Goal: Task Accomplishment & Management: Use online tool/utility

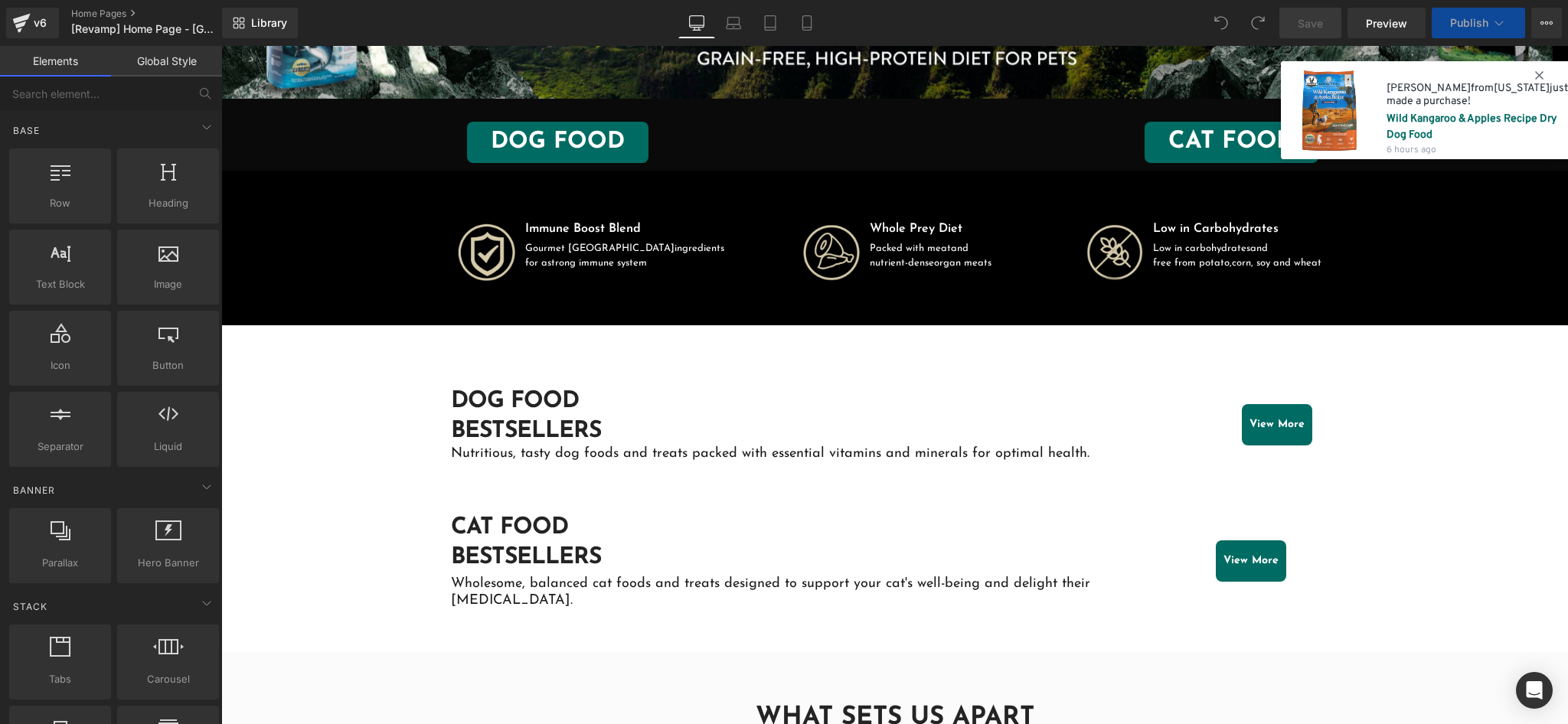
scroll to position [306, 0]
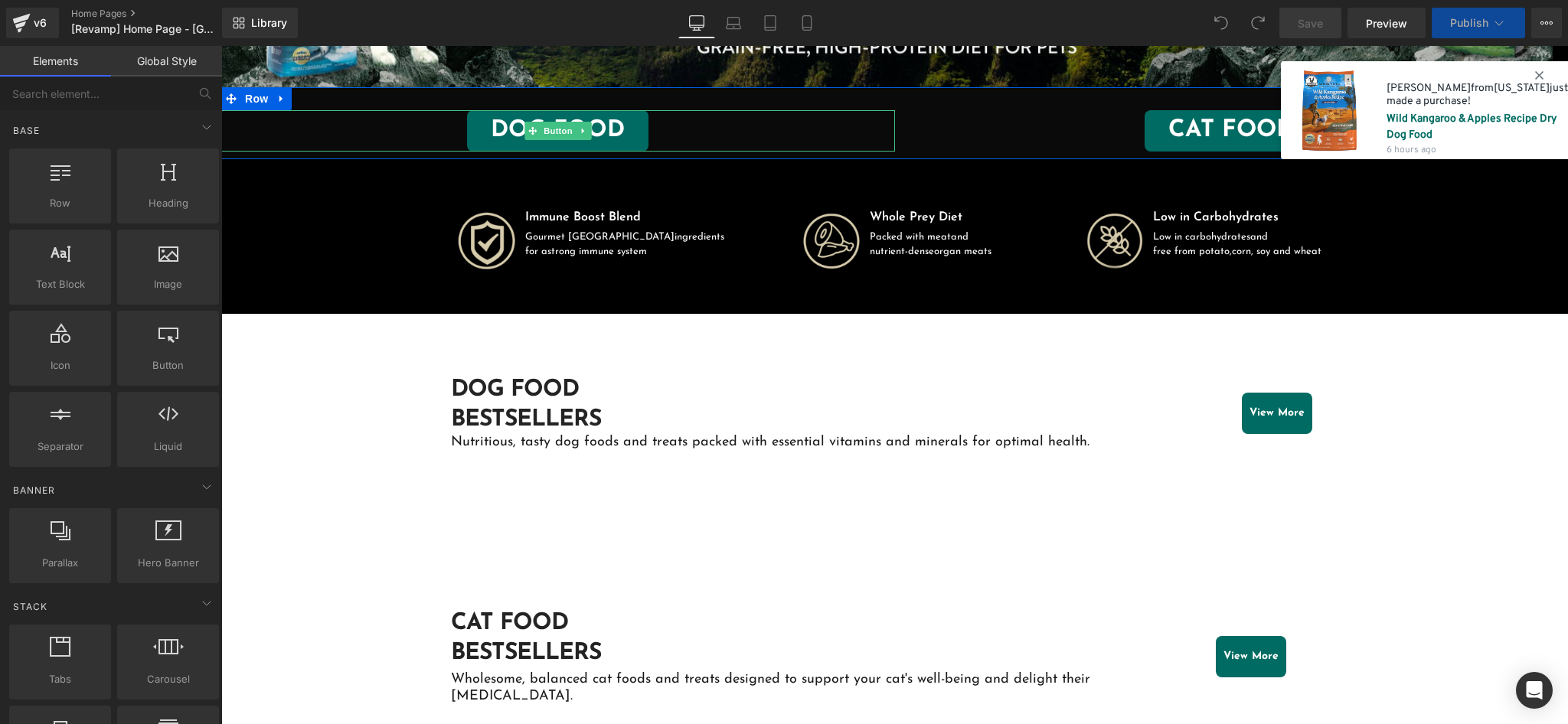
click at [787, 139] on div "DOG FOOD" at bounding box center [558, 131] width 674 height 41
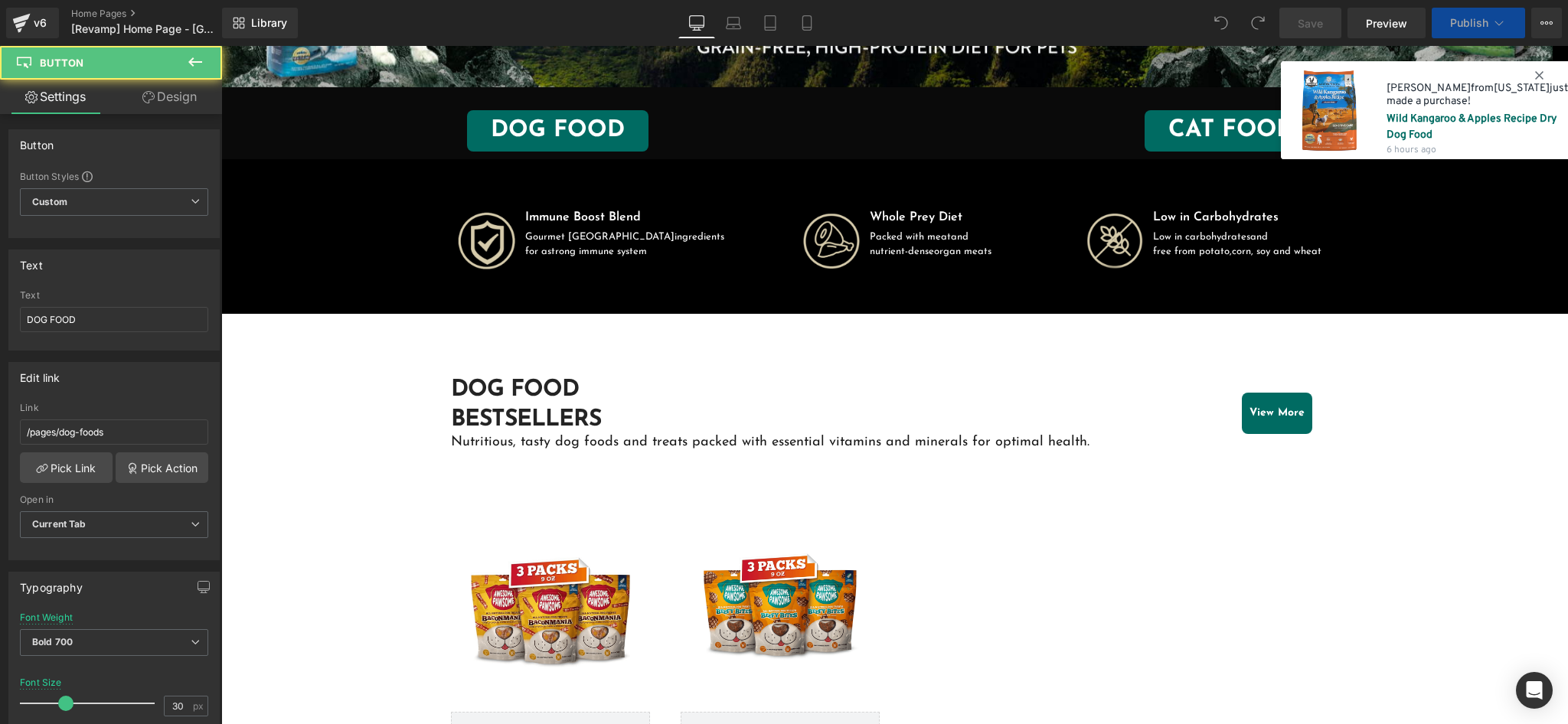
scroll to position [0, 0]
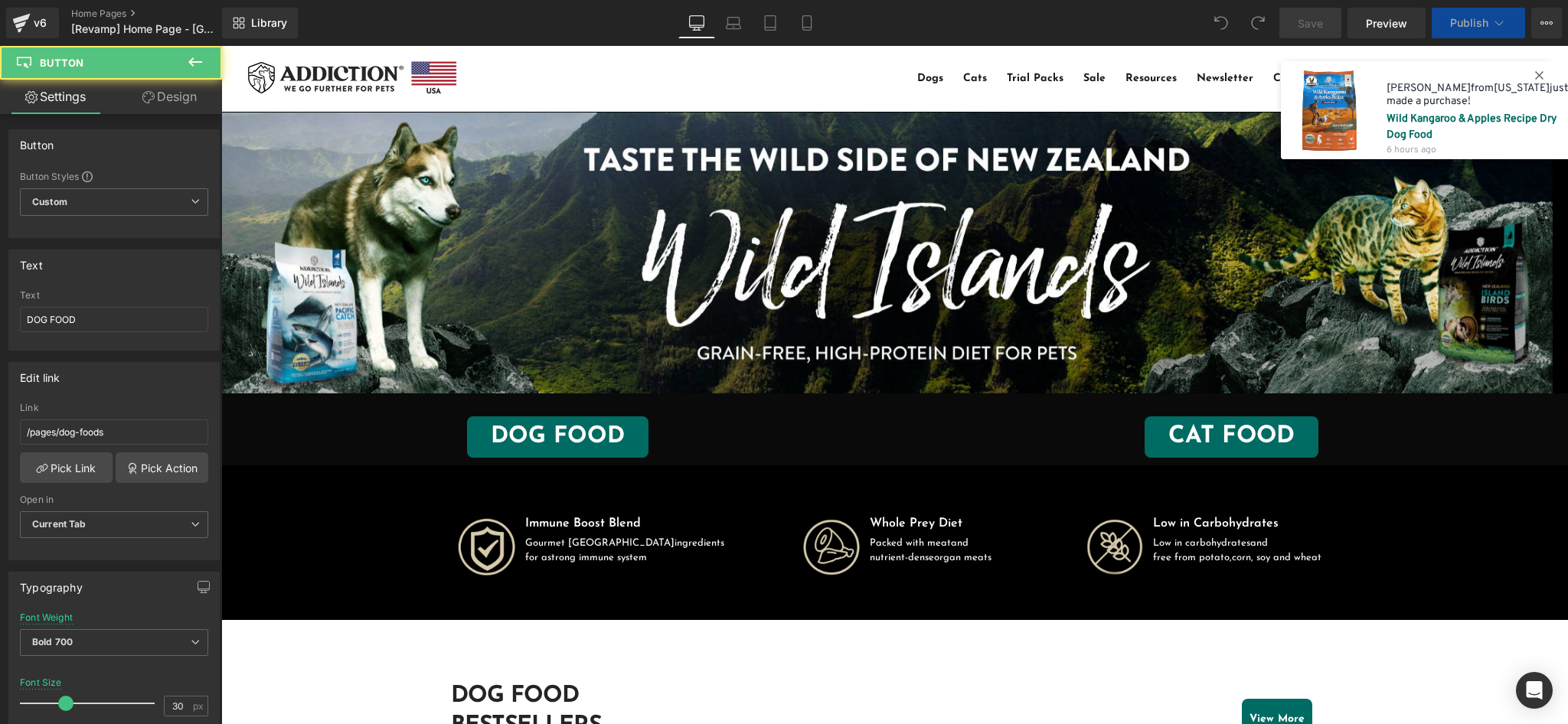
click at [940, 419] on div "CAT FOOD Button" at bounding box center [1232, 437] width 674 height 41
click at [790, 418] on div "DOG FOOD Button" at bounding box center [558, 437] width 674 height 41
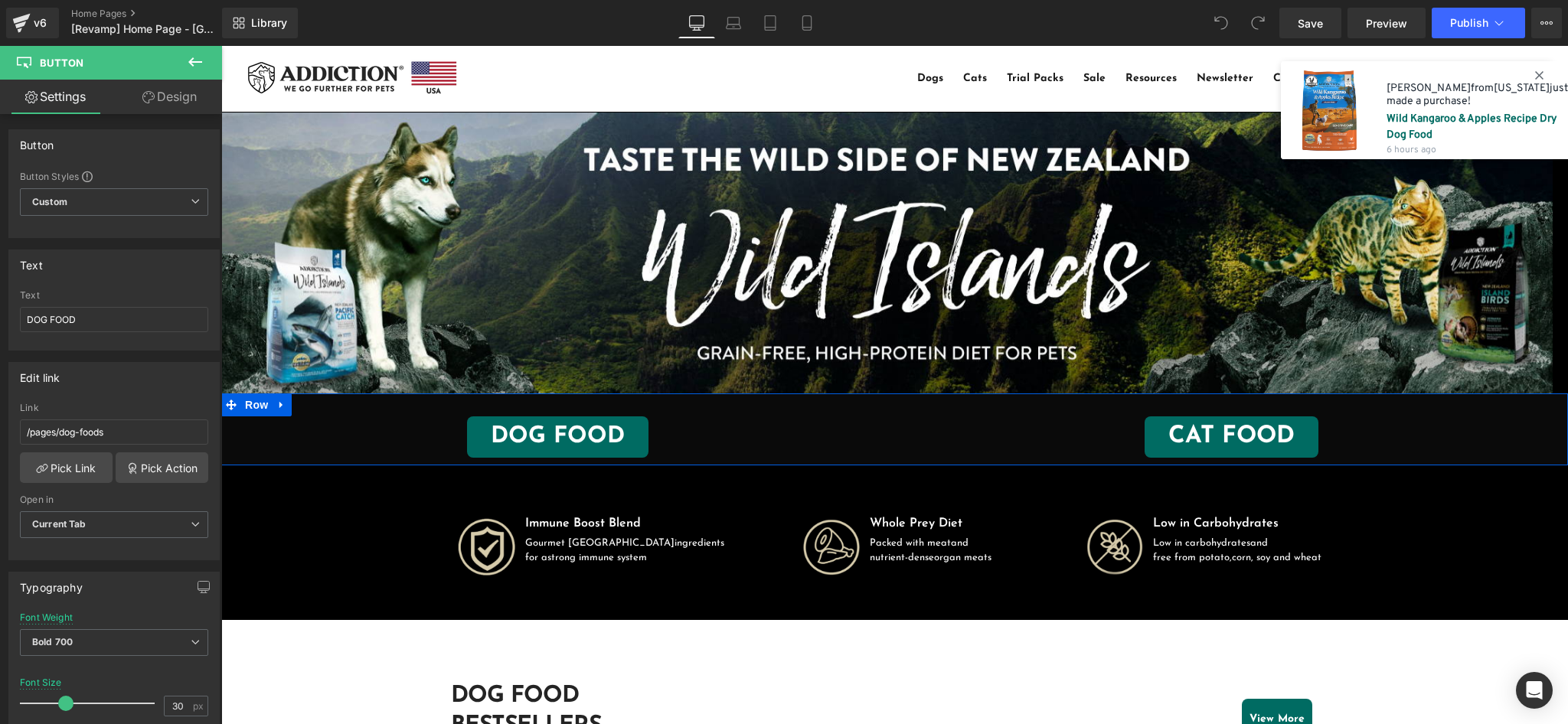
click at [889, 403] on div "DOG FOOD Button CAT FOOD Button Row" at bounding box center [894, 429] width 1347 height 72
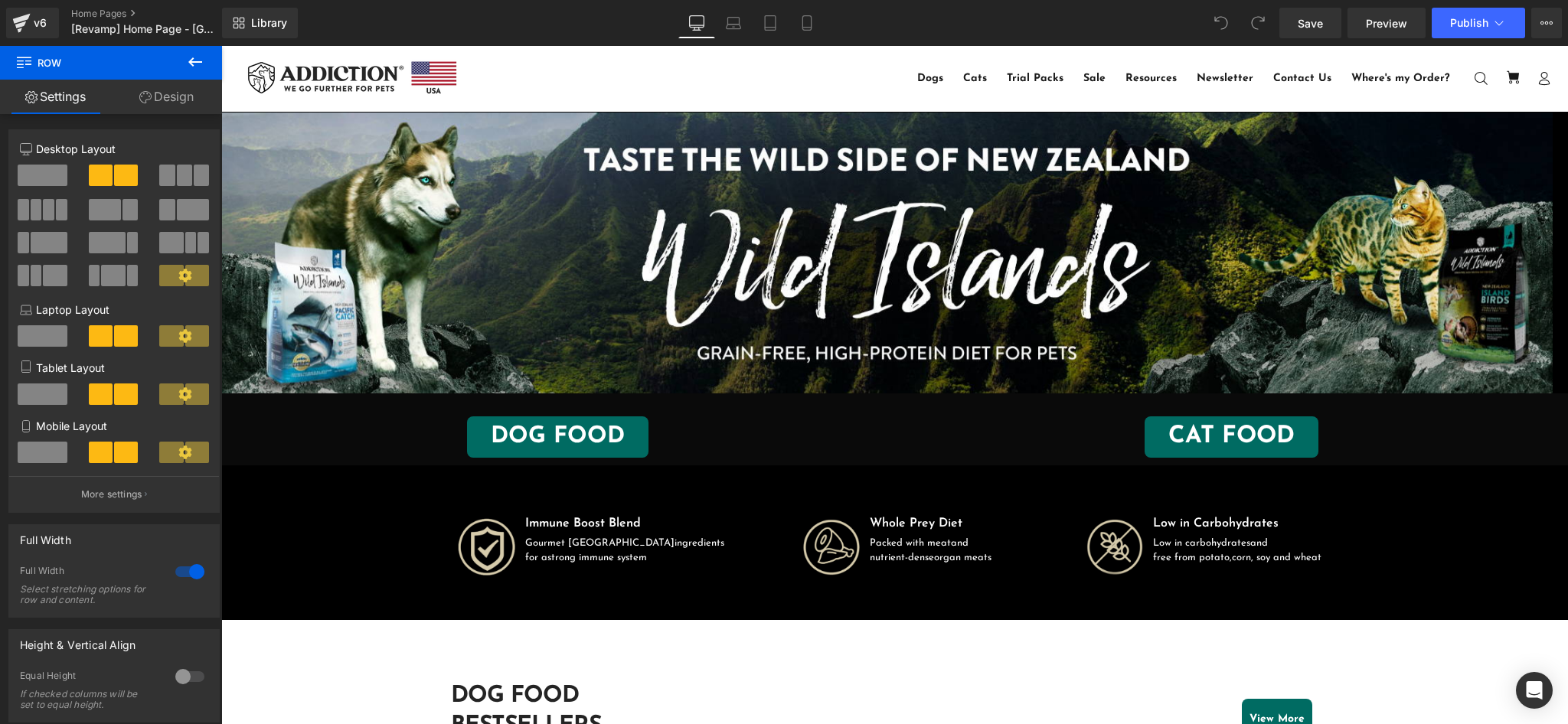
click at [191, 52] on button at bounding box center [195, 63] width 54 height 33
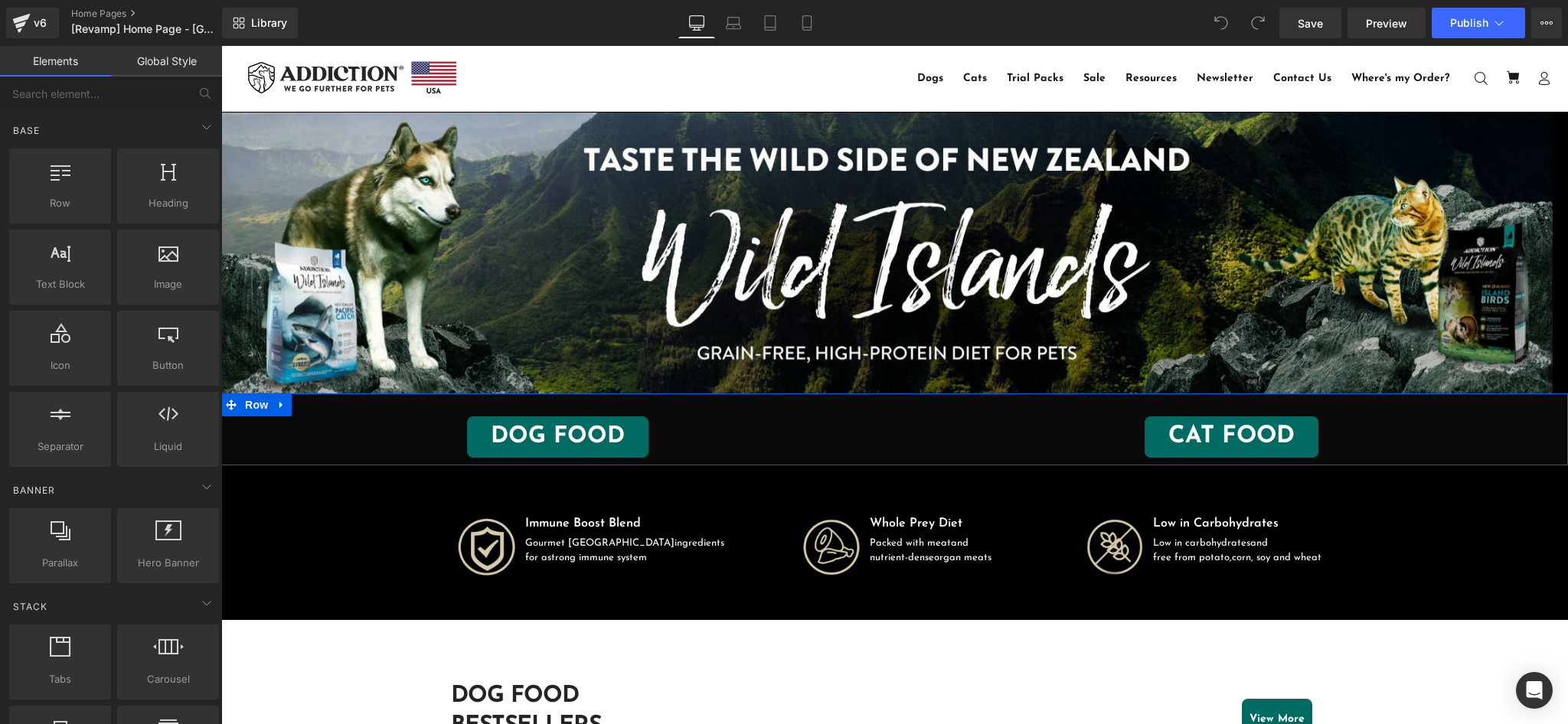
click at [321, 405] on div "DOG FOOD Button CAT FOOD Button Row" at bounding box center [894, 429] width 1347 height 72
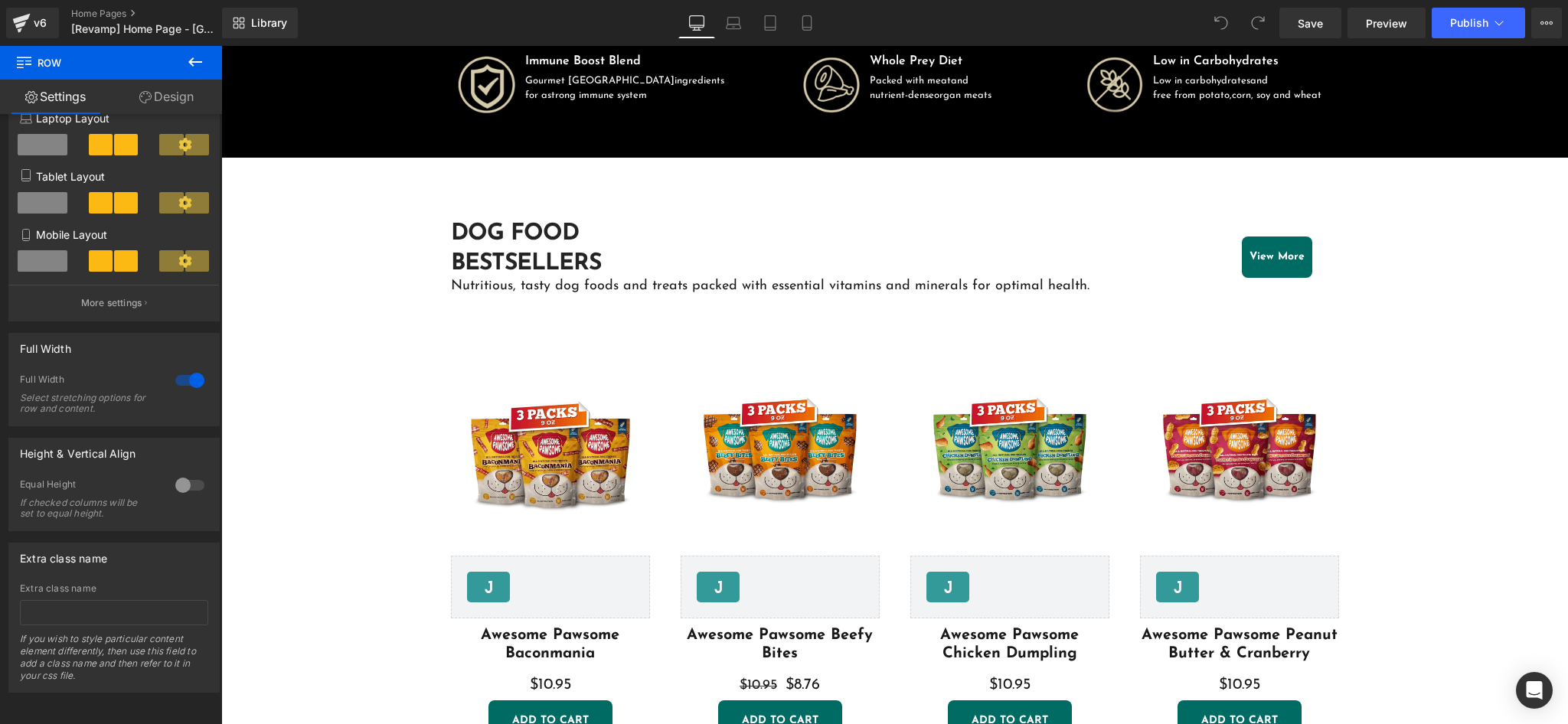
scroll to position [509, 0]
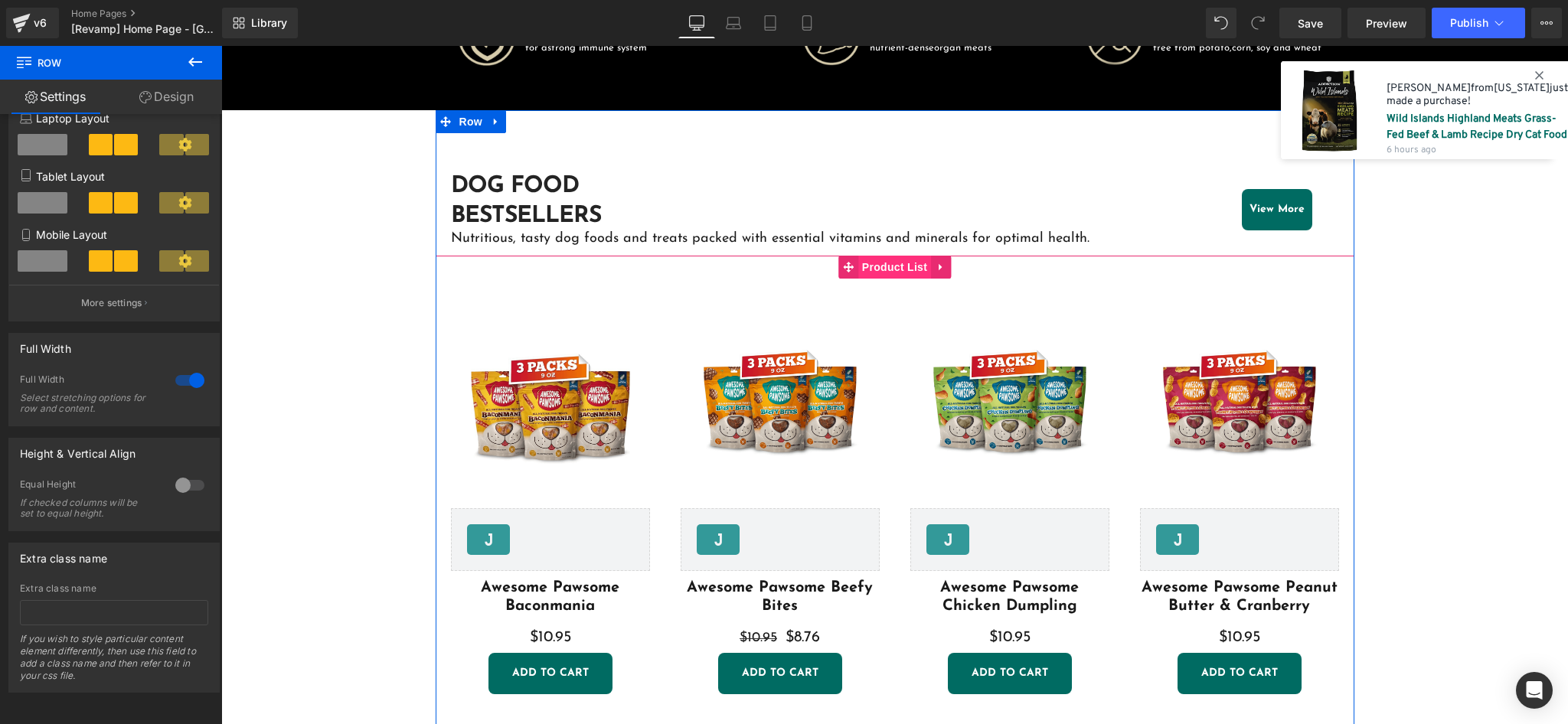
click at [885, 264] on span "Product List" at bounding box center [894, 266] width 73 height 23
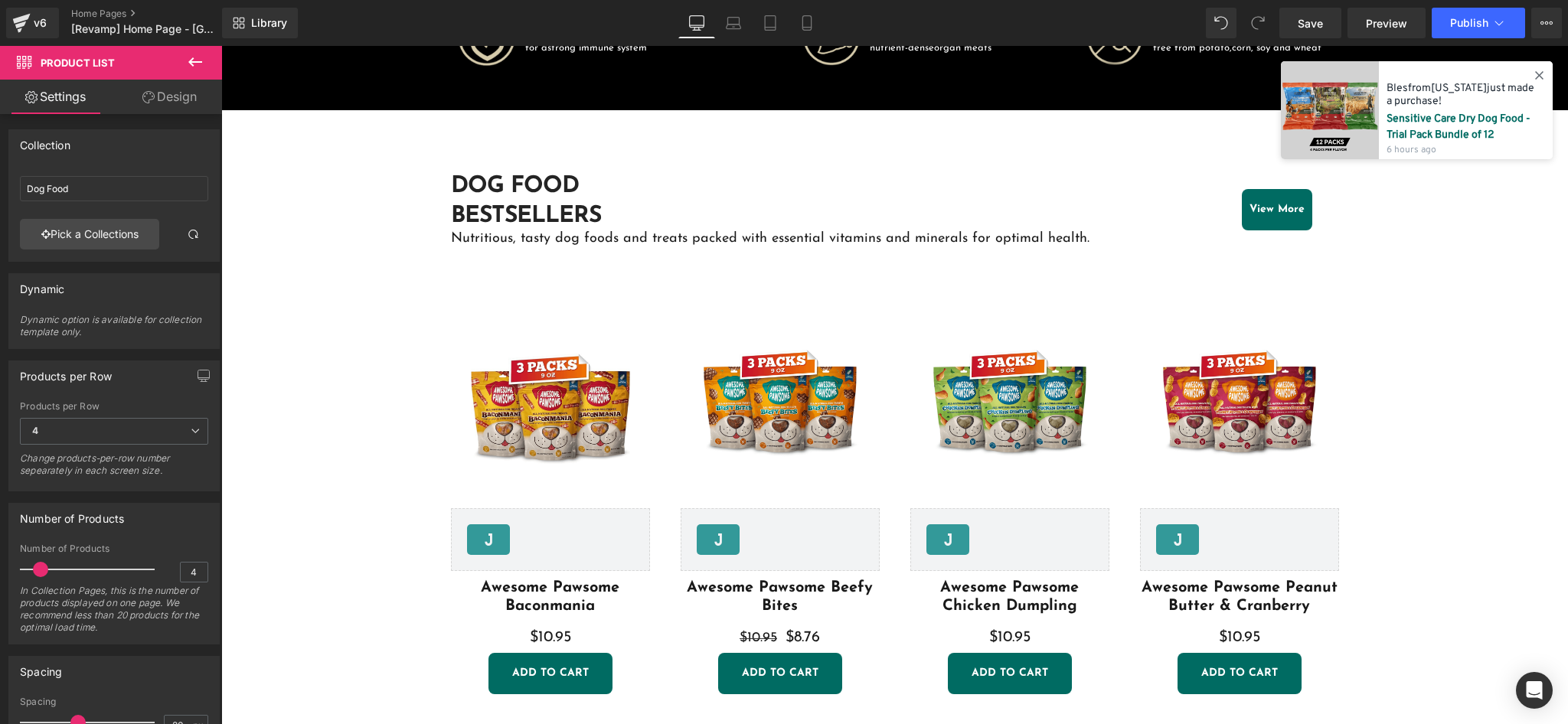
click at [895, 320] on div "Sale Off (P) Image [DOMAIN_NAME] Reviews - Star Badge [DOMAIN_NAME] Reviews Awe…" at bounding box center [1009, 501] width 229 height 416
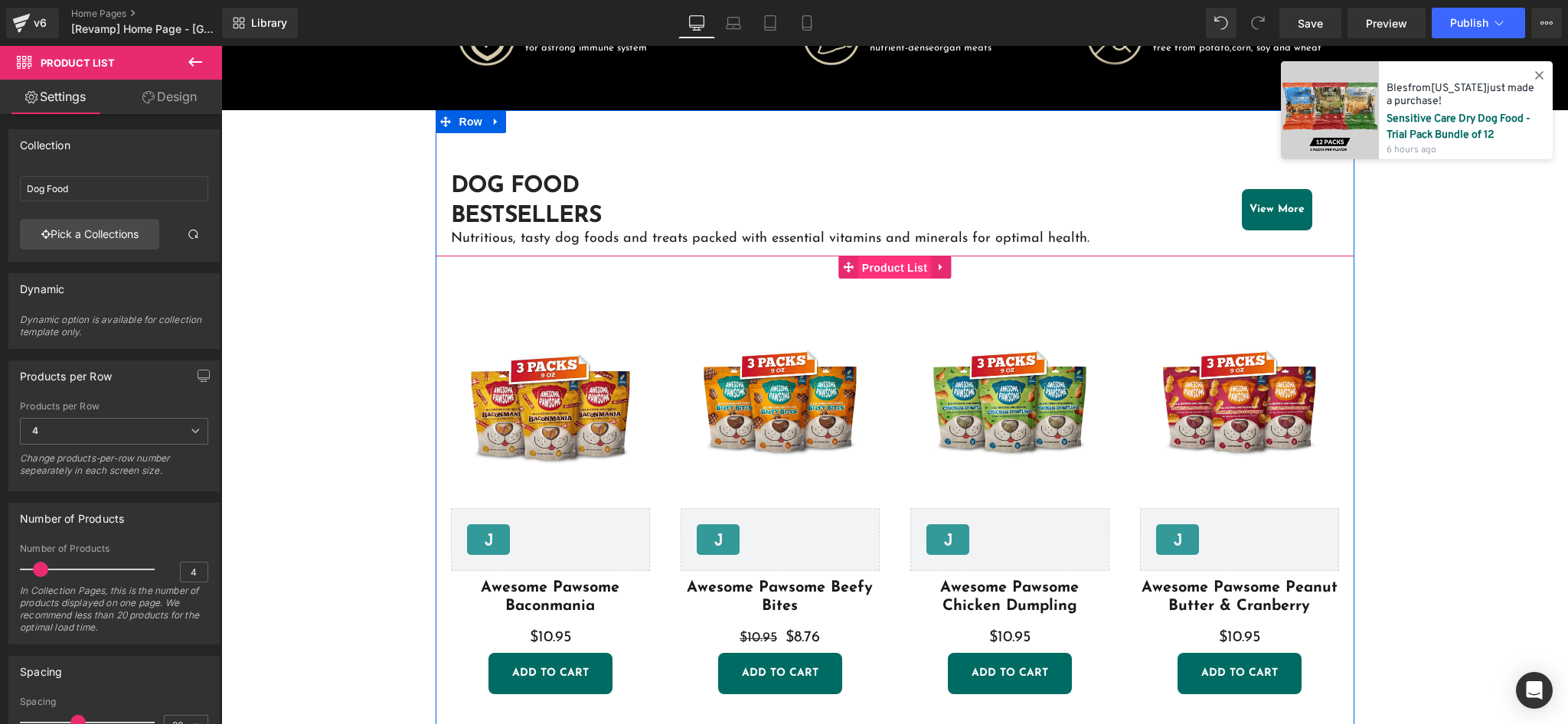
click at [876, 270] on span "Product List" at bounding box center [894, 267] width 73 height 23
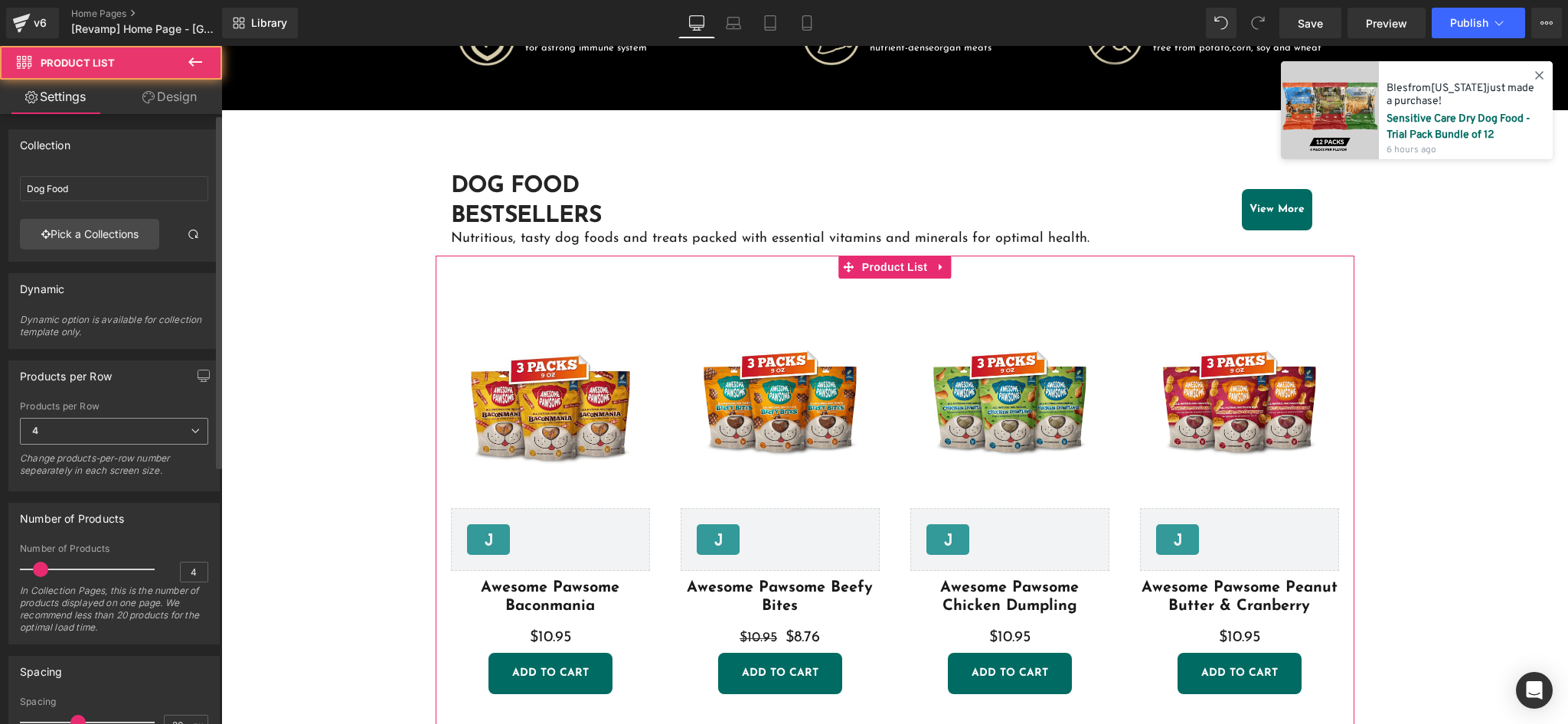
click at [149, 441] on span "4" at bounding box center [113, 431] width 188 height 27
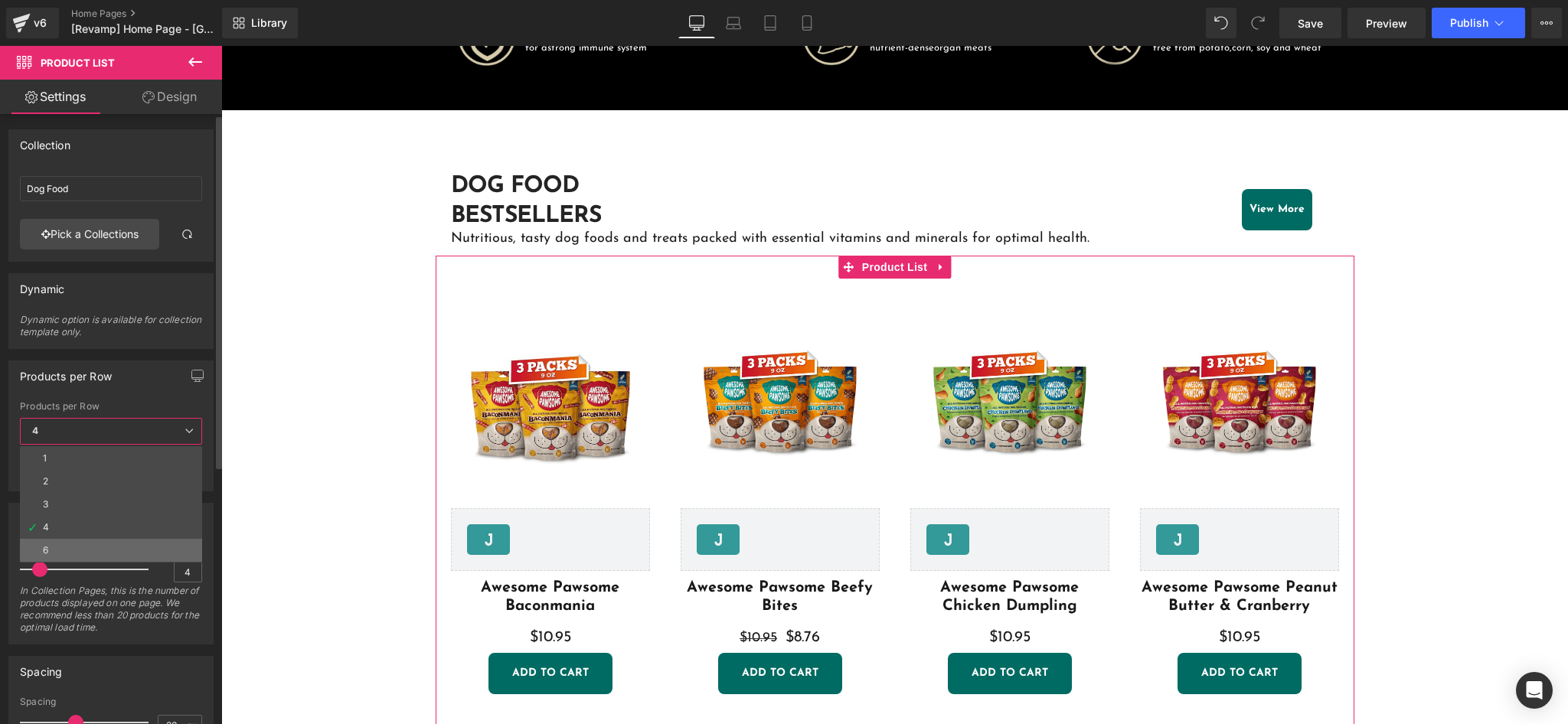
click at [129, 543] on li "6" at bounding box center [111, 550] width 183 height 23
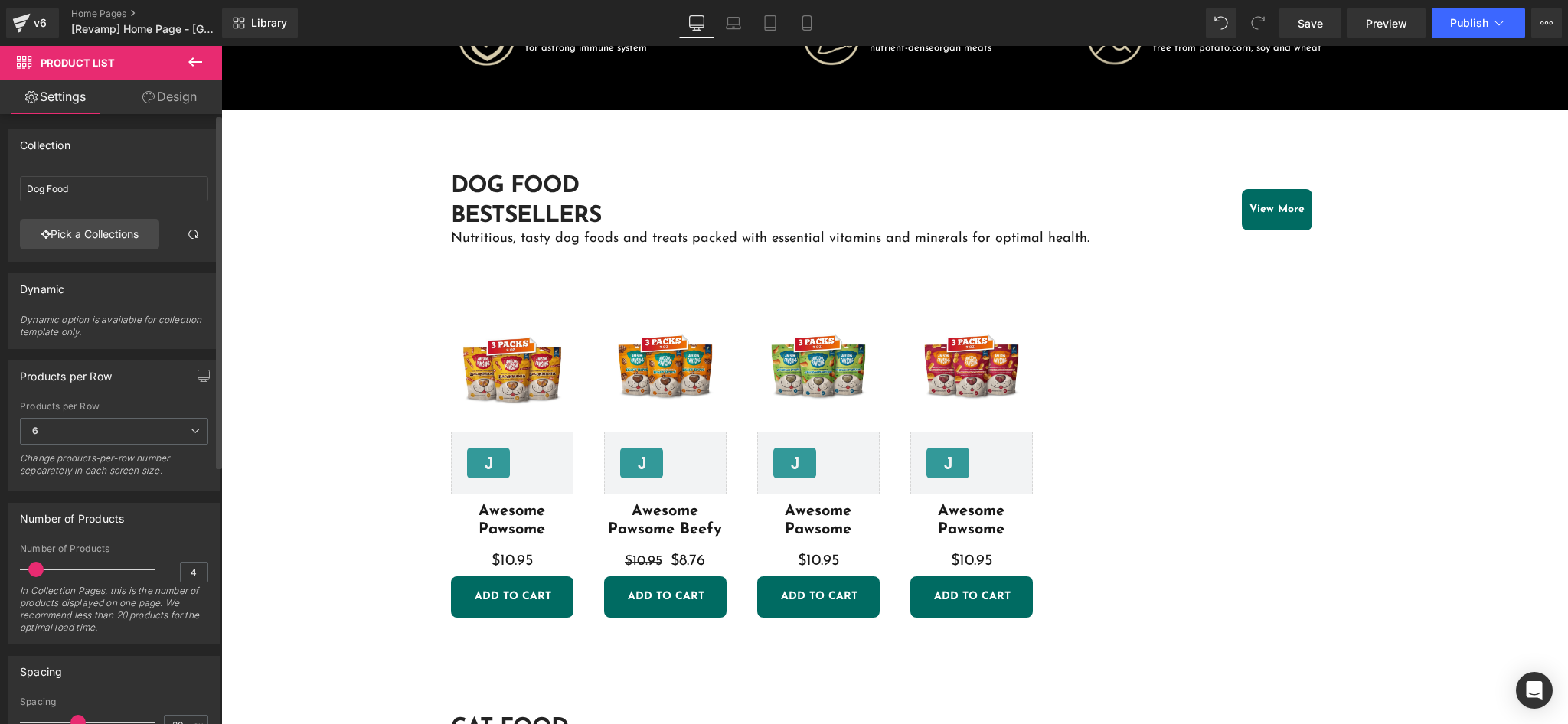
click at [33, 569] on span at bounding box center [36, 569] width 15 height 15
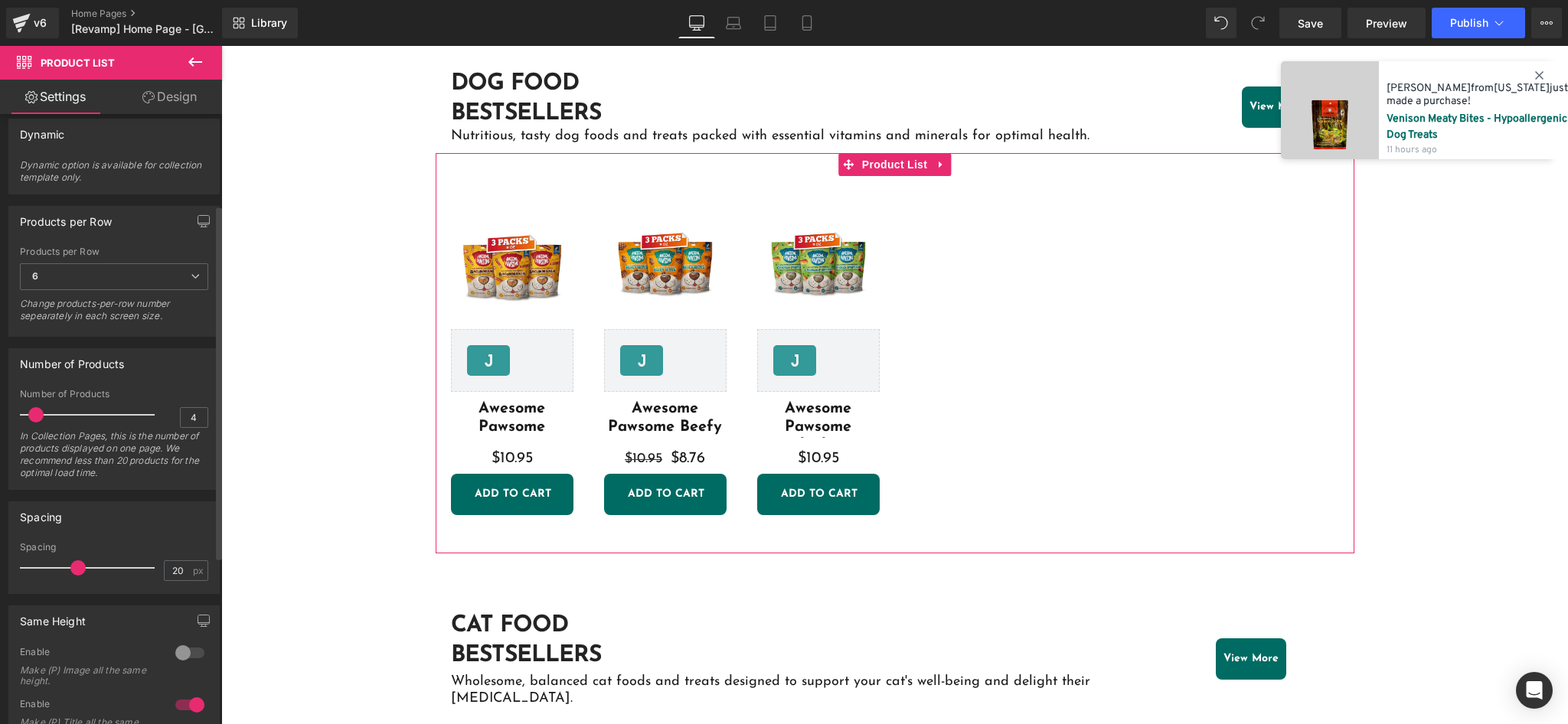
scroll to position [204, 0]
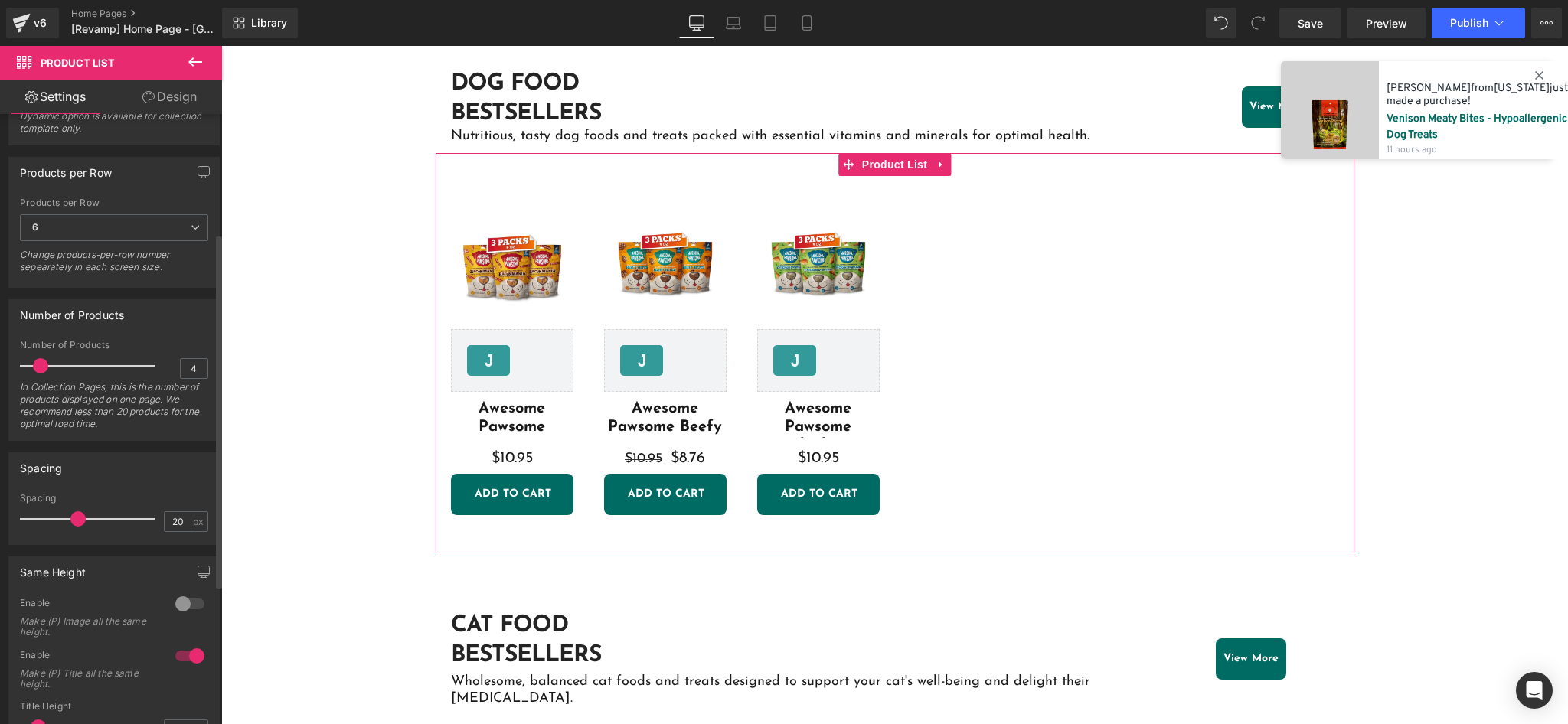
click at [42, 366] on span at bounding box center [40, 365] width 15 height 15
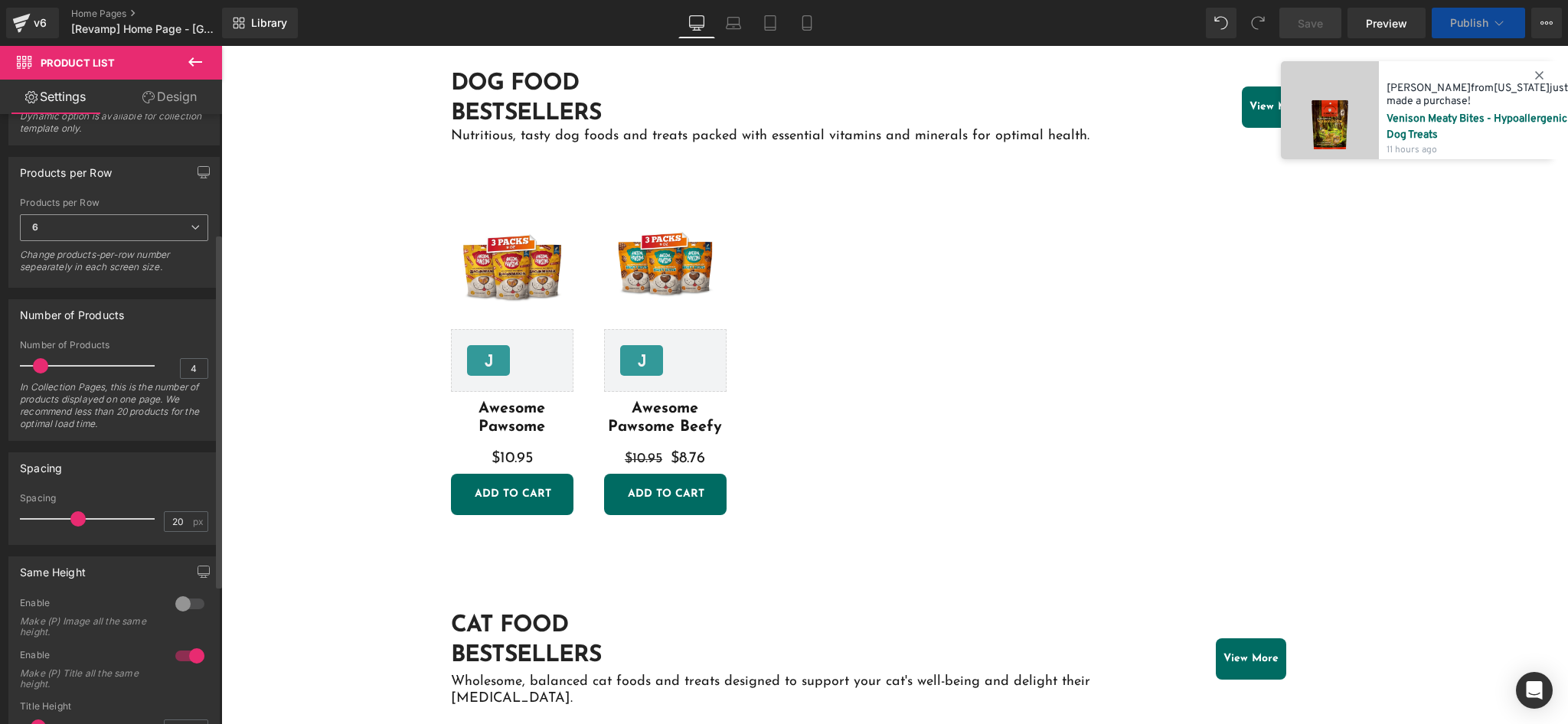
click at [90, 232] on span "6" at bounding box center [113, 228] width 188 height 27
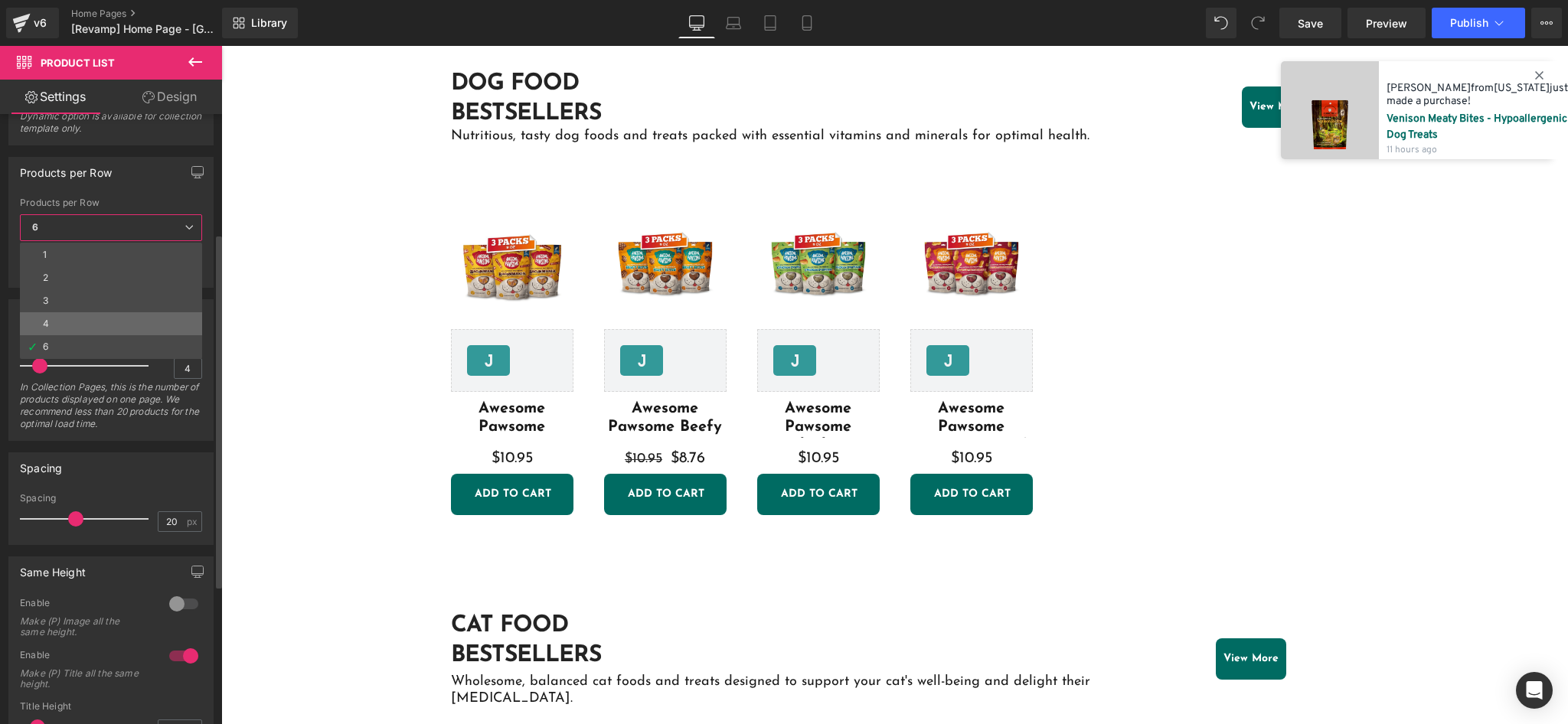
click at [87, 317] on li "4" at bounding box center [111, 324] width 183 height 23
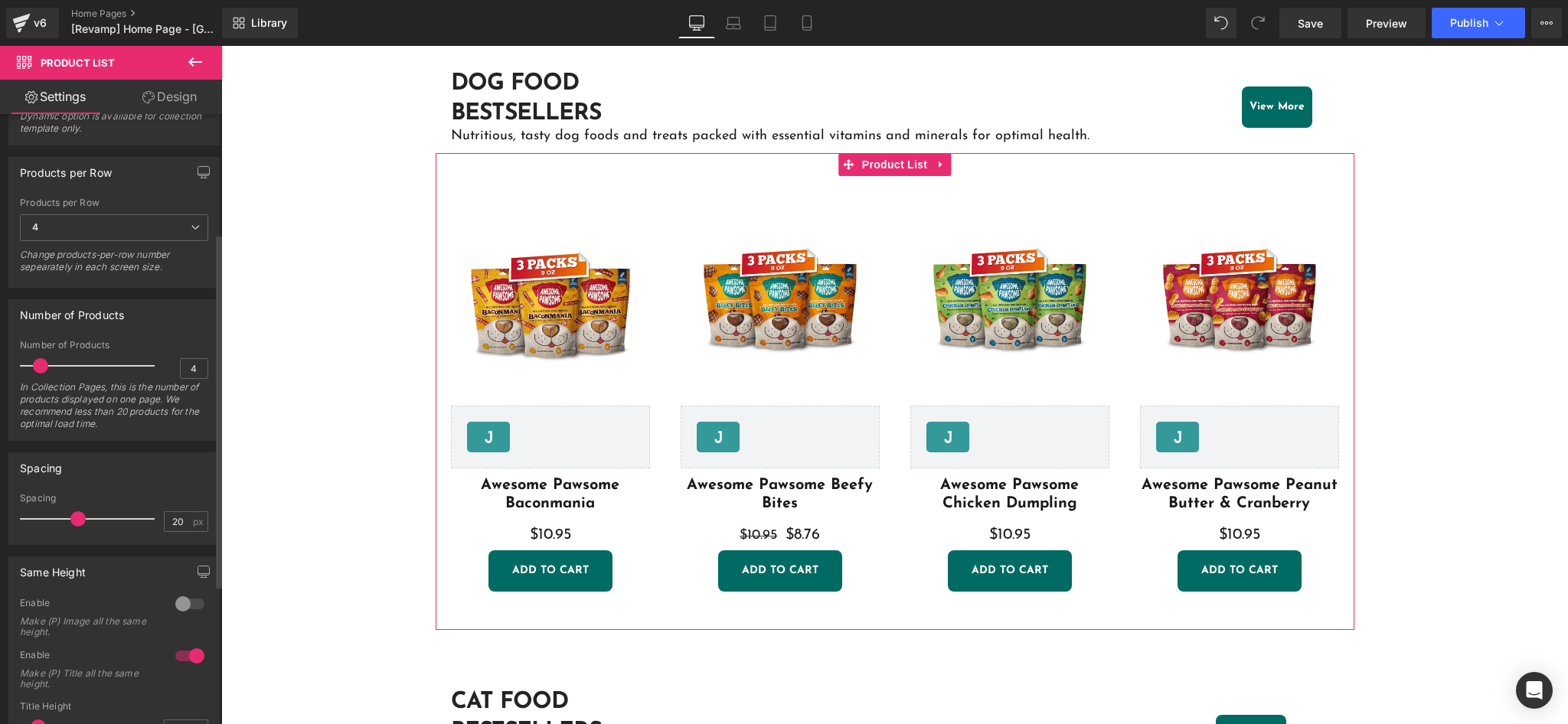
click at [174, 607] on div at bounding box center [190, 603] width 37 height 25
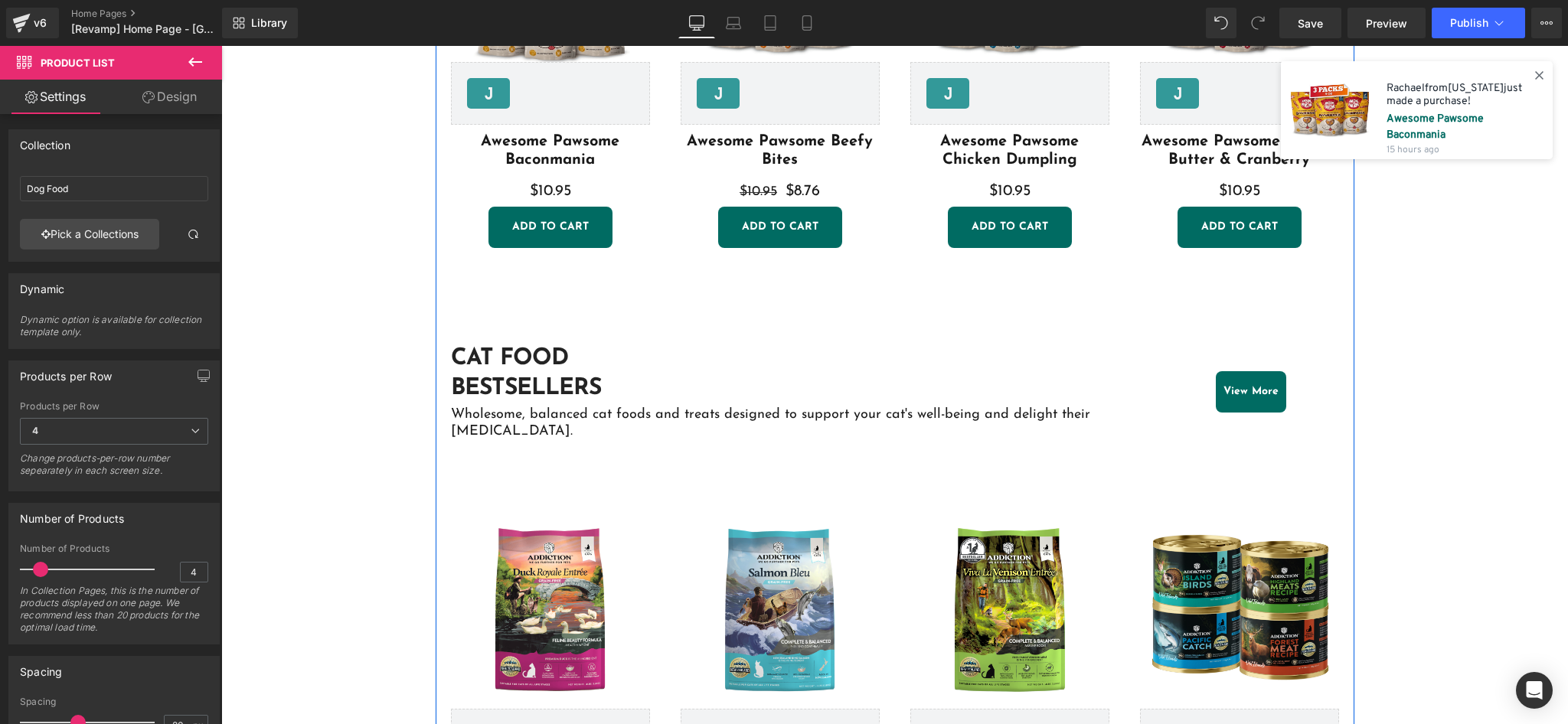
scroll to position [918, 0]
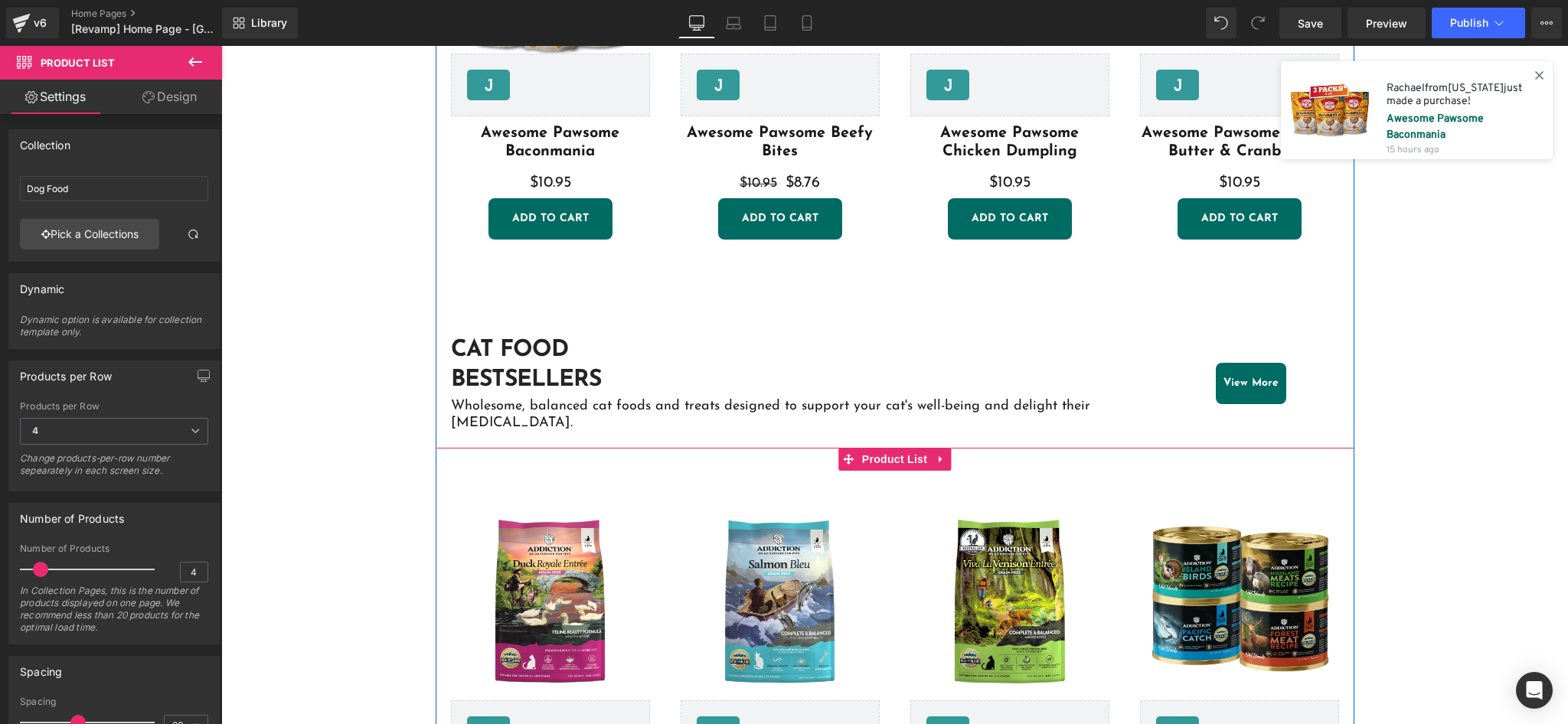
click at [867, 447] on span "Product List" at bounding box center [894, 458] width 73 height 23
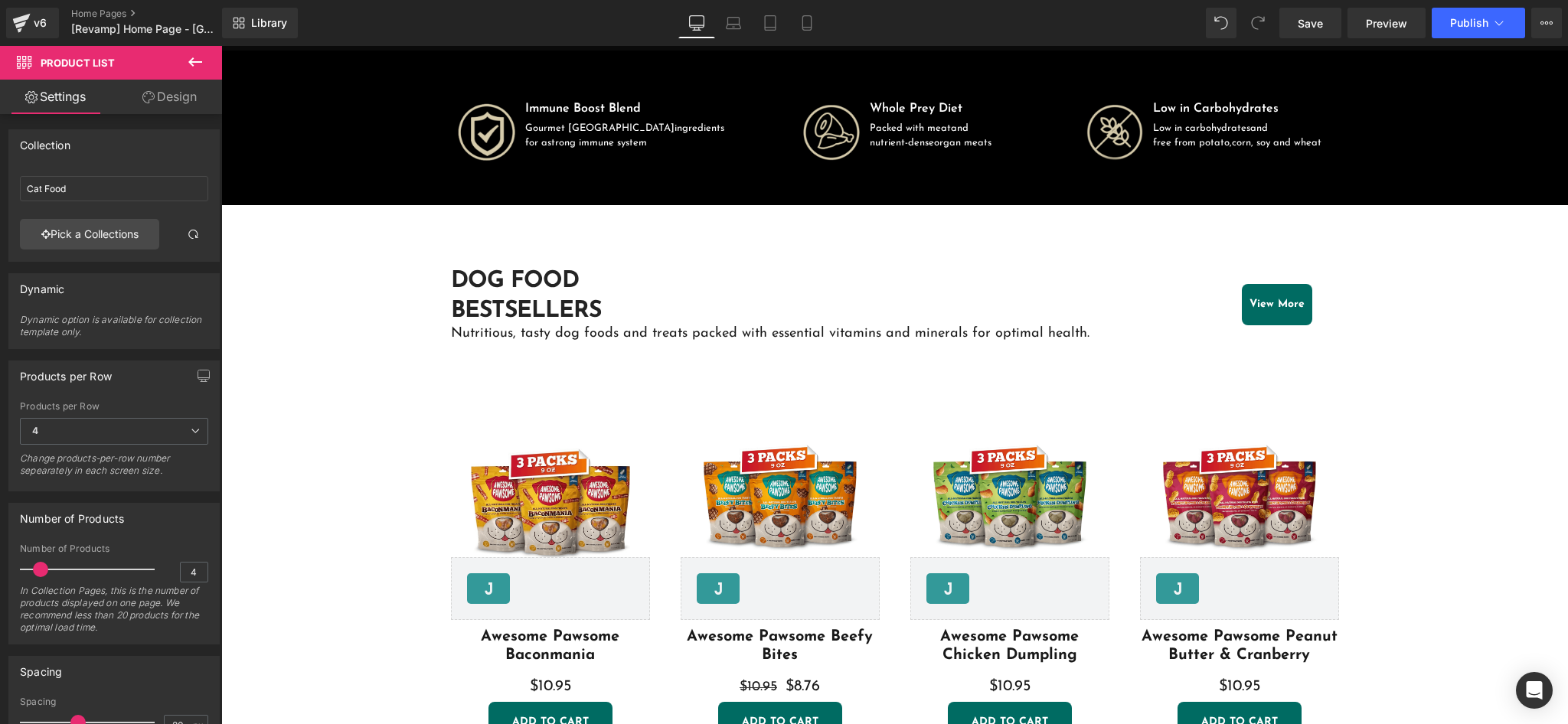
scroll to position [408, 0]
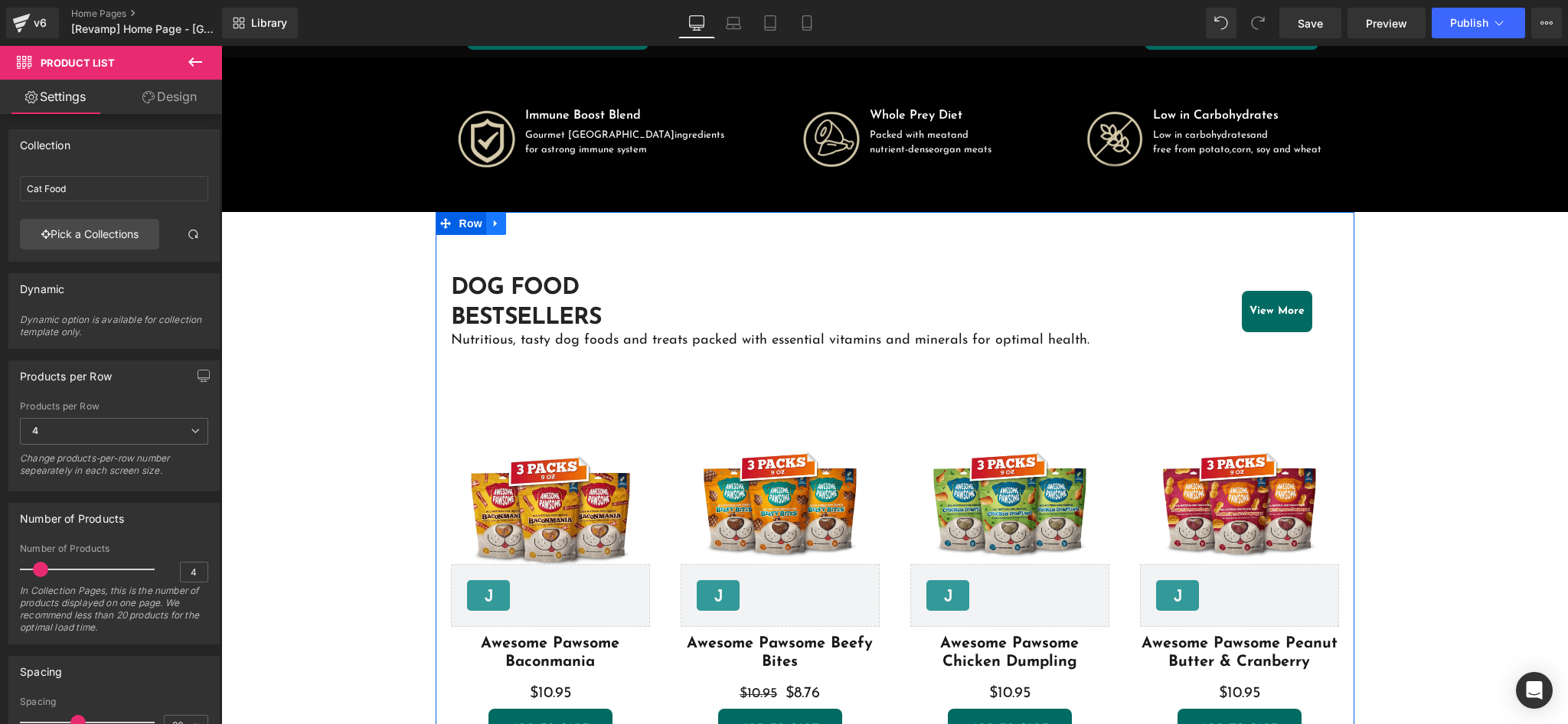
click at [490, 221] on icon at bounding box center [496, 223] width 11 height 11
click at [510, 224] on icon at bounding box center [516, 224] width 11 height 11
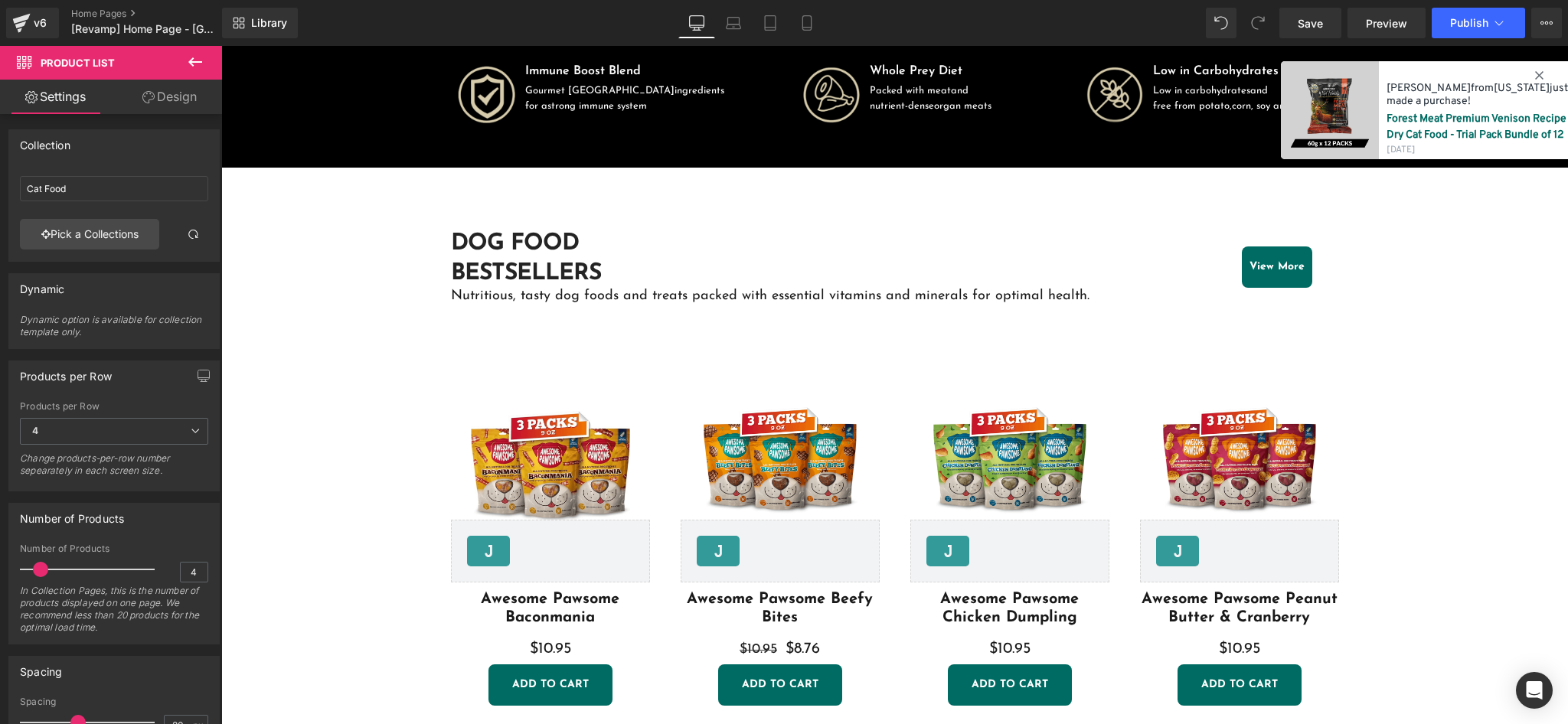
scroll to position [331, 0]
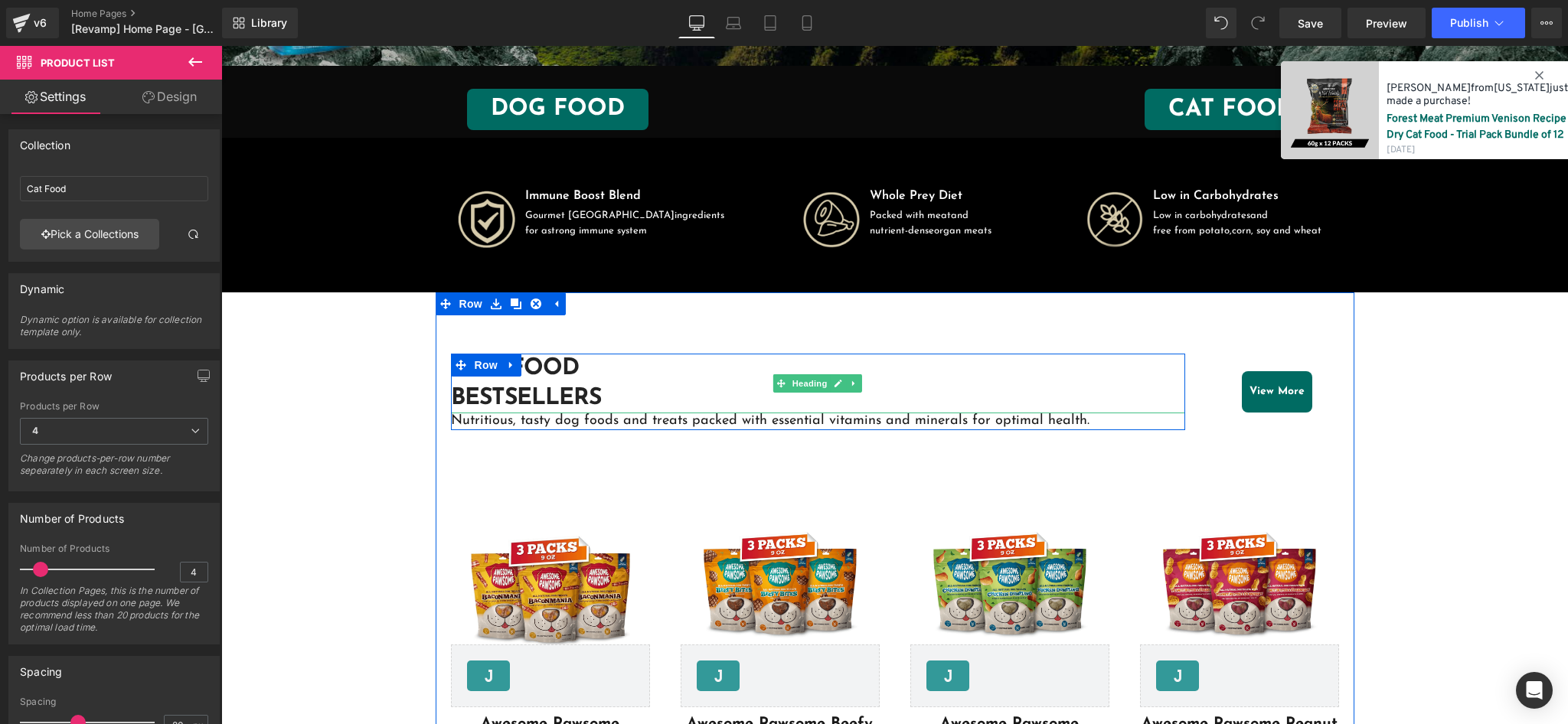
click at [572, 386] on strong "Bestsellers" at bounding box center [525, 398] width 150 height 24
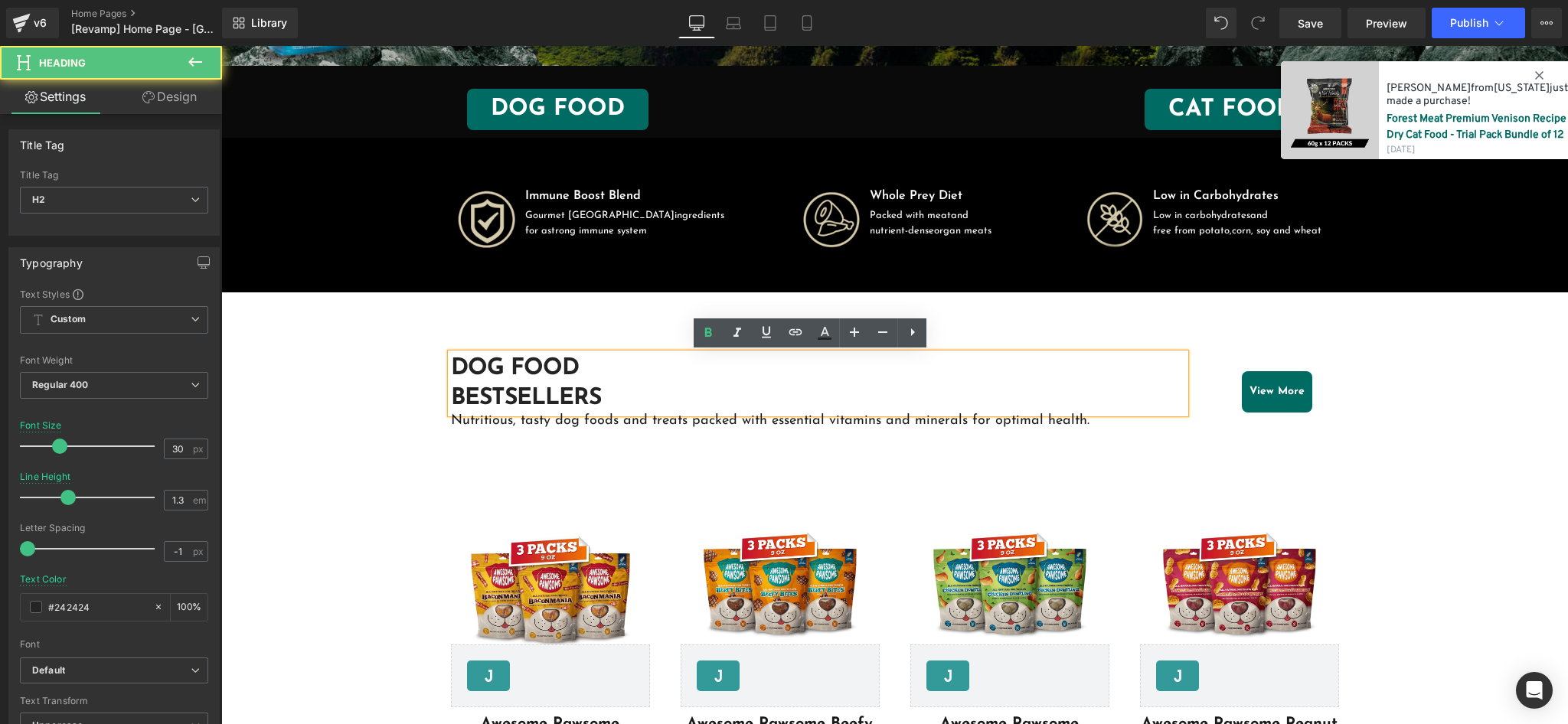
click at [613, 386] on h2 "Bestsellers" at bounding box center [818, 398] width 735 height 30
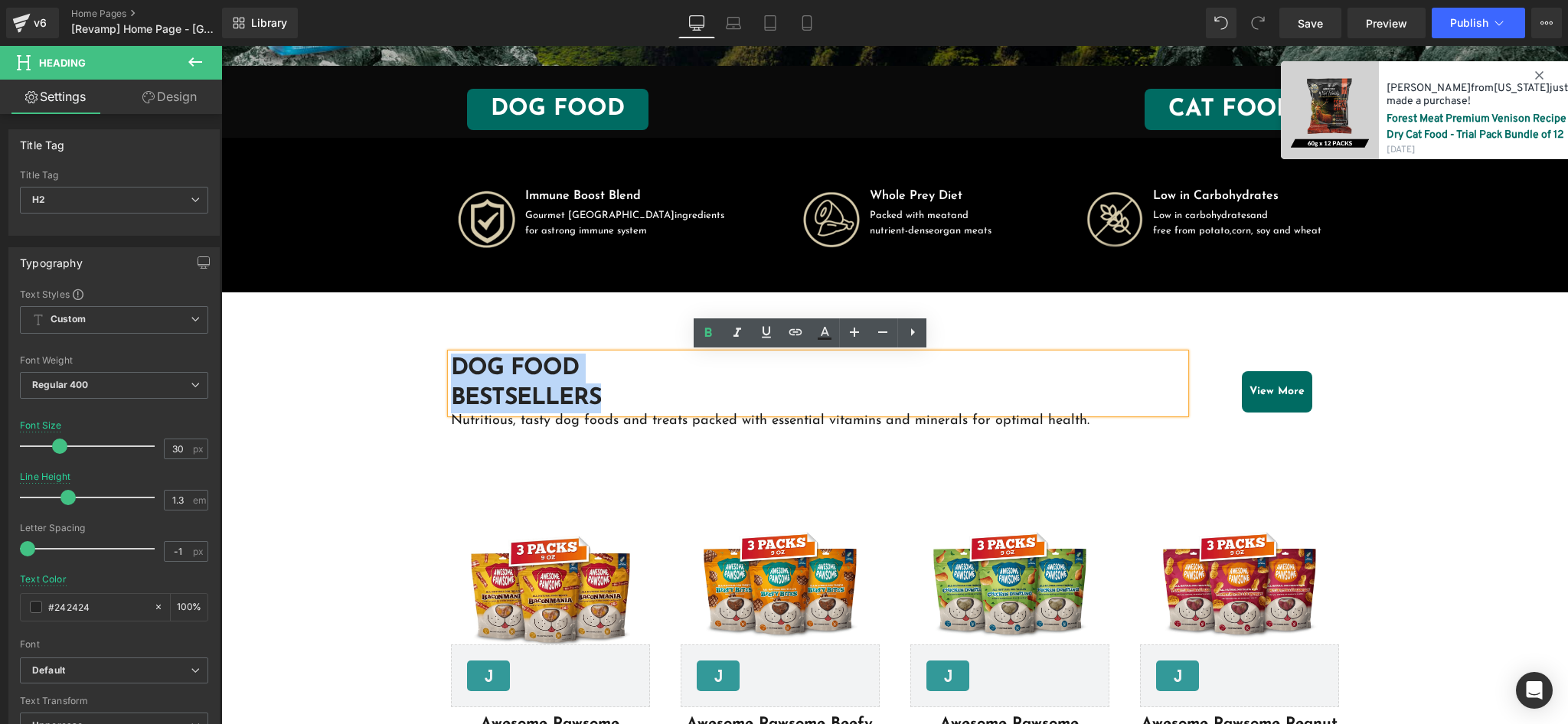
drag, startPoint x: 613, startPoint y: 395, endPoint x: 448, endPoint y: 359, distance: 168.9
click at [448, 359] on div "Dog food Bestsellers Heading Nutritious, tasty dog foods and treats packed with…" at bounding box center [895, 392] width 919 height 92
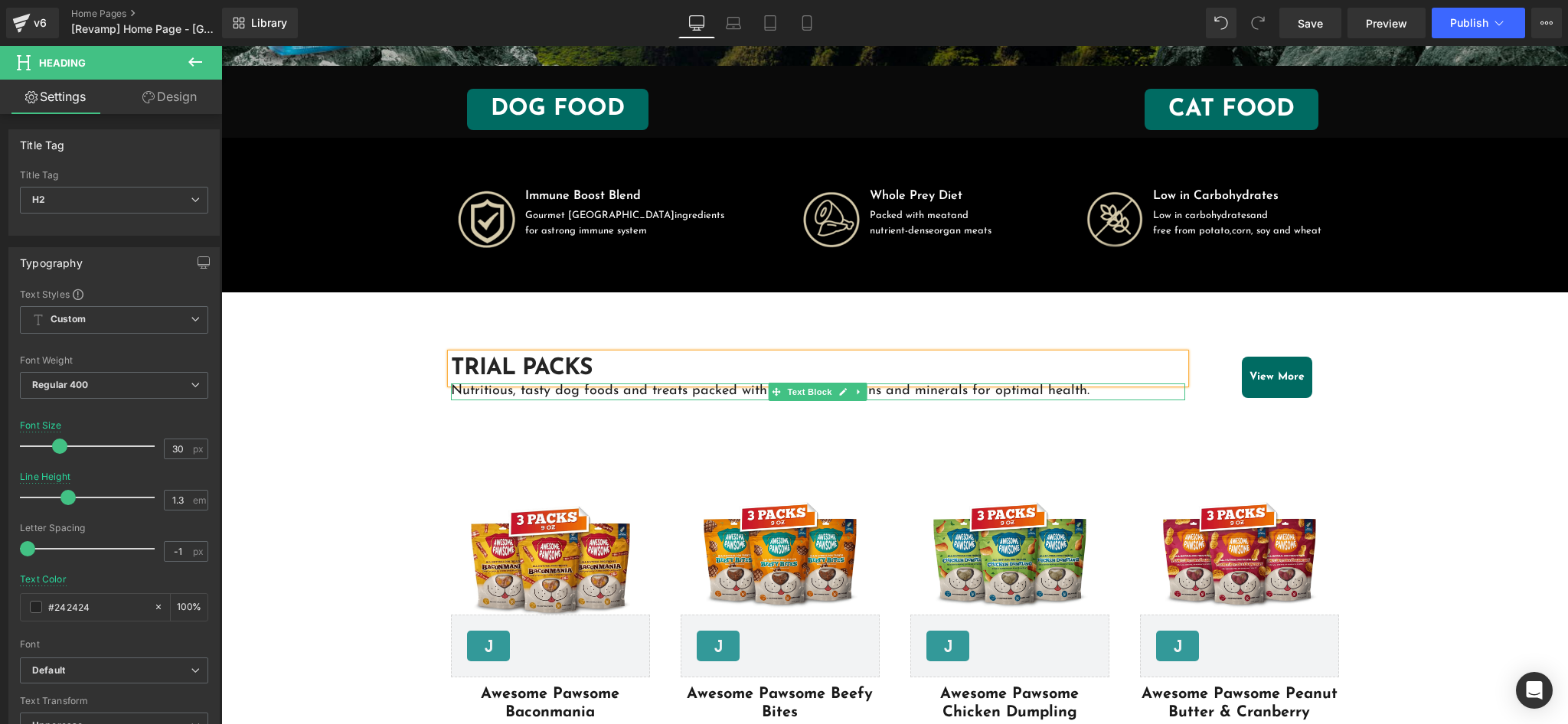
click at [1023, 392] on p "Nutritious, tasty dog foods and treats packed with essential vitamins and miner…" at bounding box center [818, 391] width 735 height 17
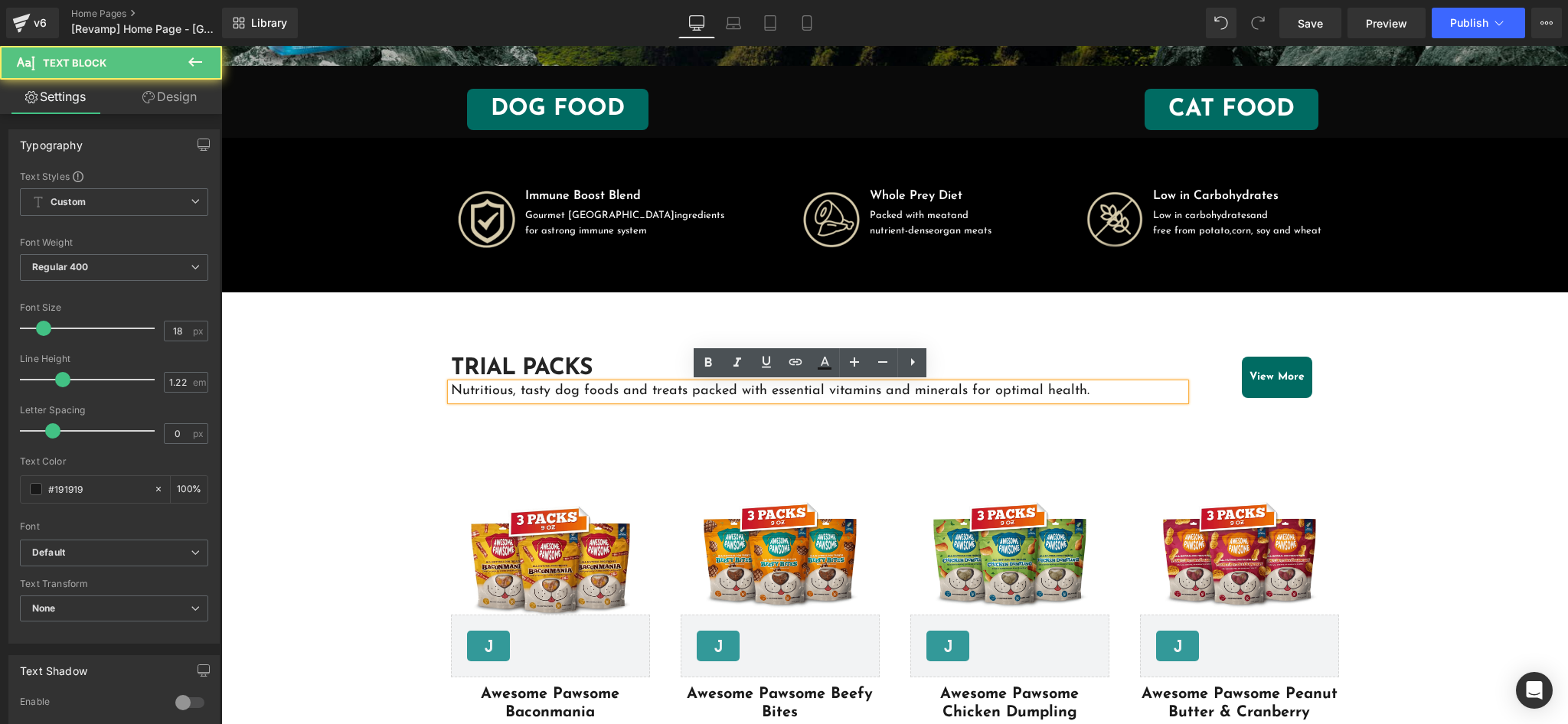
click at [1024, 392] on p "Nutritious, tasty dog foods and treats packed with essential vitamins and miner…" at bounding box center [818, 391] width 735 height 17
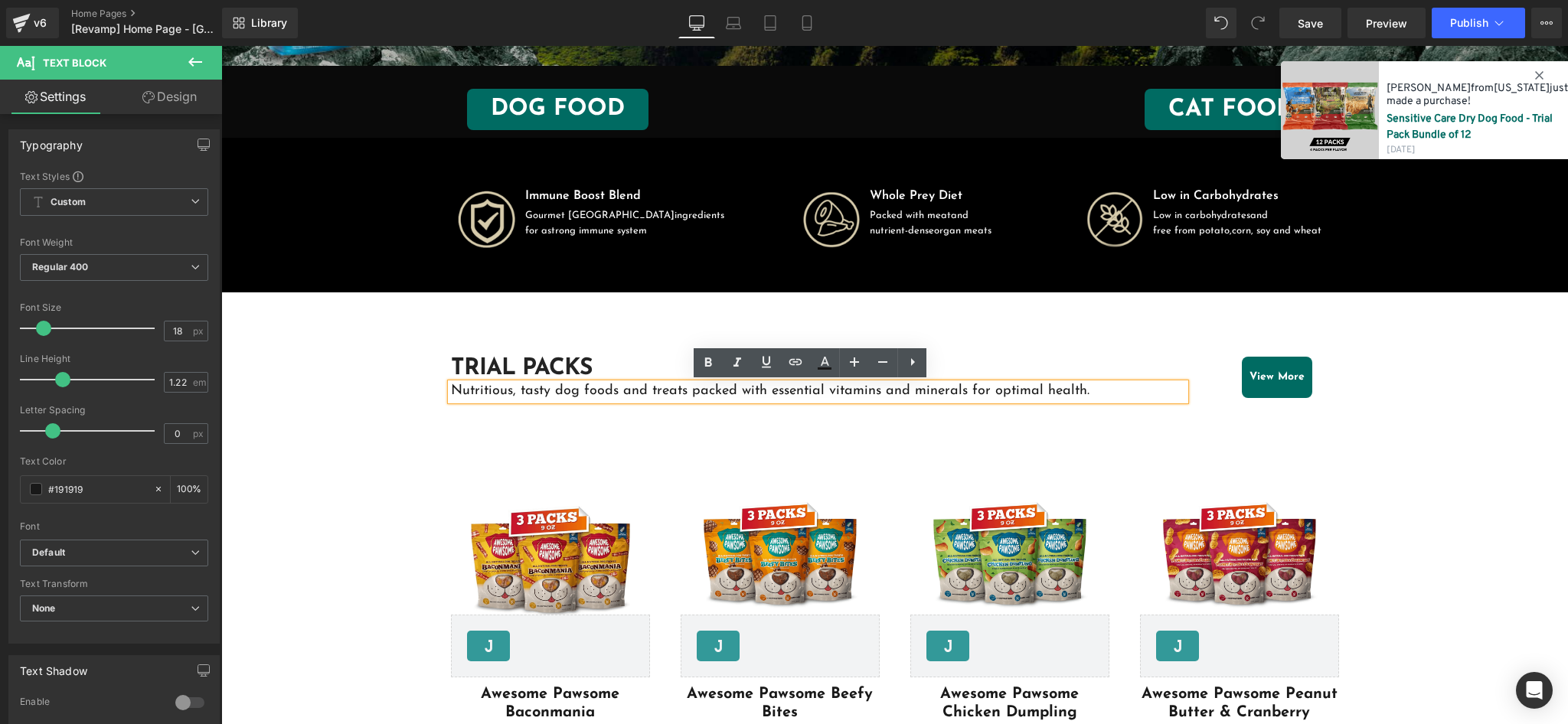
click at [595, 400] on div "Nutritious, tasty dog foods and treats packed with essential vitamins and miner…" at bounding box center [818, 391] width 735 height 17
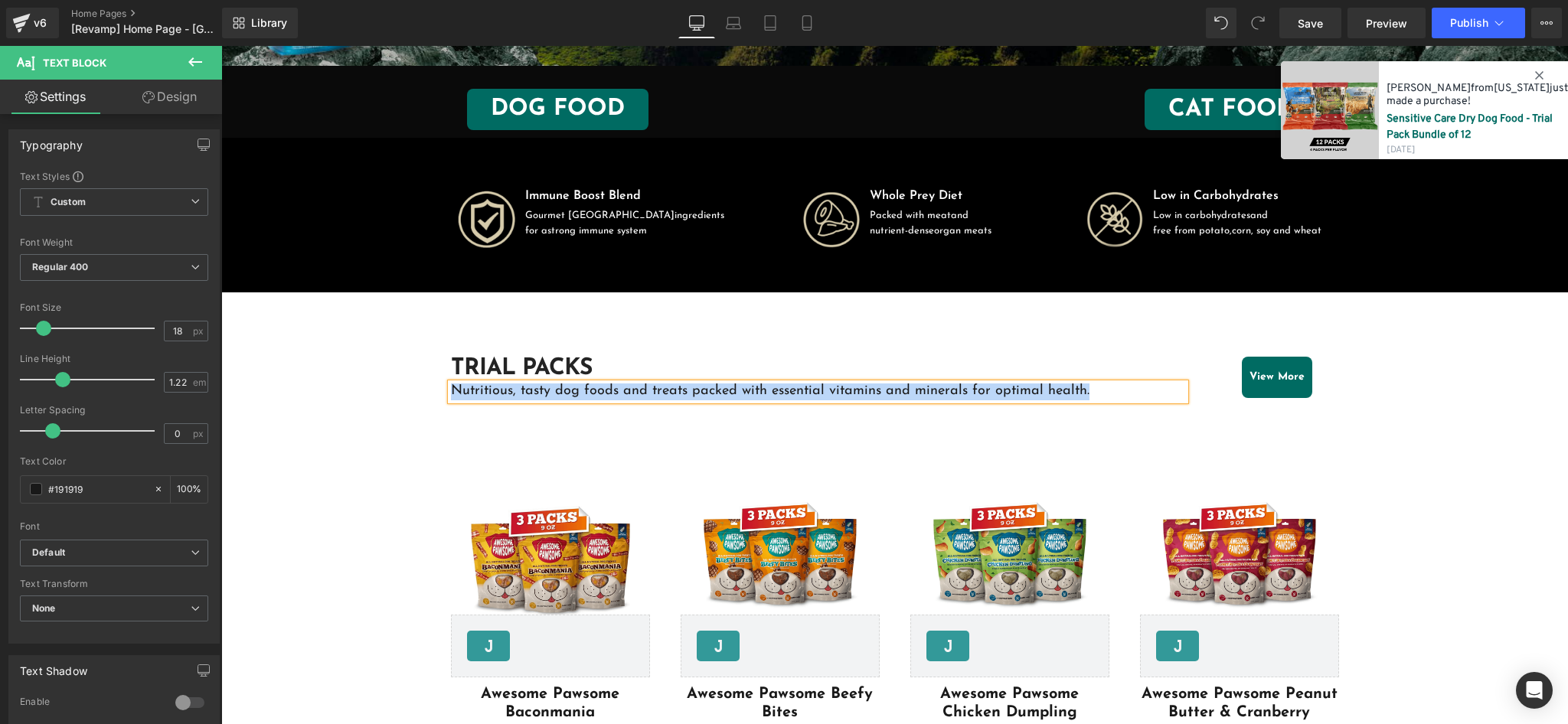
copy p "Nutritious, tasty dog foods and treats packed with essential vitamins and miner…"
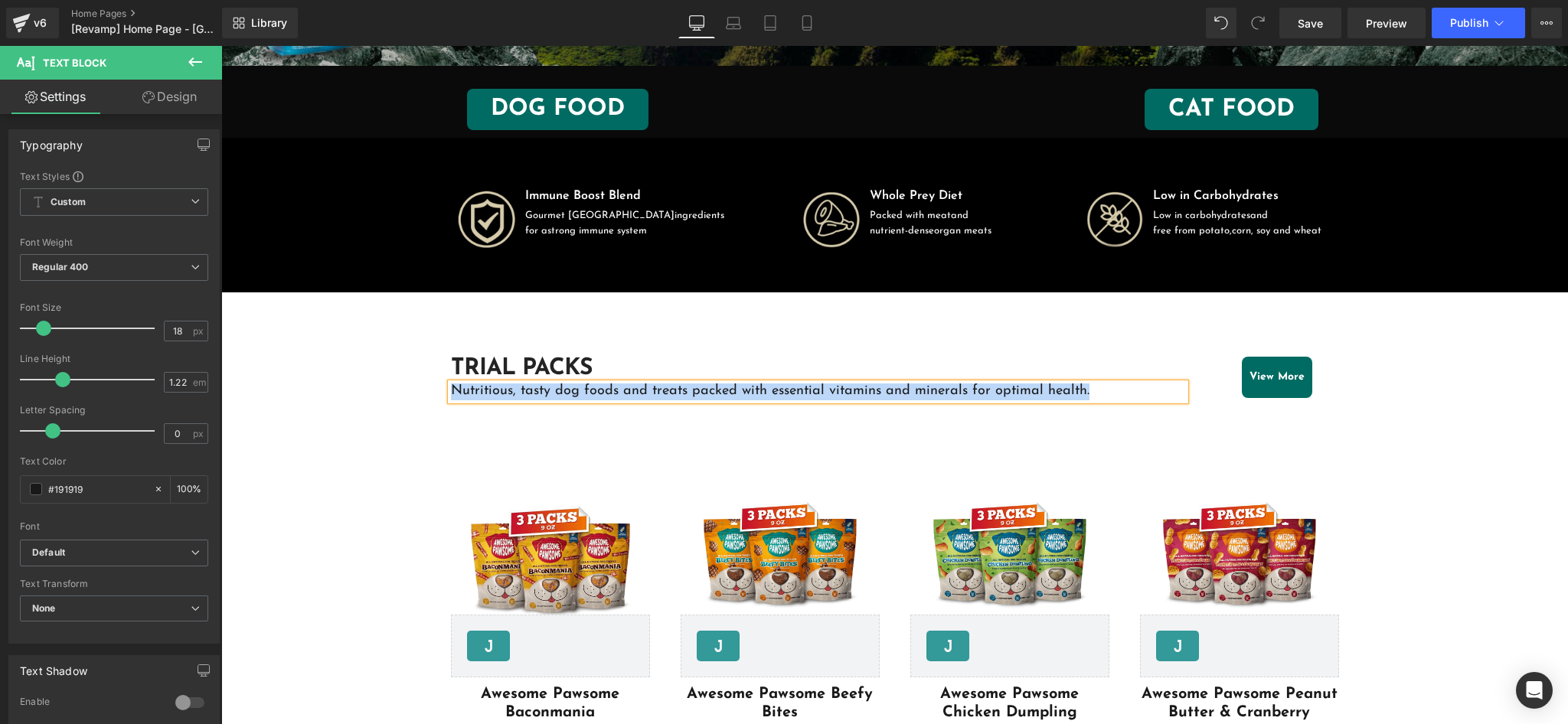
click at [791, 385] on p "Nutritious, tasty dog foods and treats packed with essential vitamins and miner…" at bounding box center [818, 391] width 735 height 17
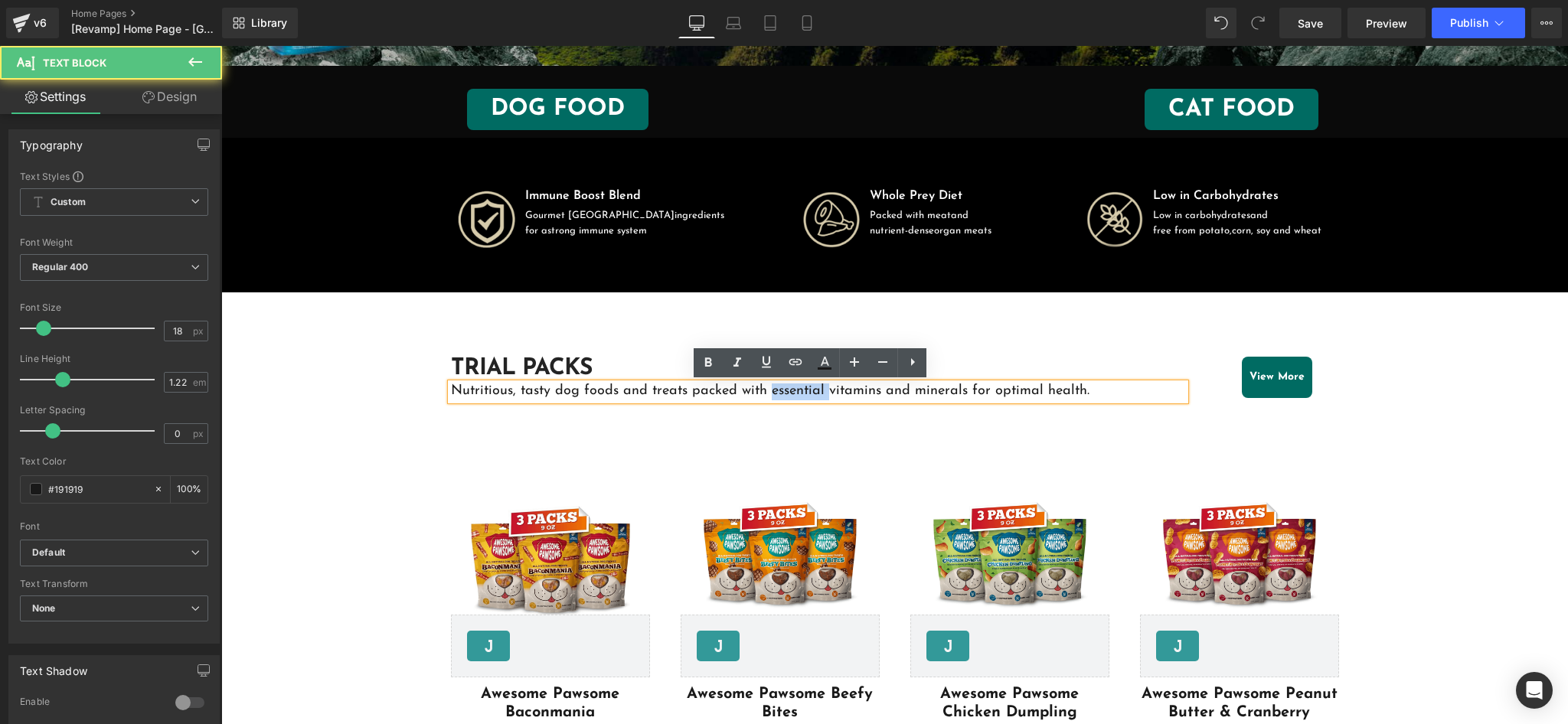
click at [791, 385] on p "Nutritious, tasty dog foods and treats packed with essential vitamins and miner…" at bounding box center [818, 391] width 735 height 17
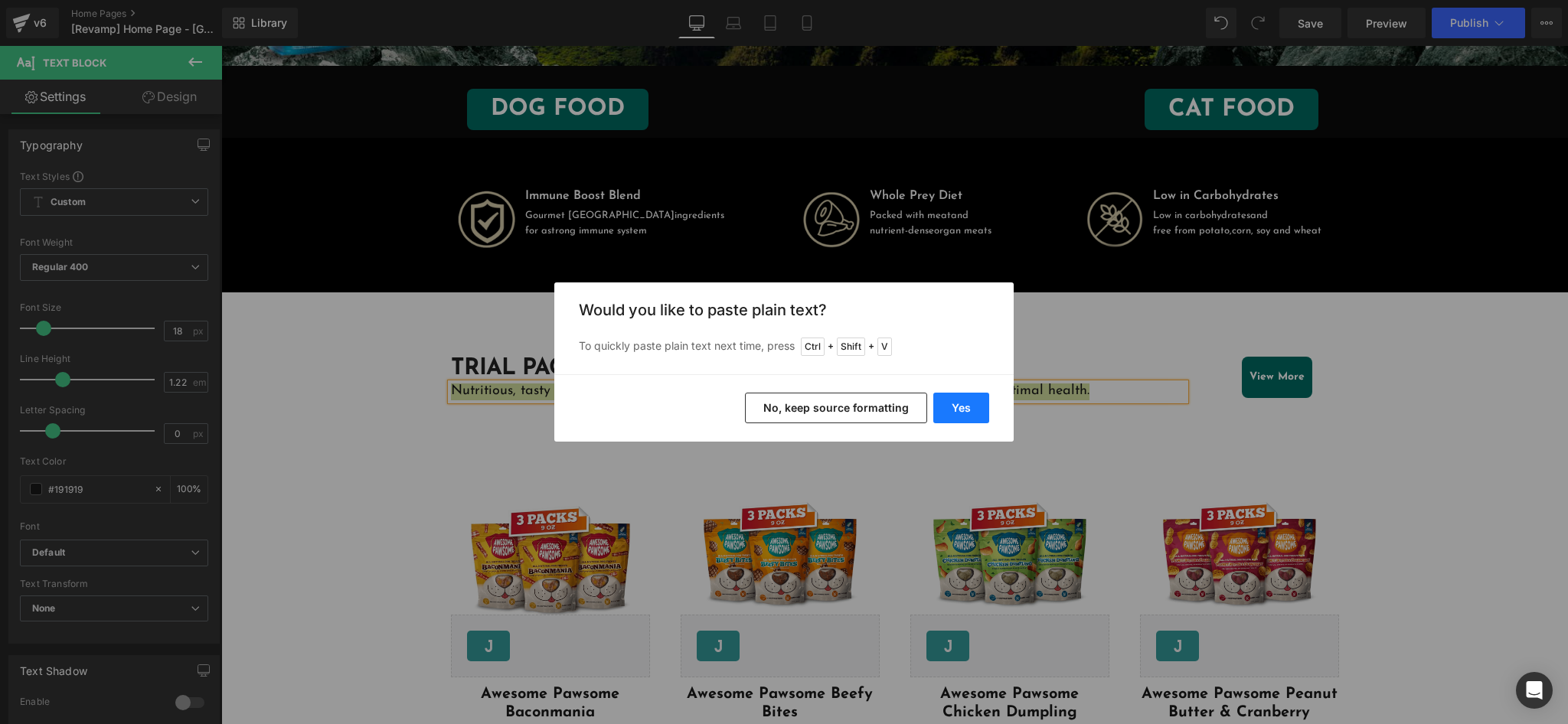
drag, startPoint x: 959, startPoint y: 413, endPoint x: 769, endPoint y: 373, distance: 194.2
click at [960, 413] on button "Yes" at bounding box center [961, 408] width 56 height 31
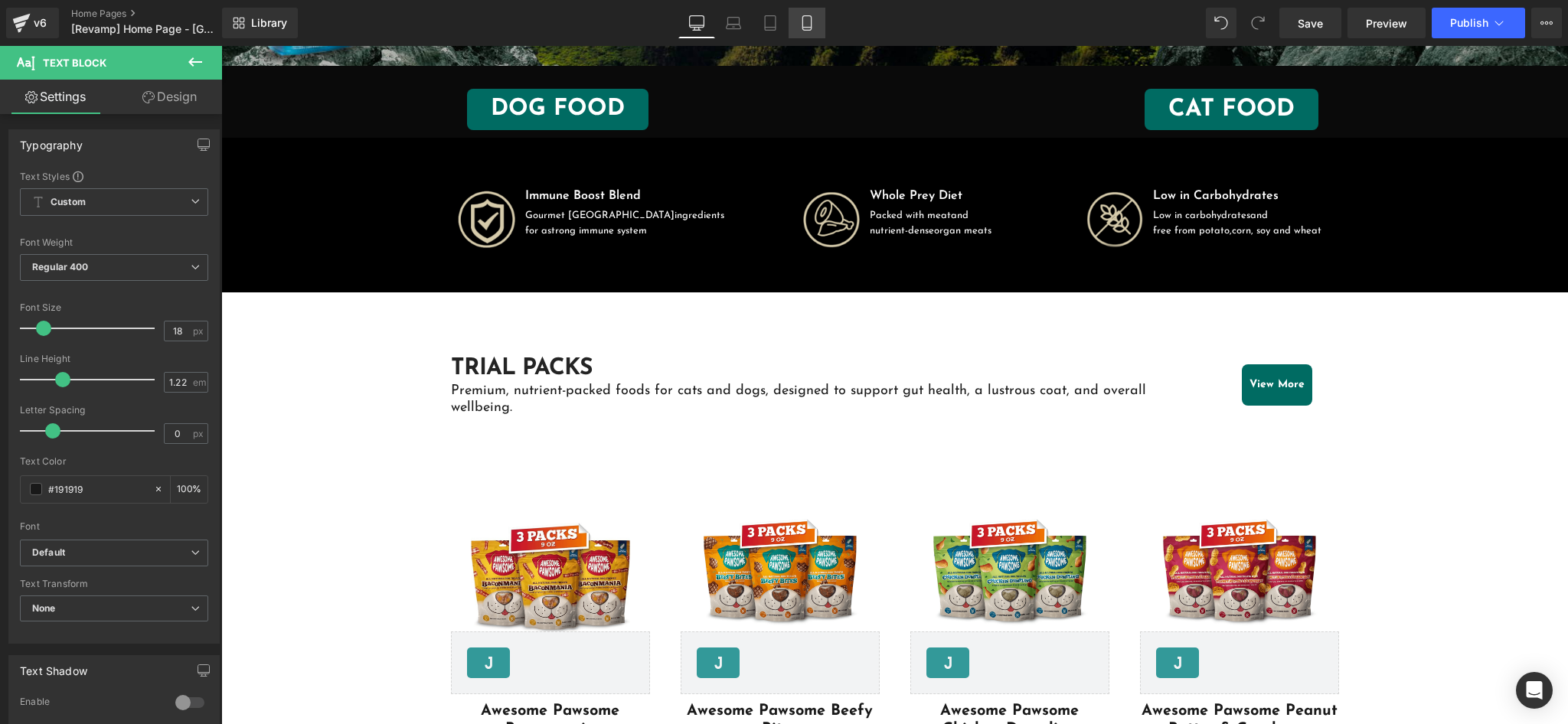
click at [805, 26] on icon at bounding box center [806, 22] width 15 height 15
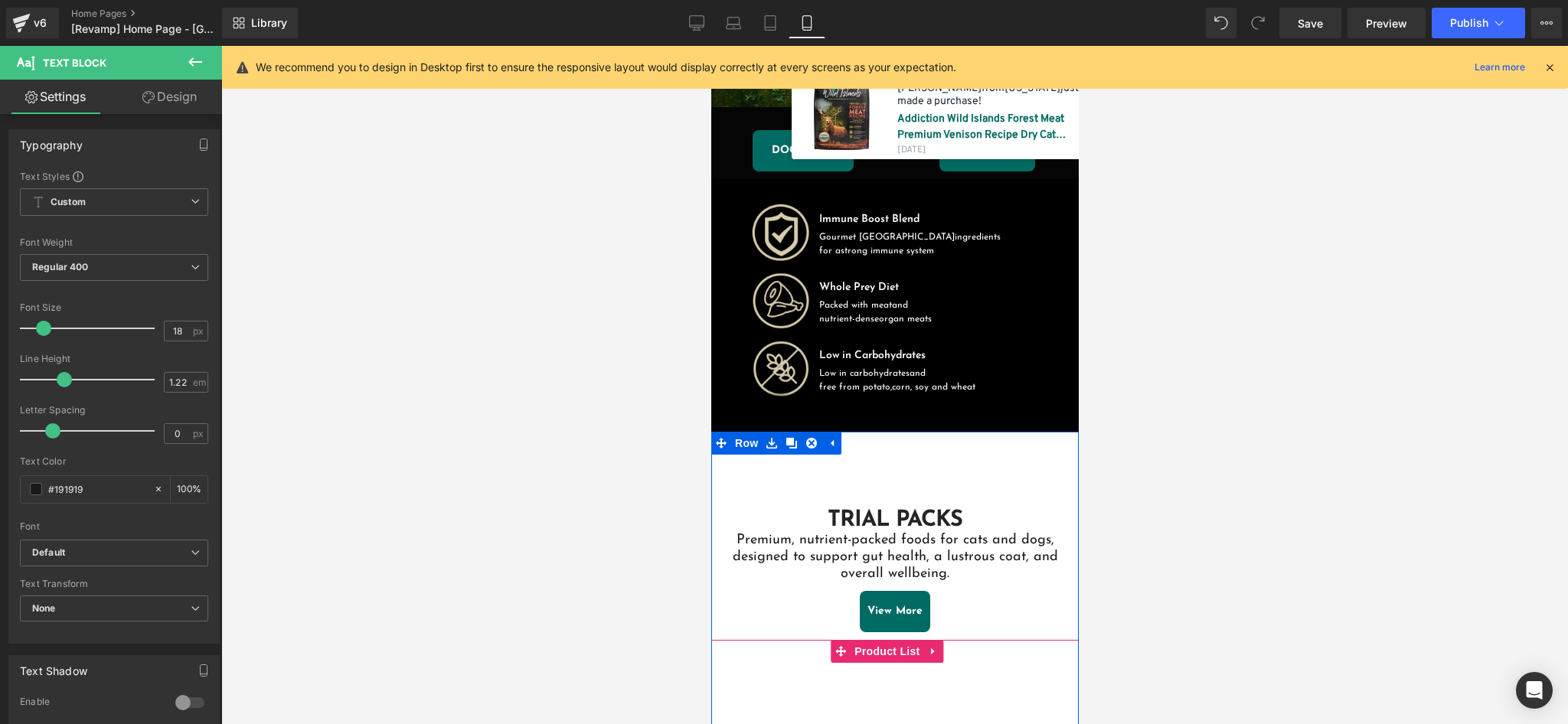
scroll to position [464, 0]
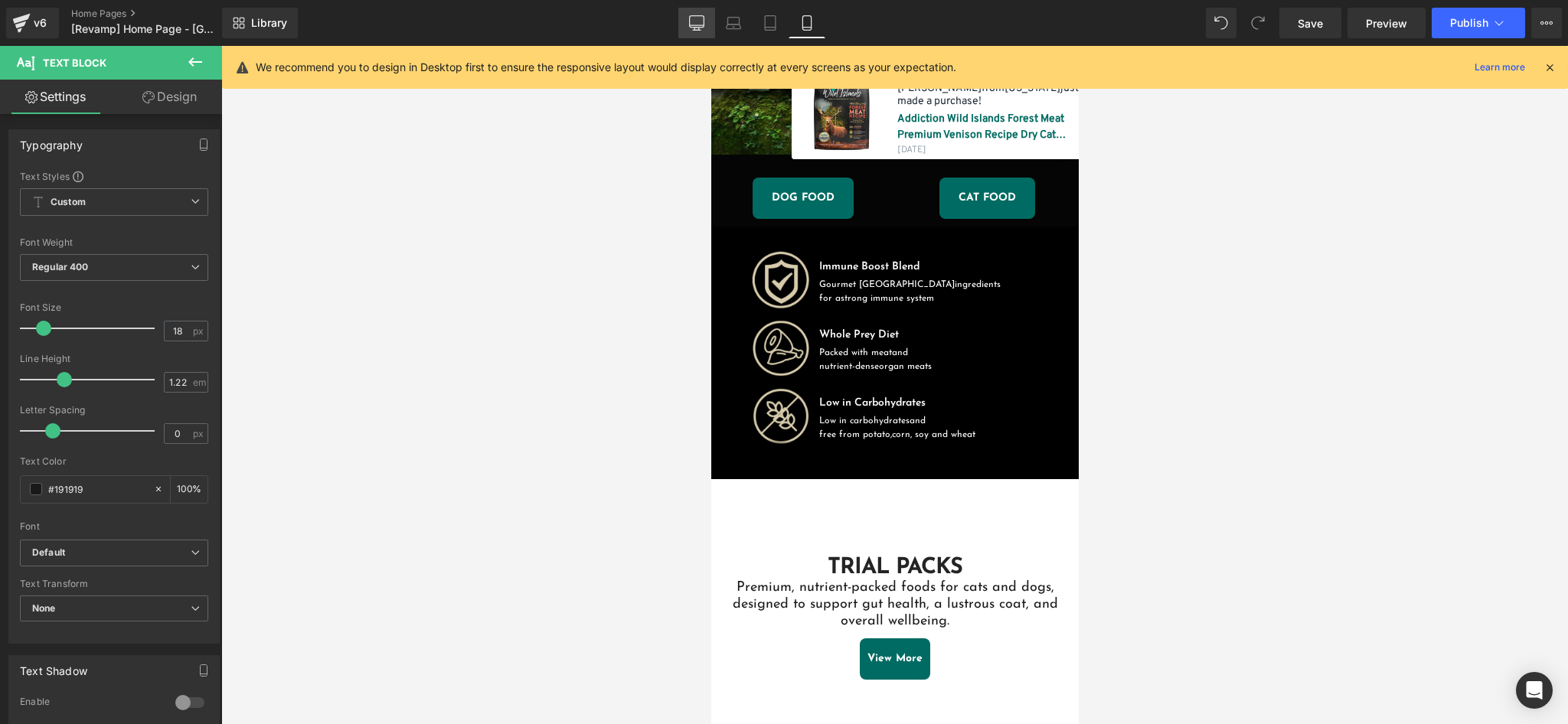
drag, startPoint x: 639, startPoint y: 47, endPoint x: 699, endPoint y: 15, distance: 68.0
click at [699, 15] on icon at bounding box center [696, 22] width 15 height 15
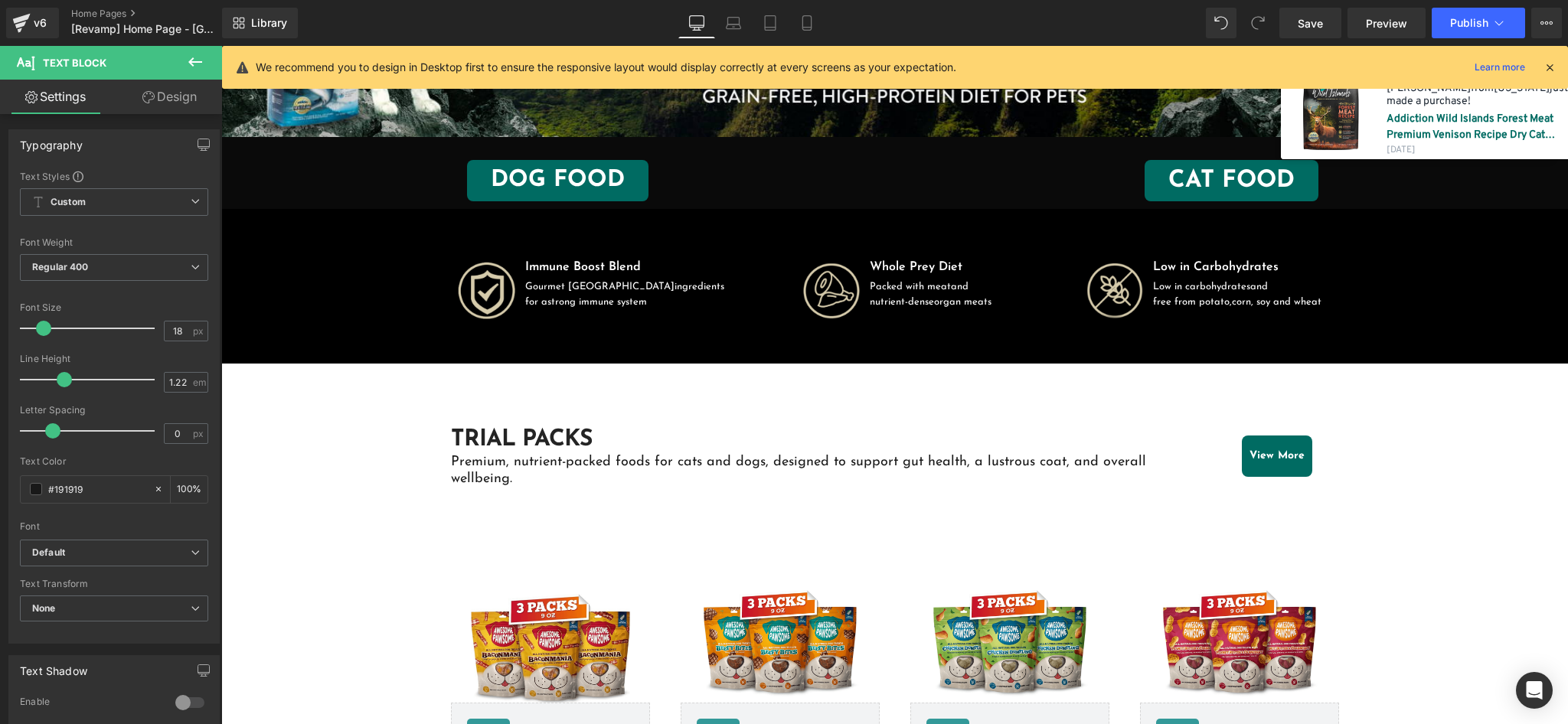
scroll to position [441, 0]
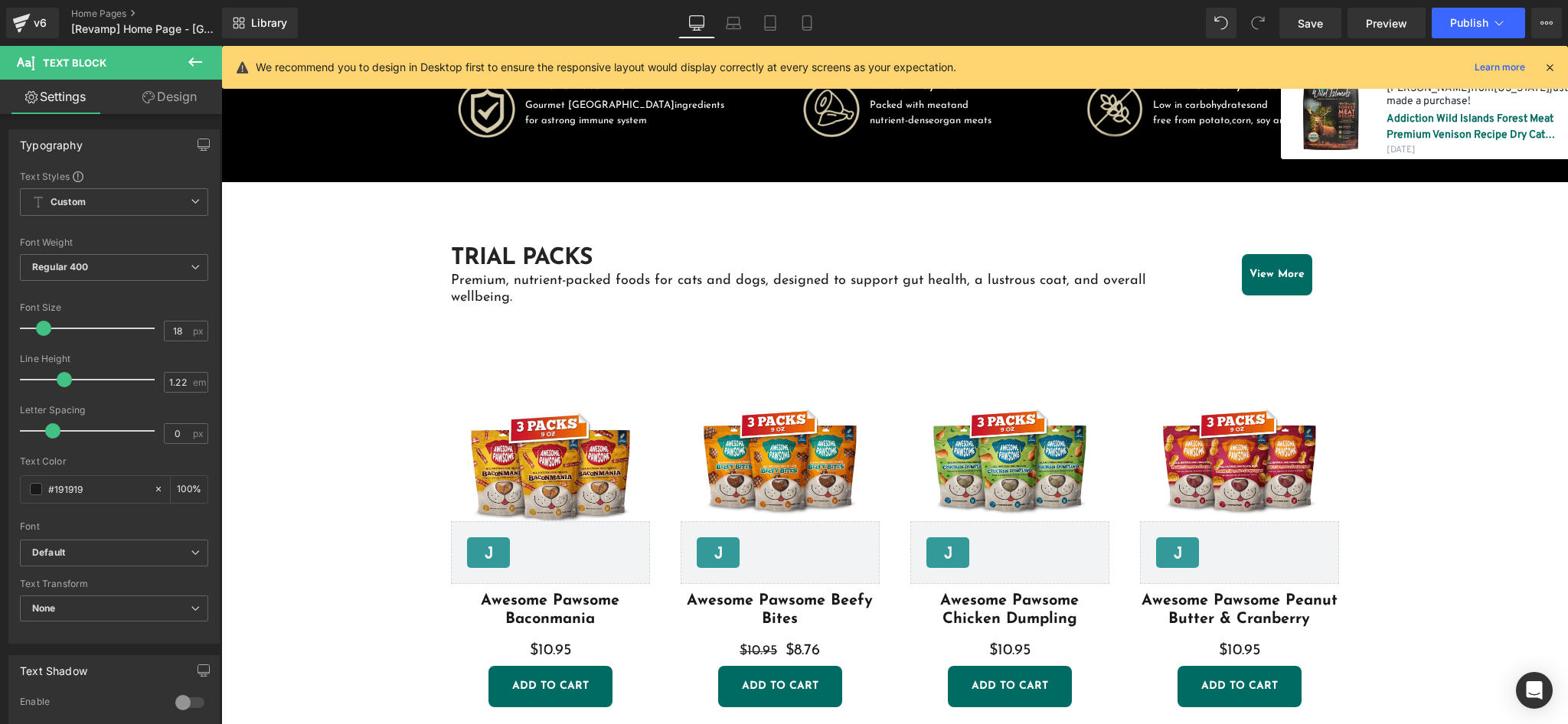
click at [691, 370] on img at bounding box center [780, 467] width 199 height 199
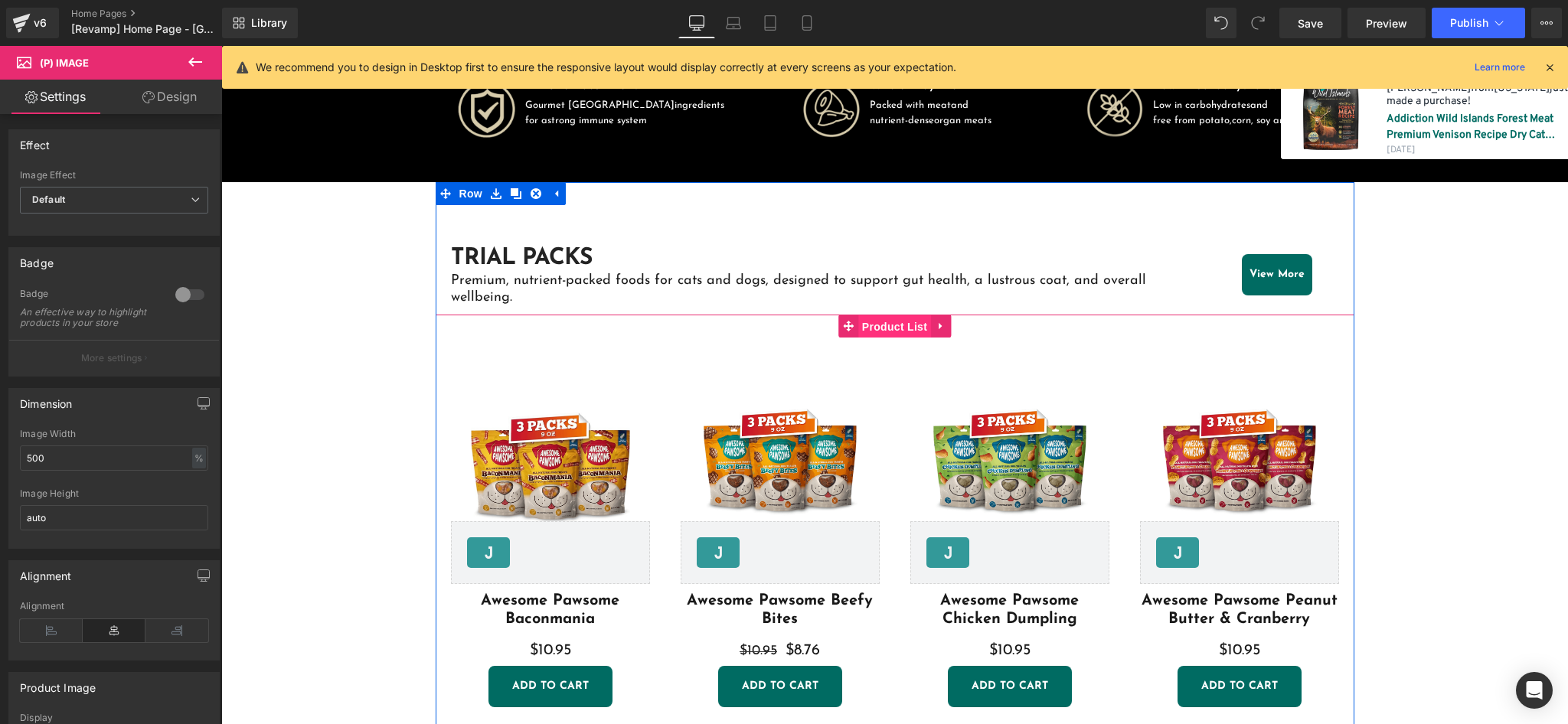
click at [887, 326] on span "Product List" at bounding box center [894, 326] width 73 height 23
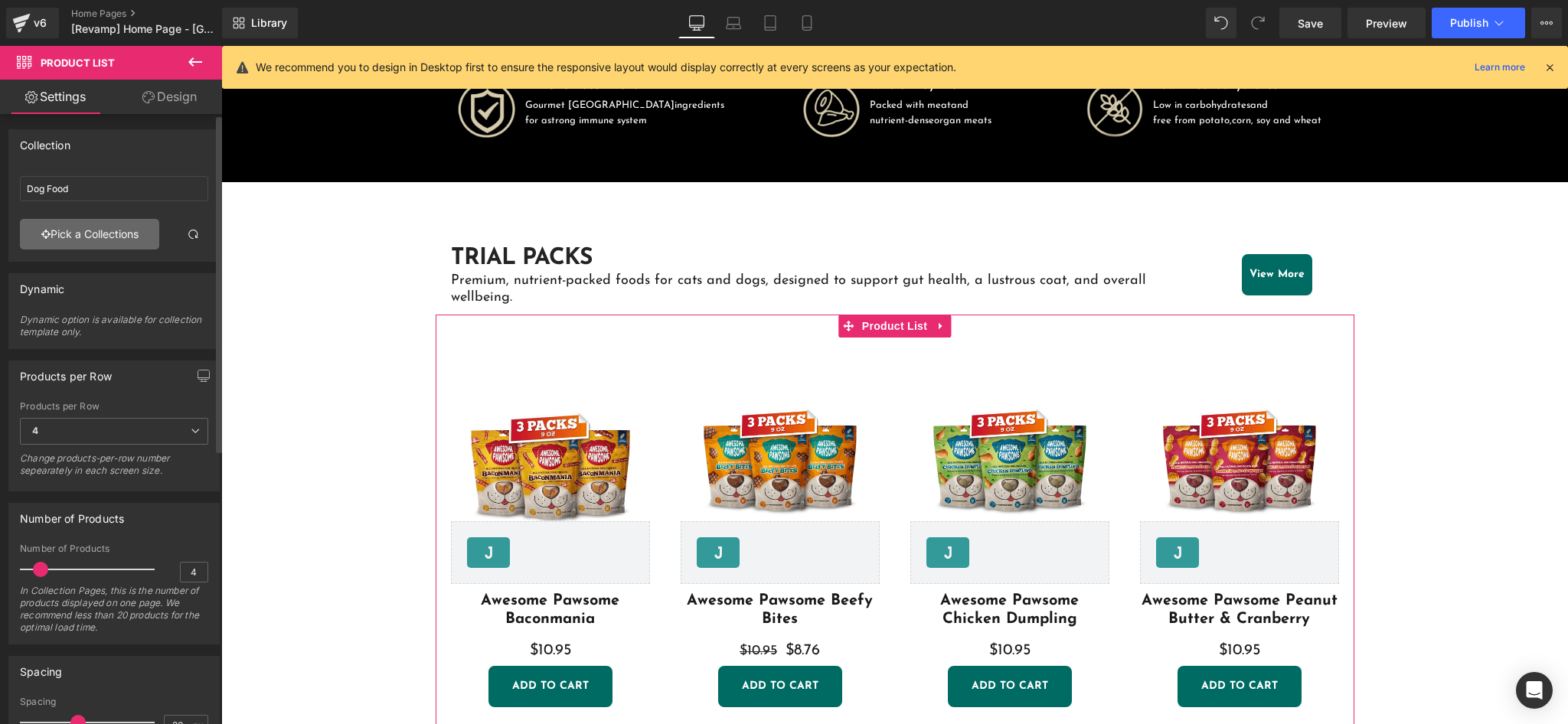
click at [107, 234] on link "Pick a Collections" at bounding box center [90, 234] width 140 height 31
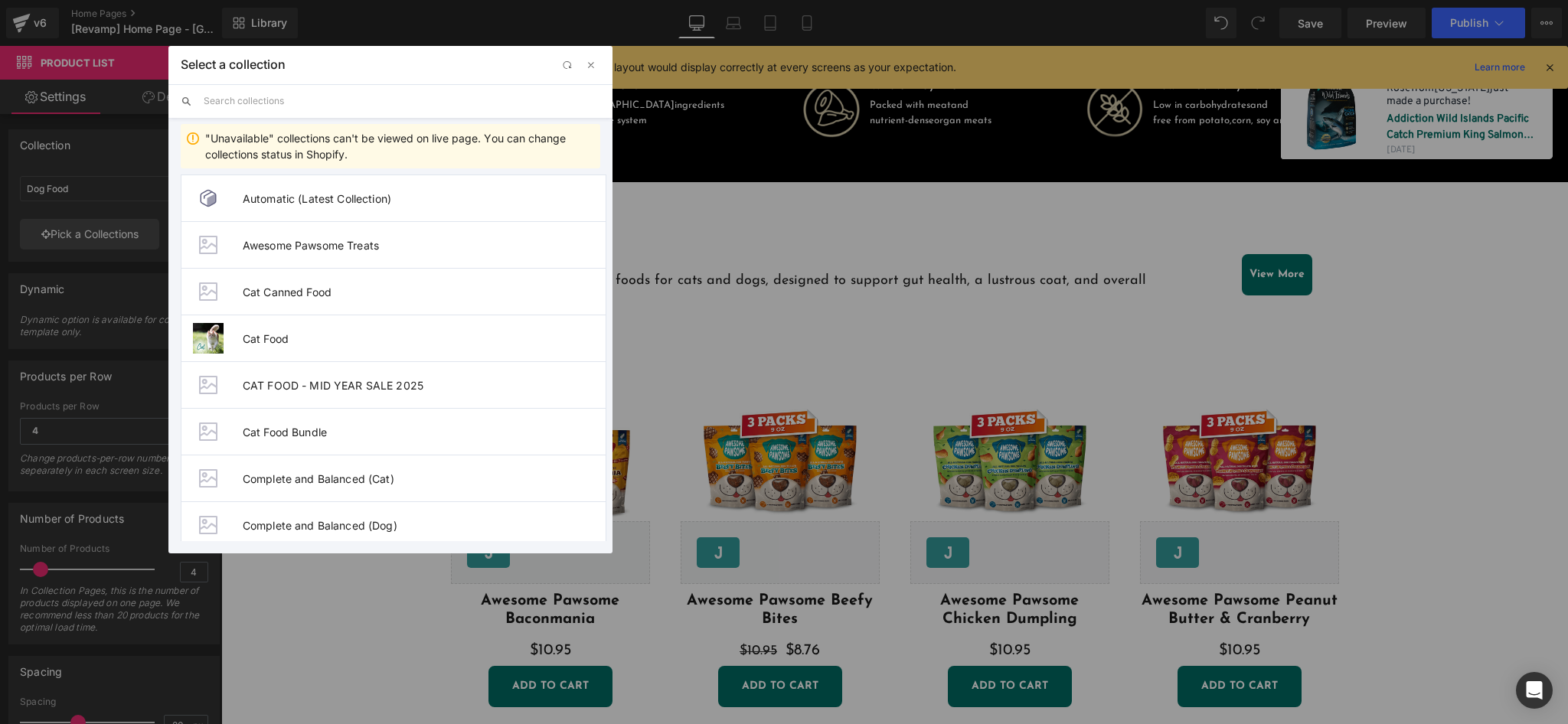
click at [375, 90] on input "text" at bounding box center [402, 101] width 397 height 33
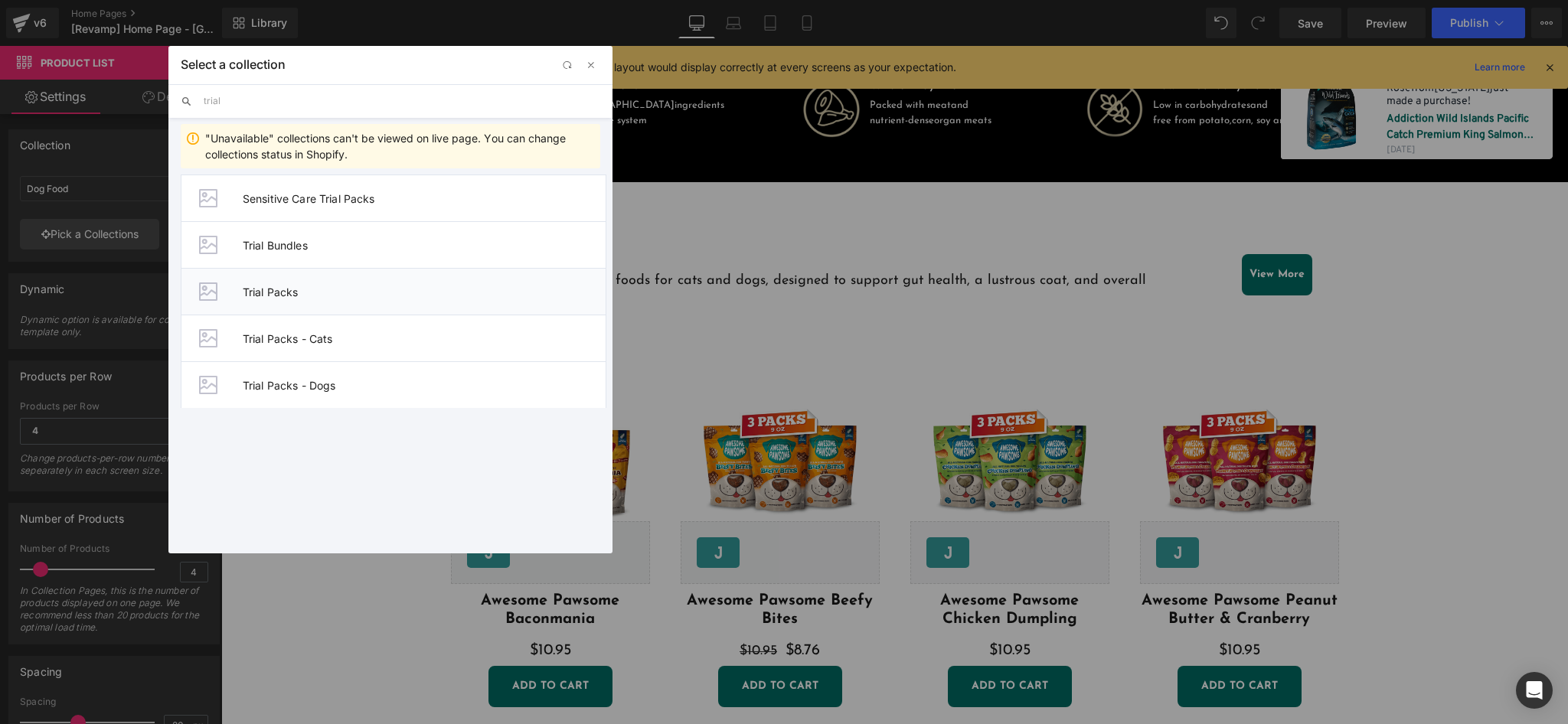
type input "trial"
click at [402, 287] on span "Trial Packs" at bounding box center [424, 292] width 363 height 13
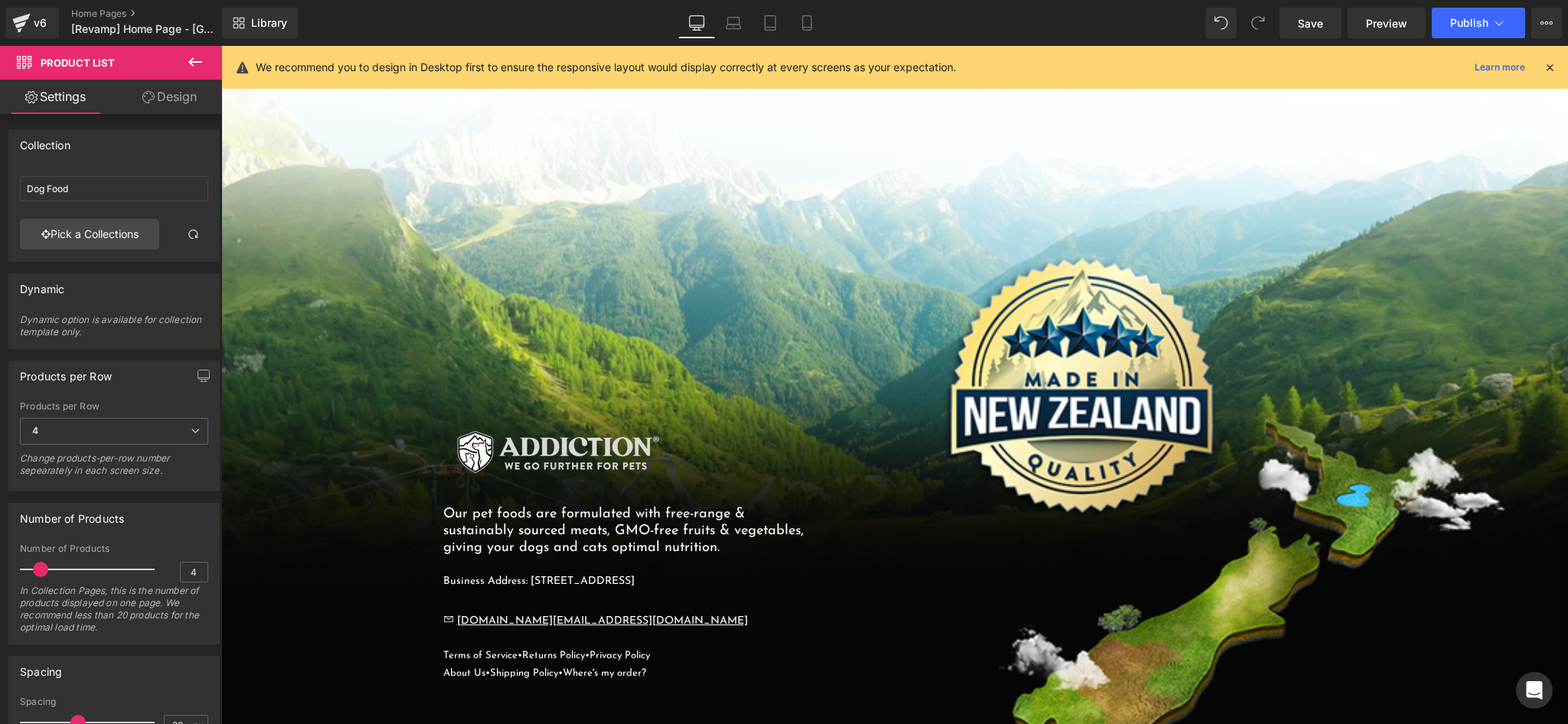
scroll to position [4672, 0]
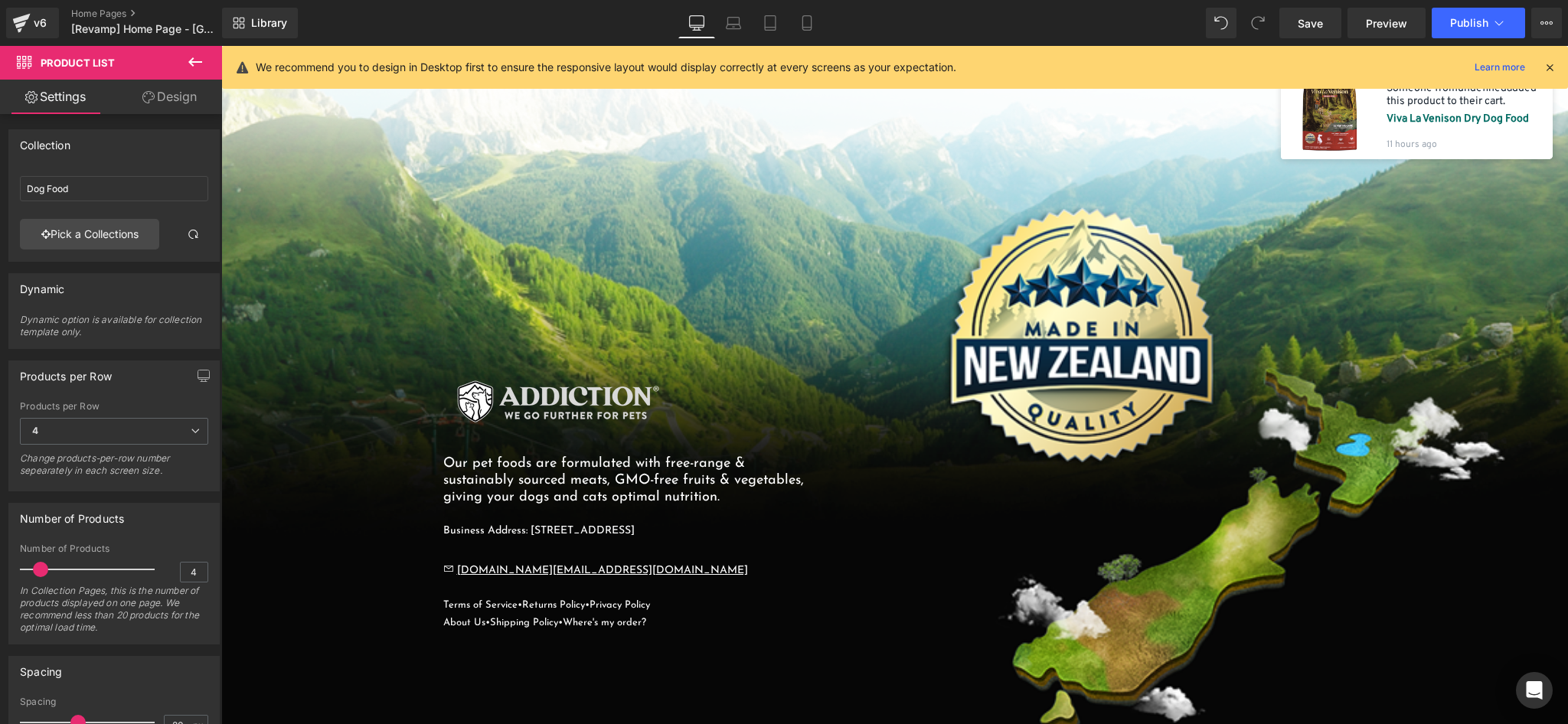
click at [899, 573] on div at bounding box center [1124, 500] width 459 height 263
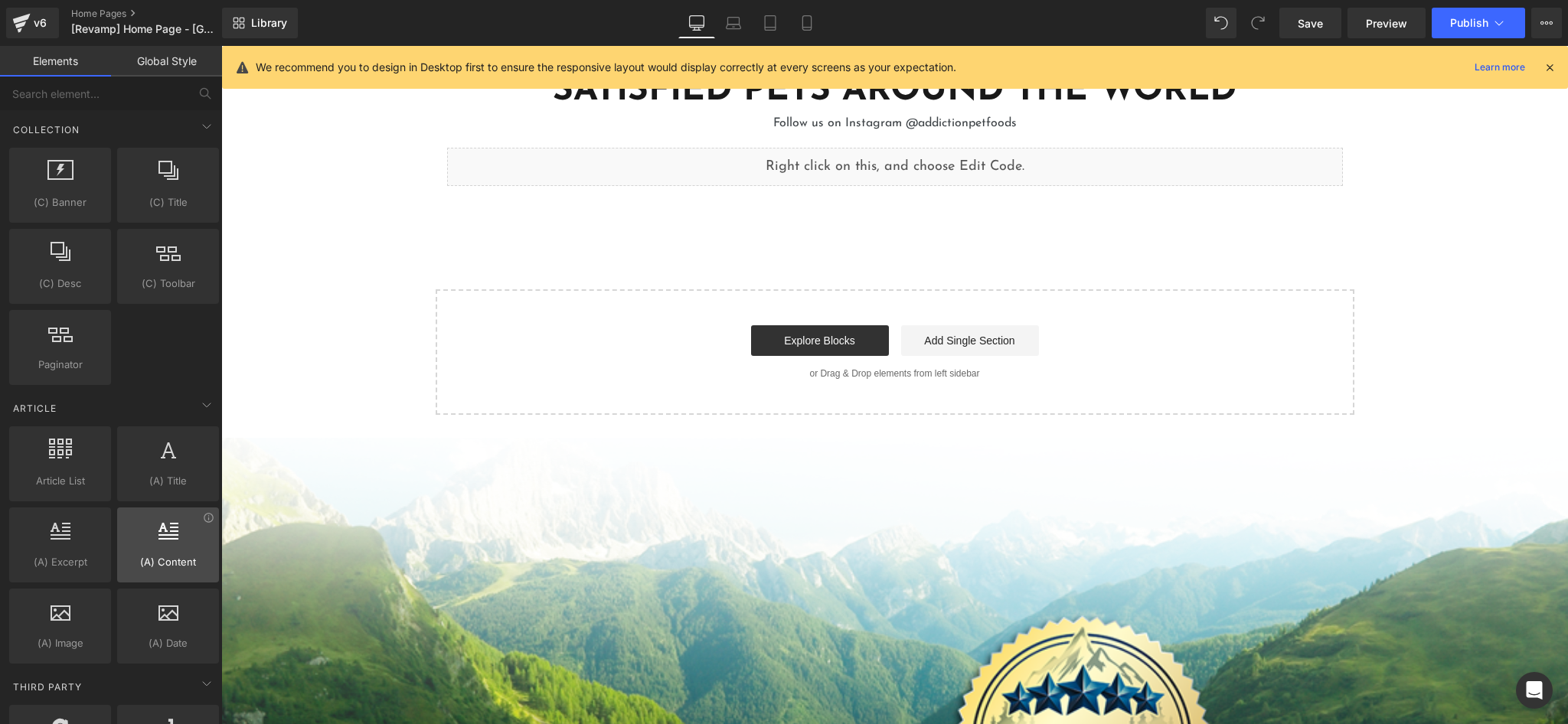
scroll to position [2652, 0]
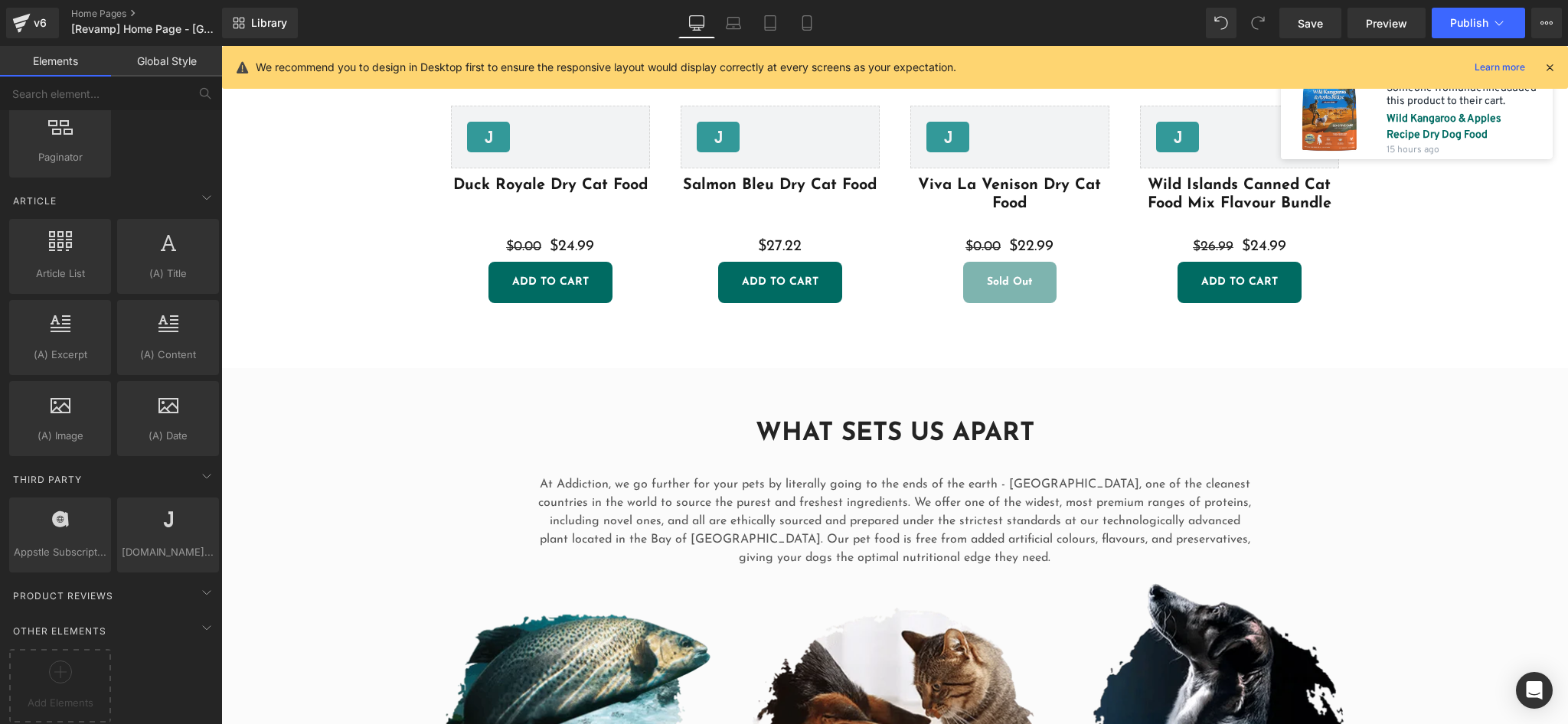
scroll to position [2735, 0]
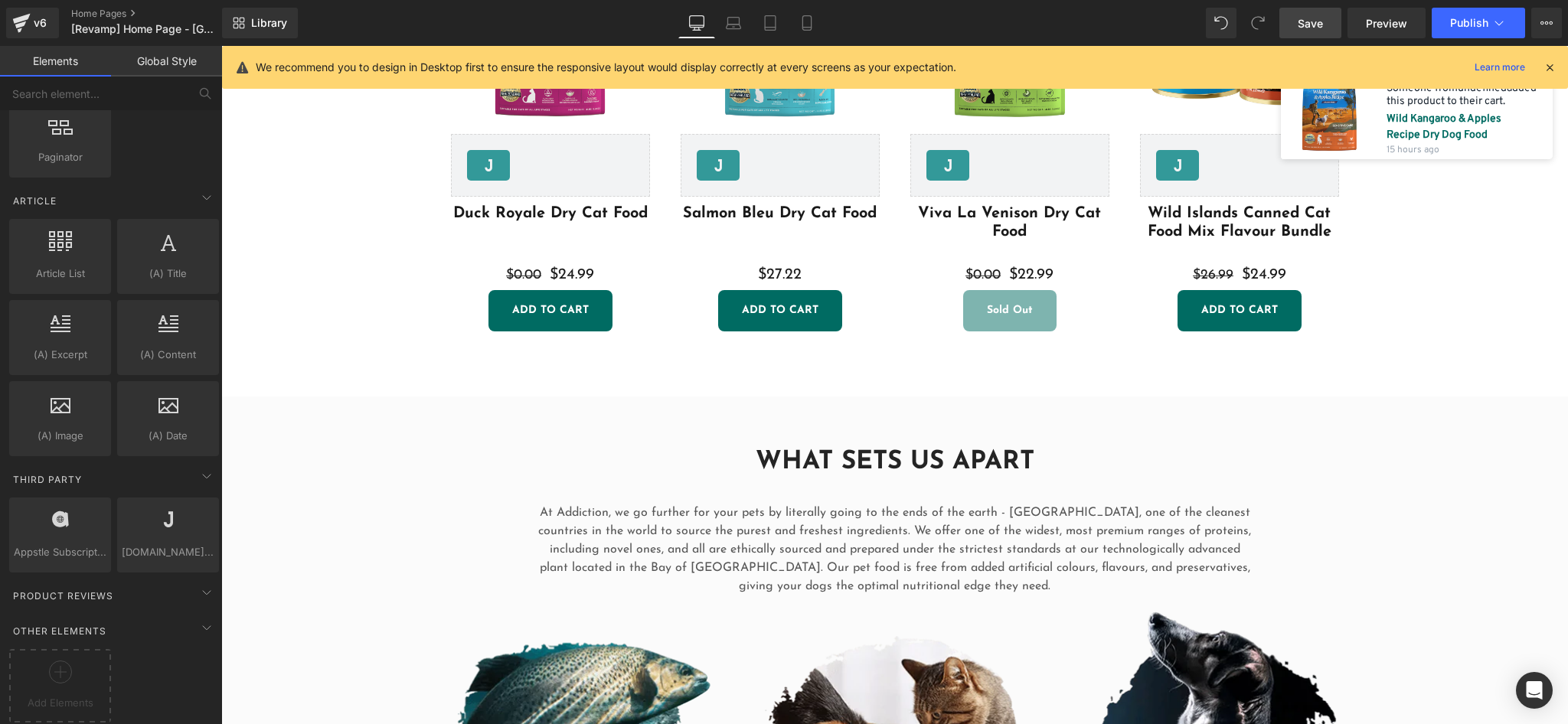
drag, startPoint x: 1319, startPoint y: 18, endPoint x: 1130, endPoint y: 163, distance: 238.2
click at [1319, 18] on span "Save" at bounding box center [1310, 23] width 25 height 16
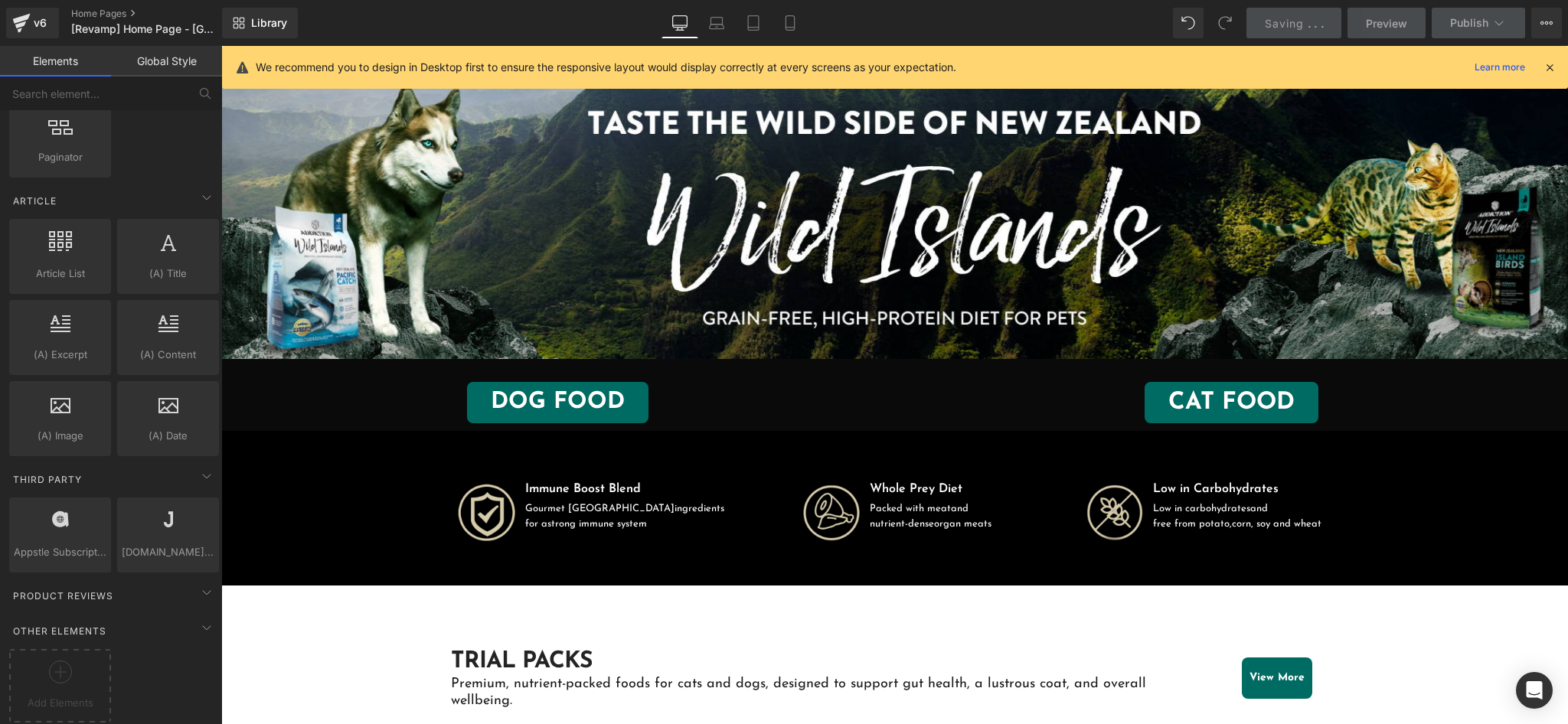
scroll to position [0, 0]
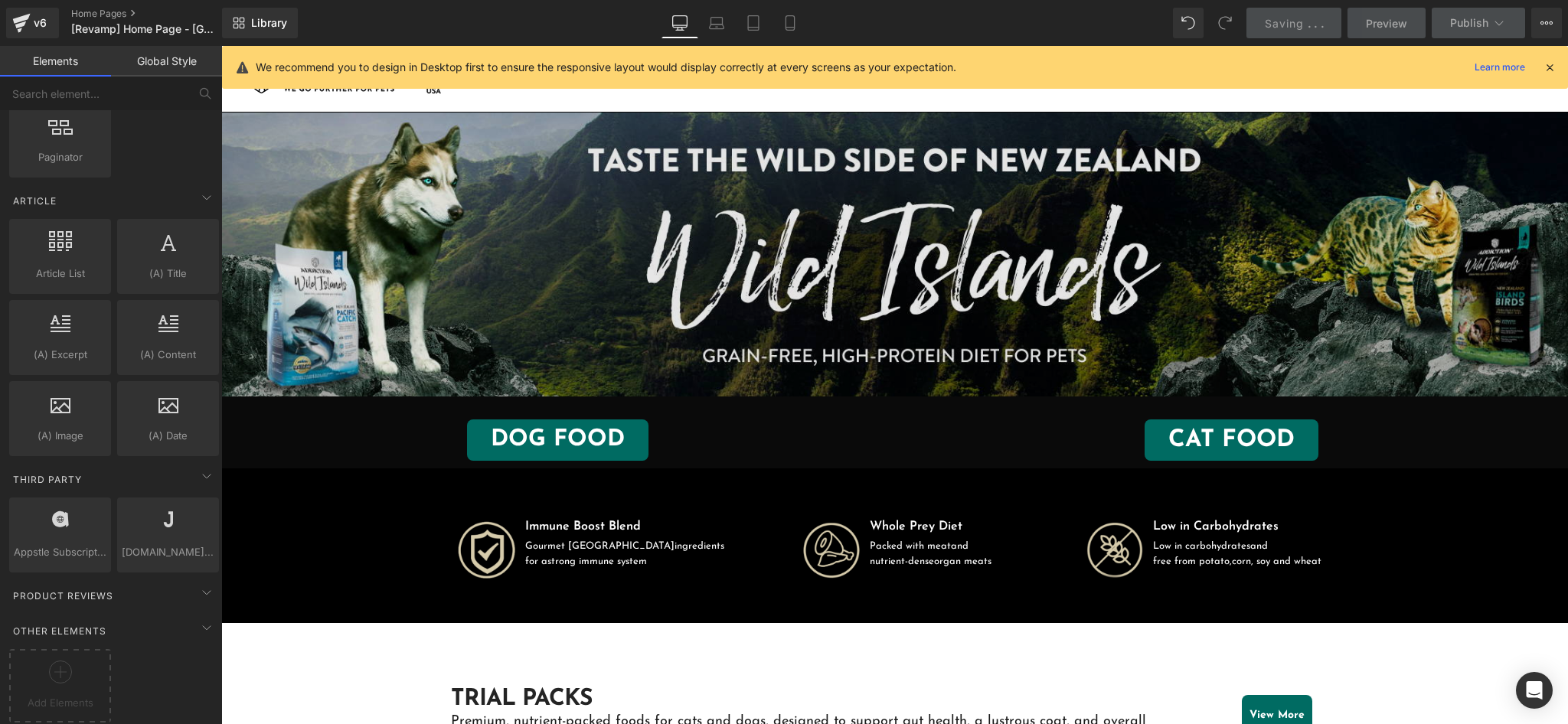
drag, startPoint x: 1279, startPoint y: 328, endPoint x: 1270, endPoint y: 341, distance: 15.8
click at [1279, 328] on img at bounding box center [894, 255] width 1347 height 284
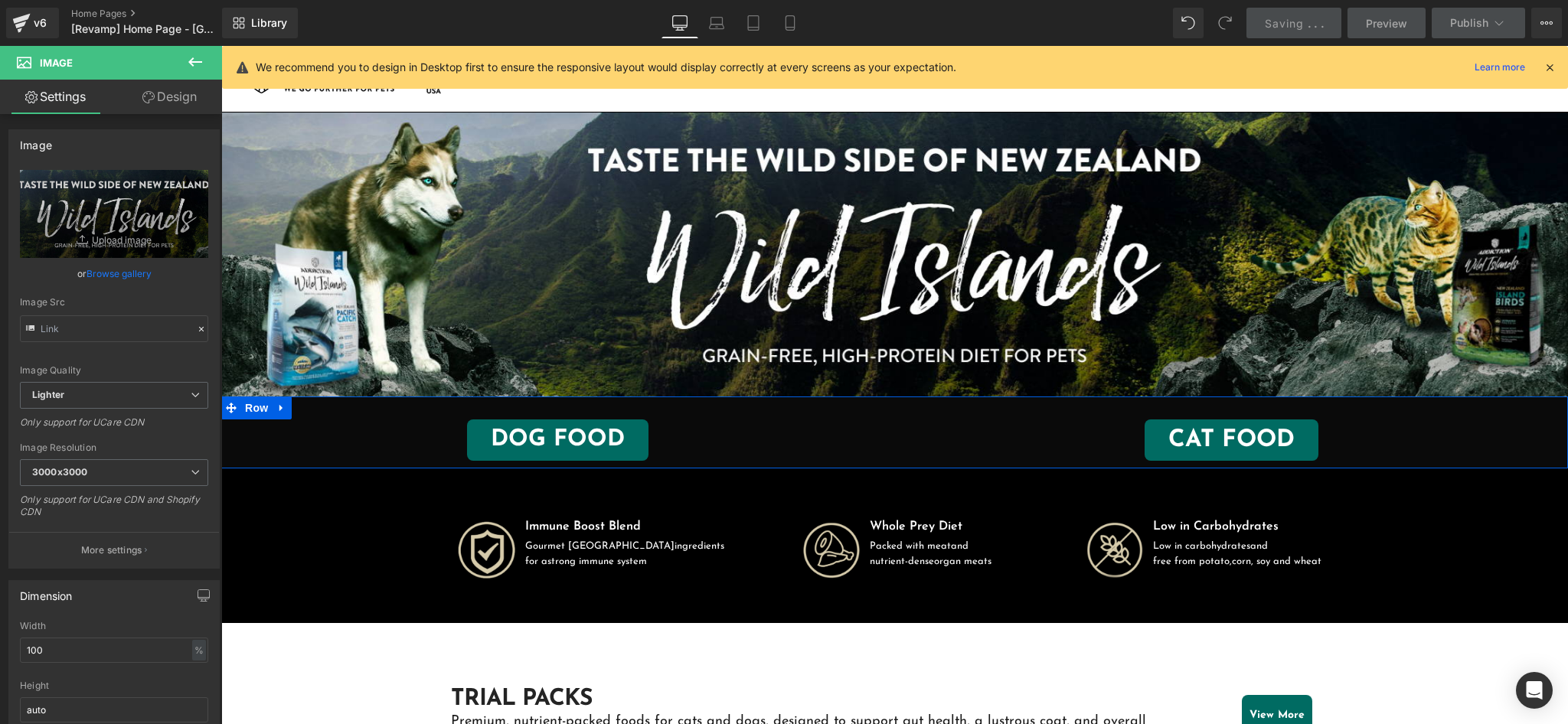
click at [863, 410] on div "DOG FOOD Button CAT FOOD Button Row" at bounding box center [894, 432] width 1347 height 72
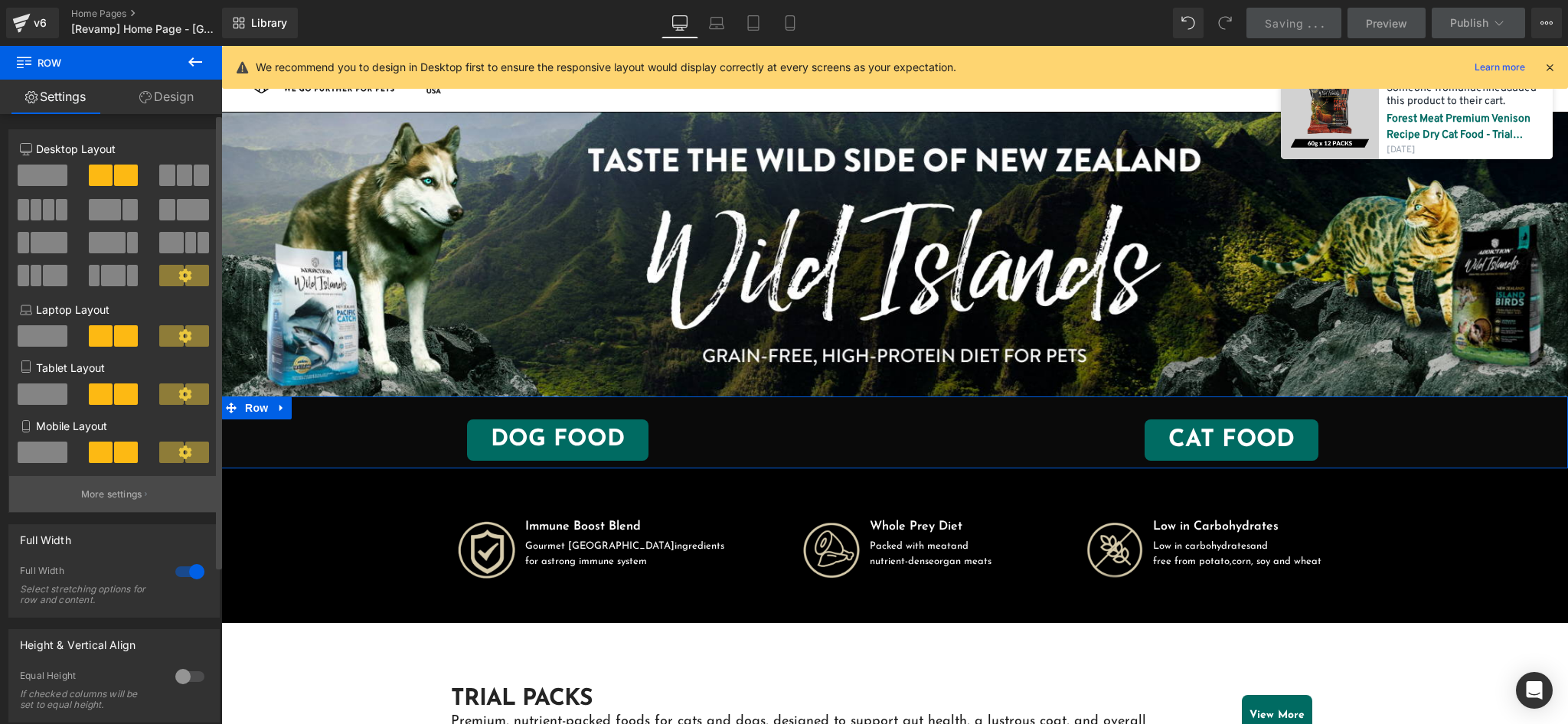
click at [132, 496] on p "More settings" at bounding box center [111, 493] width 61 height 13
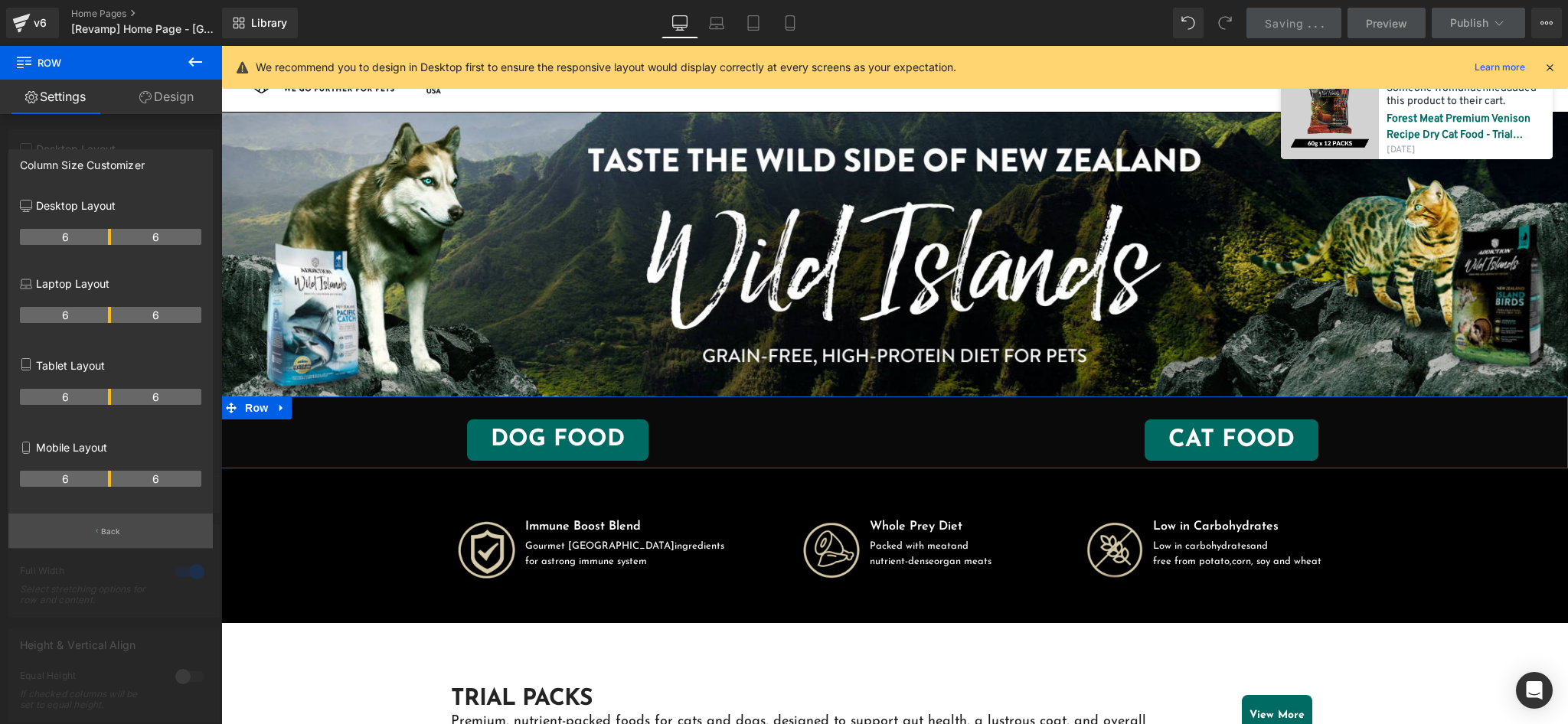
click at [98, 537] on button "Back" at bounding box center [111, 530] width 205 height 34
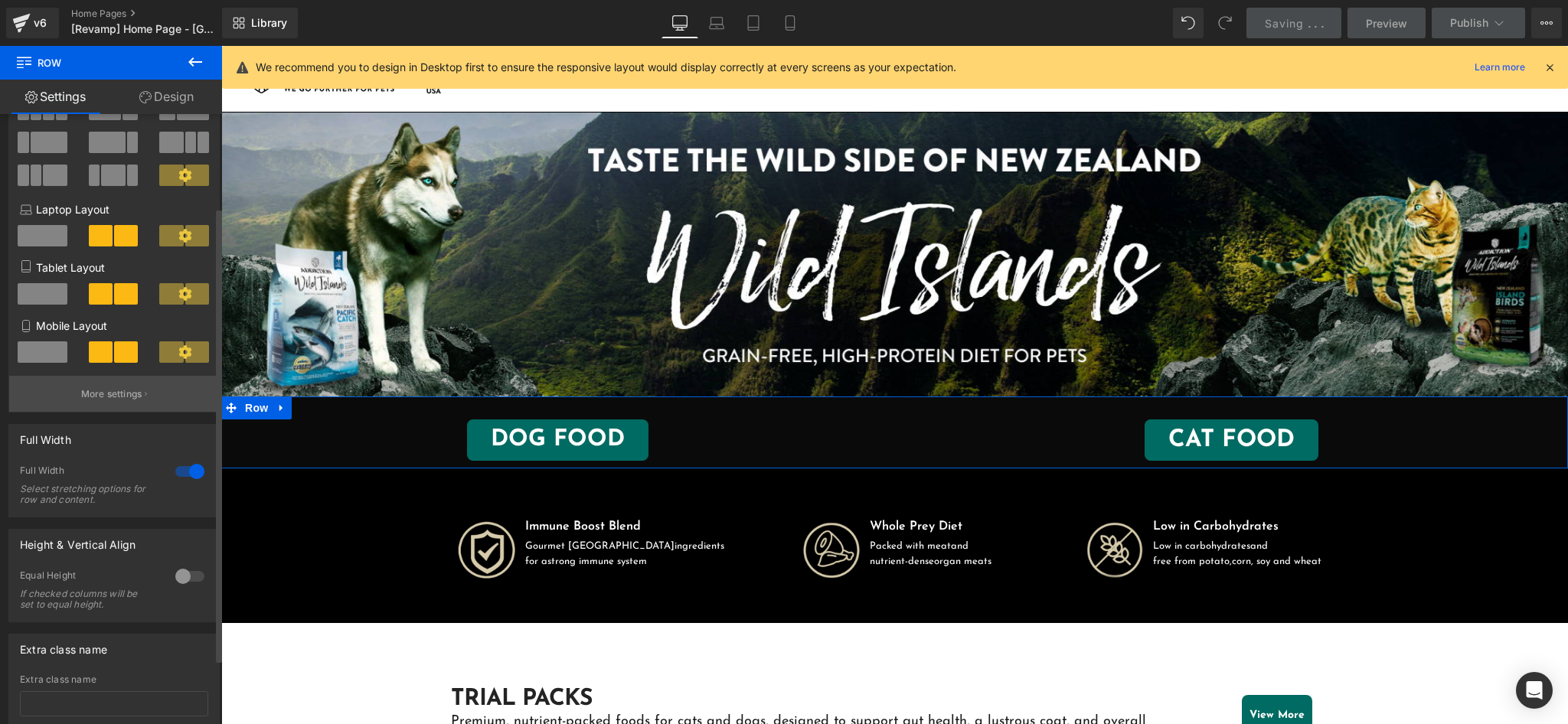
scroll to position [204, 0]
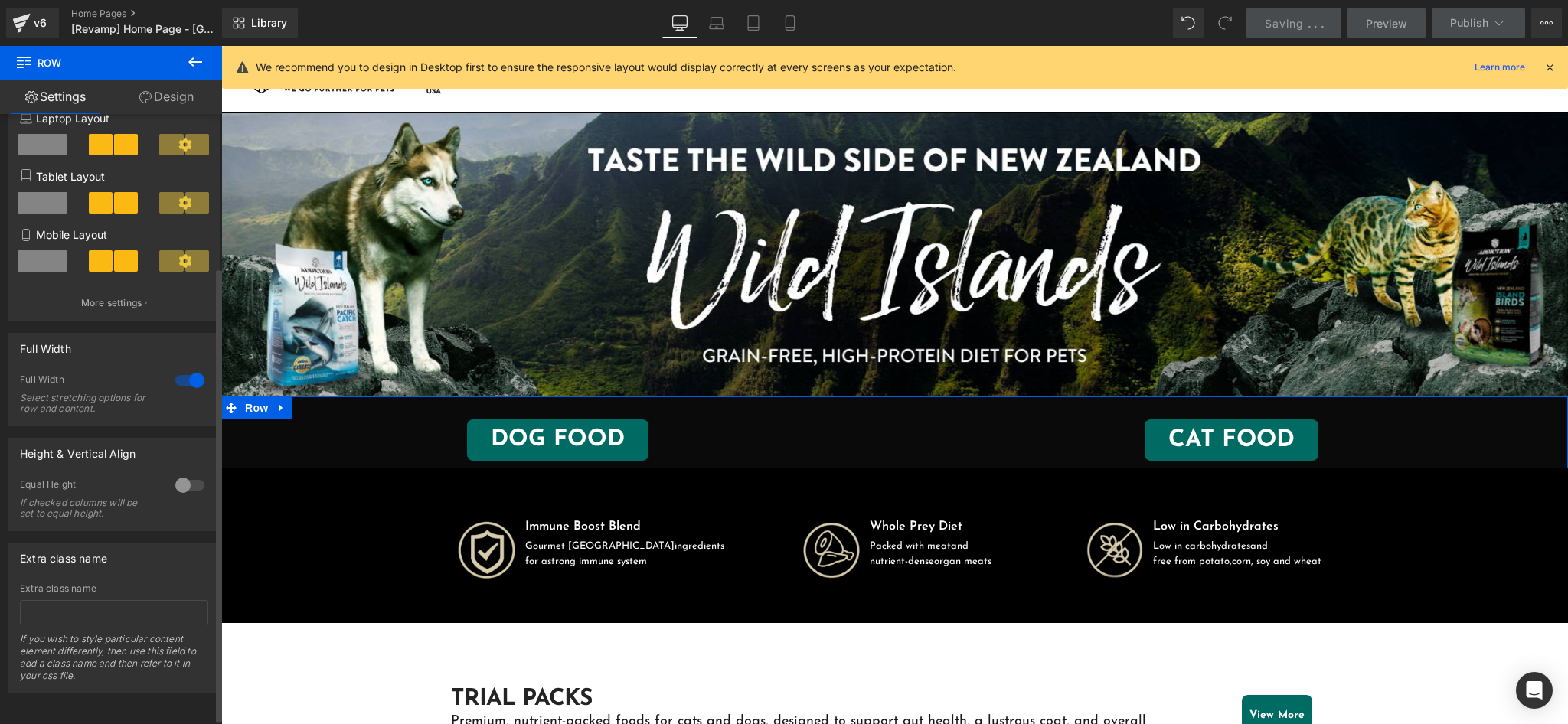
click at [180, 373] on div at bounding box center [190, 380] width 37 height 25
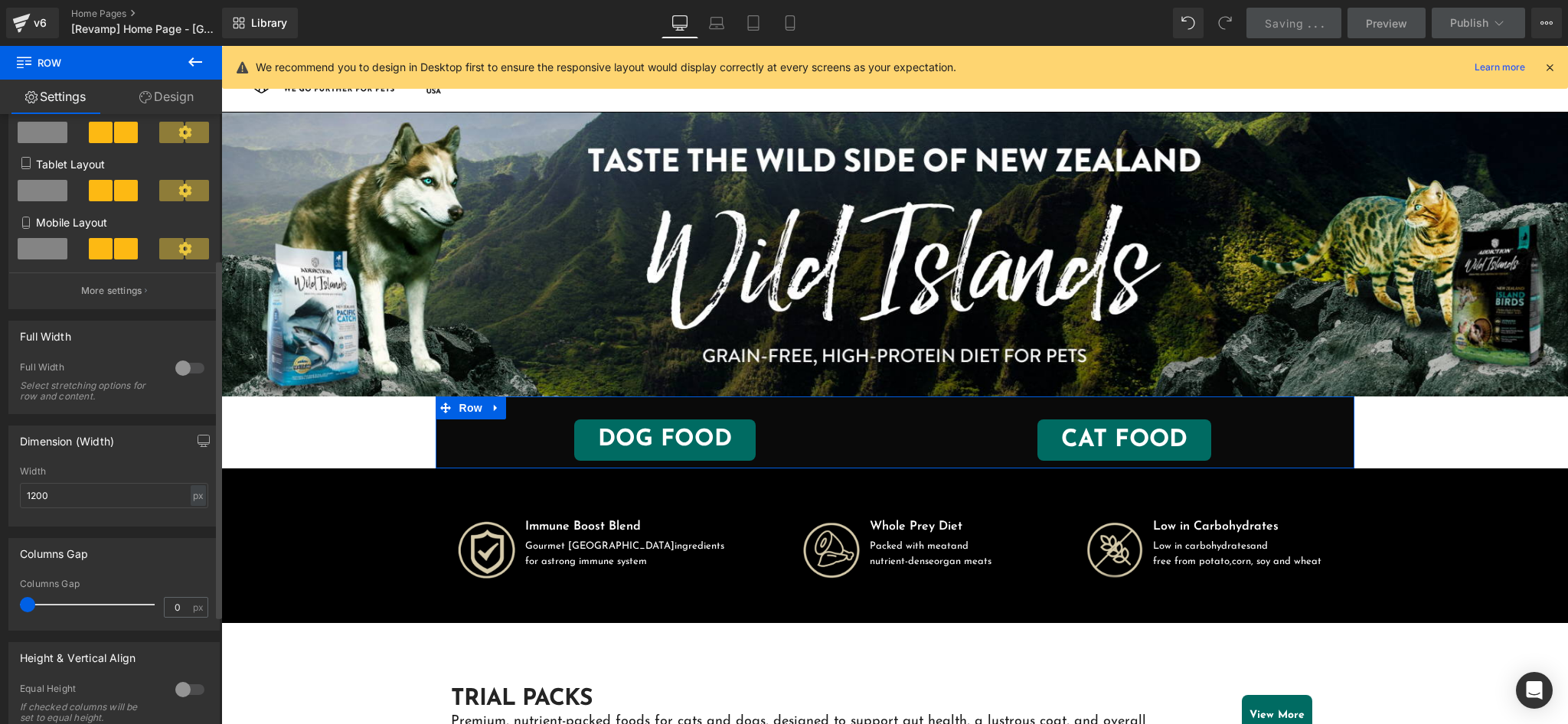
scroll to position [306, 0]
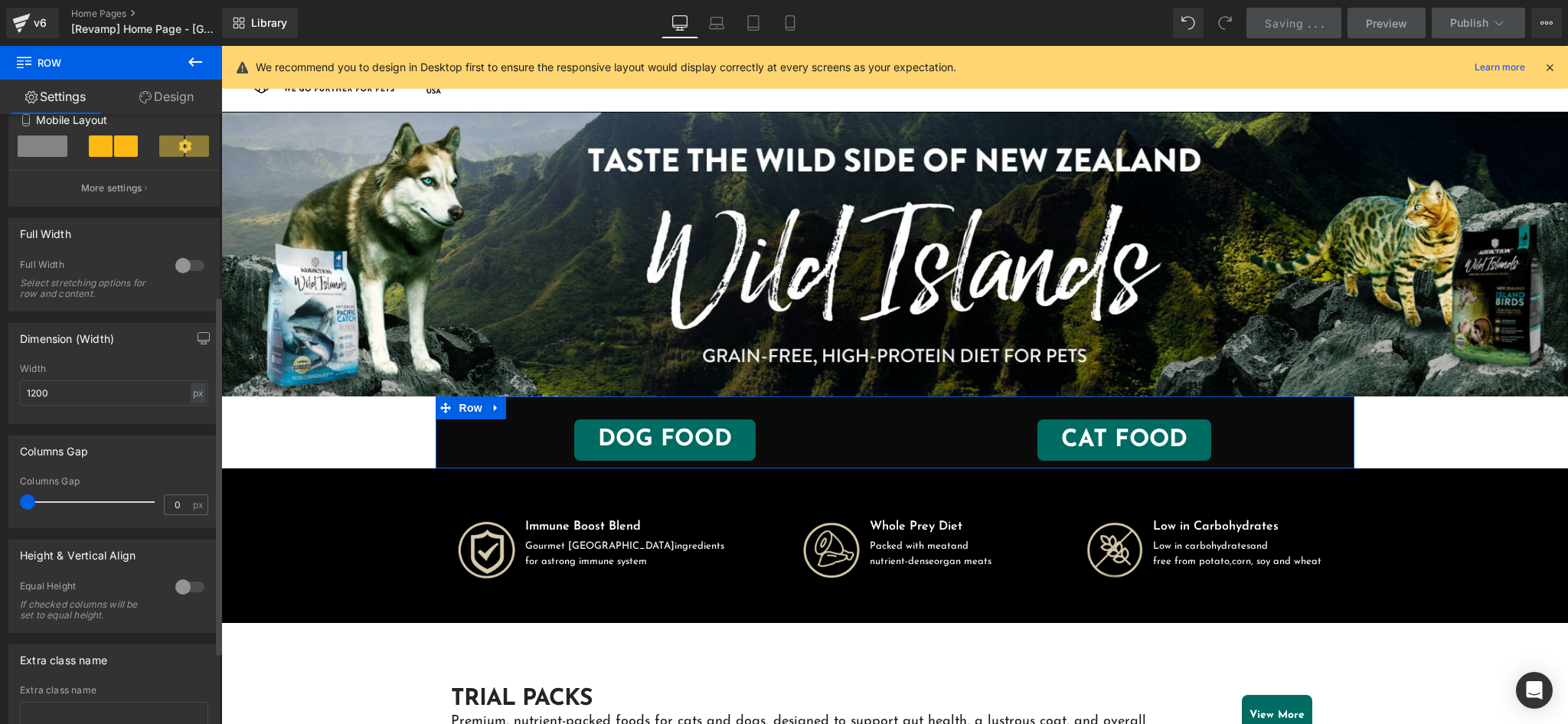
click at [179, 589] on div at bounding box center [190, 586] width 37 height 25
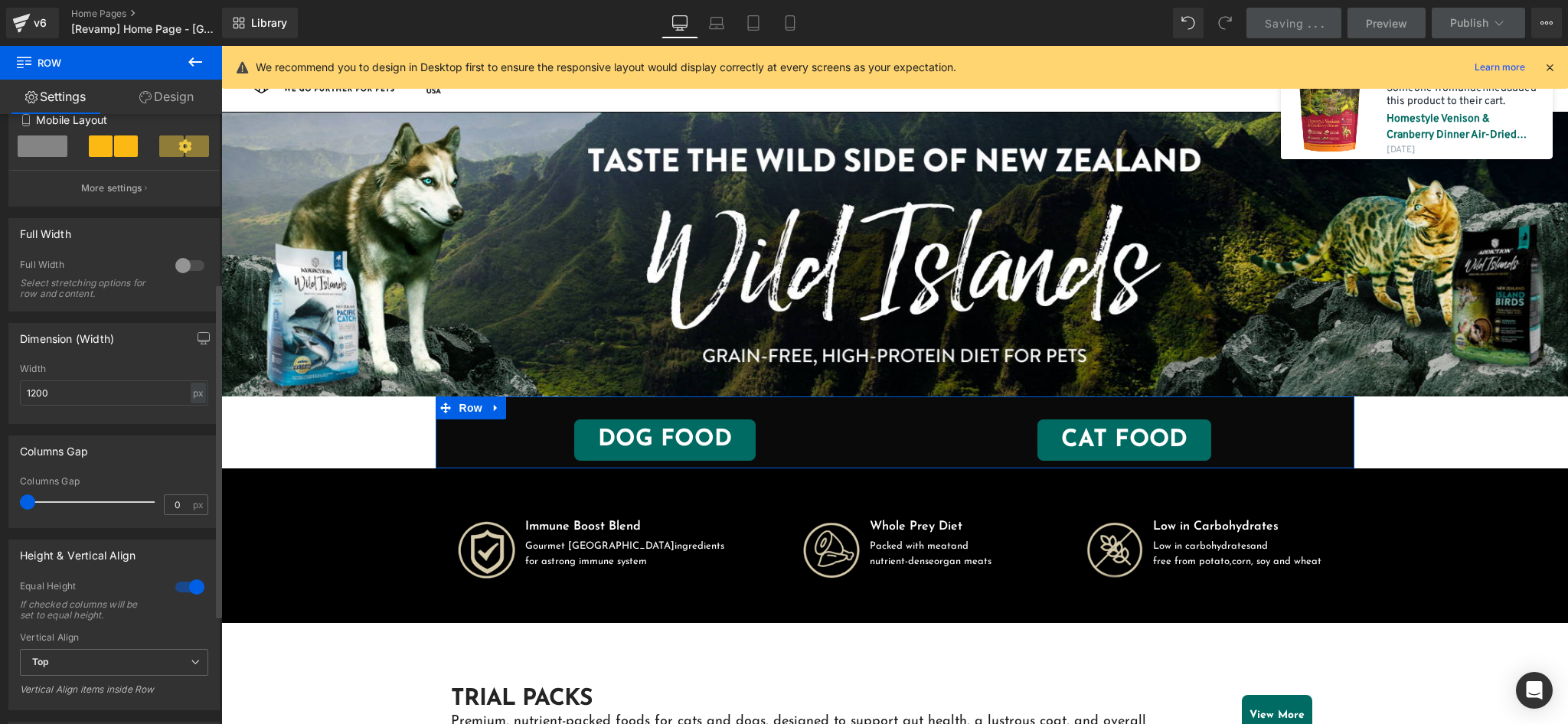
click at [179, 589] on div at bounding box center [190, 586] width 37 height 25
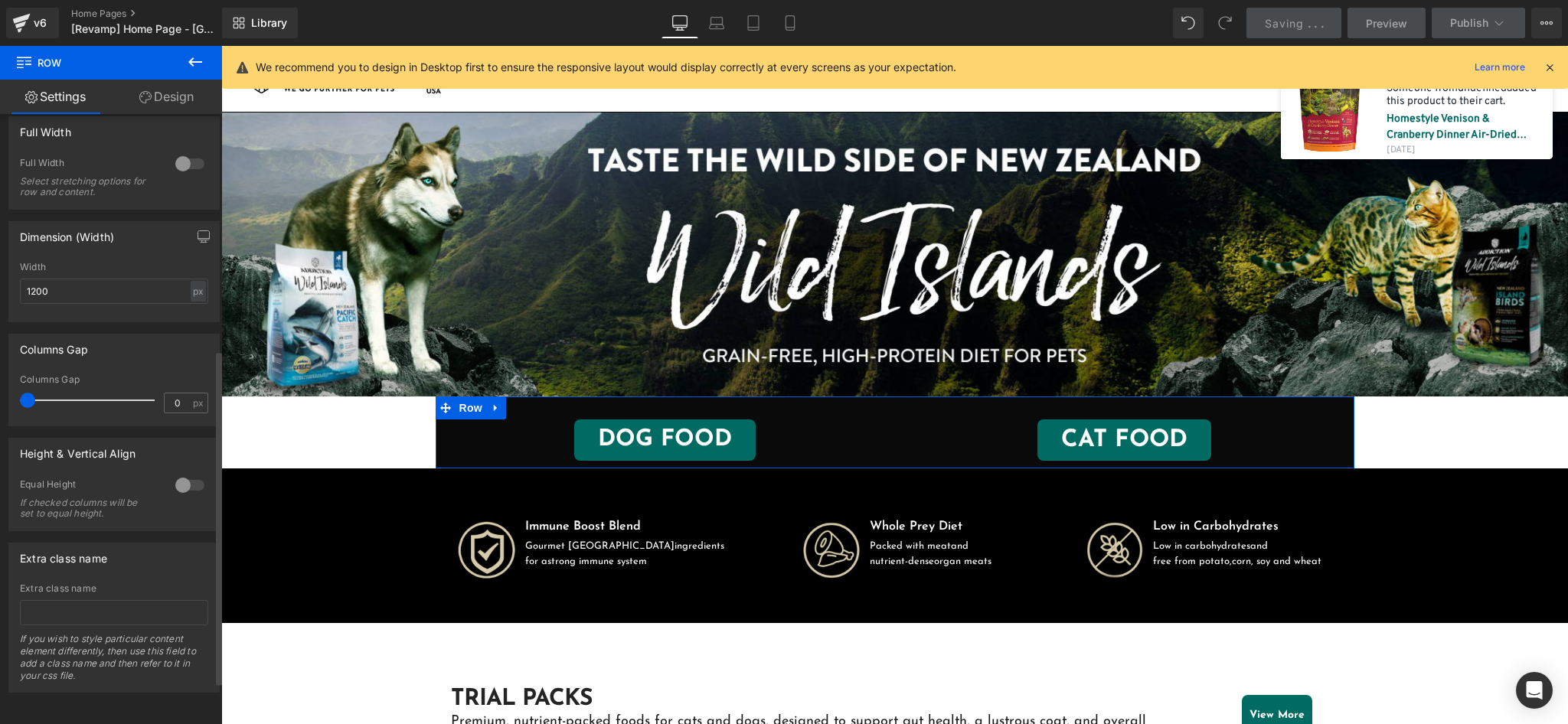
scroll to position [427, 0]
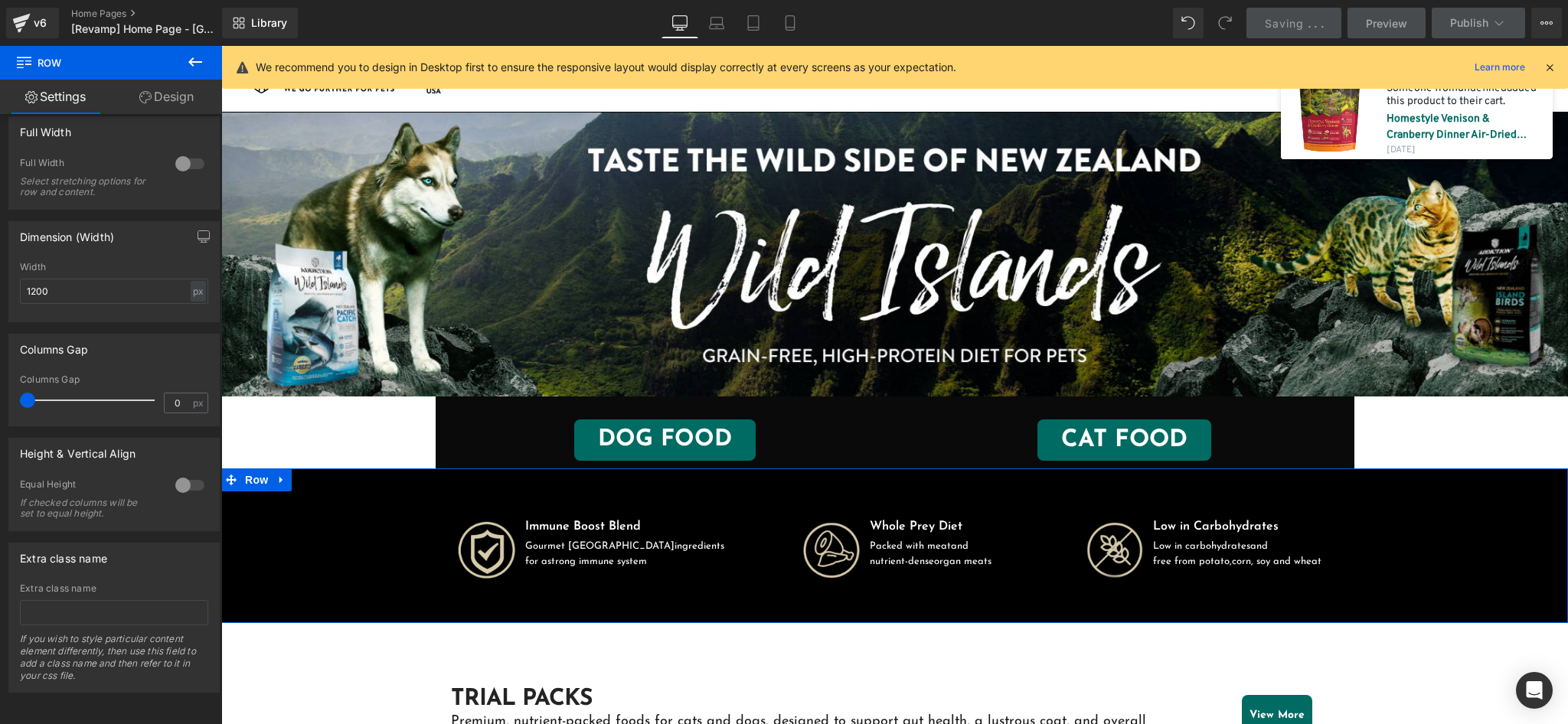
click at [378, 528] on div "Image Immune Boost Blend Text Block Gourmet New Zealand ingredients for a stron…" at bounding box center [894, 538] width 1347 height 87
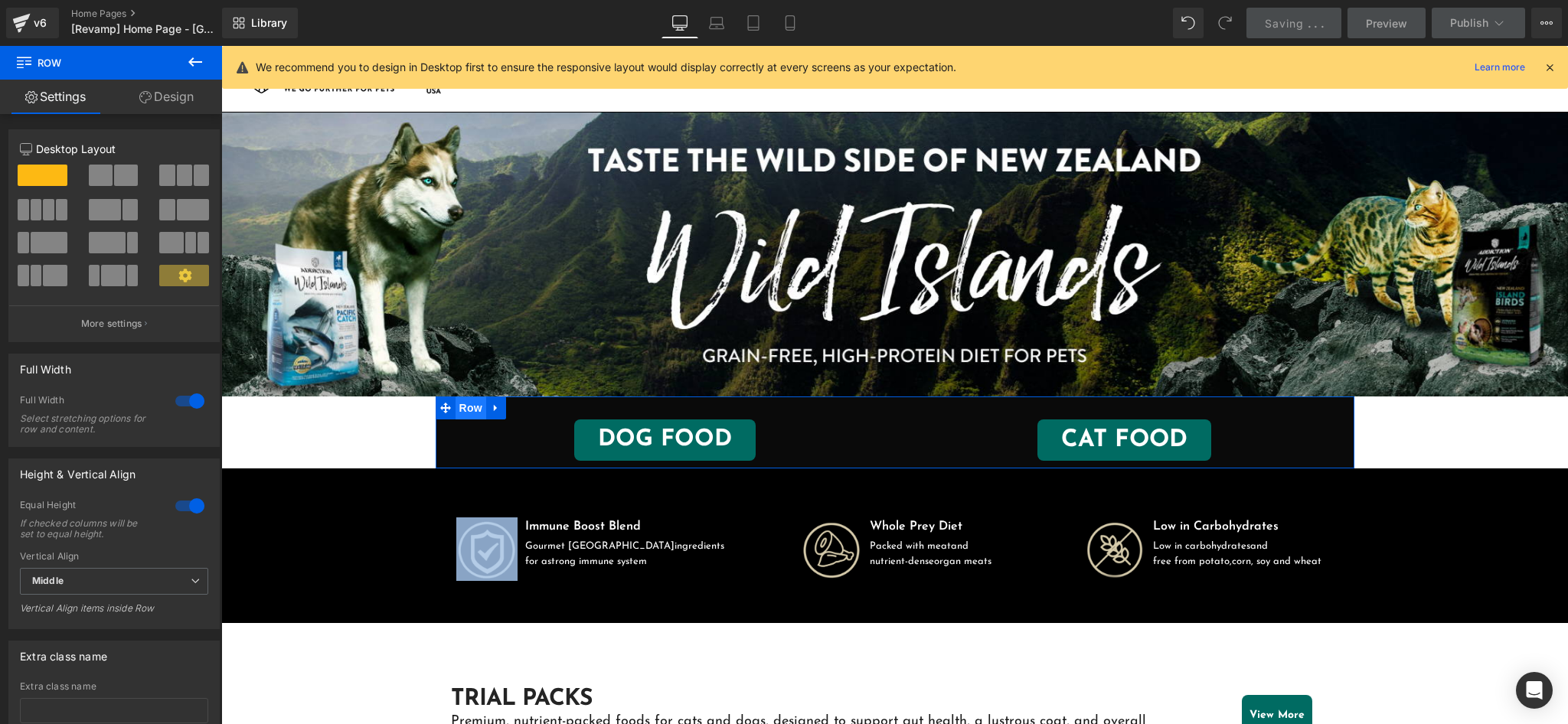
click at [461, 406] on span "Row" at bounding box center [471, 408] width 31 height 23
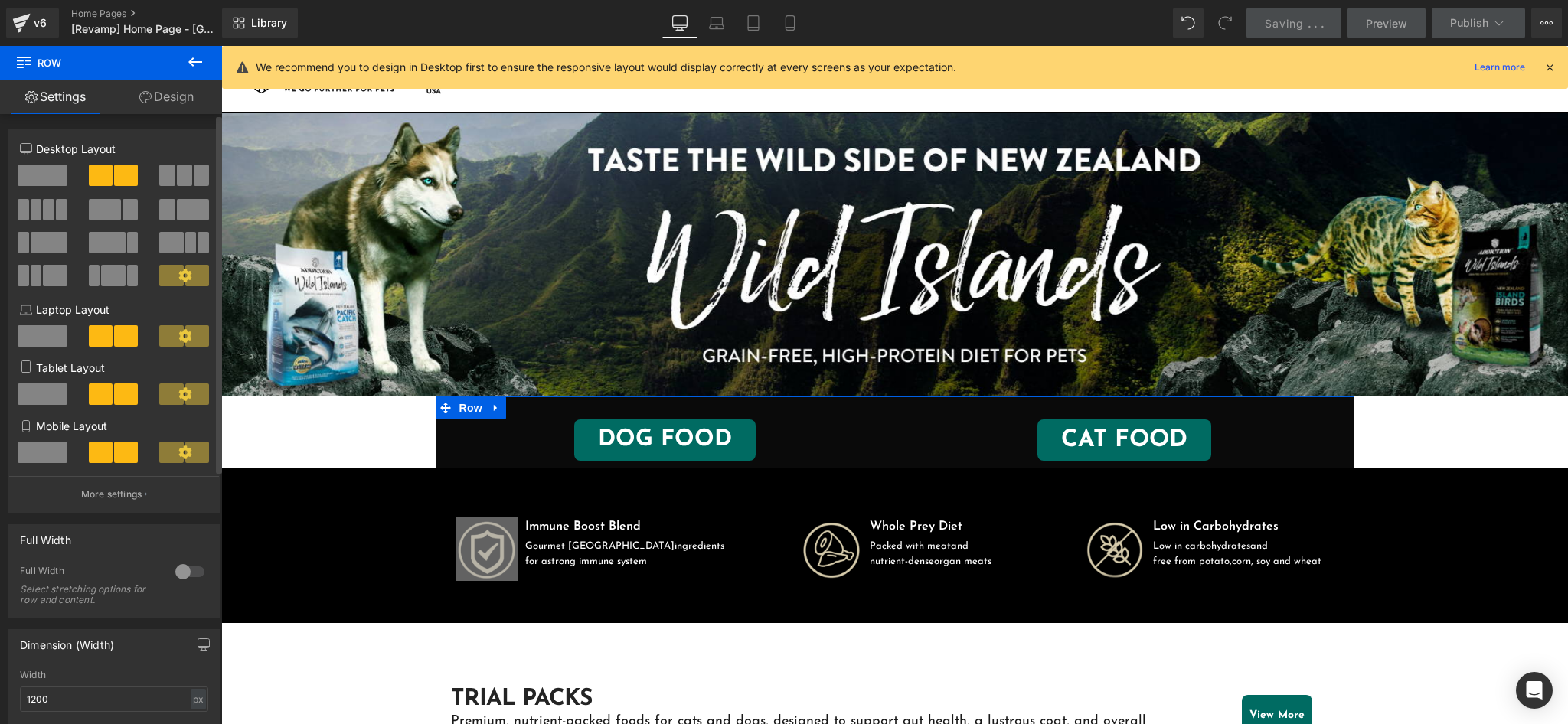
click at [179, 273] on icon at bounding box center [185, 275] width 13 height 13
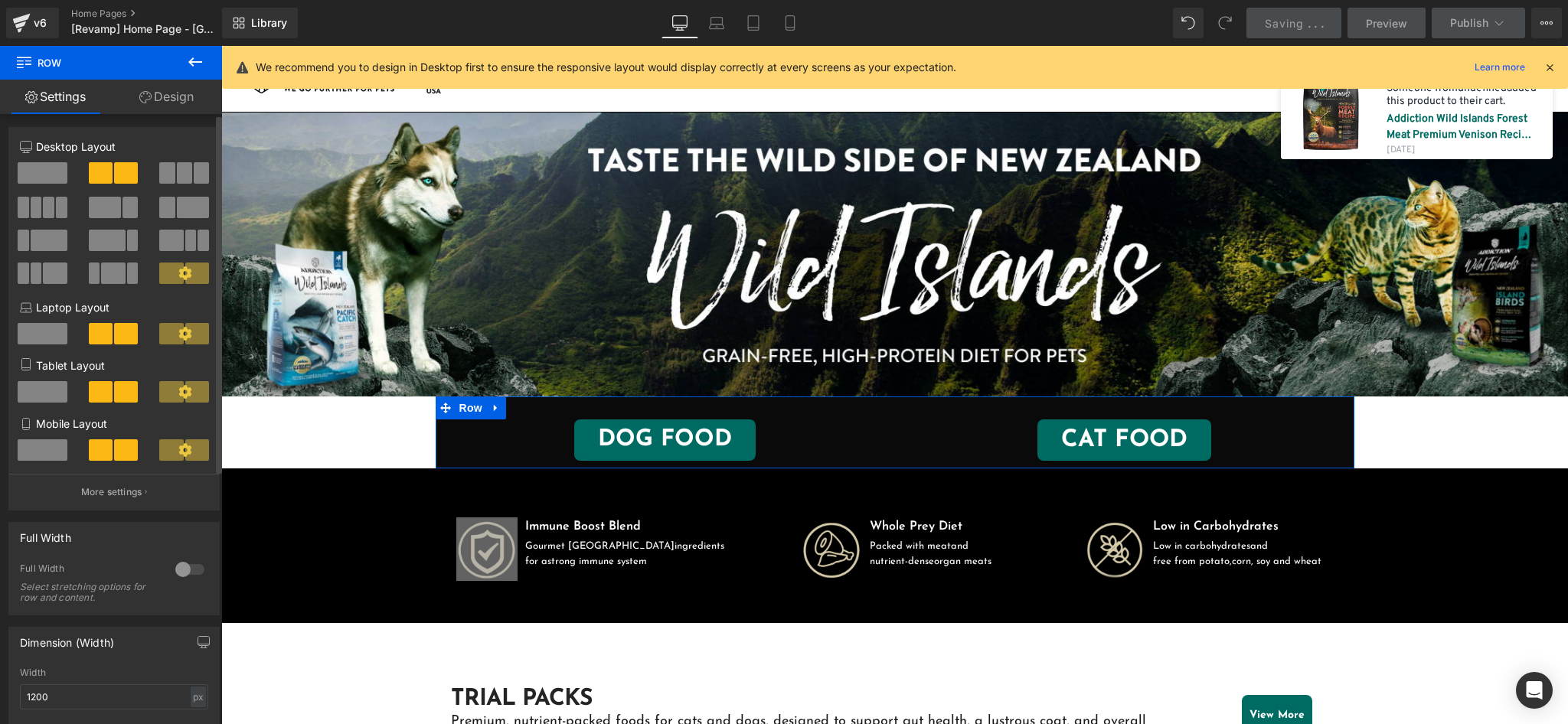
scroll to position [0, 0]
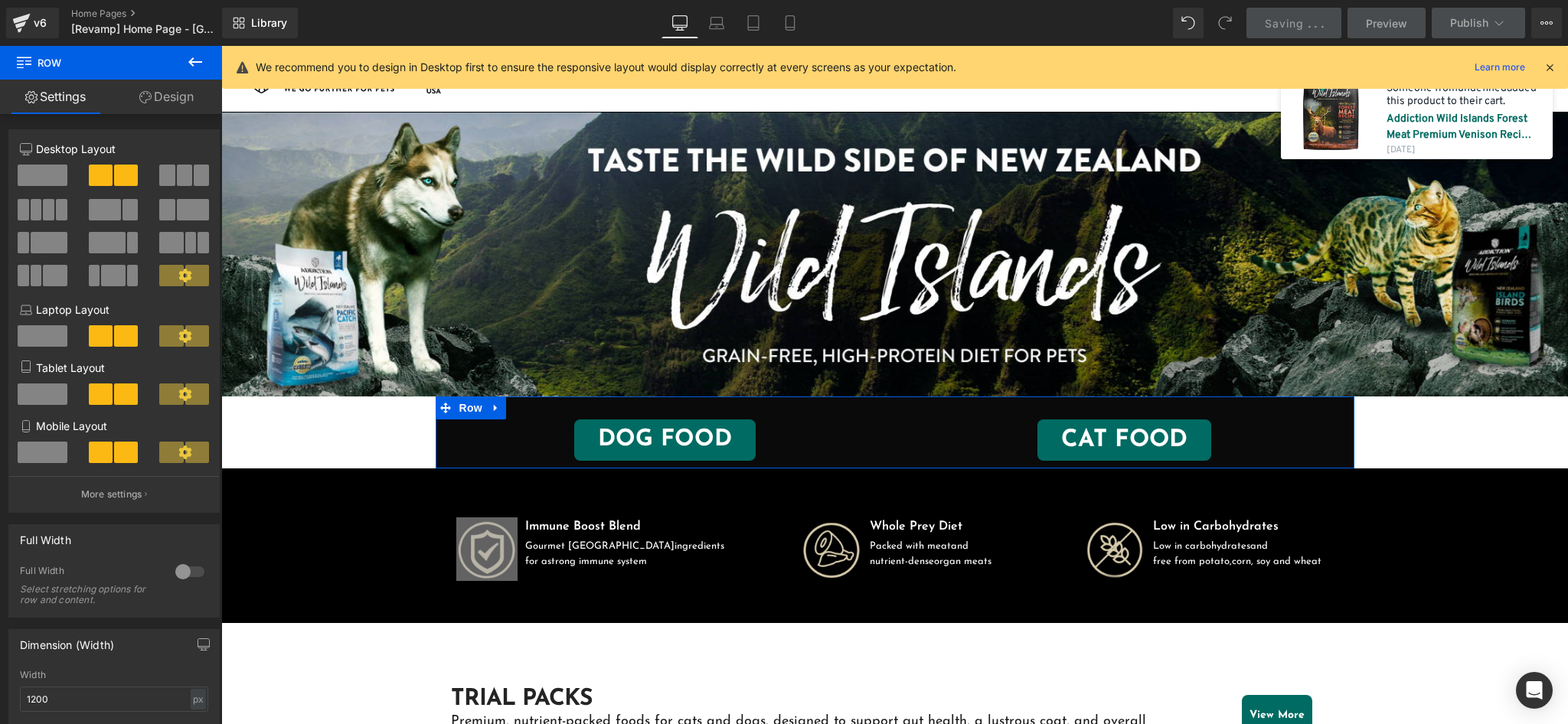
click at [187, 90] on link "Design" at bounding box center [167, 96] width 111 height 34
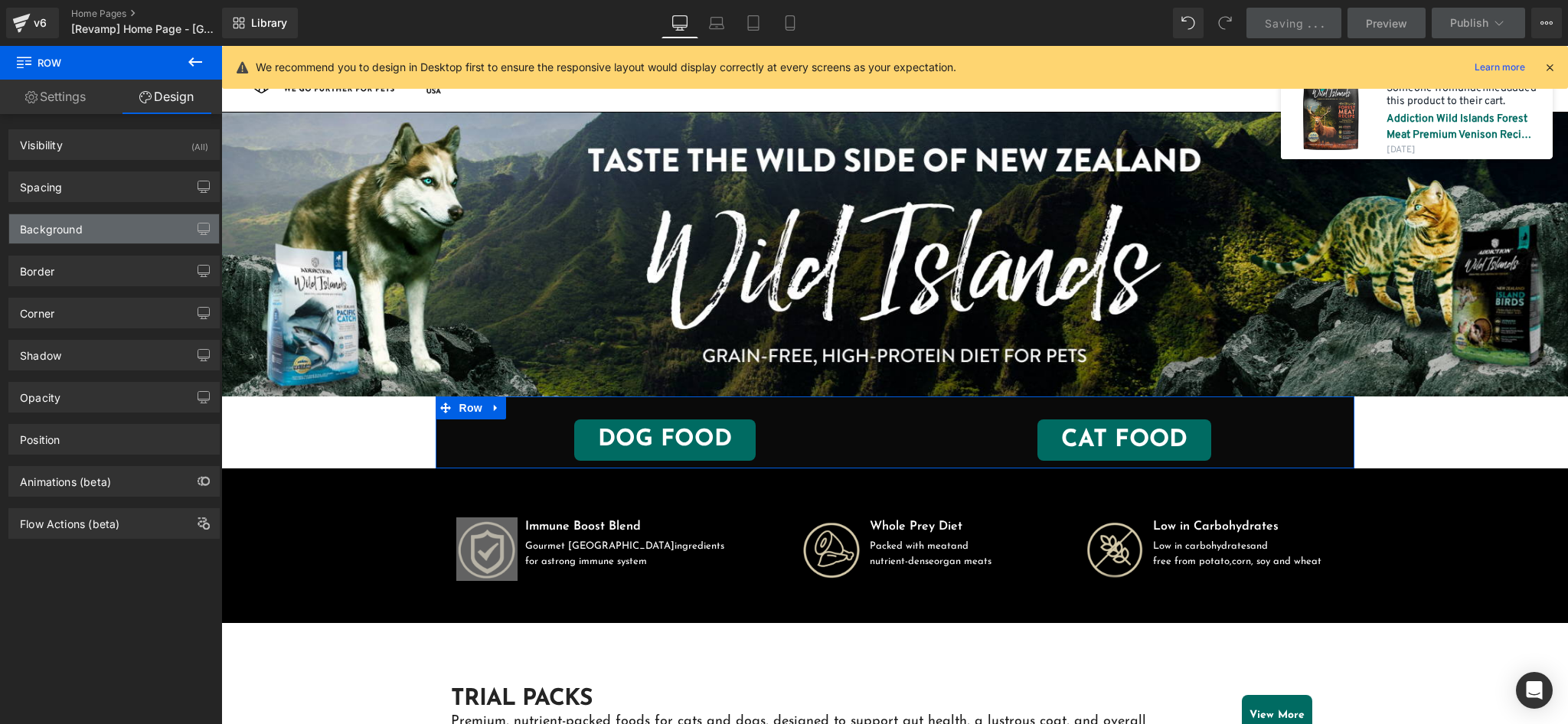
click at [133, 232] on div "Background" at bounding box center [114, 228] width 209 height 29
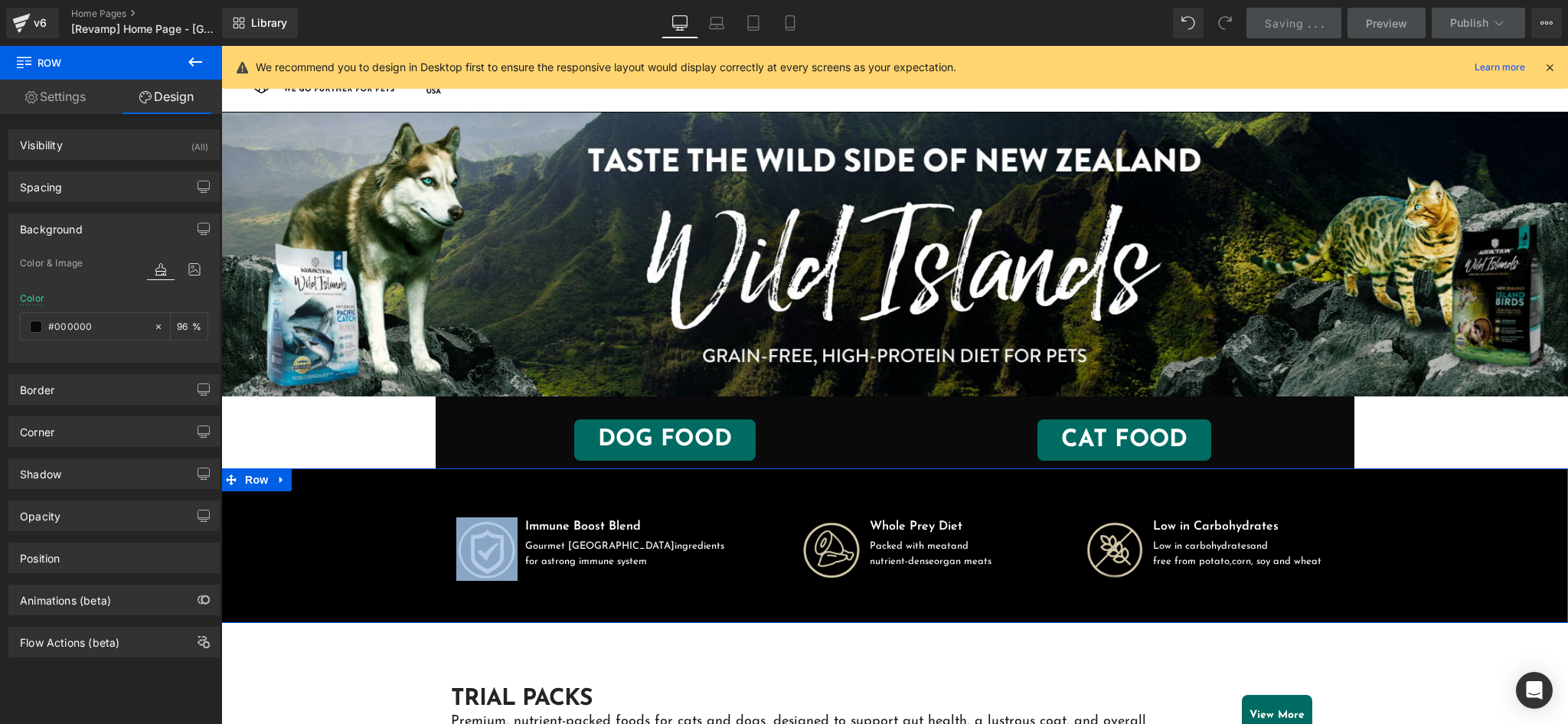
click at [390, 553] on div "Image Immune Boost Blend Text Block Gourmet New Zealand ingredients for a stron…" at bounding box center [894, 538] width 1347 height 87
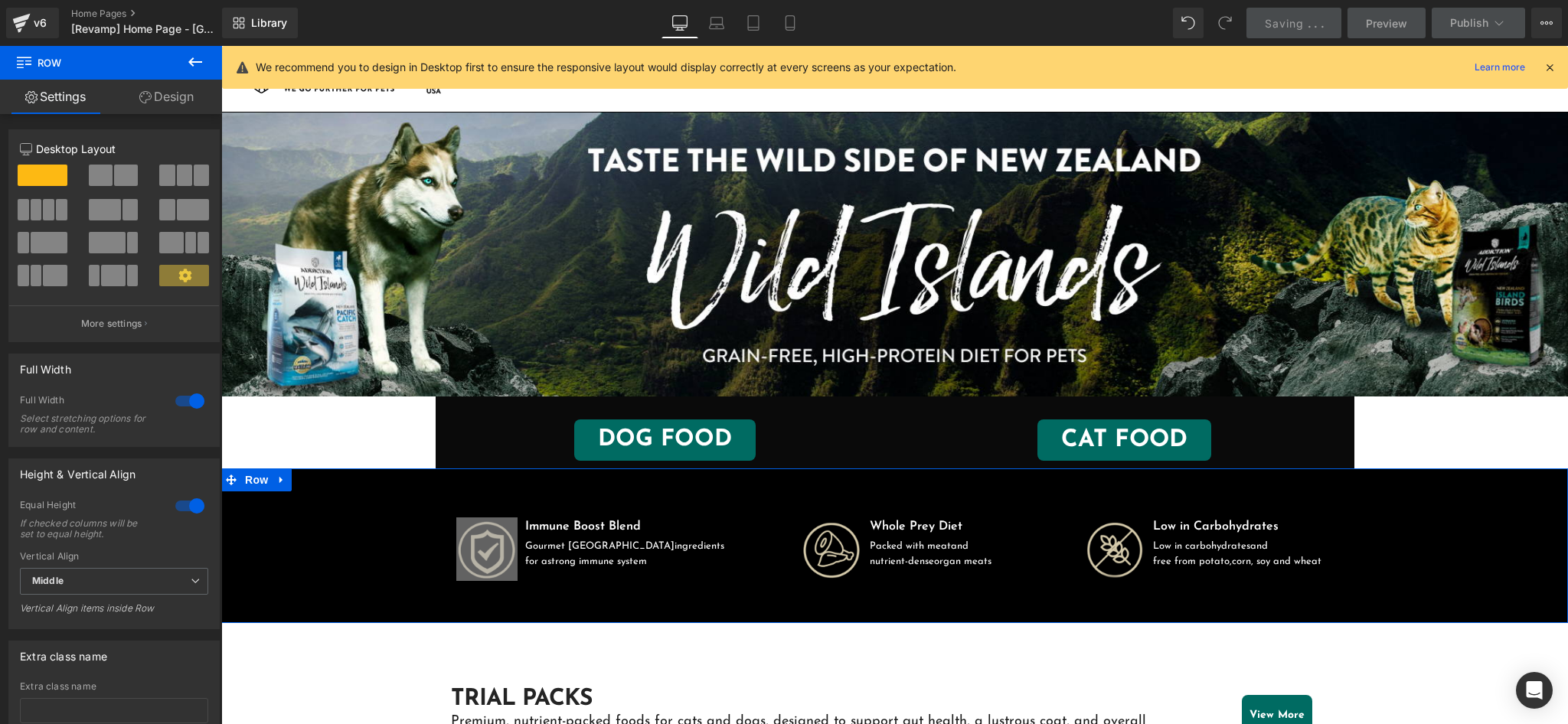
click at [179, 89] on link "Design" at bounding box center [167, 96] width 111 height 34
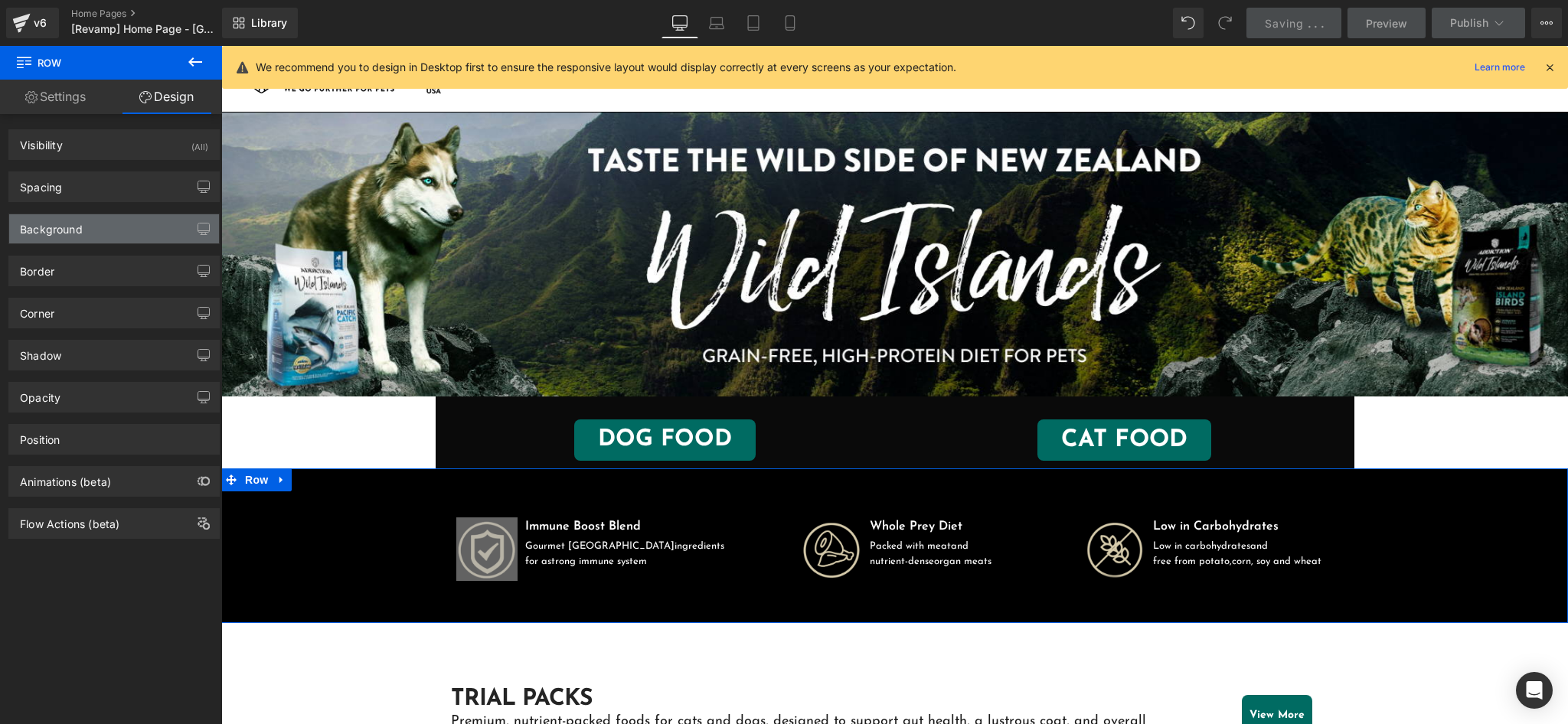
click at [160, 236] on div "Background" at bounding box center [114, 228] width 209 height 29
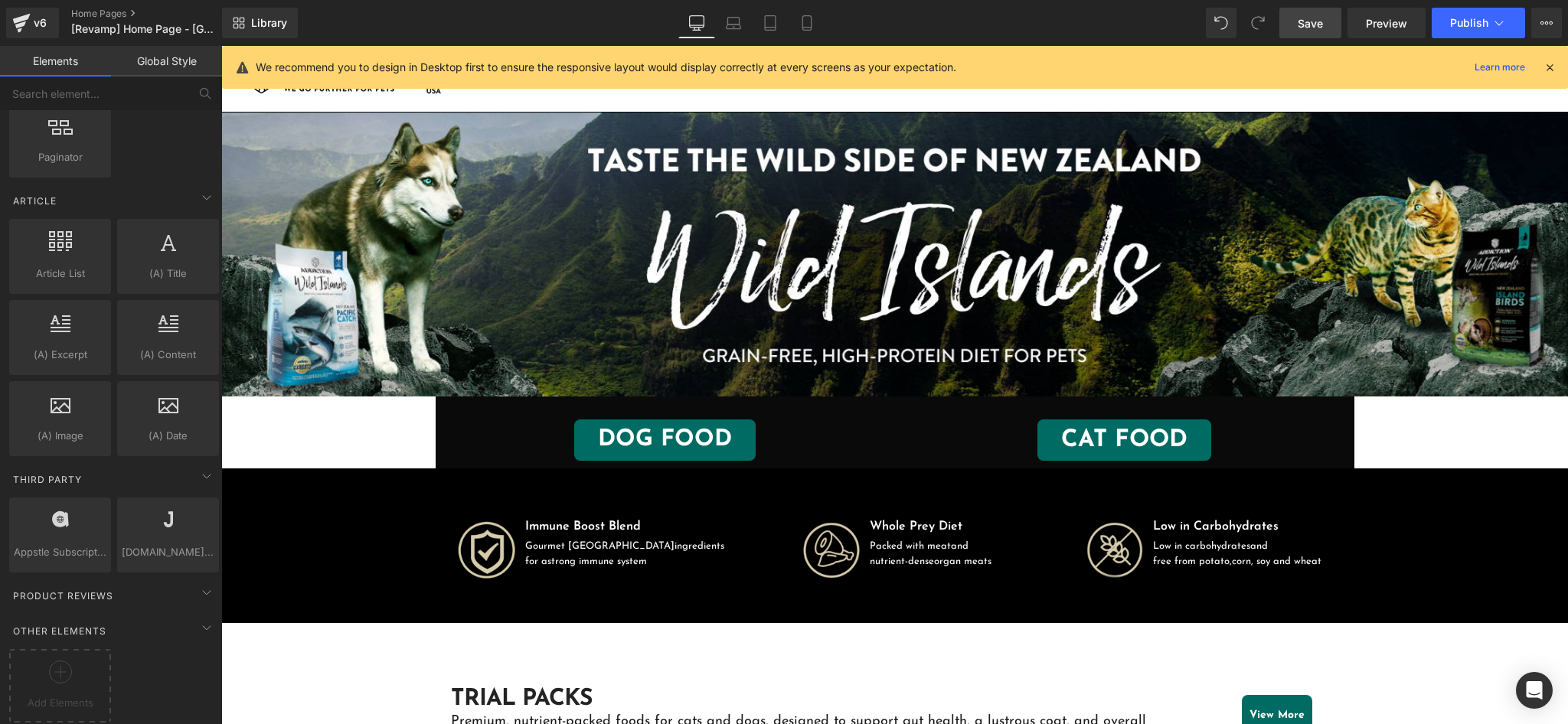
click at [337, 525] on div "Image Immune Boost Blend Text Block Gourmet New Zealand ingredients for a stron…" at bounding box center [894, 538] width 1347 height 87
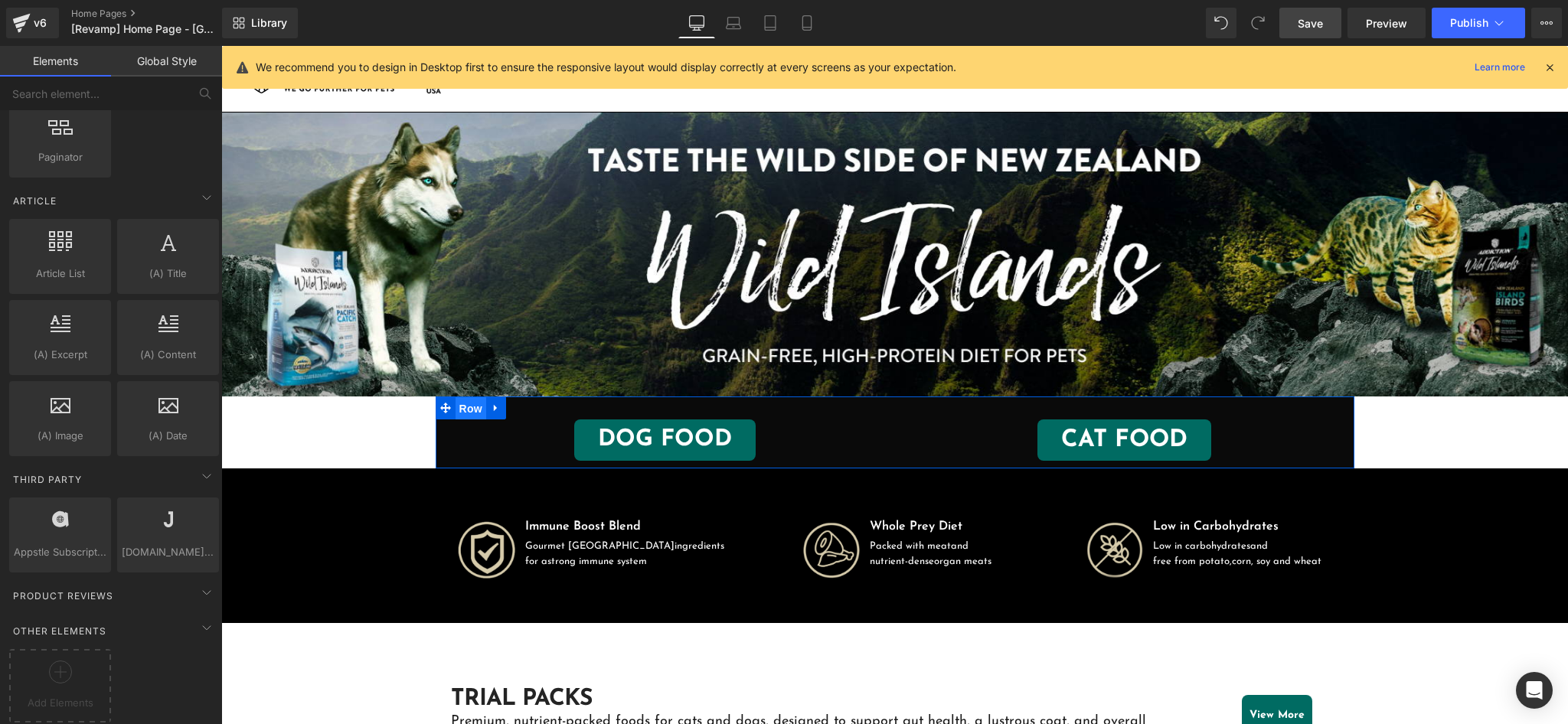
click at [461, 409] on span "Row" at bounding box center [471, 408] width 31 height 23
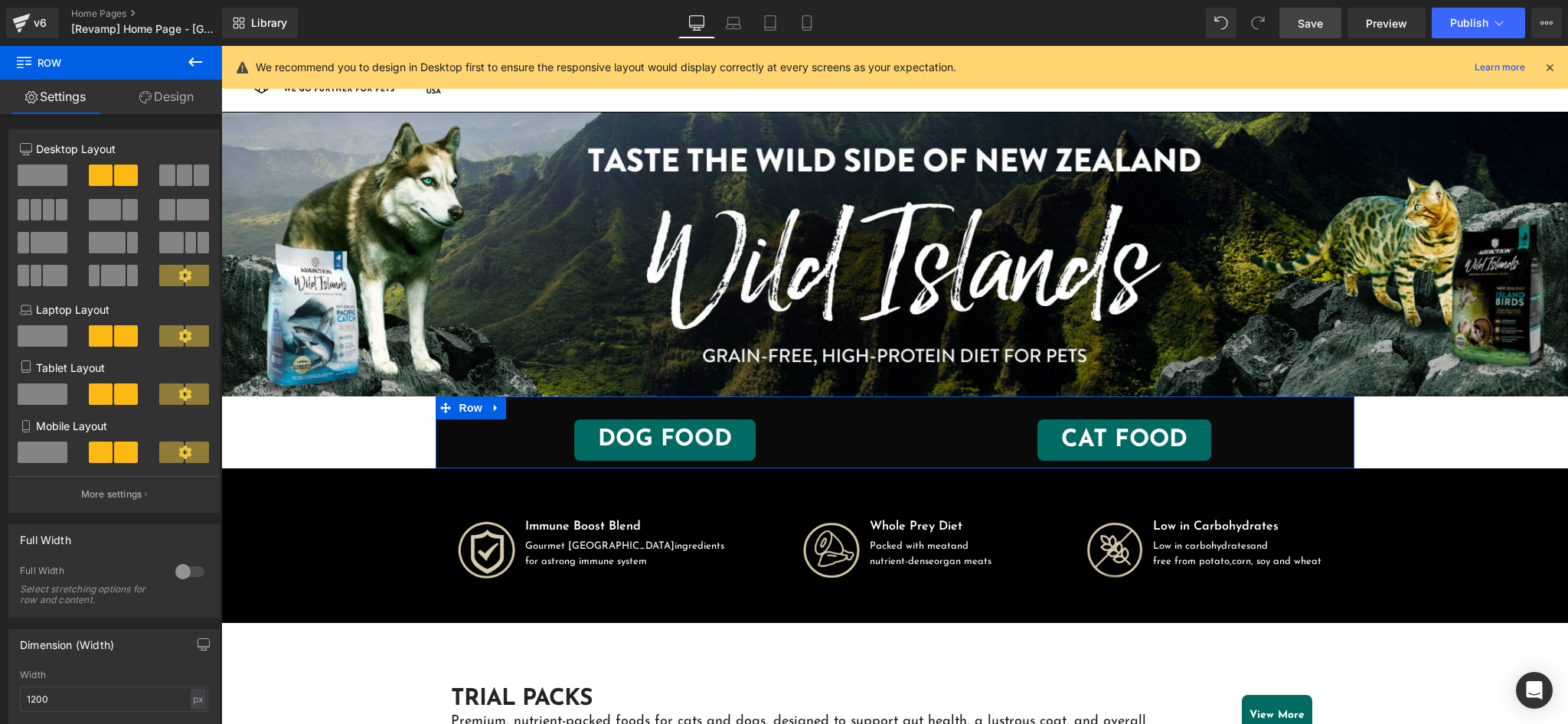
click at [175, 98] on link "Design" at bounding box center [167, 96] width 111 height 34
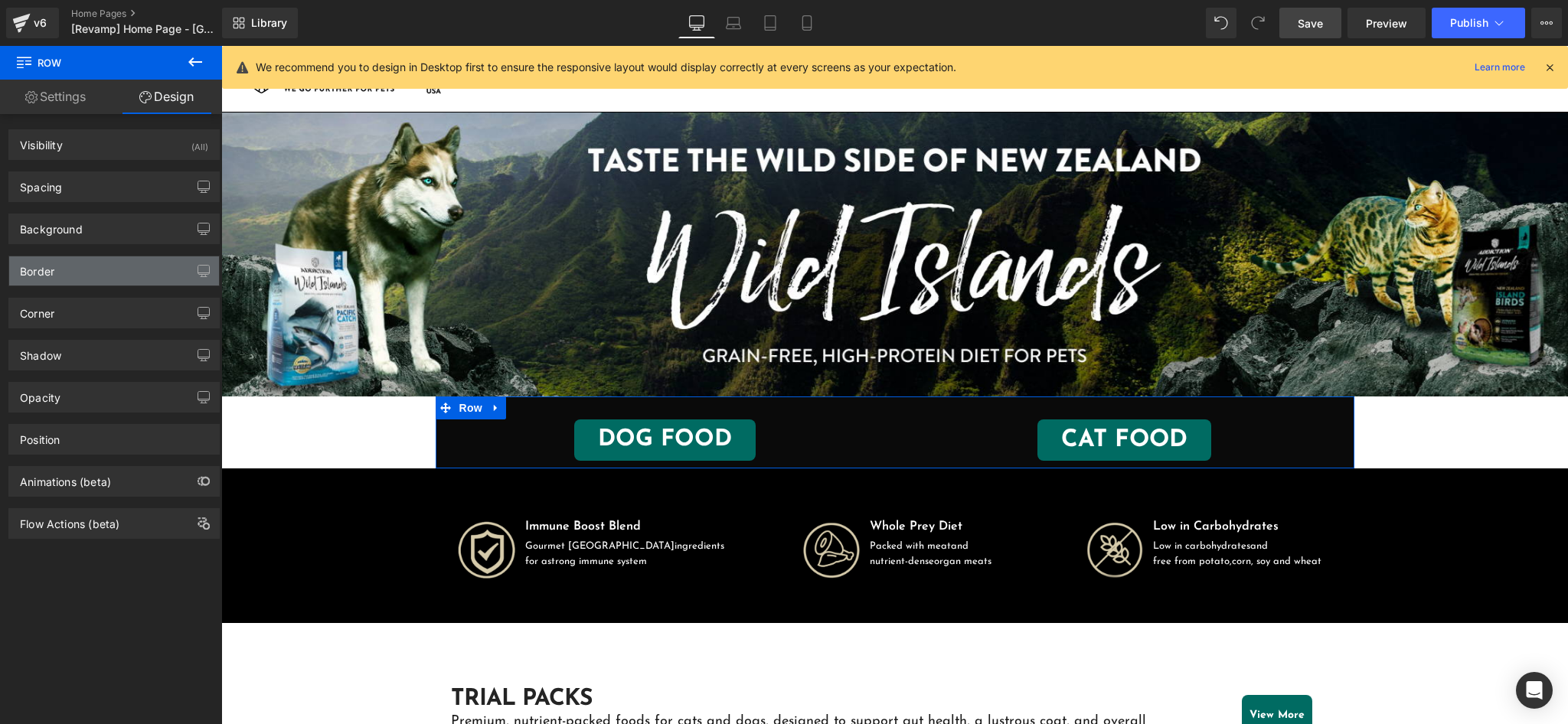
click at [148, 274] on div "Border" at bounding box center [114, 270] width 209 height 29
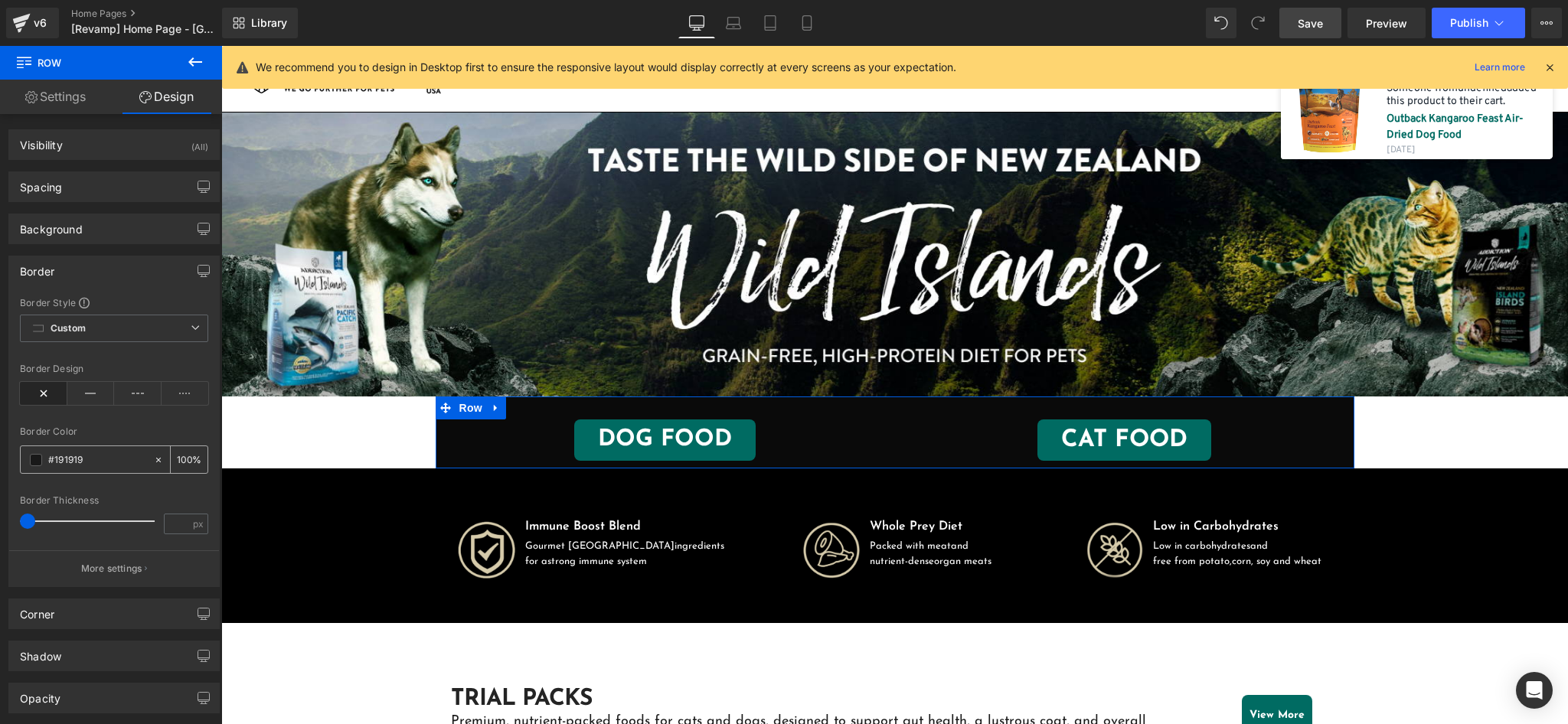
click at [33, 459] on span at bounding box center [36, 459] width 12 height 12
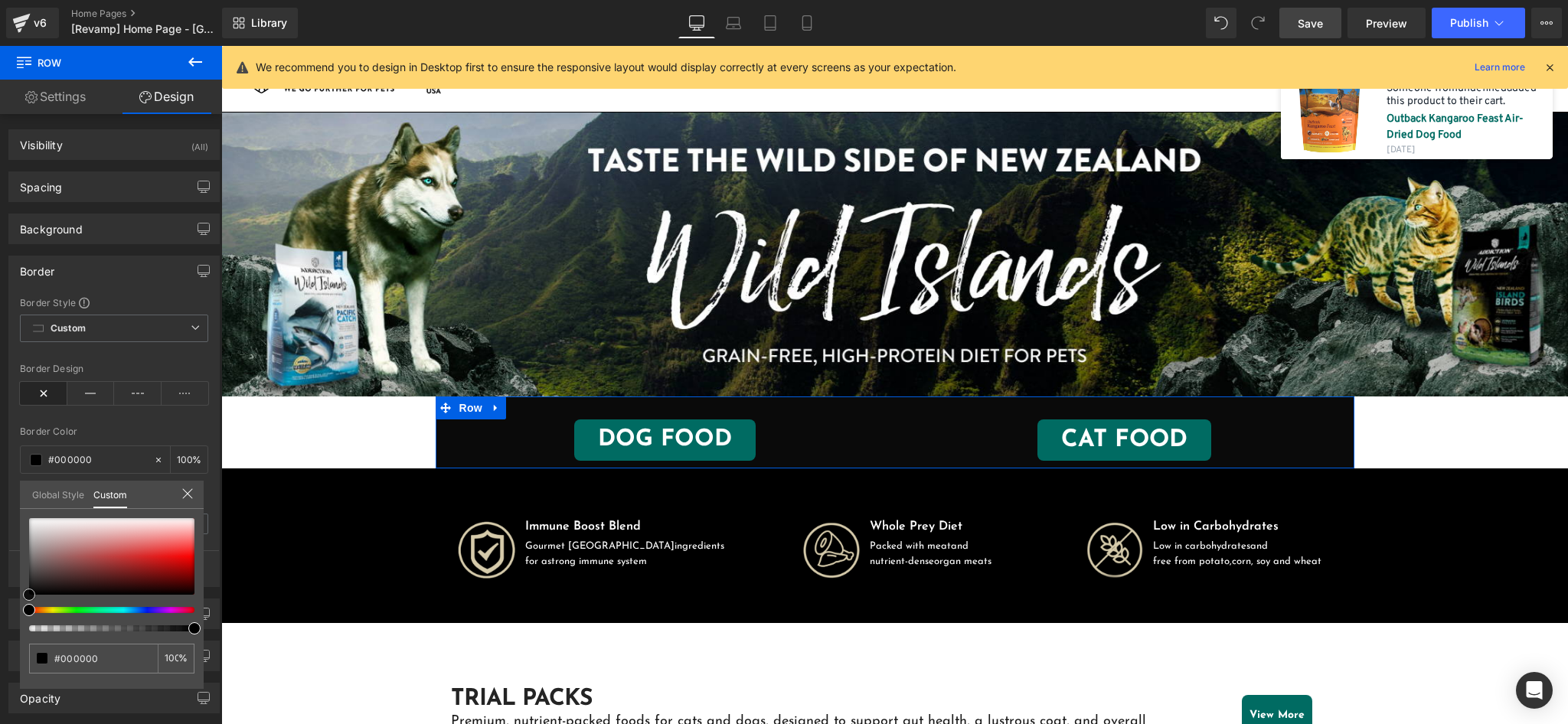
drag, startPoint x: 30, startPoint y: 583, endPoint x: 13, endPoint y: 615, distance: 36.2
click at [13, 587] on div "Border Border Style Custom Custom Setup Global Style Custom Setup Global Style …" at bounding box center [114, 416] width 229 height 343
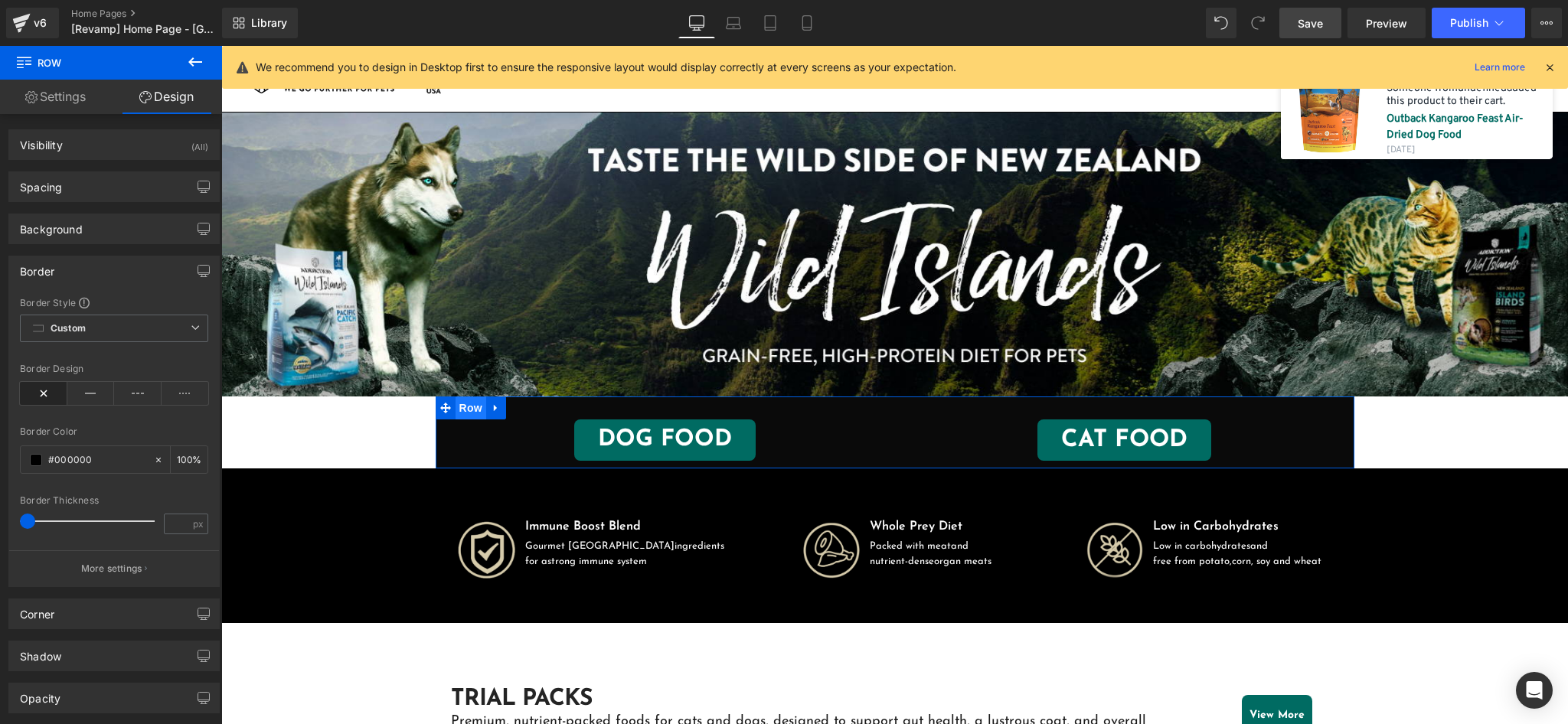
click at [459, 400] on span "Row" at bounding box center [471, 408] width 31 height 23
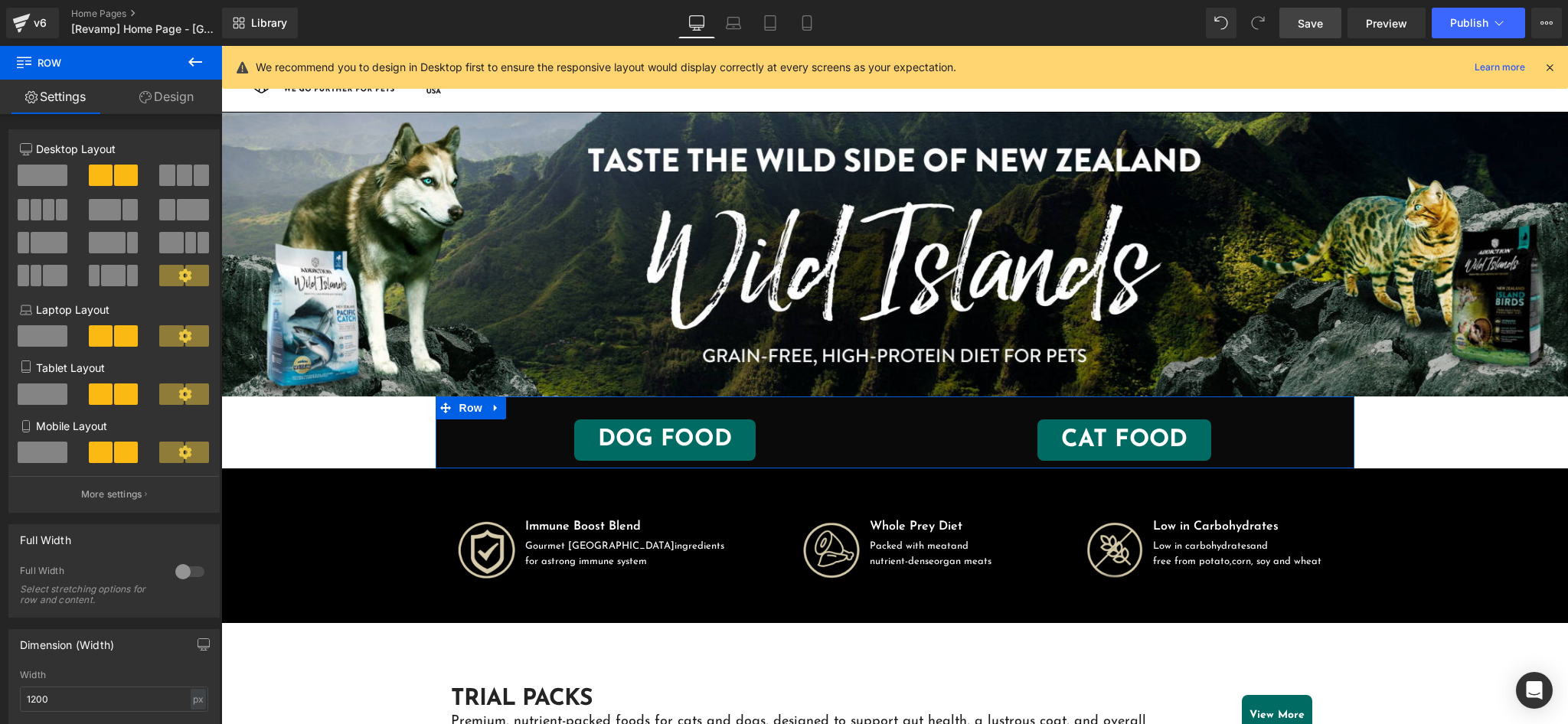
click at [182, 577] on div at bounding box center [190, 571] width 37 height 25
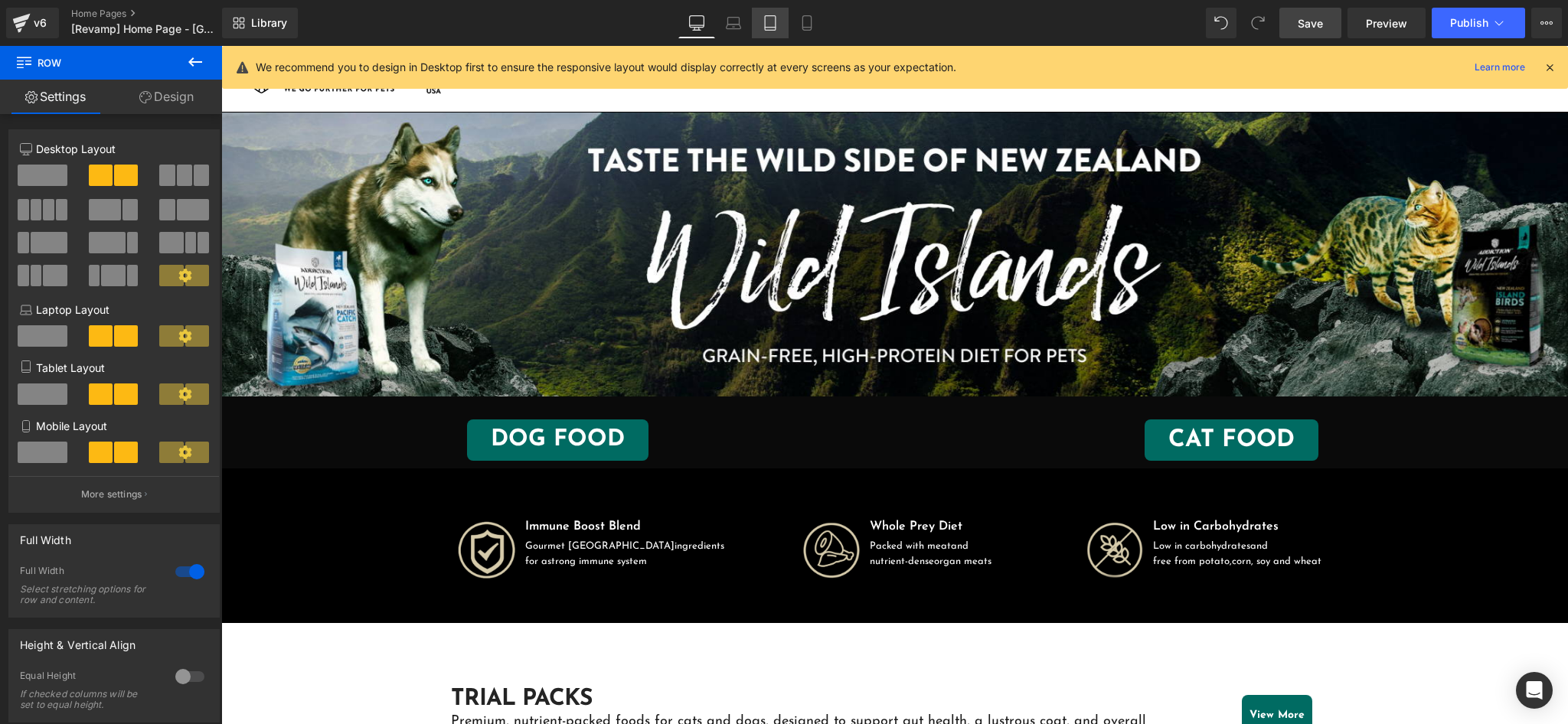
click at [771, 28] on icon at bounding box center [771, 28] width 11 height 0
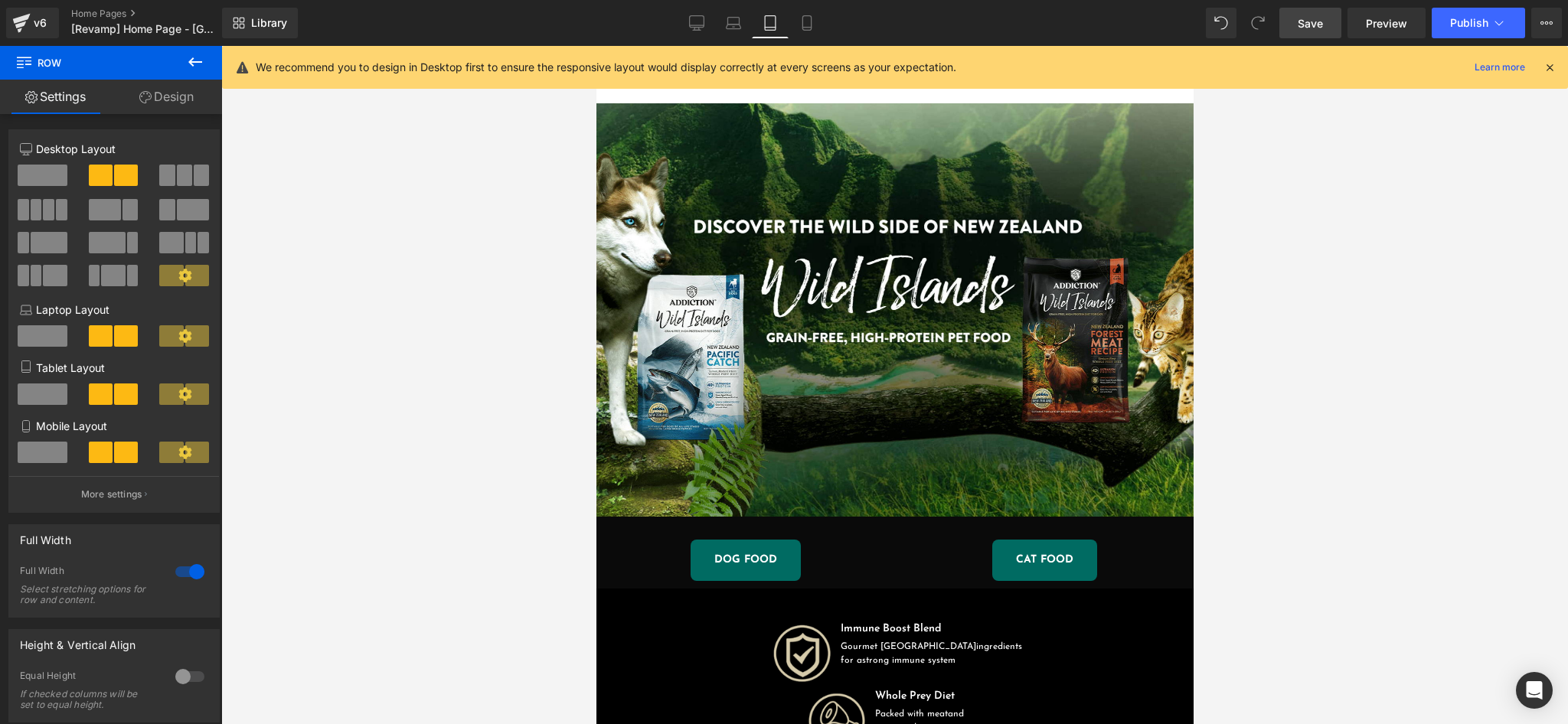
scroll to position [109, 0]
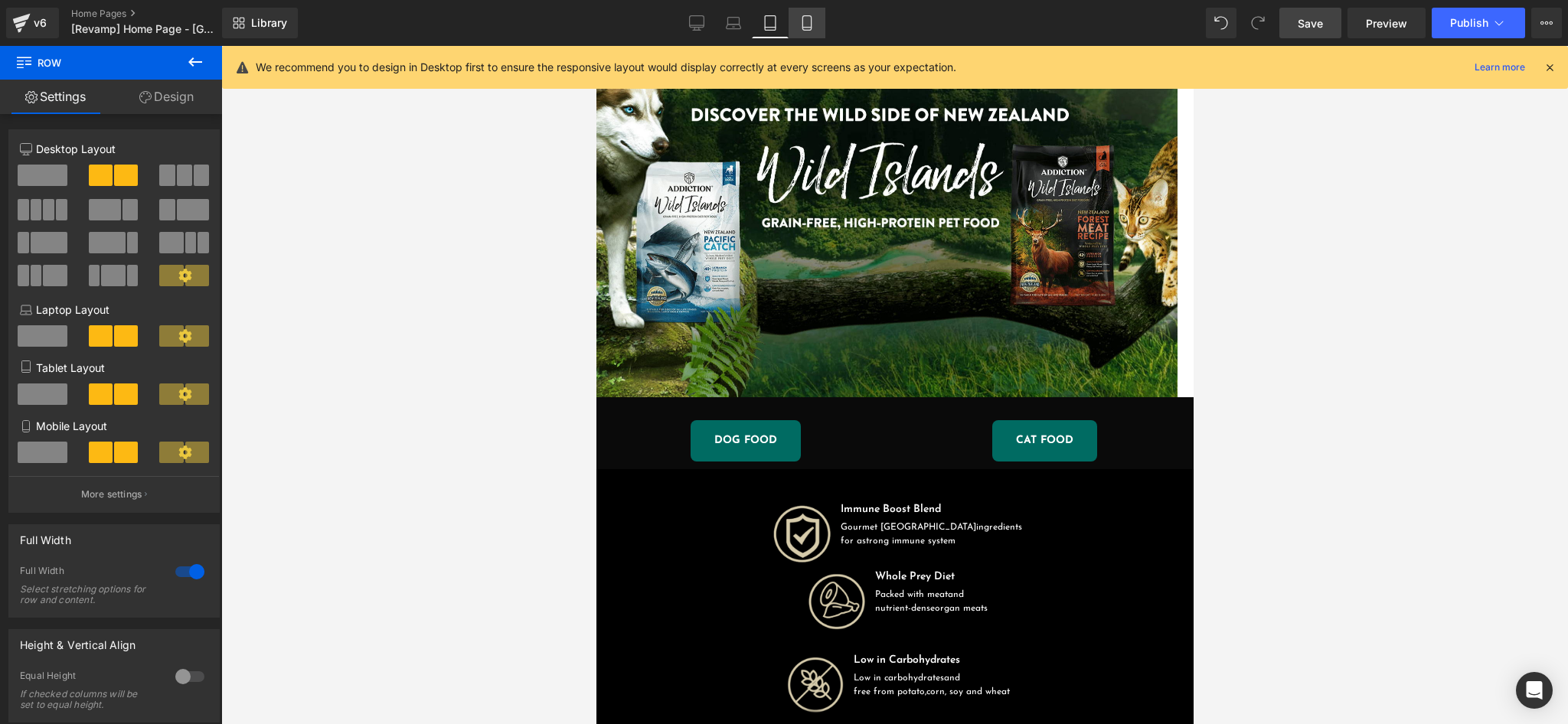
click at [809, 28] on icon at bounding box center [806, 28] width 9 height 0
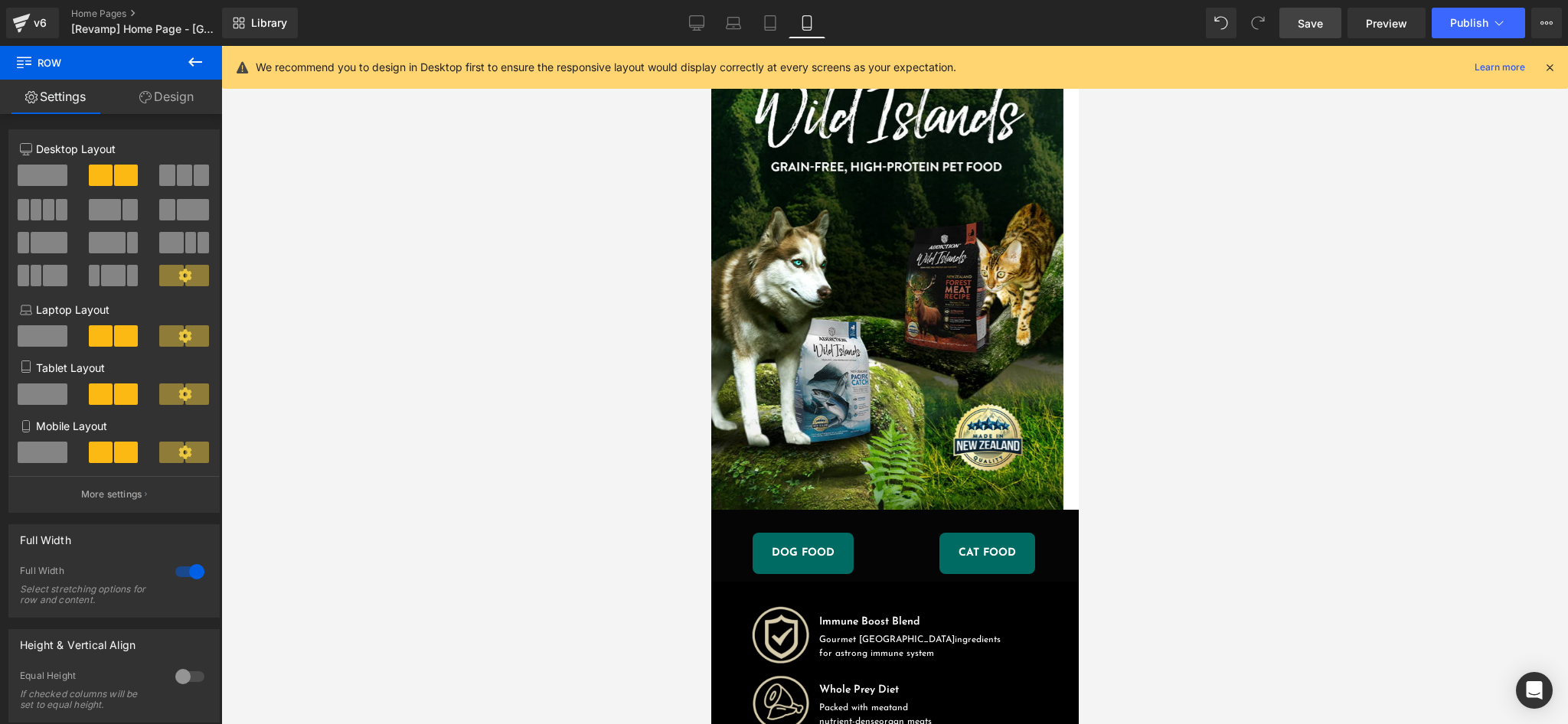
scroll to position [223, 0]
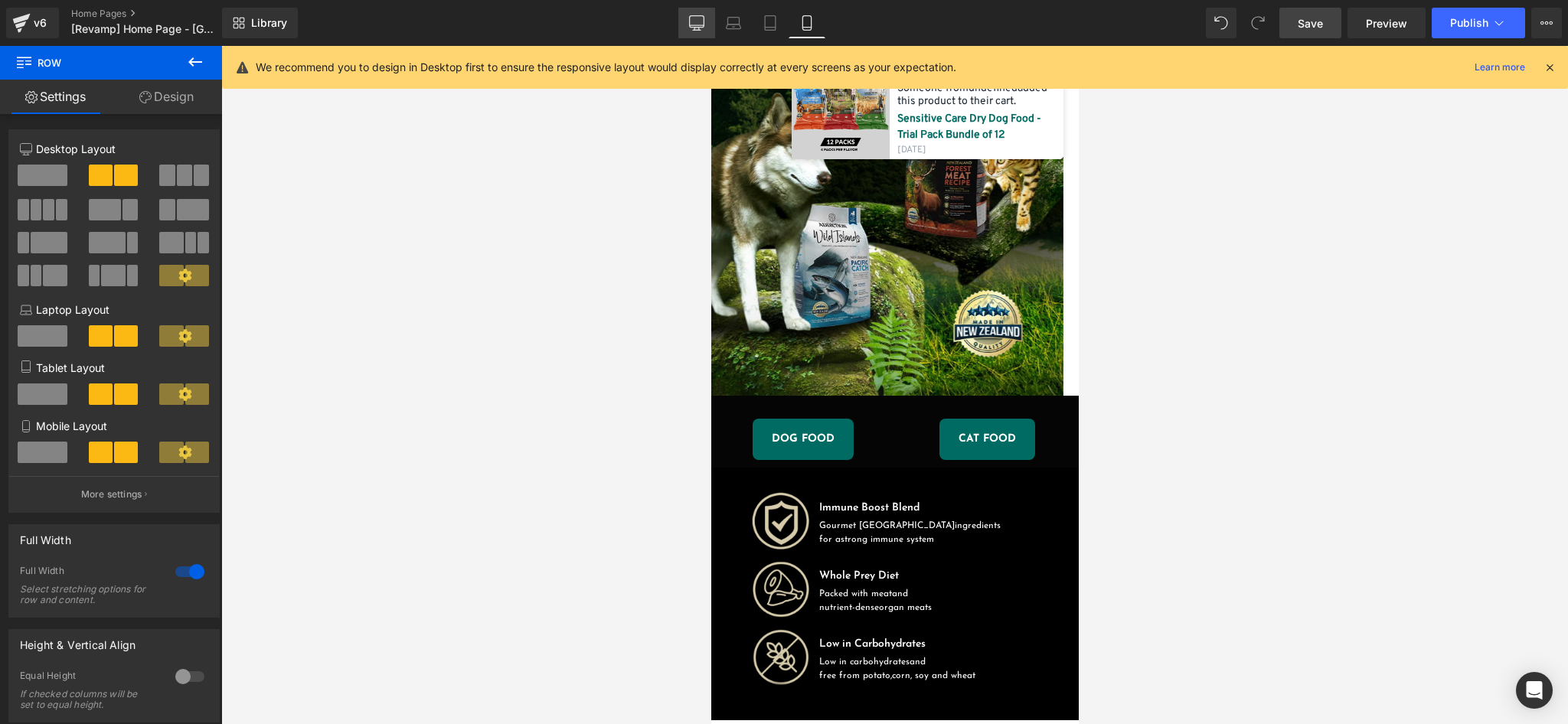
drag, startPoint x: 695, startPoint y: 25, endPoint x: 867, endPoint y: 197, distance: 243.2
click at [695, 25] on icon at bounding box center [697, 25] width 14 height 0
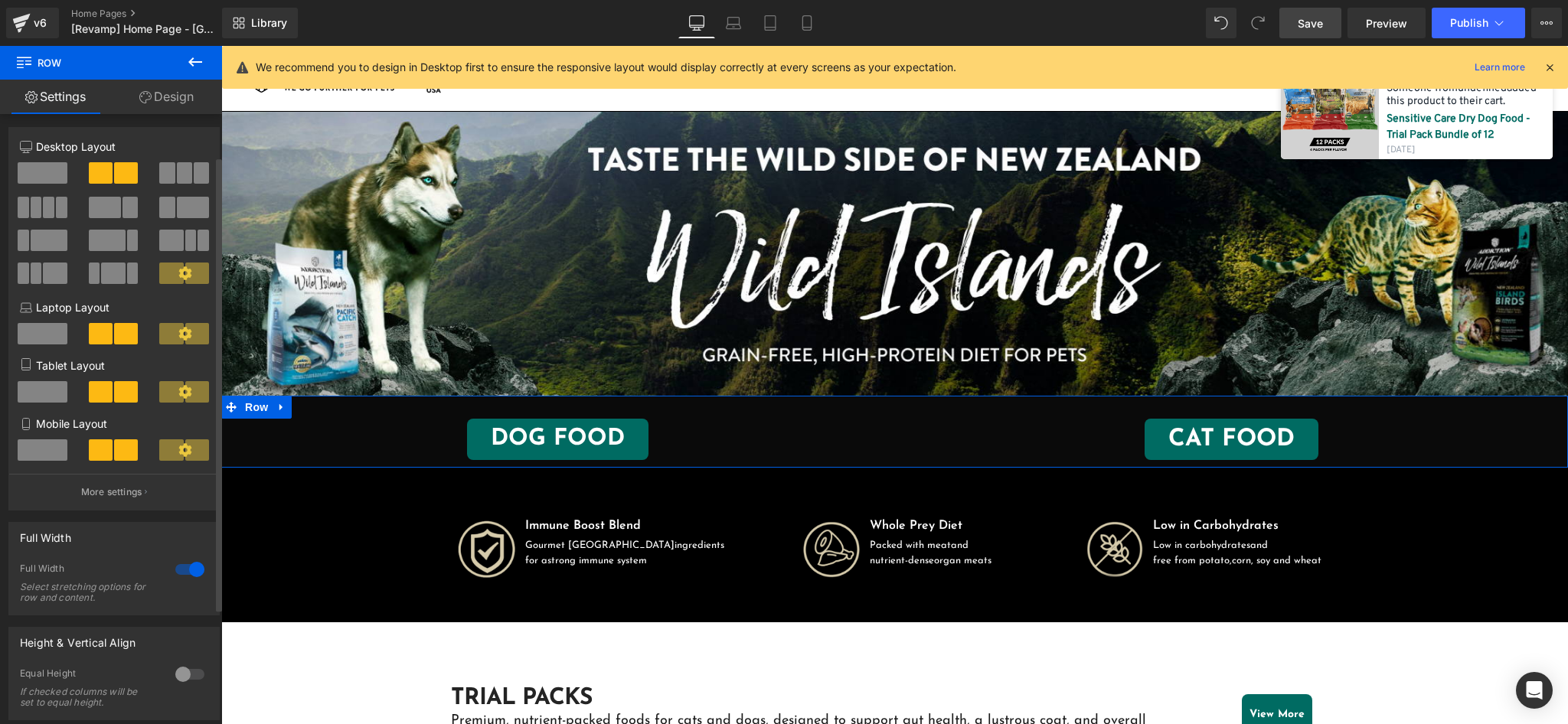
scroll to position [0, 0]
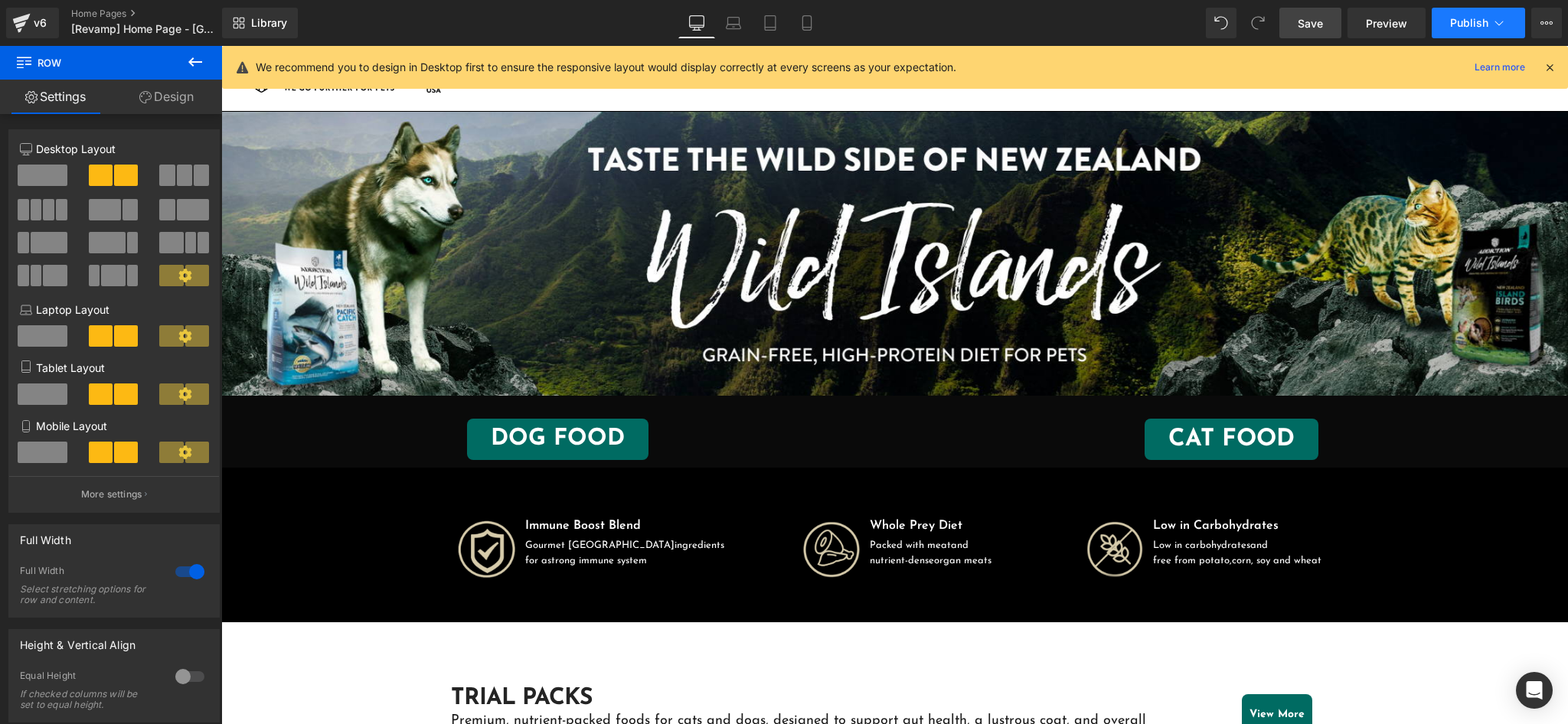
click at [1462, 20] on span "Publish" at bounding box center [1469, 22] width 38 height 12
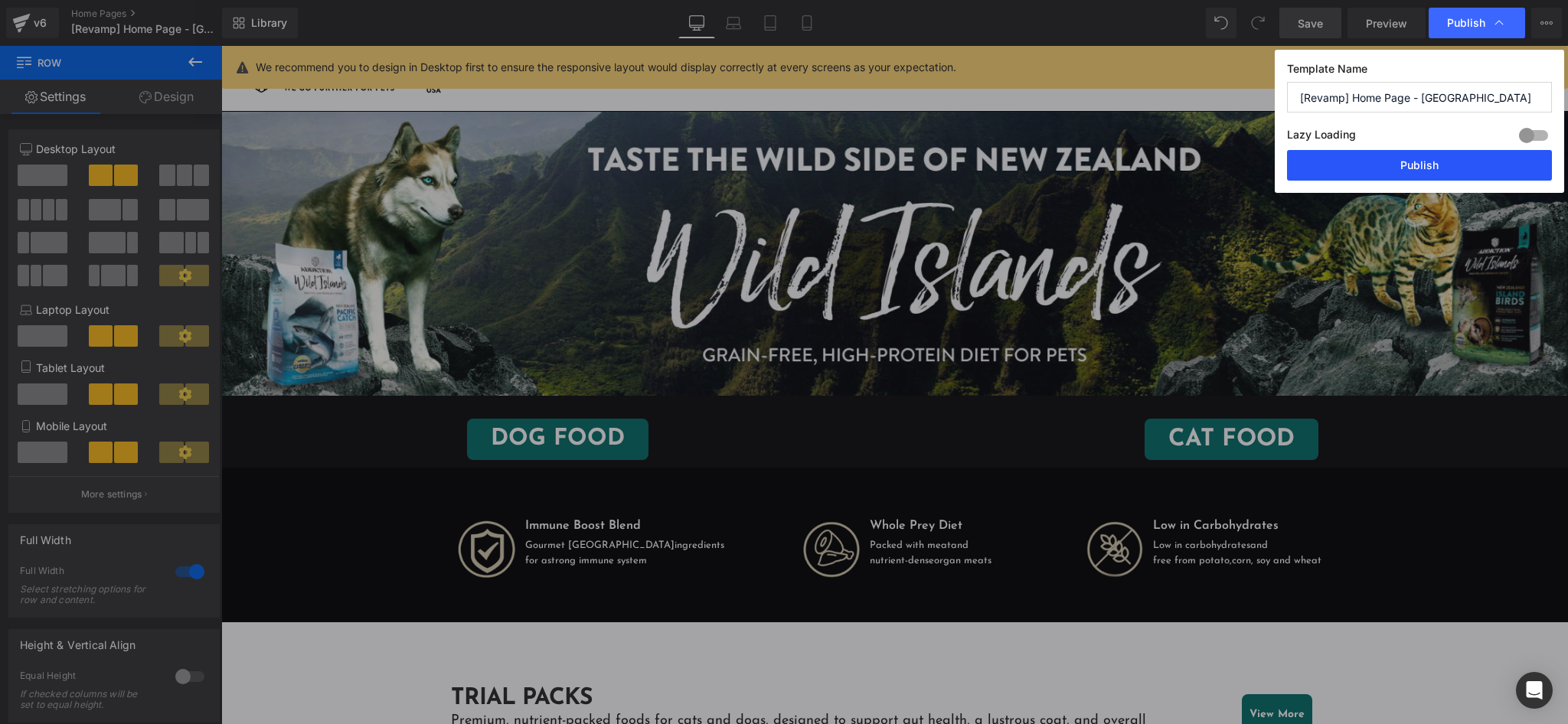
click at [1405, 167] on button "Publish" at bounding box center [1420, 165] width 265 height 31
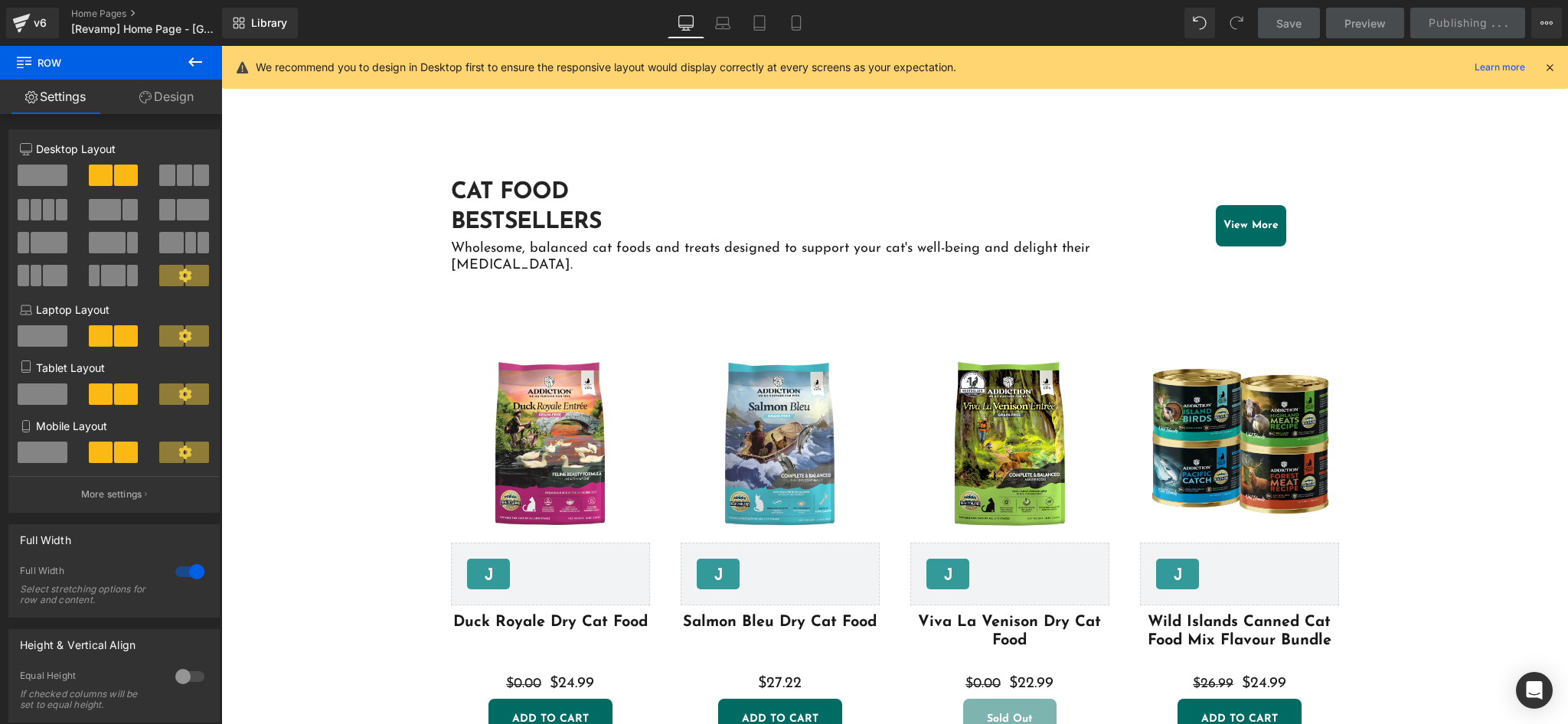
scroll to position [1021, 0]
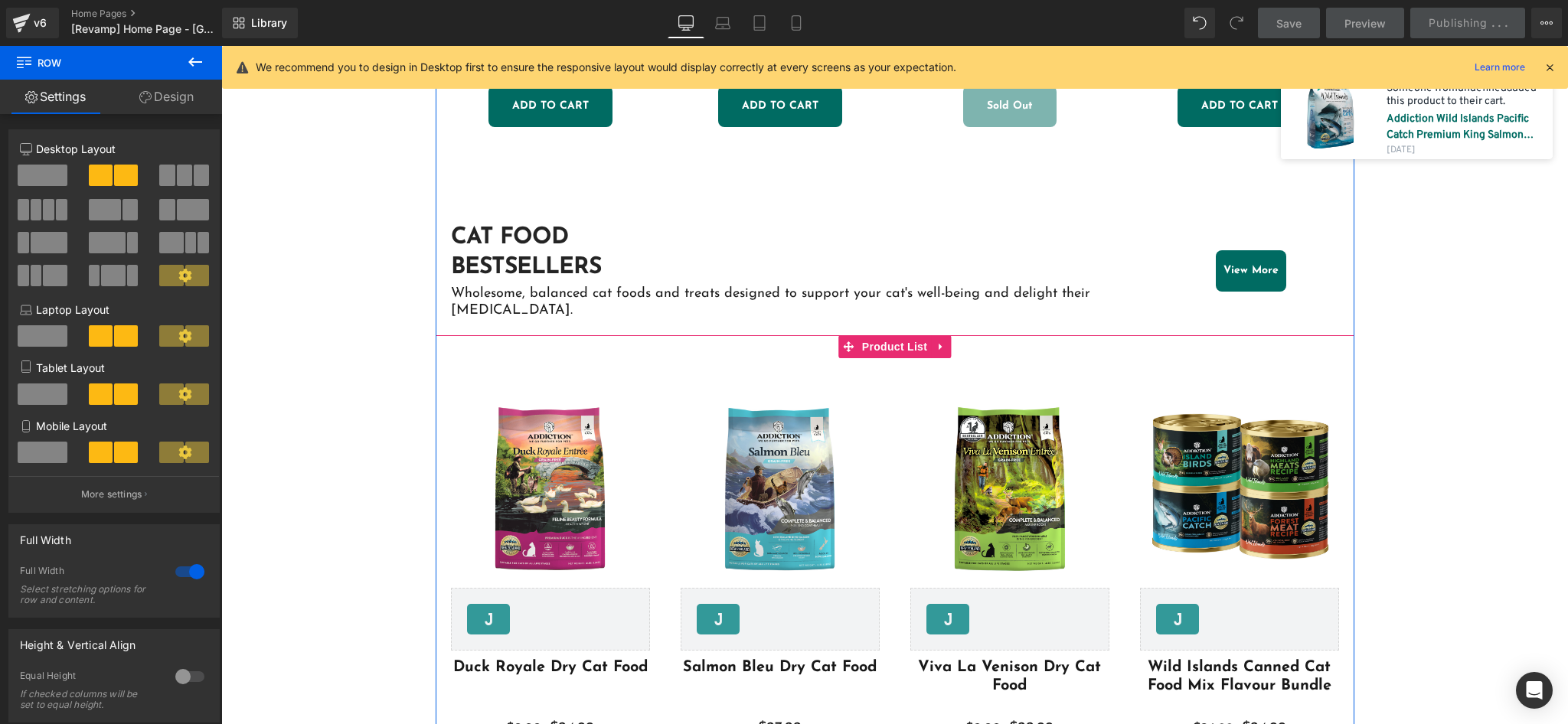
click at [876, 335] on span "Product List" at bounding box center [894, 347] width 73 height 23
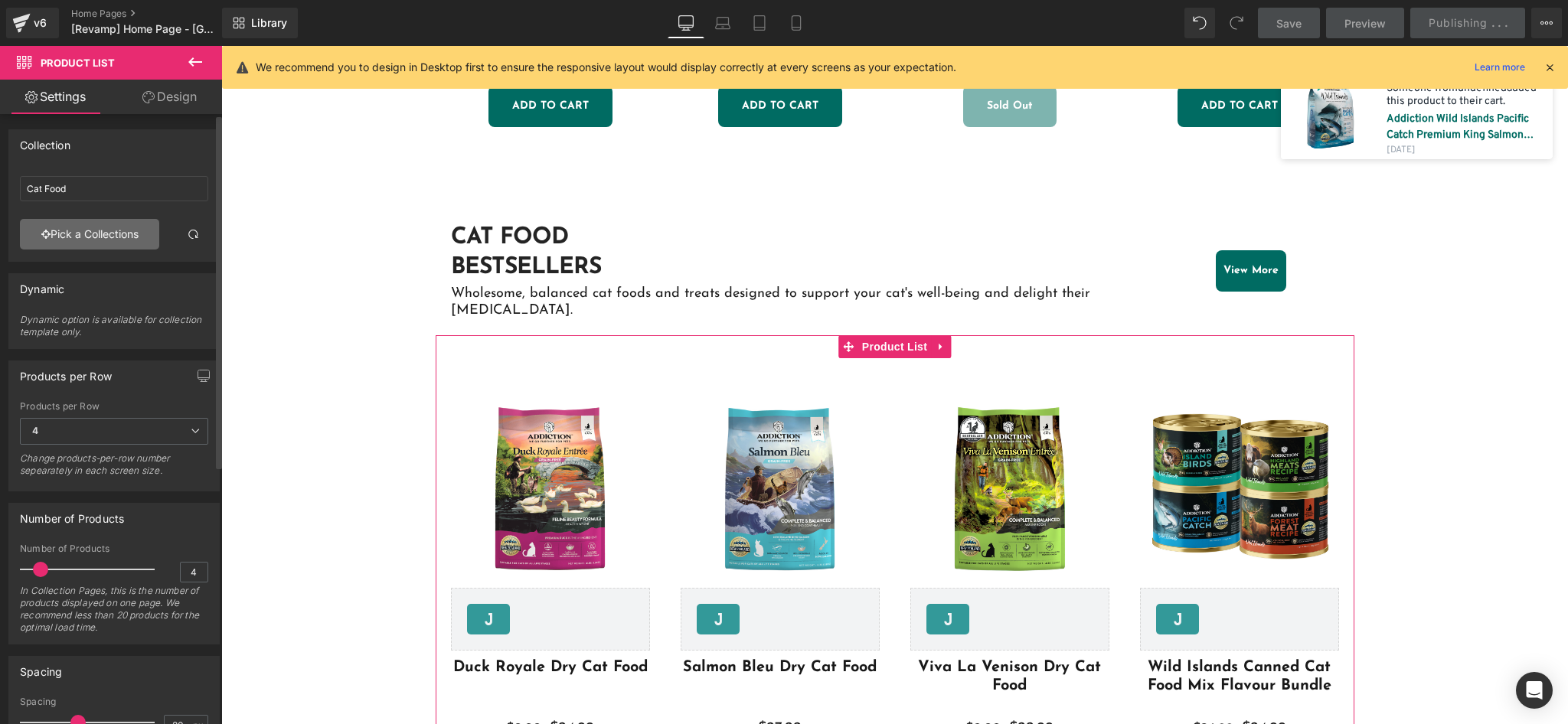
click at [103, 238] on link "Pick a Collections" at bounding box center [90, 234] width 140 height 31
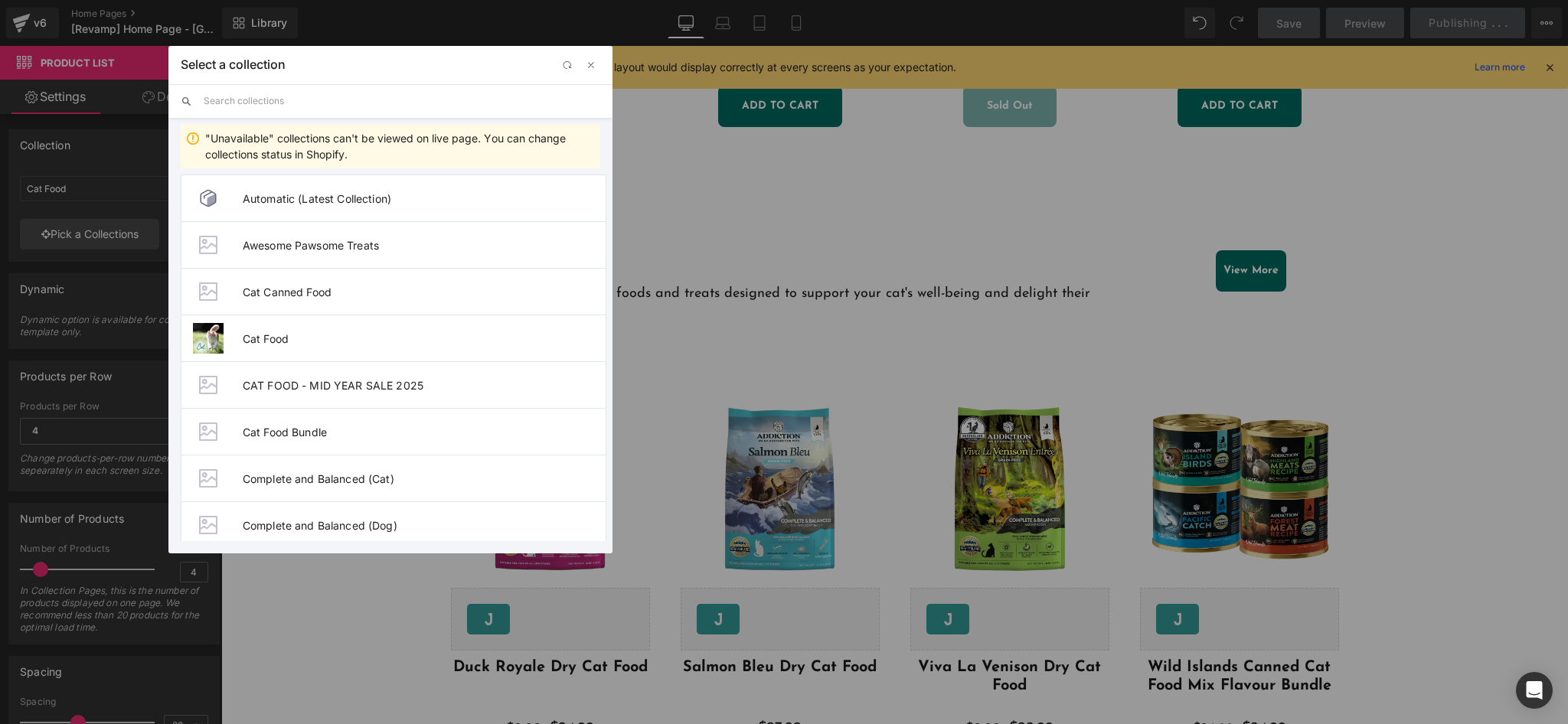
click at [357, 103] on input "text" at bounding box center [402, 101] width 397 height 33
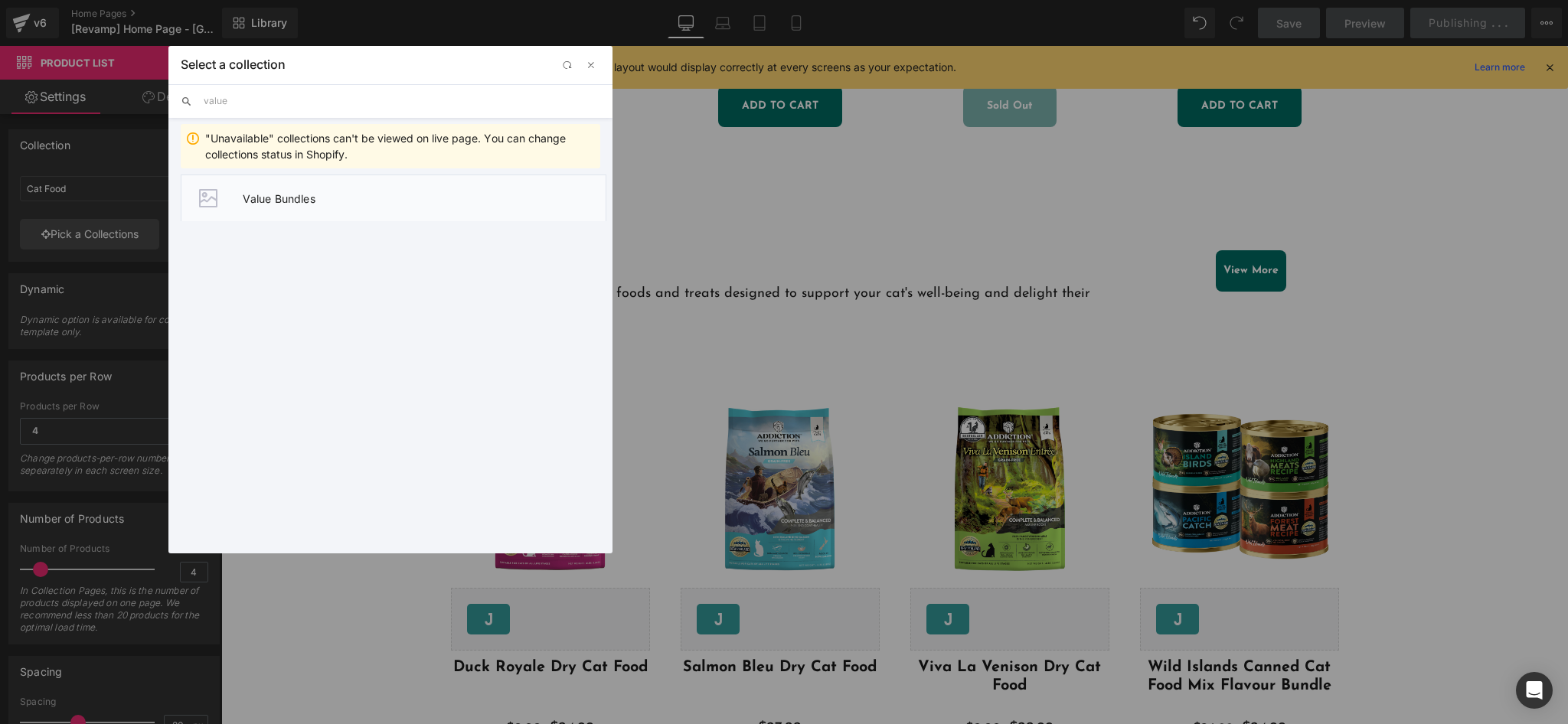
type input "value"
click at [398, 201] on span "Value Bundles" at bounding box center [424, 198] width 363 height 13
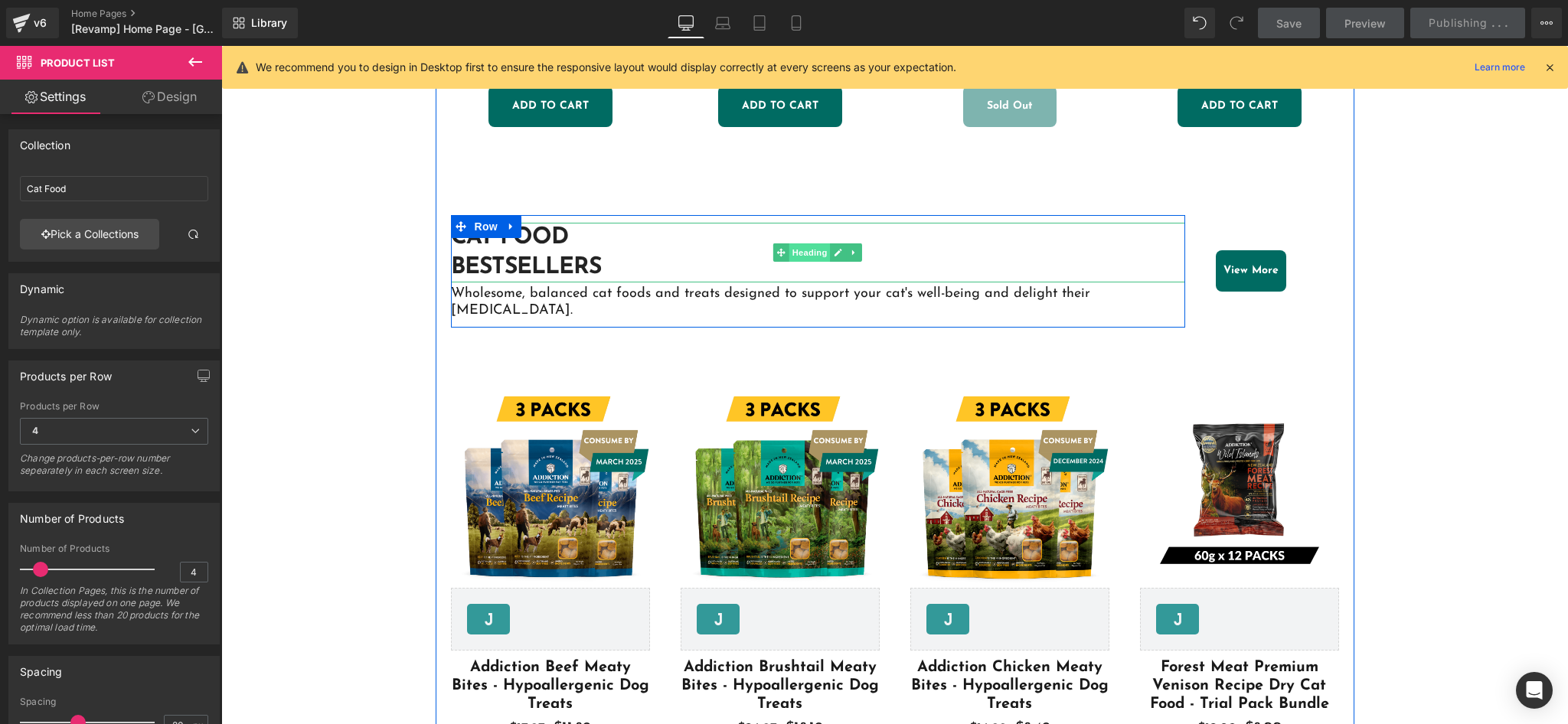
click at [800, 249] on span "Heading" at bounding box center [810, 252] width 41 height 18
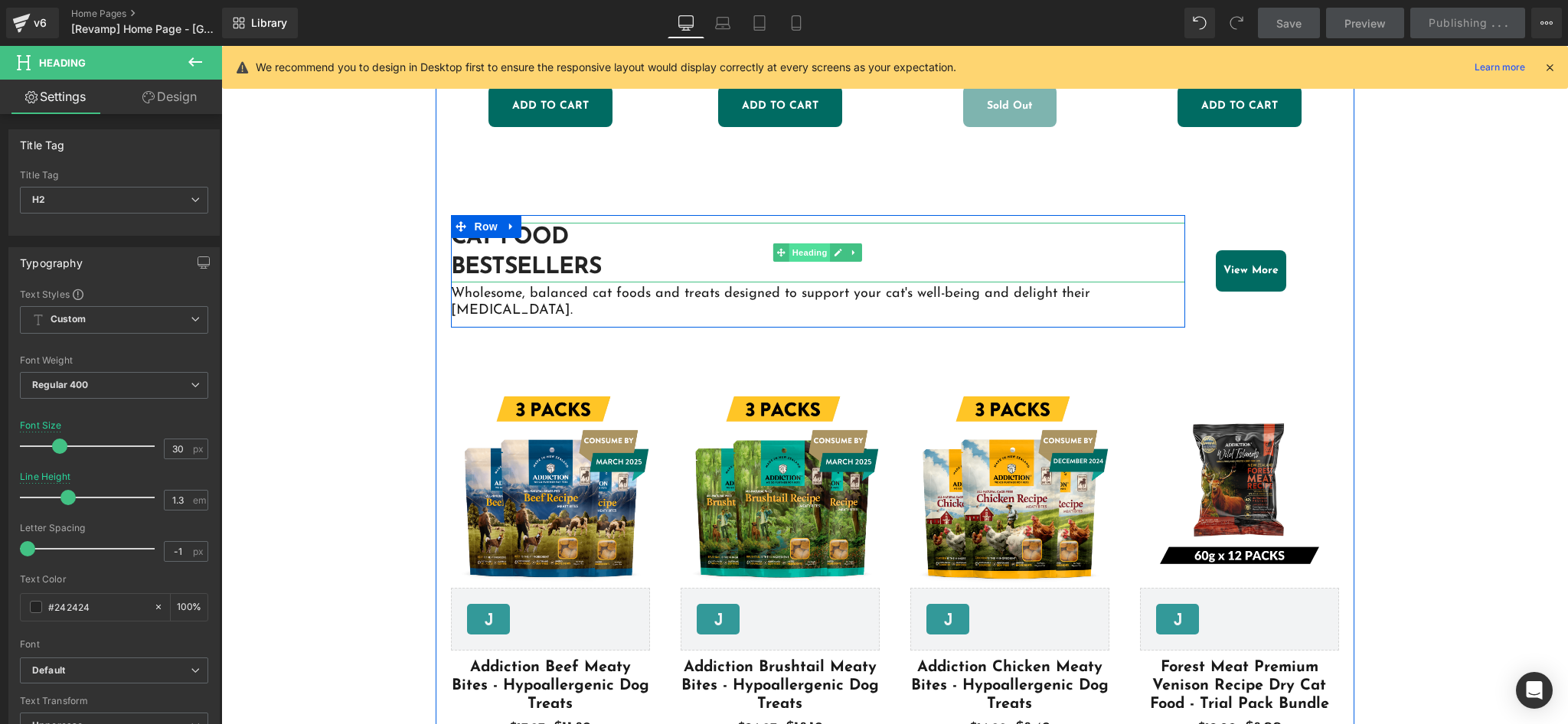
click at [807, 255] on span "Heading" at bounding box center [810, 252] width 41 height 18
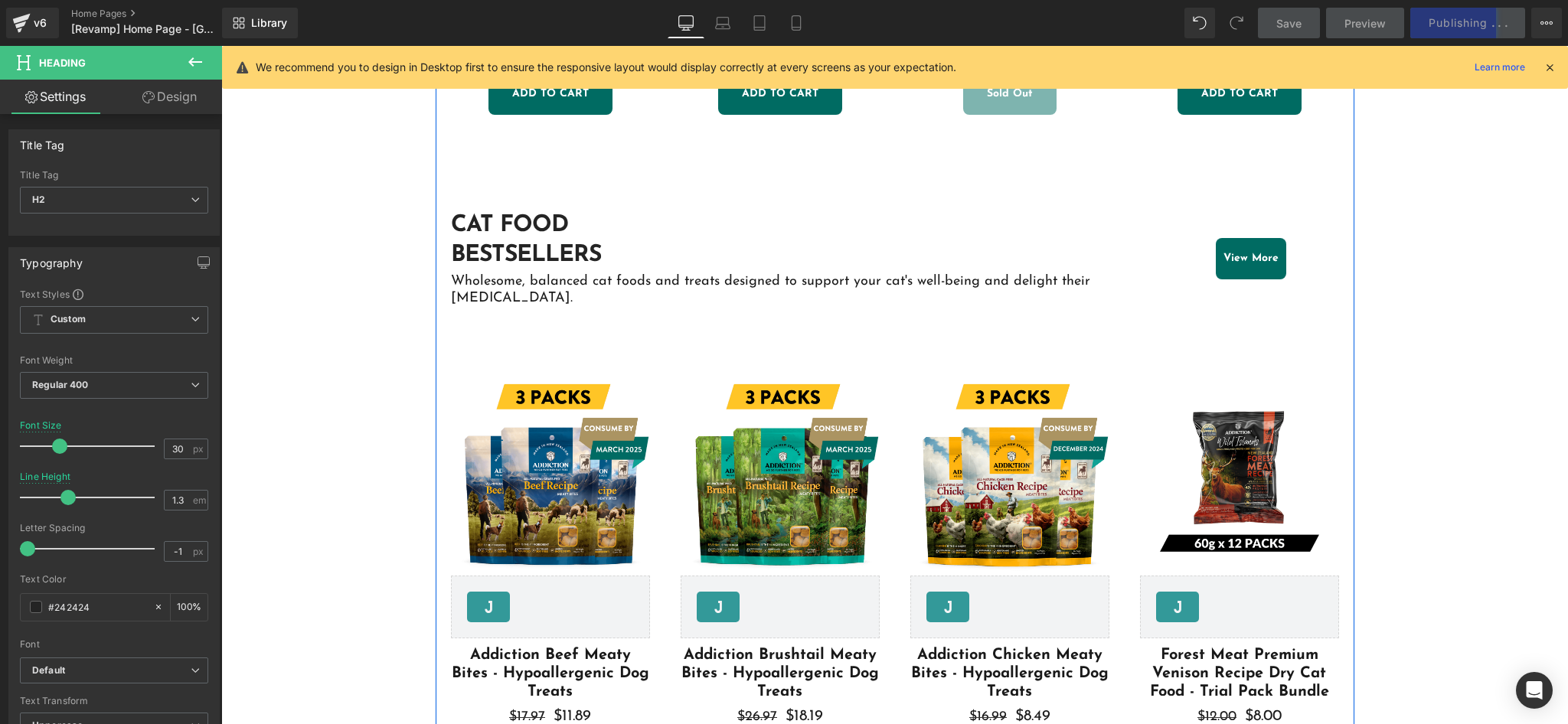
scroll to position [919, 0]
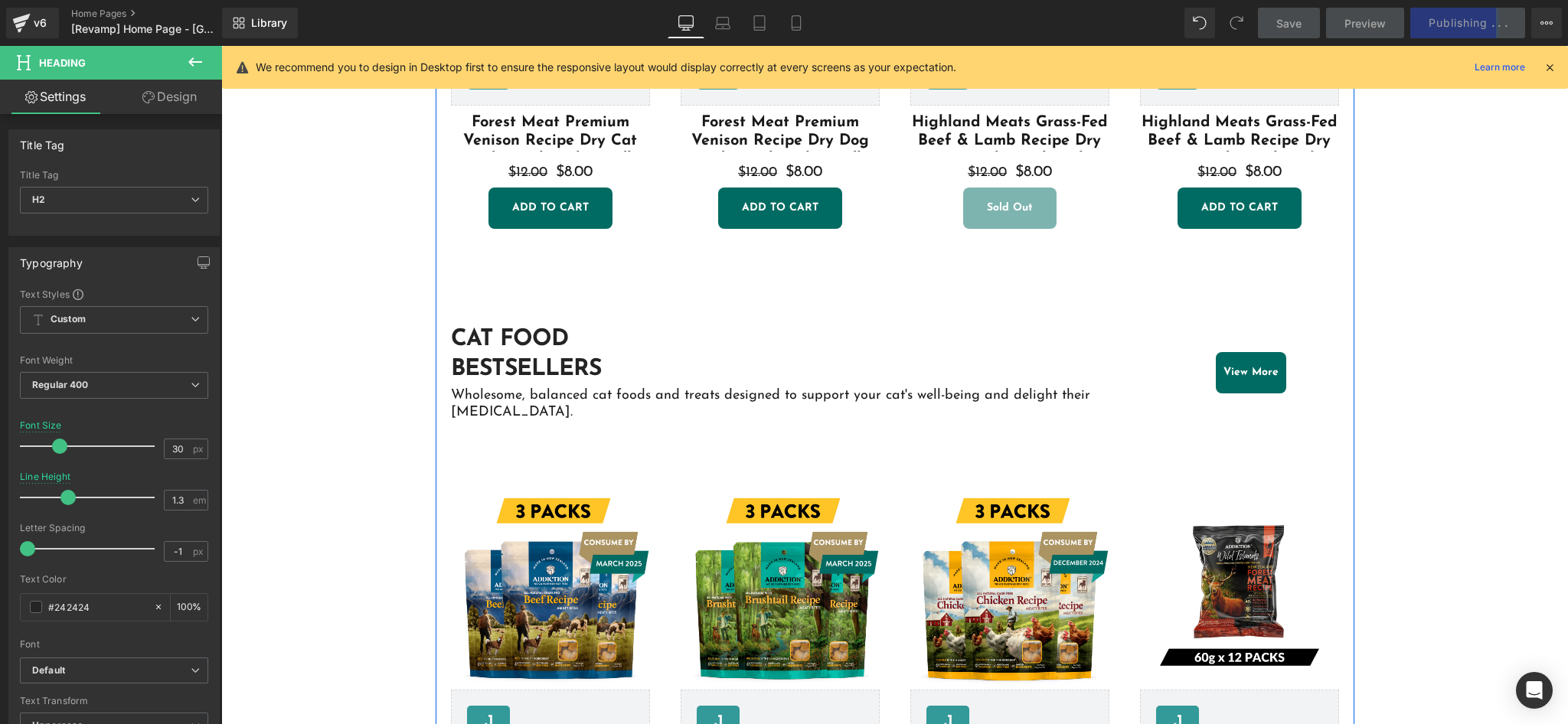
click at [221, 46] on div at bounding box center [221, 46] width 0 height 0
click at [697, 389] on p "Wholesome, balanced cat foods and treats designed to support your cat's well-be…" at bounding box center [818, 404] width 735 height 33
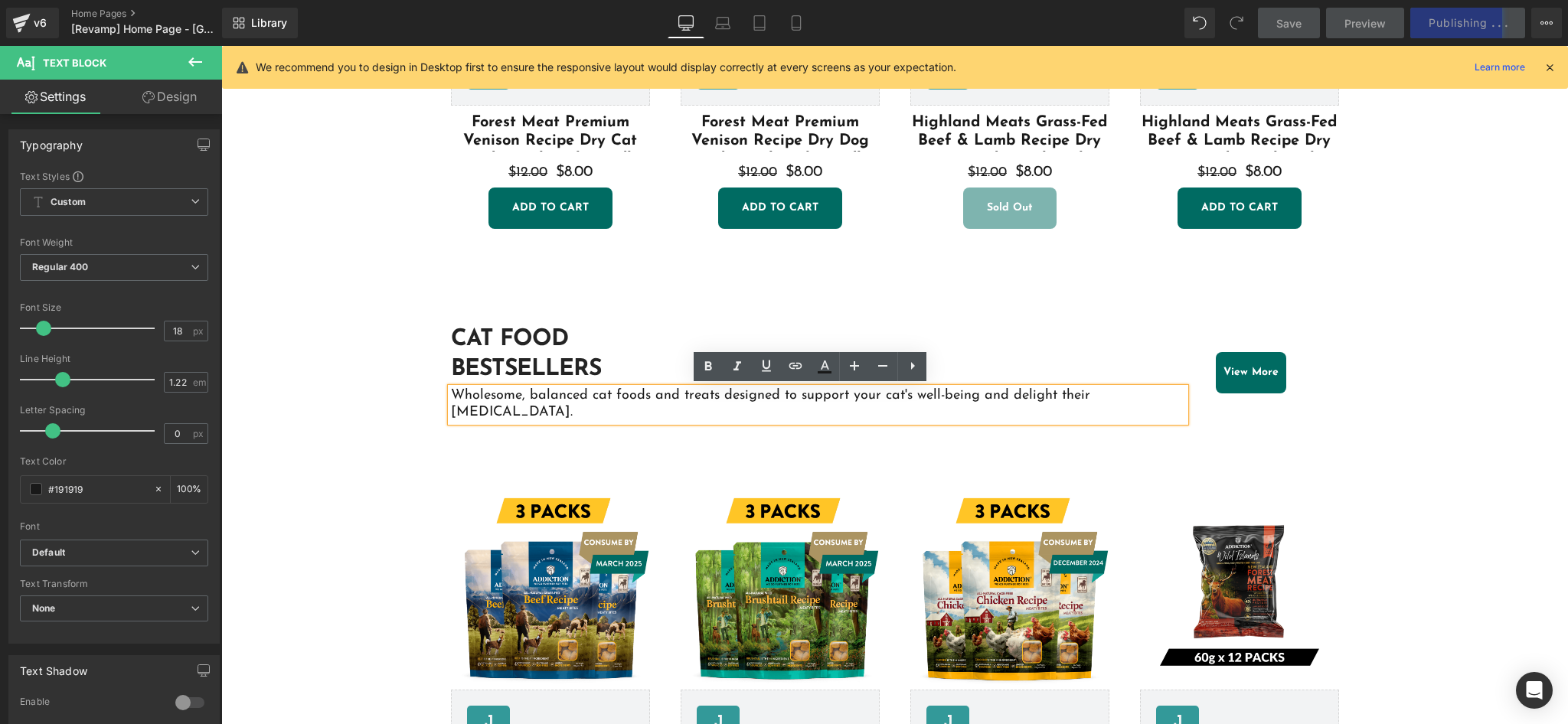
click at [701, 393] on p "Wholesome, balanced cat foods and treats designed to support your cat's well-be…" at bounding box center [818, 404] width 735 height 33
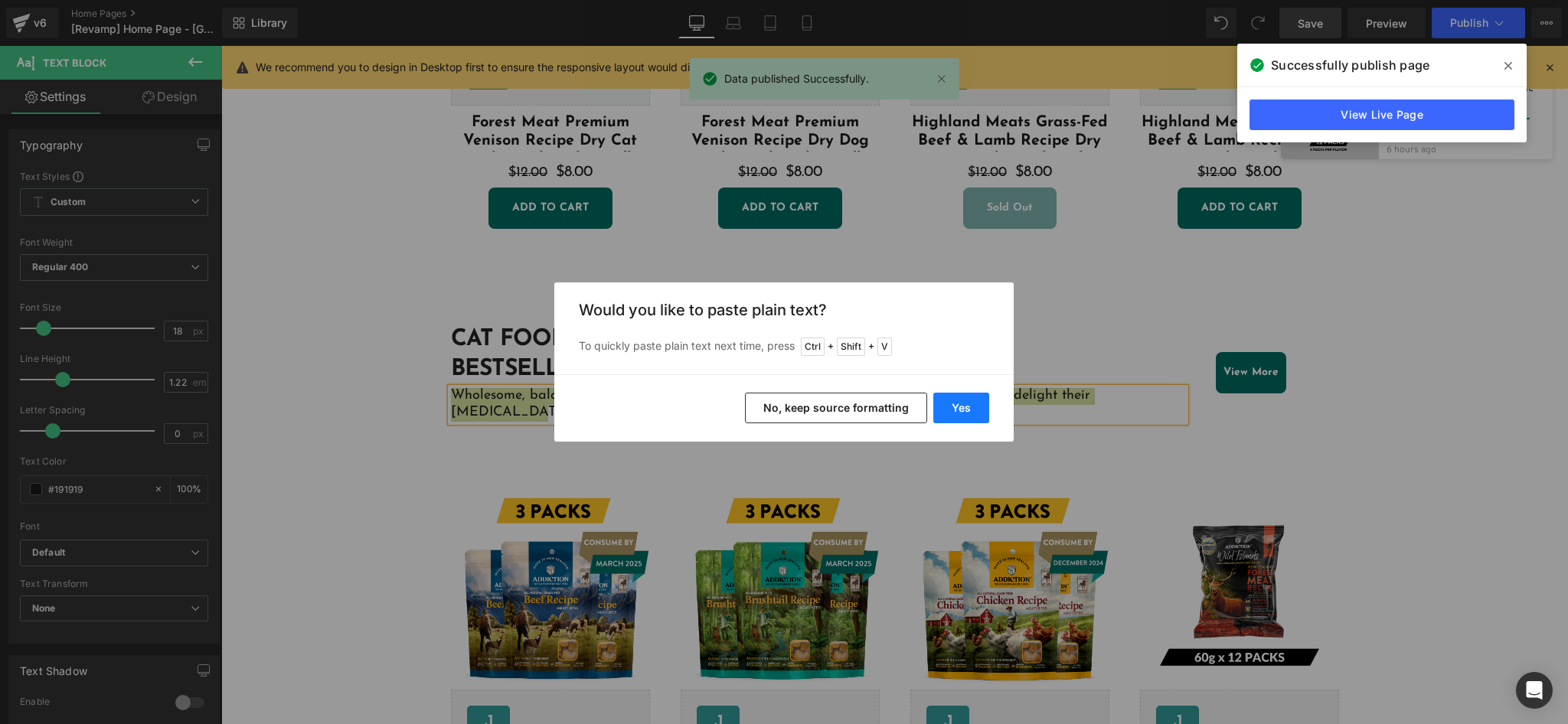
drag, startPoint x: 951, startPoint y: 410, endPoint x: 747, endPoint y: 358, distance: 210.5
click at [951, 410] on button "Yes" at bounding box center [961, 408] width 56 height 31
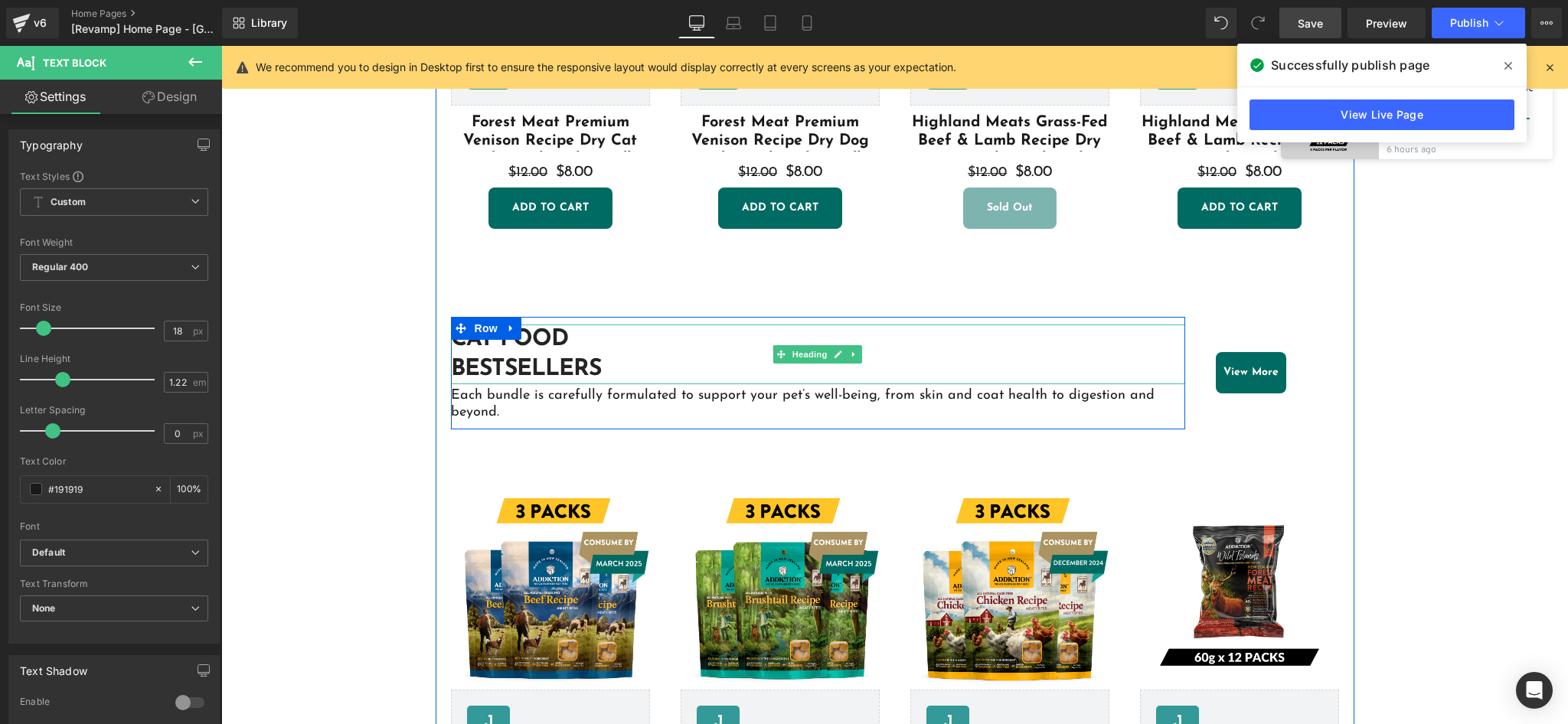
drag, startPoint x: 561, startPoint y: 358, endPoint x: 741, endPoint y: 358, distance: 180.0
click at [561, 358] on strong "Bestsellers" at bounding box center [525, 370] width 150 height 24
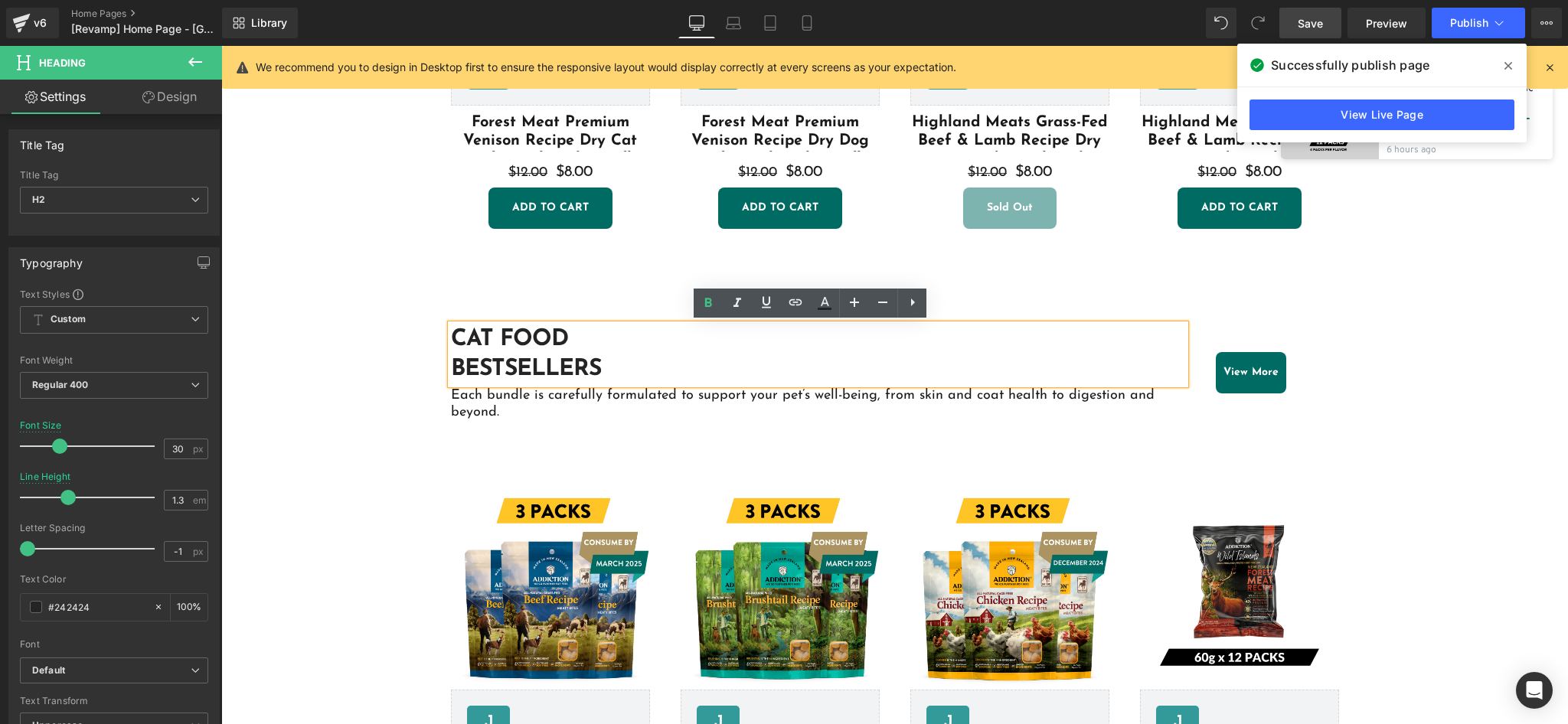
click at [552, 354] on h2 "Bestsellers" at bounding box center [818, 370] width 735 height 30
click at [567, 354] on h2 "Bestsellers" at bounding box center [818, 370] width 735 height 30
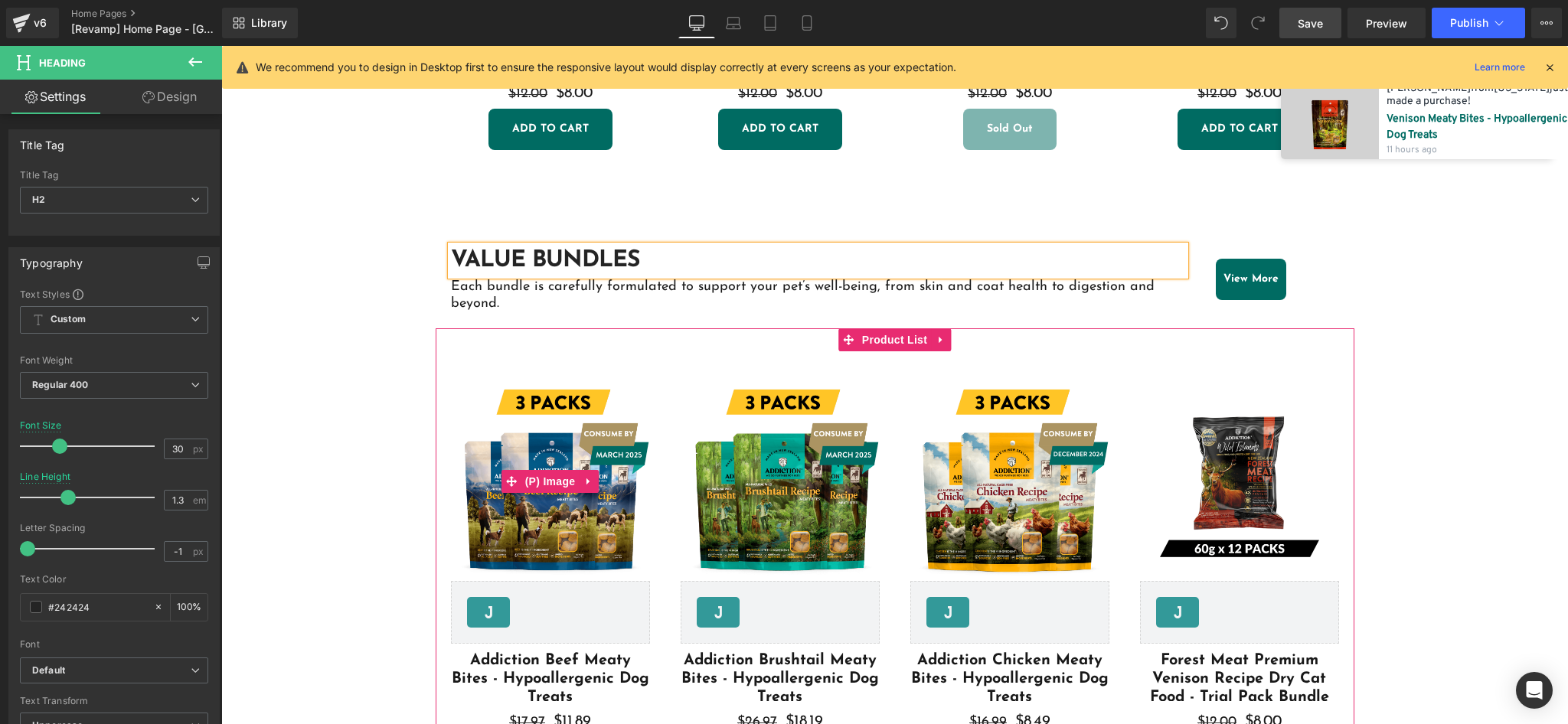
scroll to position [1021, 0]
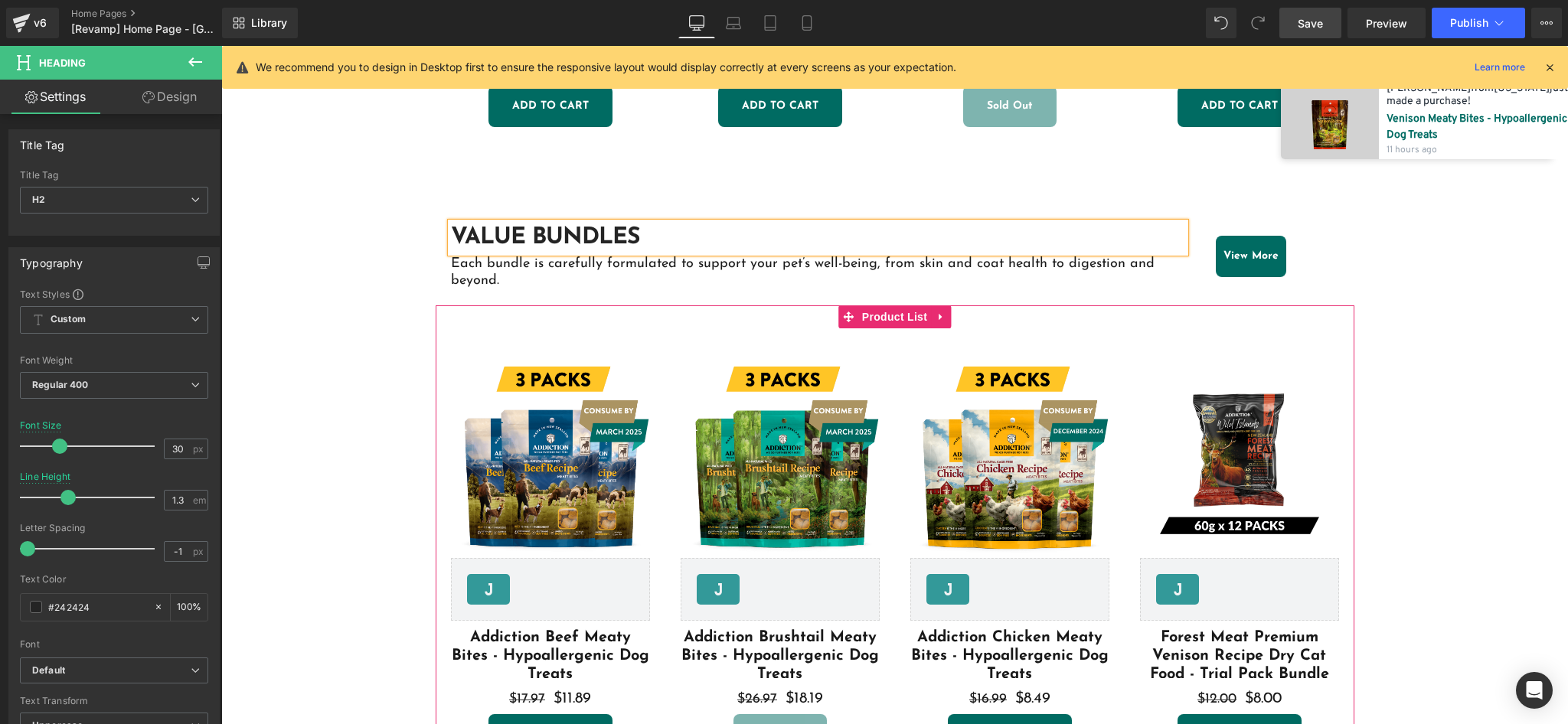
drag, startPoint x: 888, startPoint y: 322, endPoint x: 835, endPoint y: 296, distance: 59.0
click at [888, 322] on span "Product List" at bounding box center [894, 316] width 73 height 23
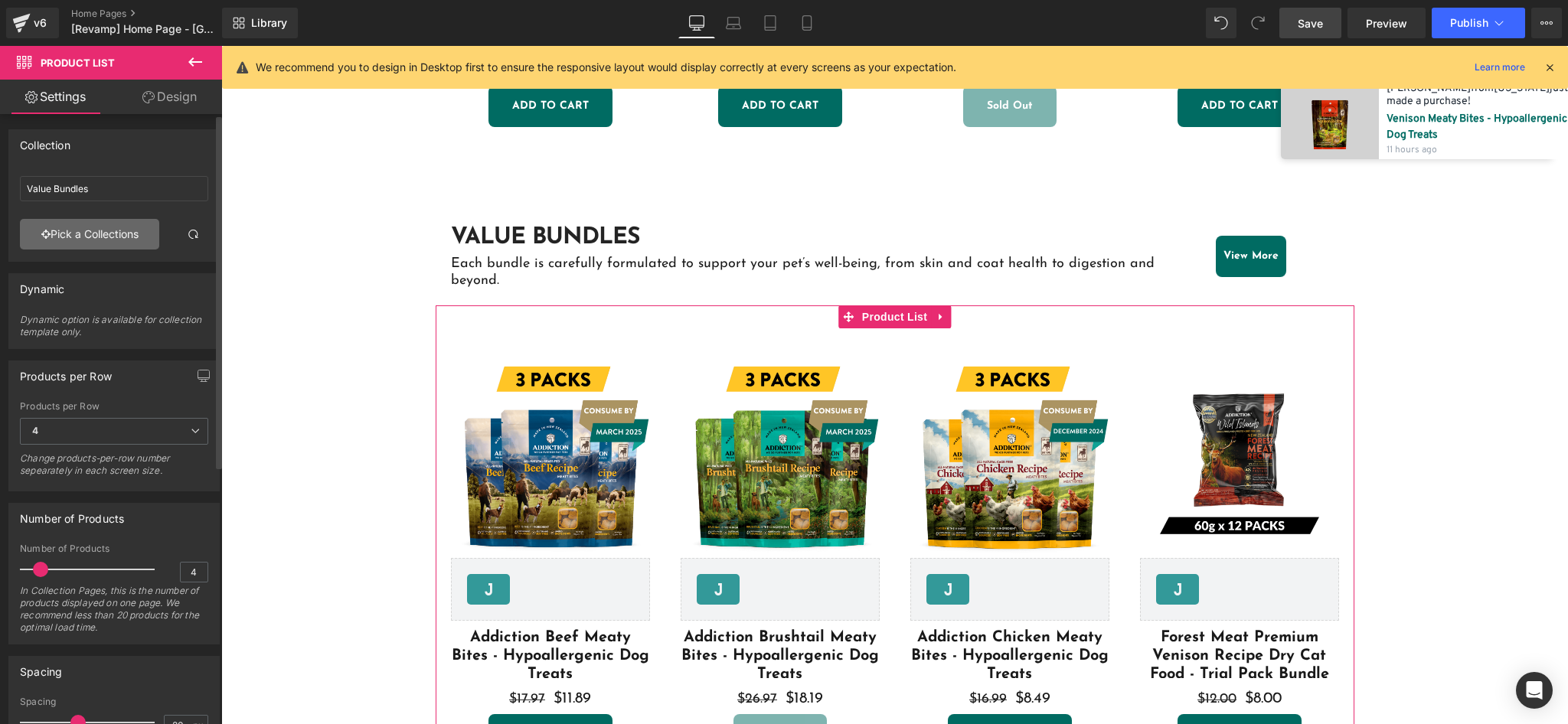
click at [70, 239] on link "Pick a Collections" at bounding box center [90, 234] width 140 height 31
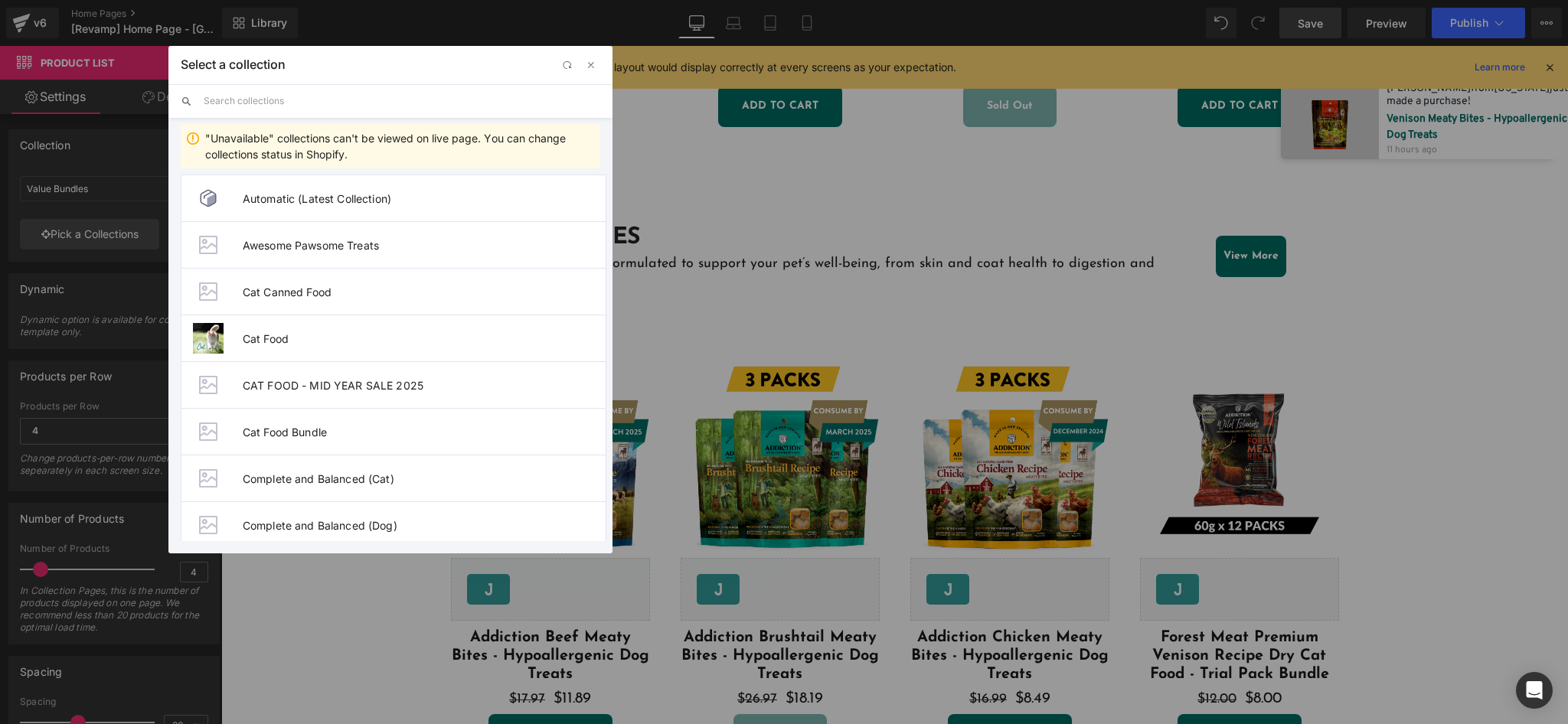
click at [363, 113] on input "text" at bounding box center [402, 101] width 397 height 33
type input "exc"
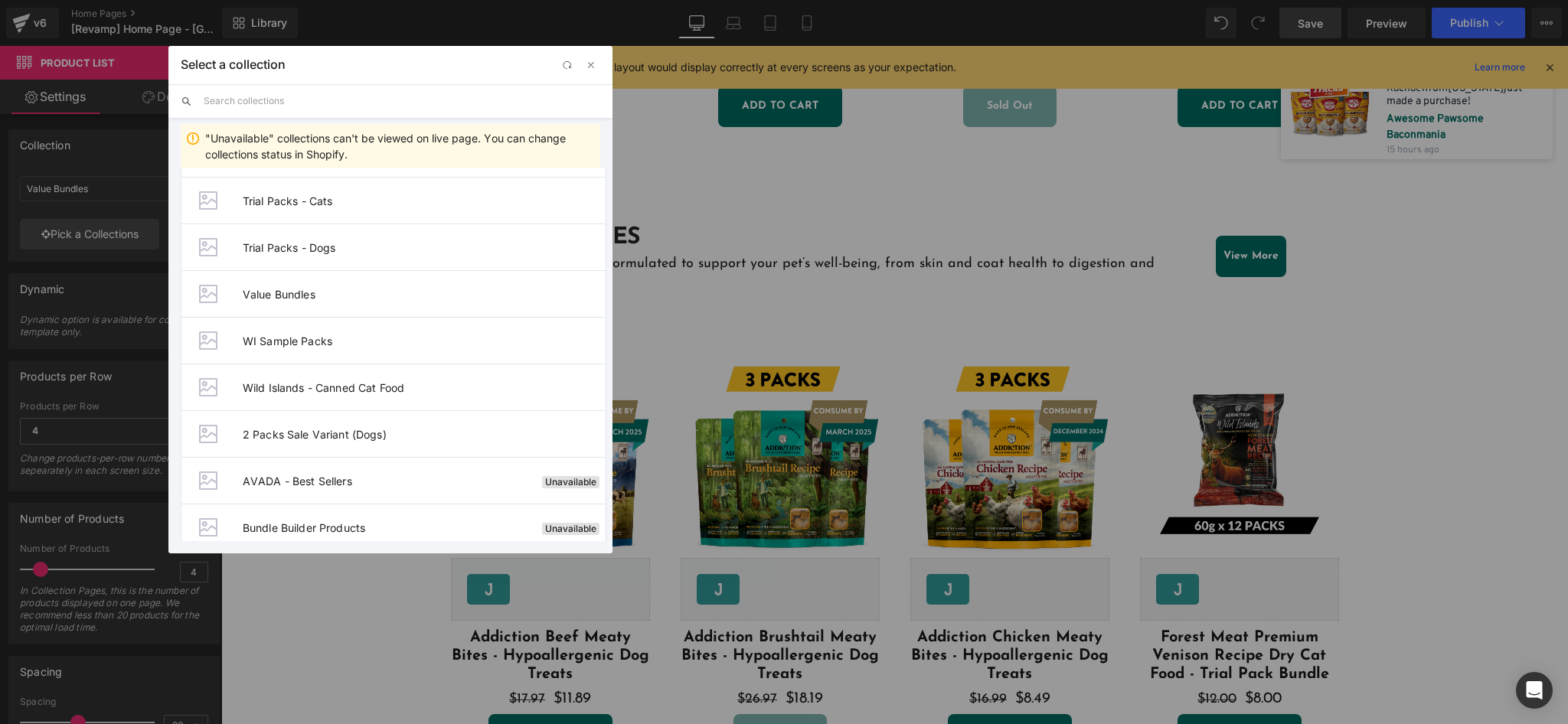
scroll to position [1366, 0]
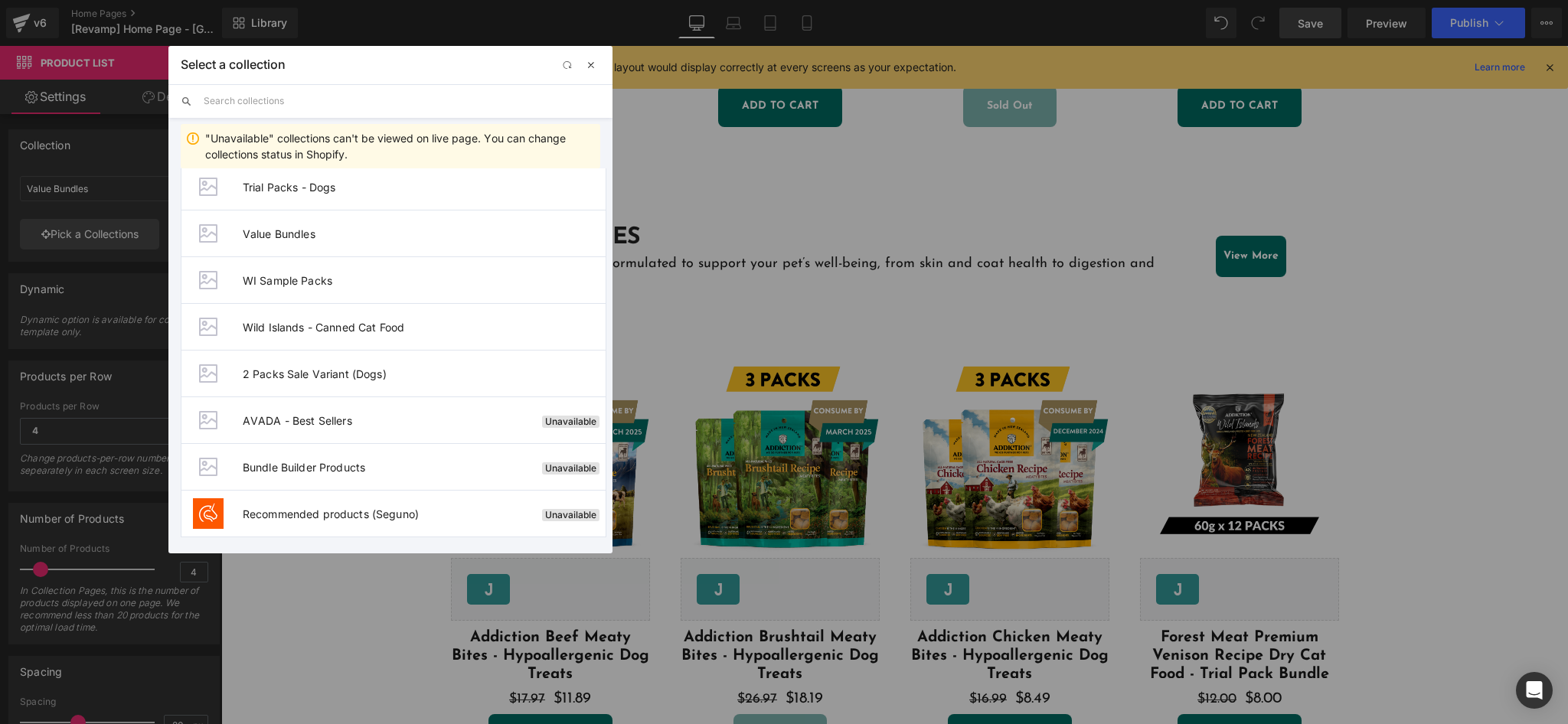
drag, startPoint x: 593, startPoint y: 67, endPoint x: 582, endPoint y: 159, distance: 92.7
click at [585, 71] on span "button" at bounding box center [590, 64] width 12 height 12
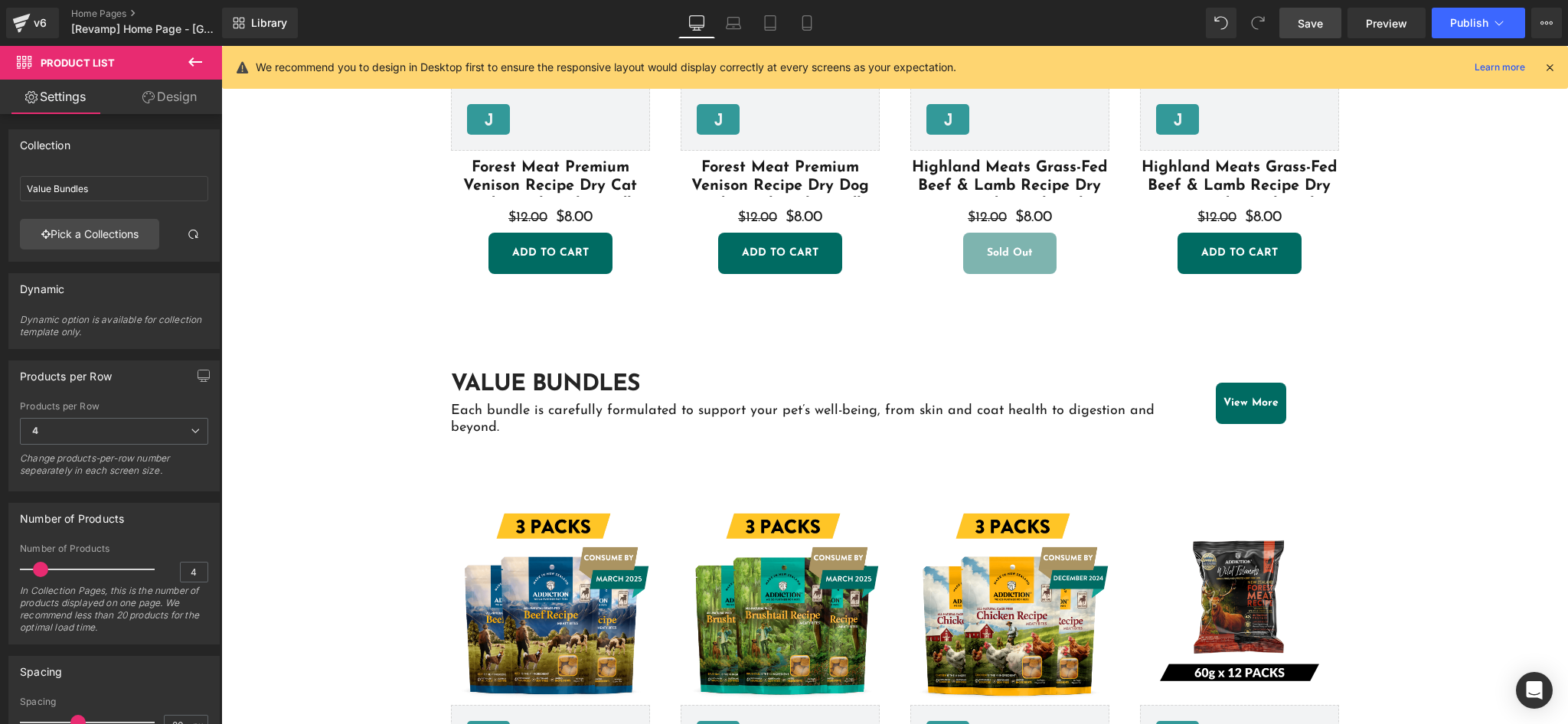
scroll to position [919, 0]
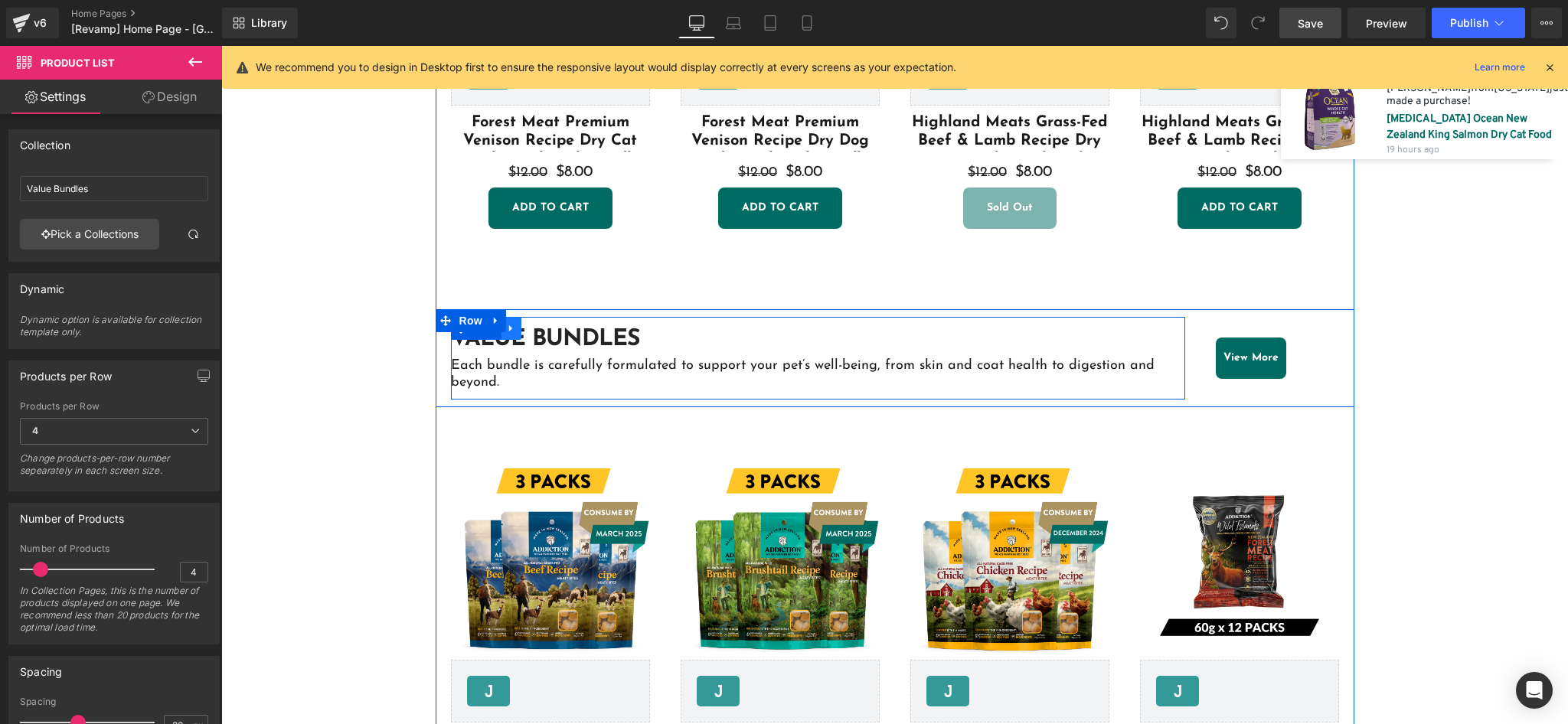
click at [509, 328] on icon at bounding box center [511, 328] width 3 height 7
click at [548, 324] on icon at bounding box center [551, 328] width 11 height 11
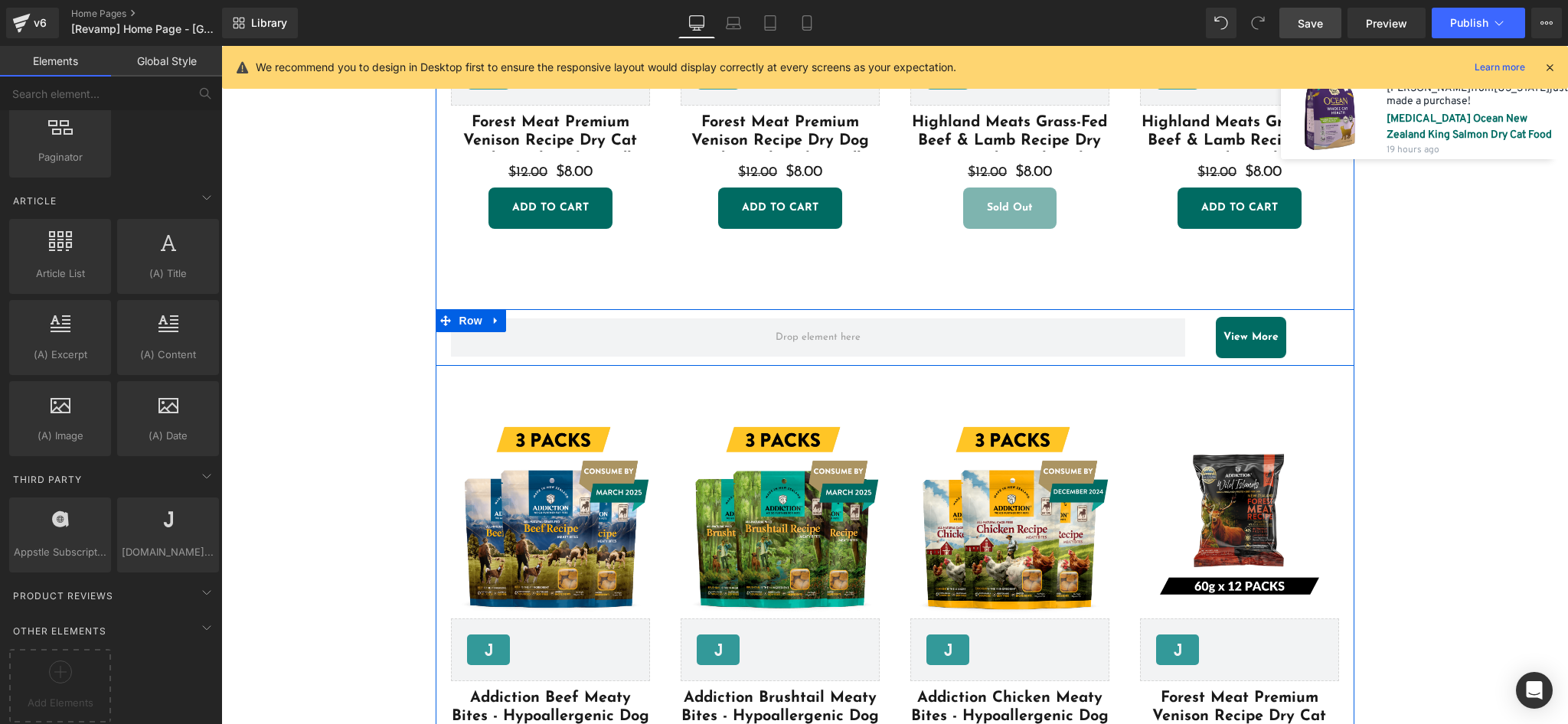
click at [490, 319] on icon at bounding box center [496, 320] width 11 height 11
click at [531, 324] on icon at bounding box center [536, 320] width 11 height 11
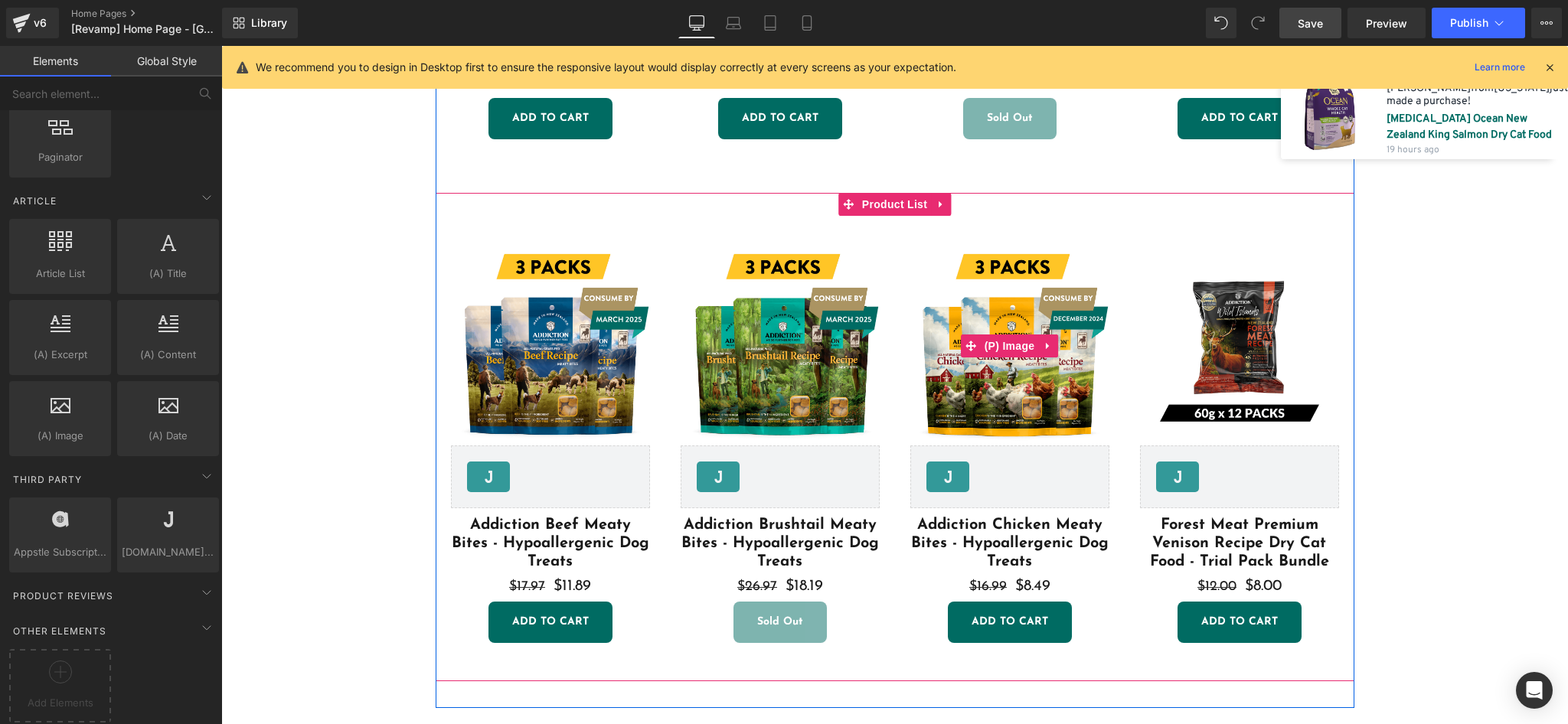
scroll to position [1021, 0]
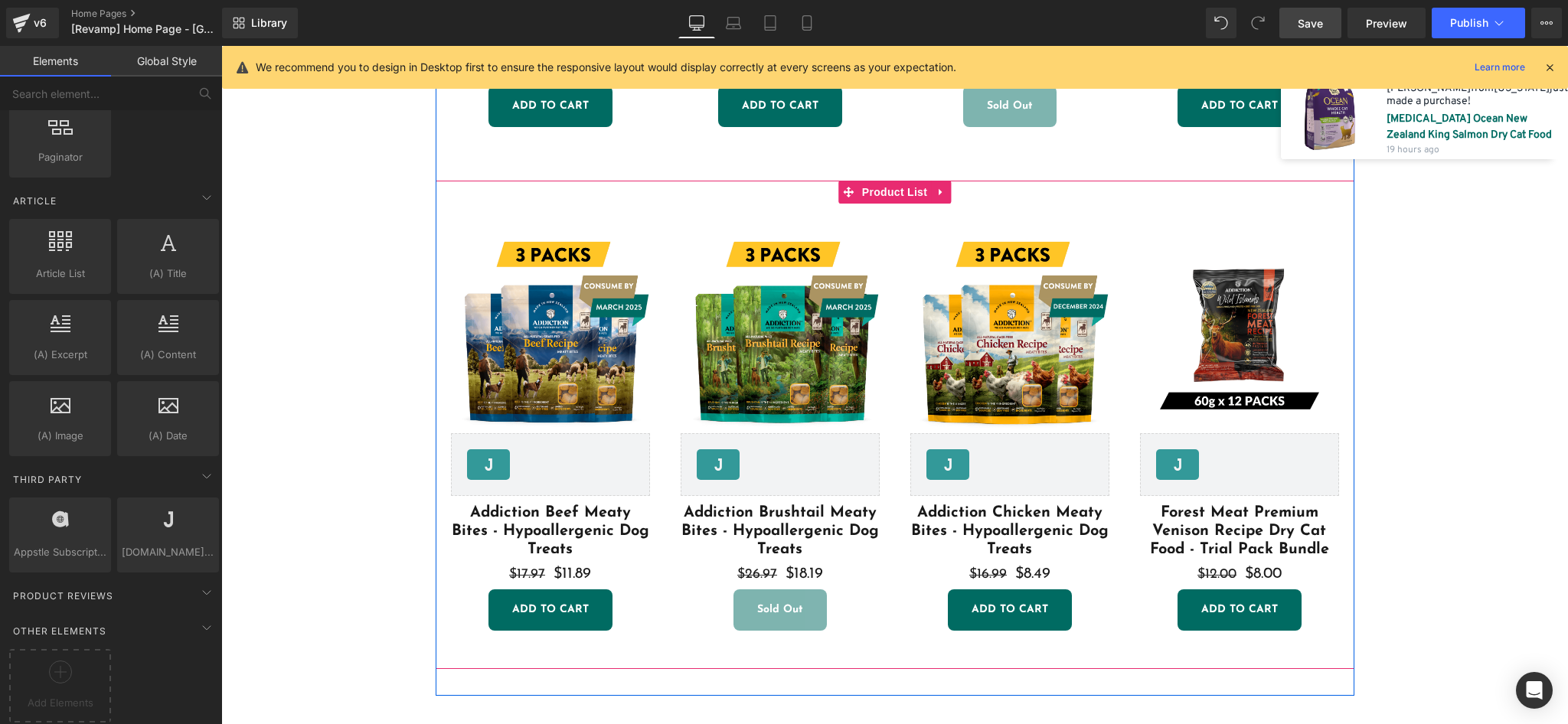
click at [446, 220] on div "Sale Off (P) Image [DOMAIN_NAME] Reviews - Star Badge [DOMAIN_NAME] Reviews Add…" at bounding box center [550, 432] width 229 height 427
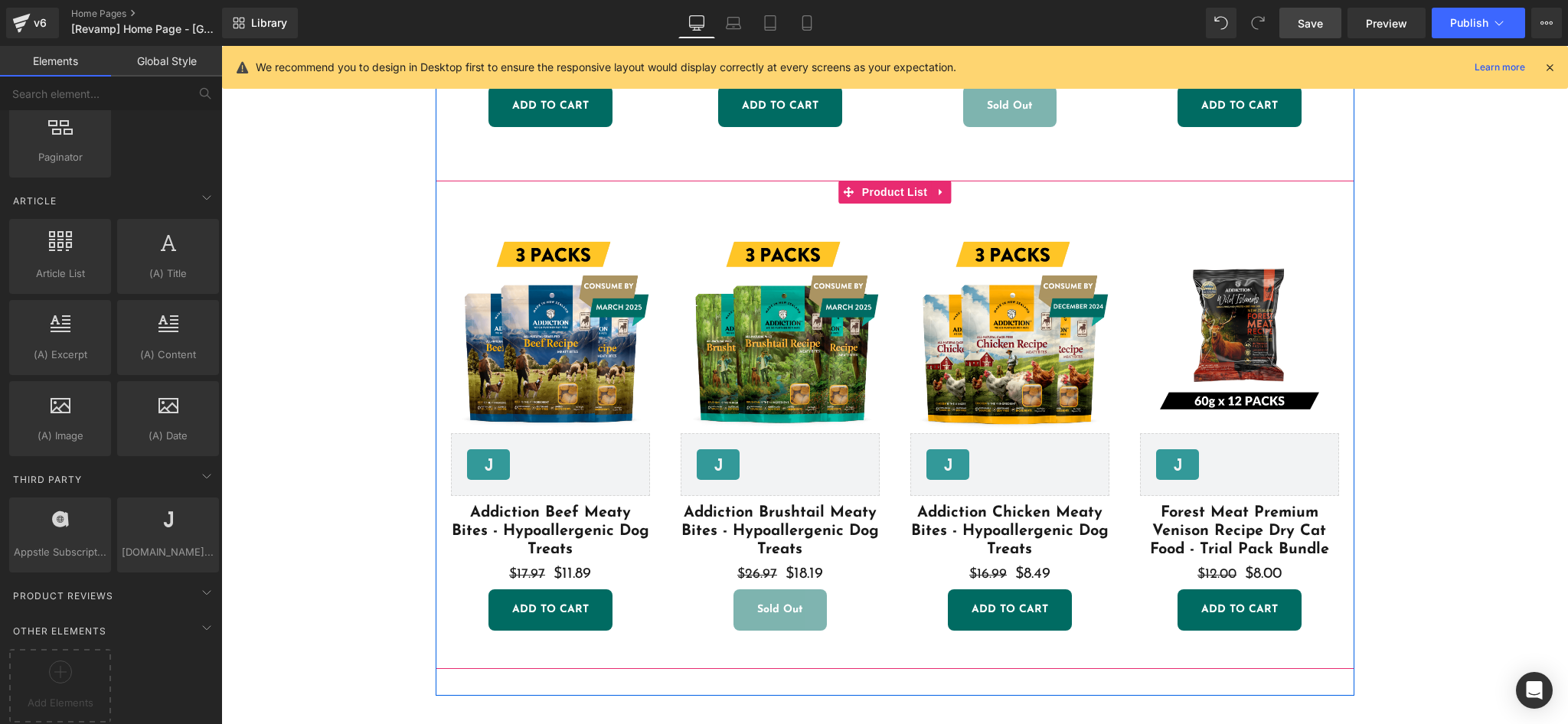
click at [945, 207] on div "Sale Off (P) Image [DOMAIN_NAME] Reviews - Star Badge [DOMAIN_NAME] Reviews Add…" at bounding box center [895, 424] width 919 height 458
click at [939, 190] on icon at bounding box center [940, 192] width 3 height 7
click at [945, 189] on icon at bounding box center [951, 192] width 11 height 11
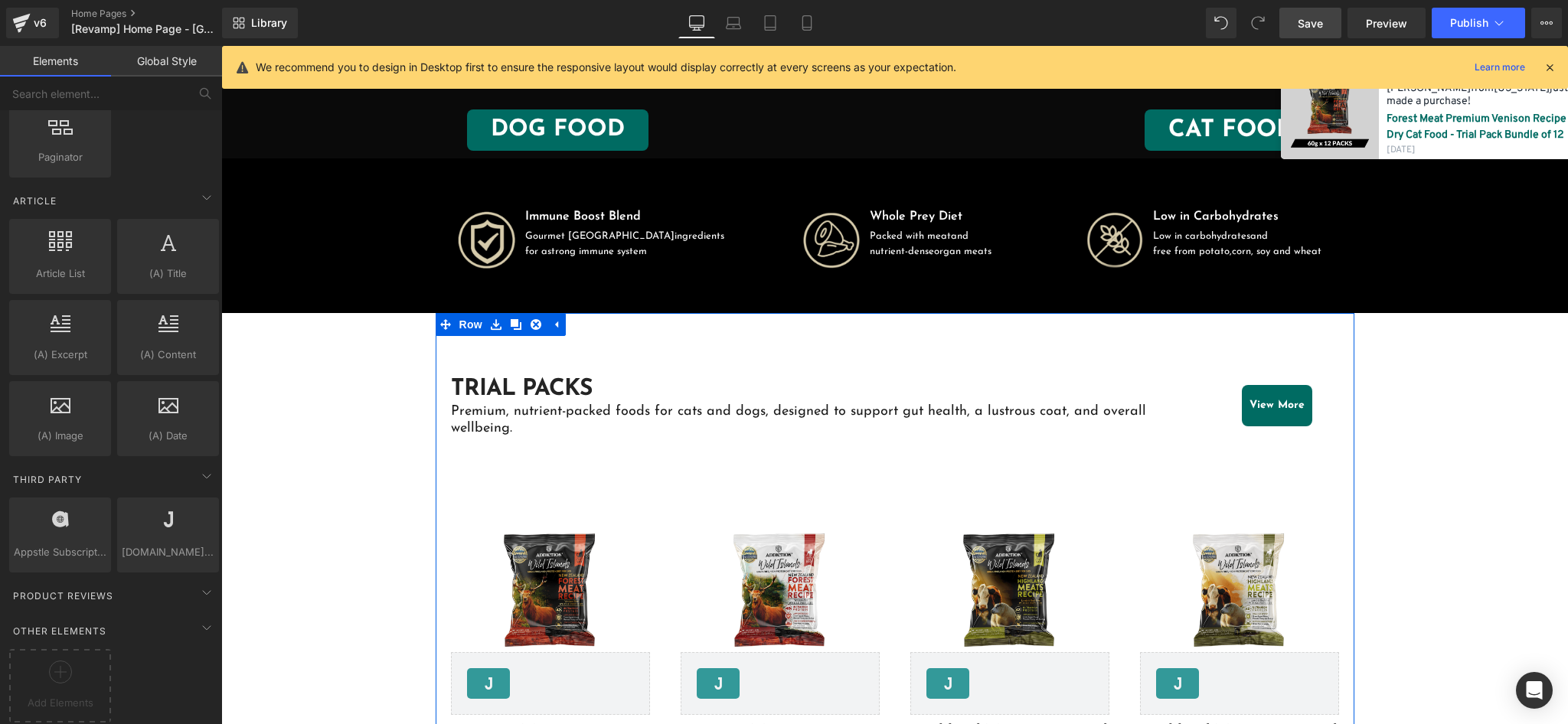
scroll to position [307, 0]
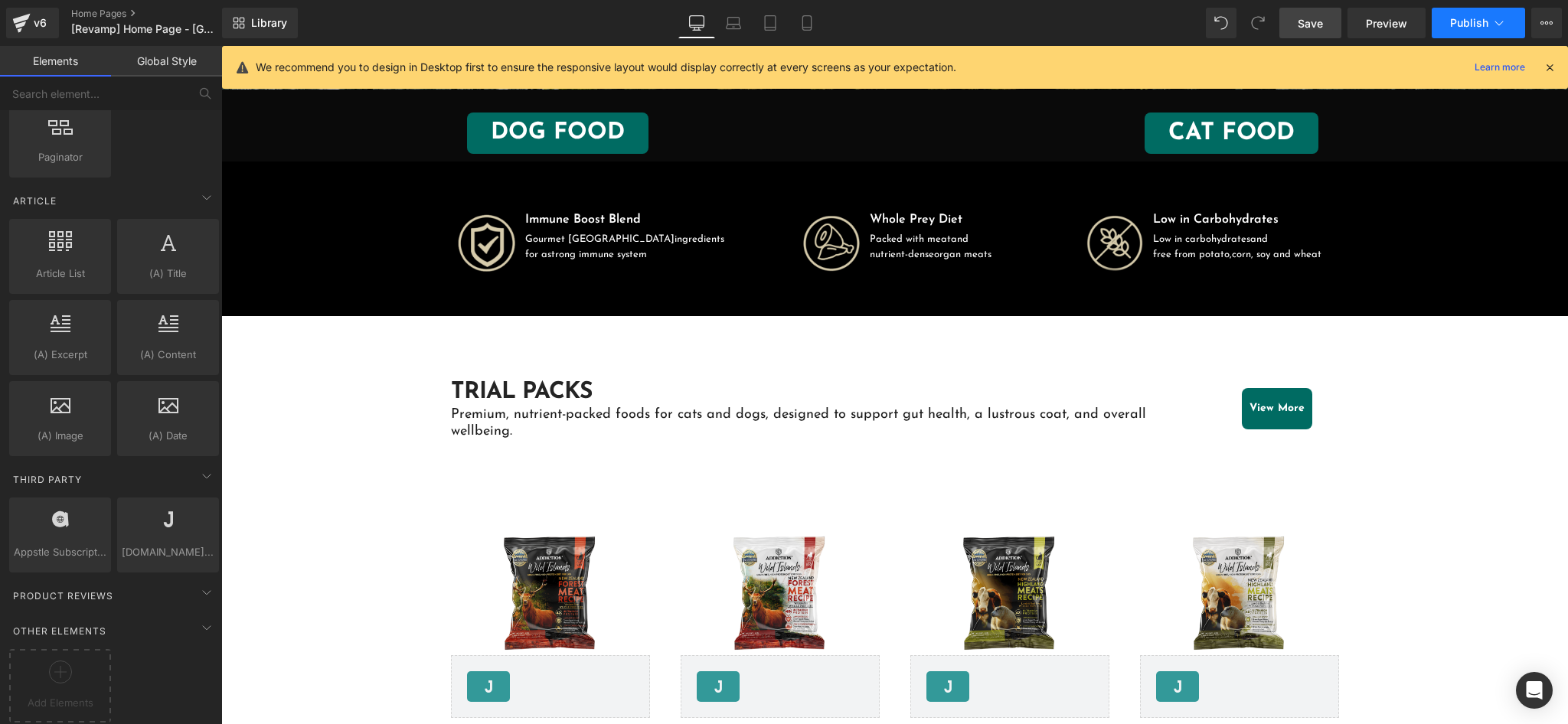
click at [1465, 17] on span "Publish" at bounding box center [1469, 22] width 38 height 12
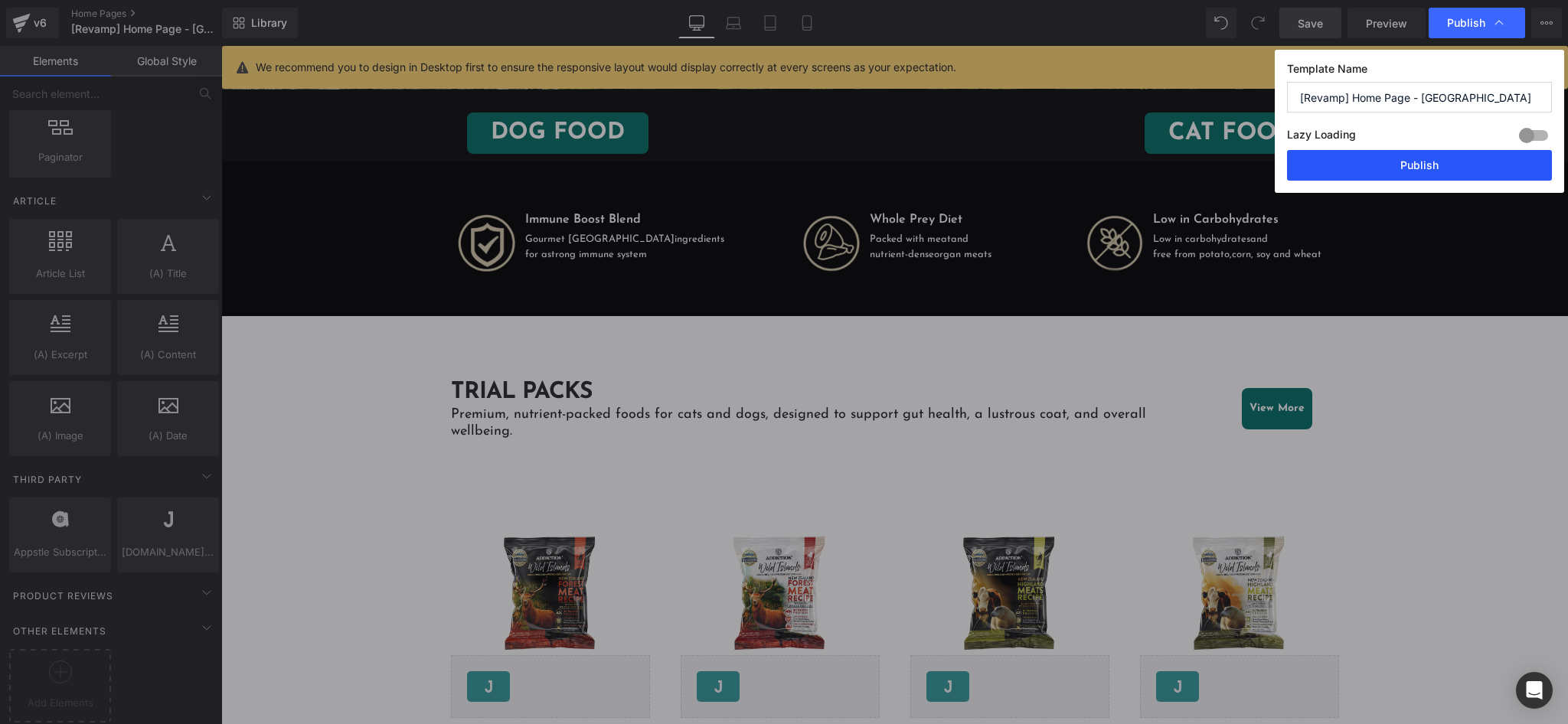
click at [1370, 167] on button "Publish" at bounding box center [1420, 165] width 265 height 31
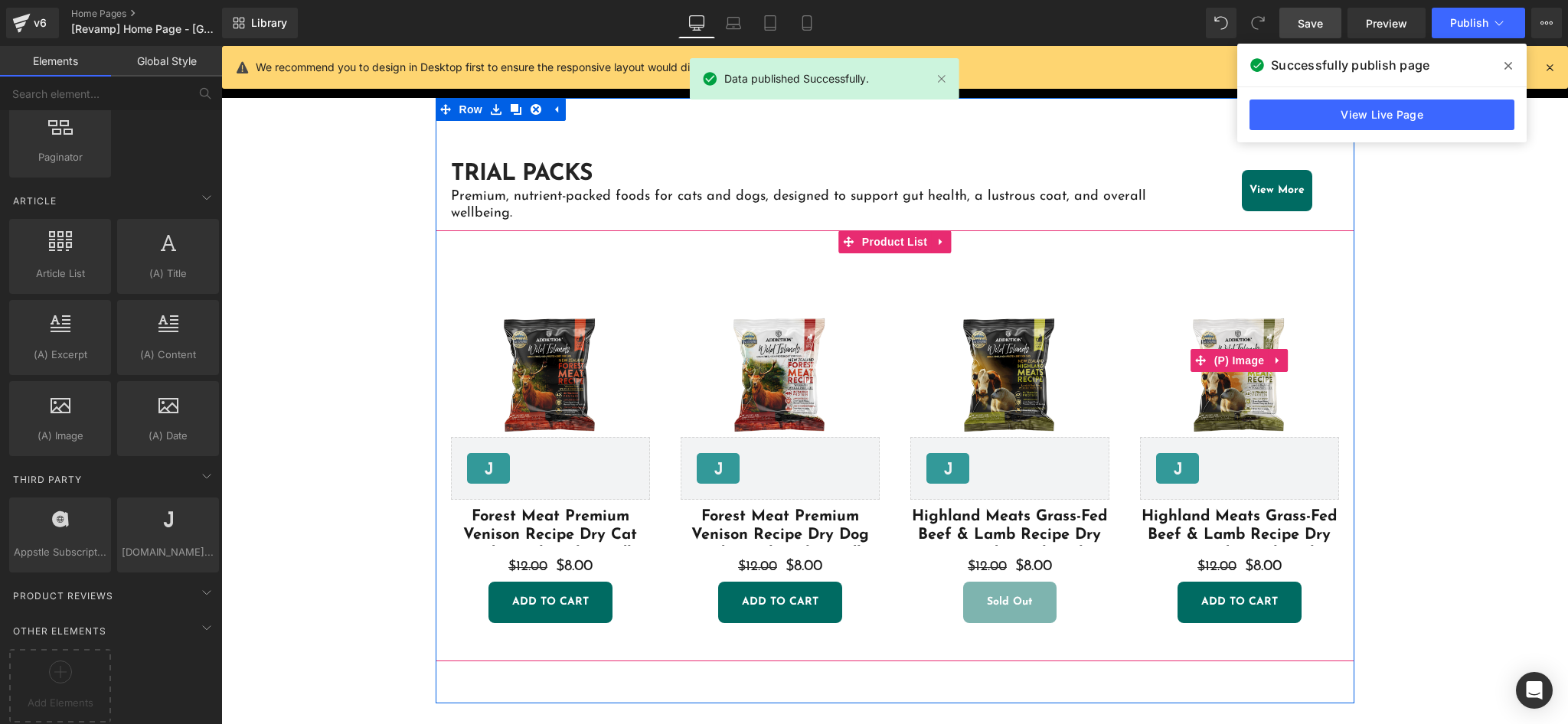
scroll to position [408, 0]
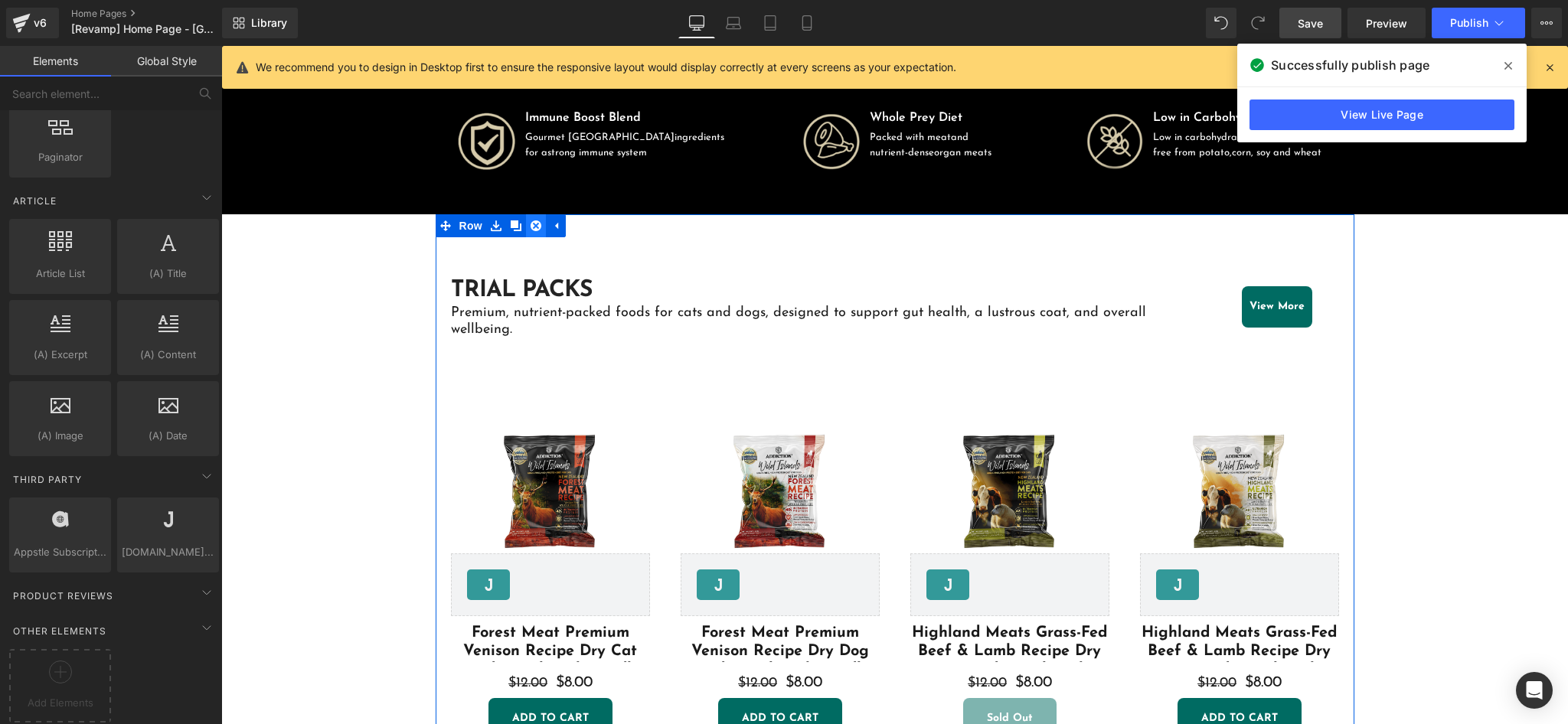
click at [531, 226] on icon at bounding box center [536, 226] width 11 height 11
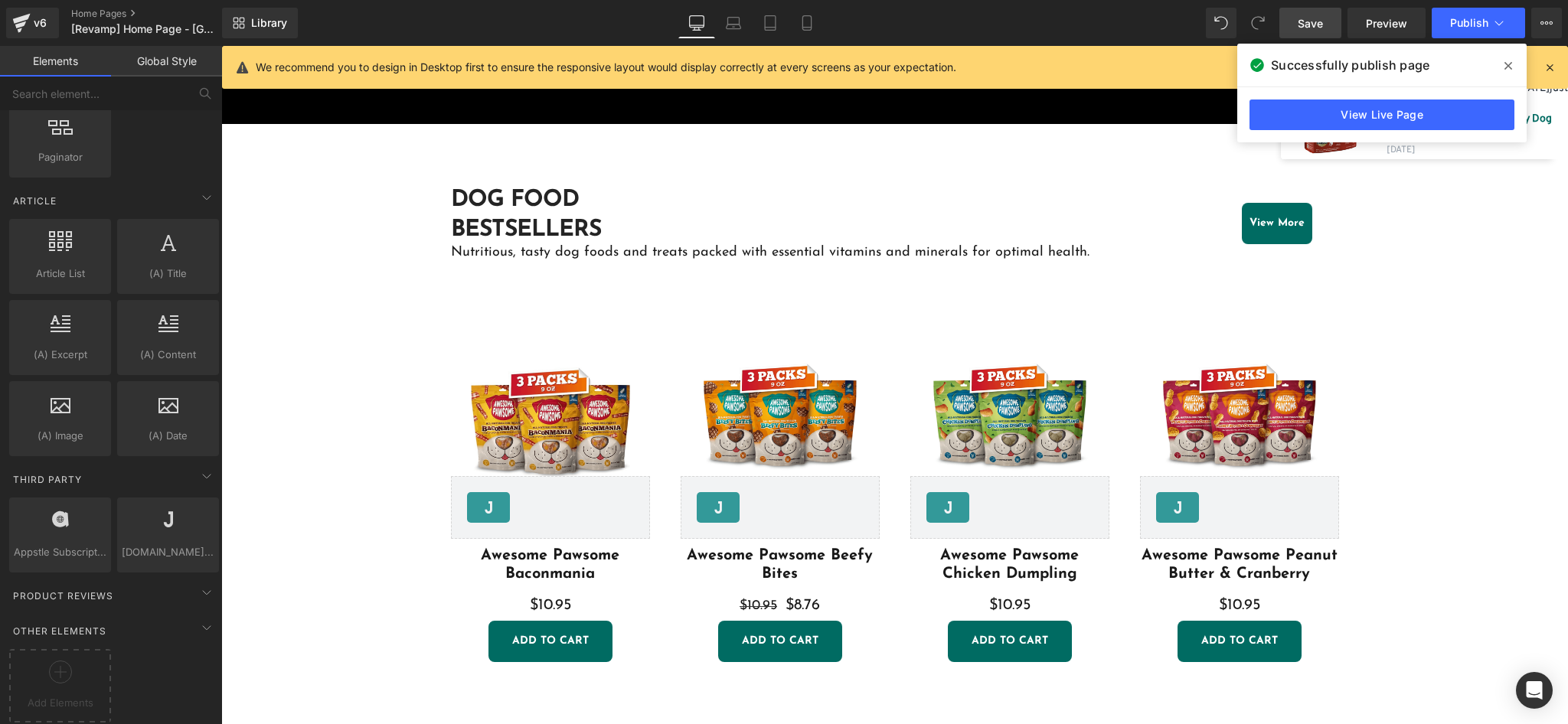
scroll to position [613, 0]
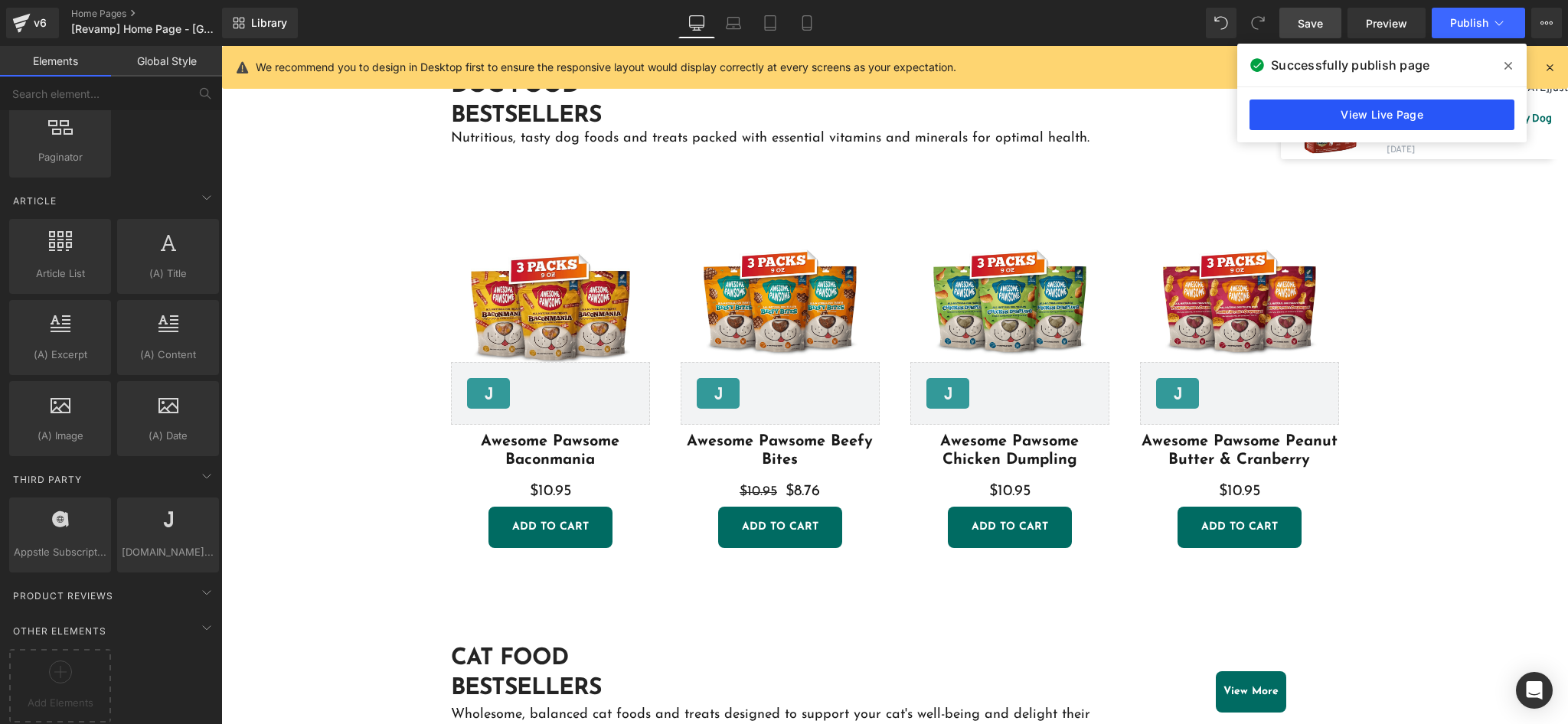
click at [1415, 109] on link "View Live Page" at bounding box center [1382, 114] width 265 height 31
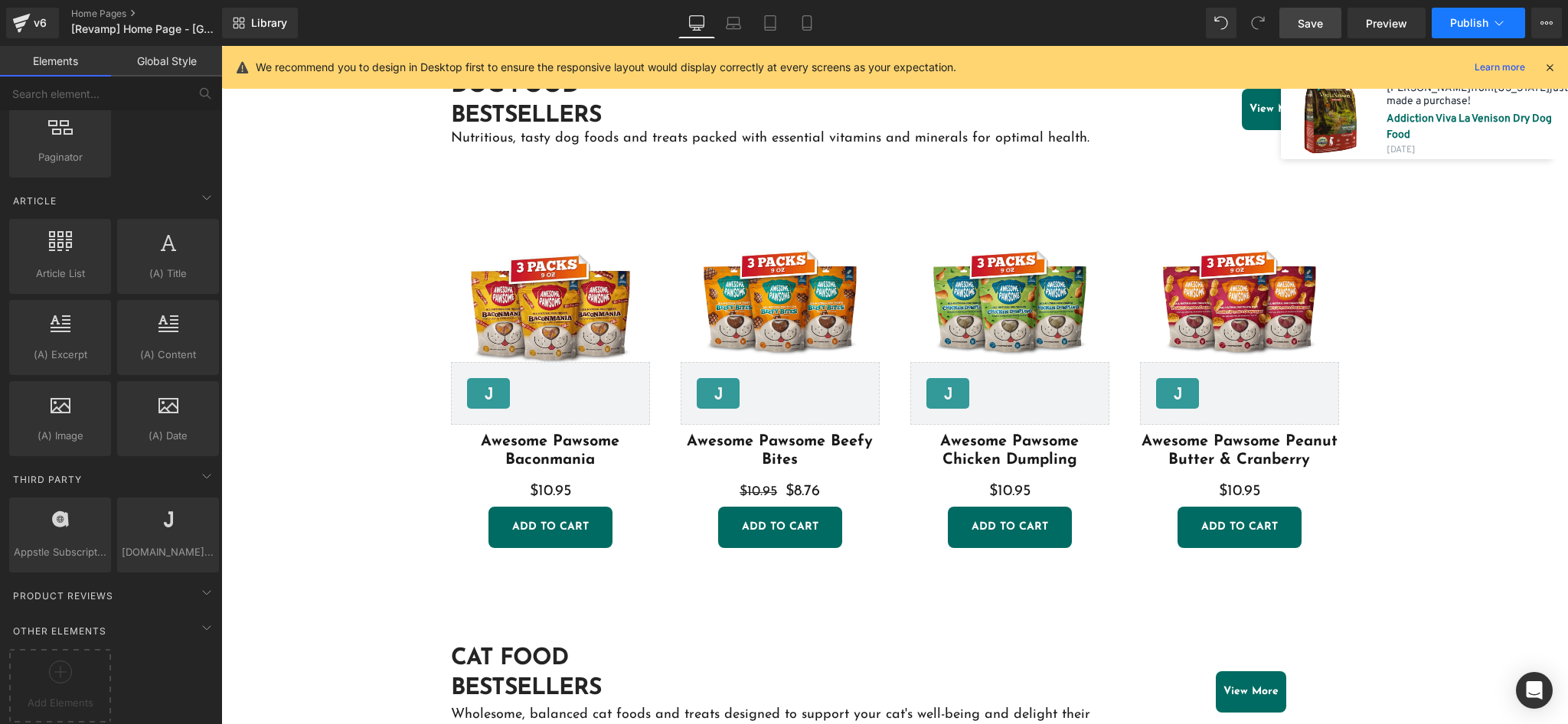
click at [1466, 17] on span "Publish" at bounding box center [1469, 22] width 38 height 12
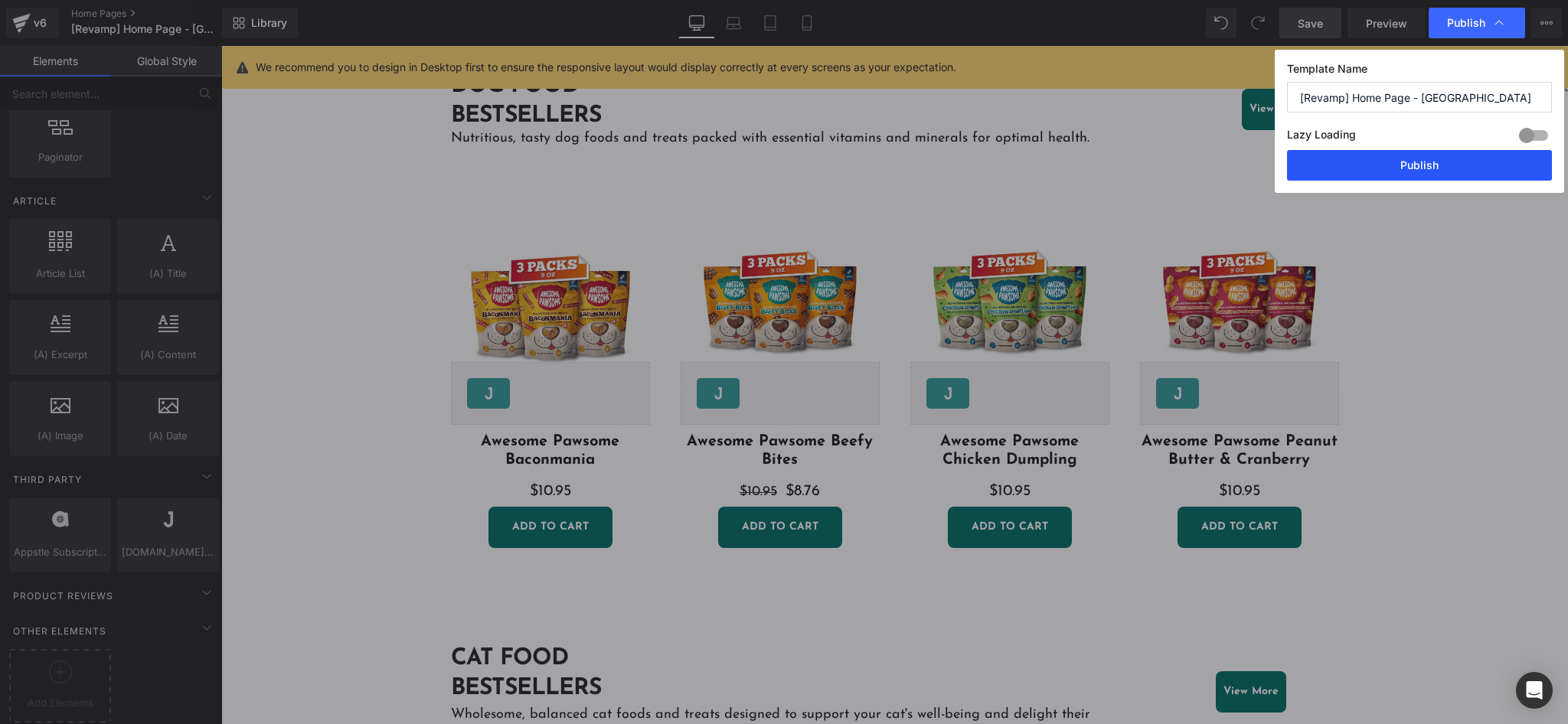
drag, startPoint x: 1394, startPoint y: 163, endPoint x: 1173, endPoint y: 117, distance: 225.7
click at [1394, 164] on button "Publish" at bounding box center [1420, 165] width 265 height 31
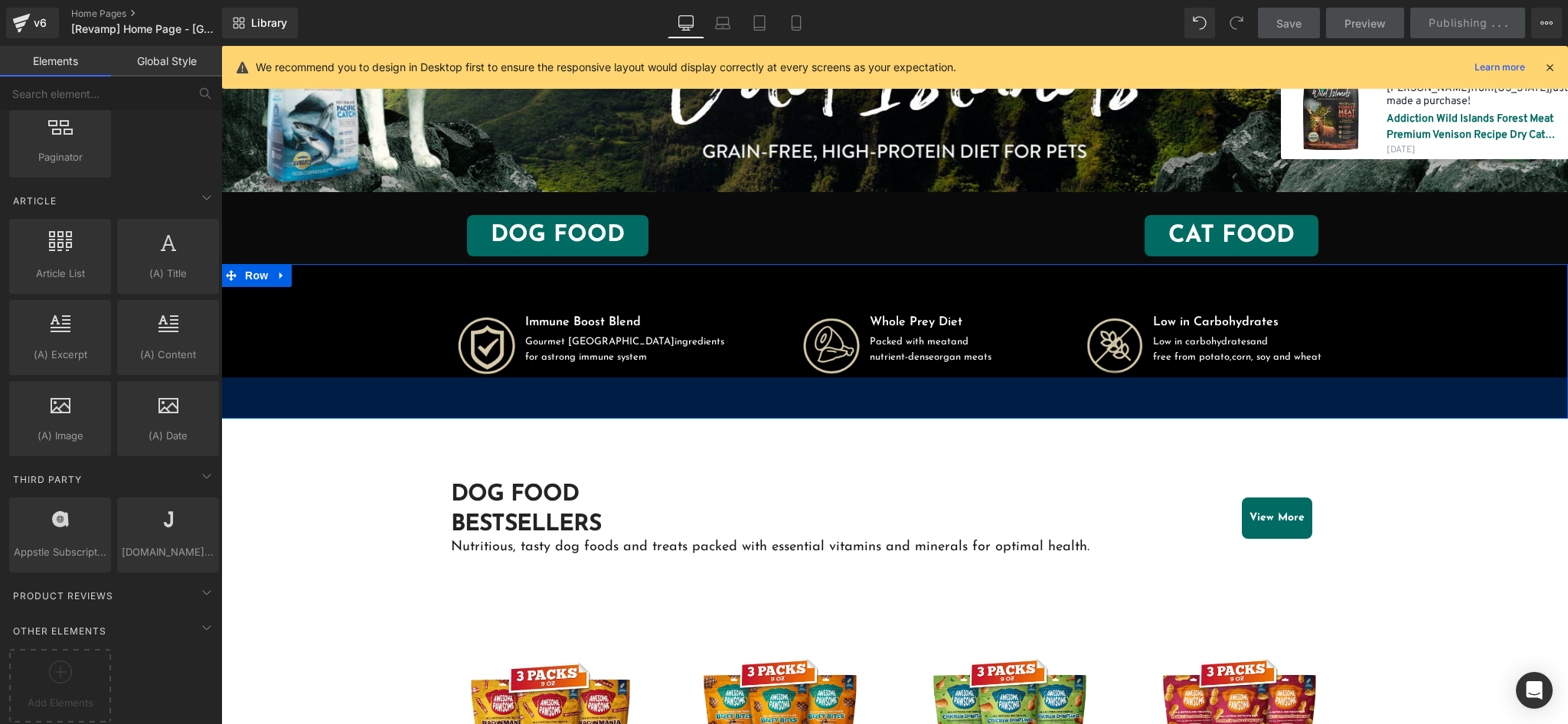
scroll to position [510, 0]
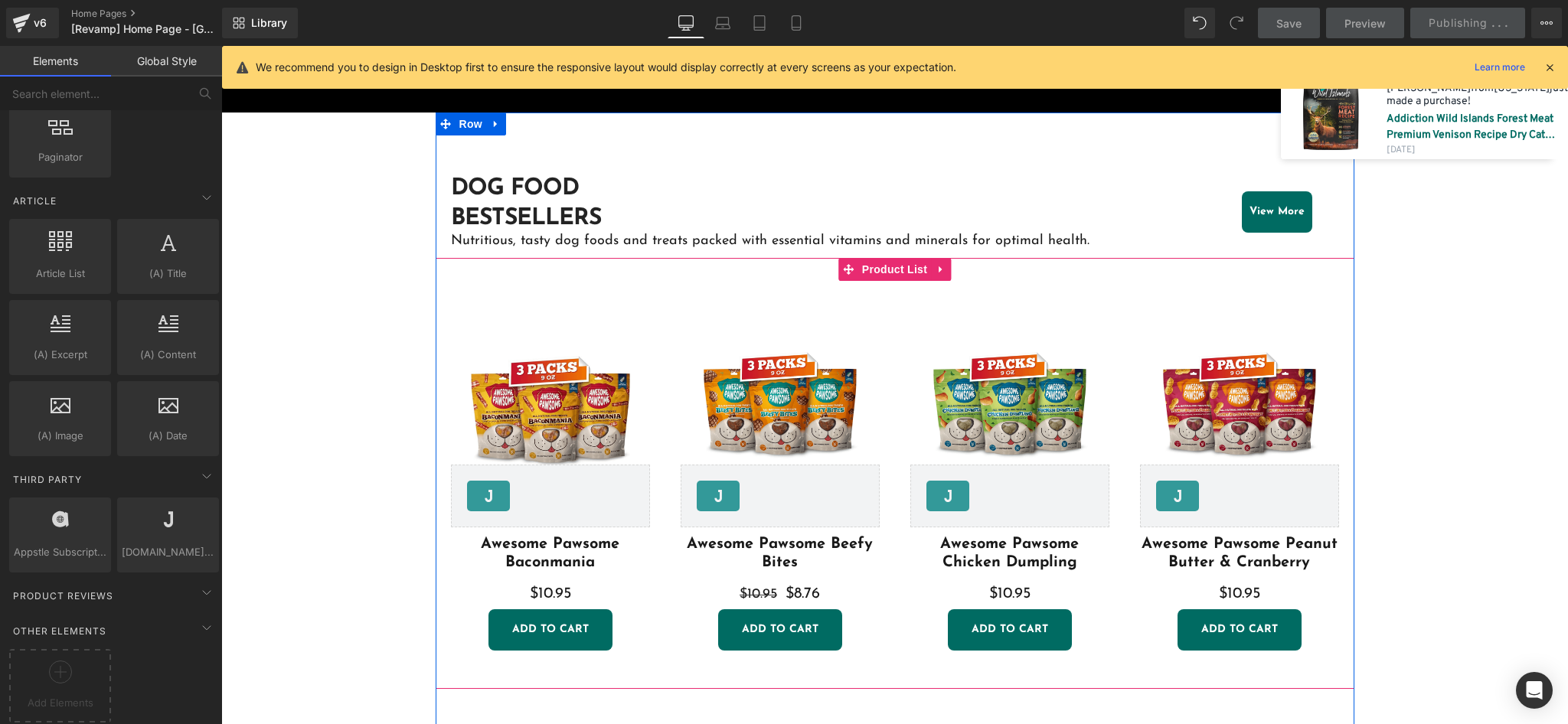
drag, startPoint x: 889, startPoint y: 265, endPoint x: 902, endPoint y: 281, distance: 20.6
click at [889, 265] on span "Product List" at bounding box center [894, 269] width 73 height 23
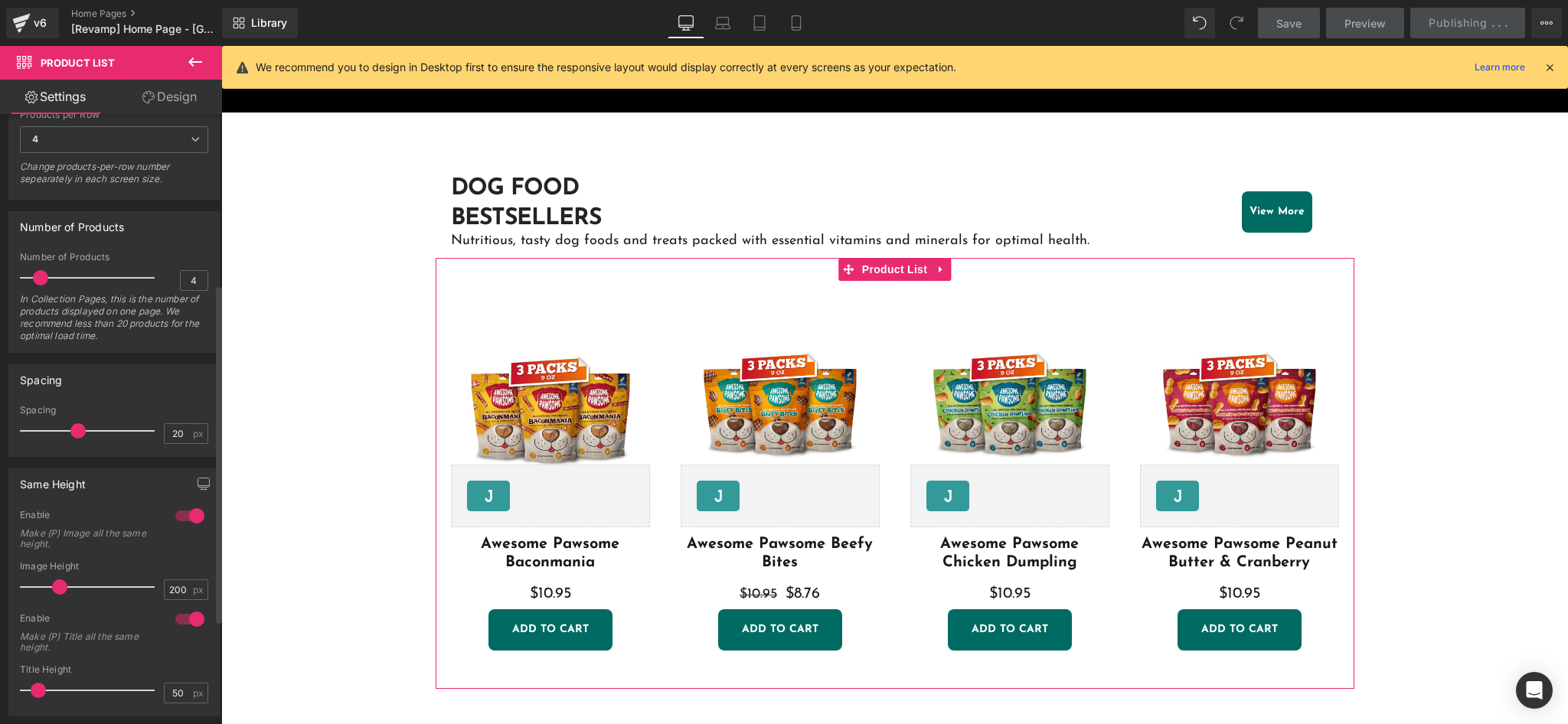
scroll to position [306, 0]
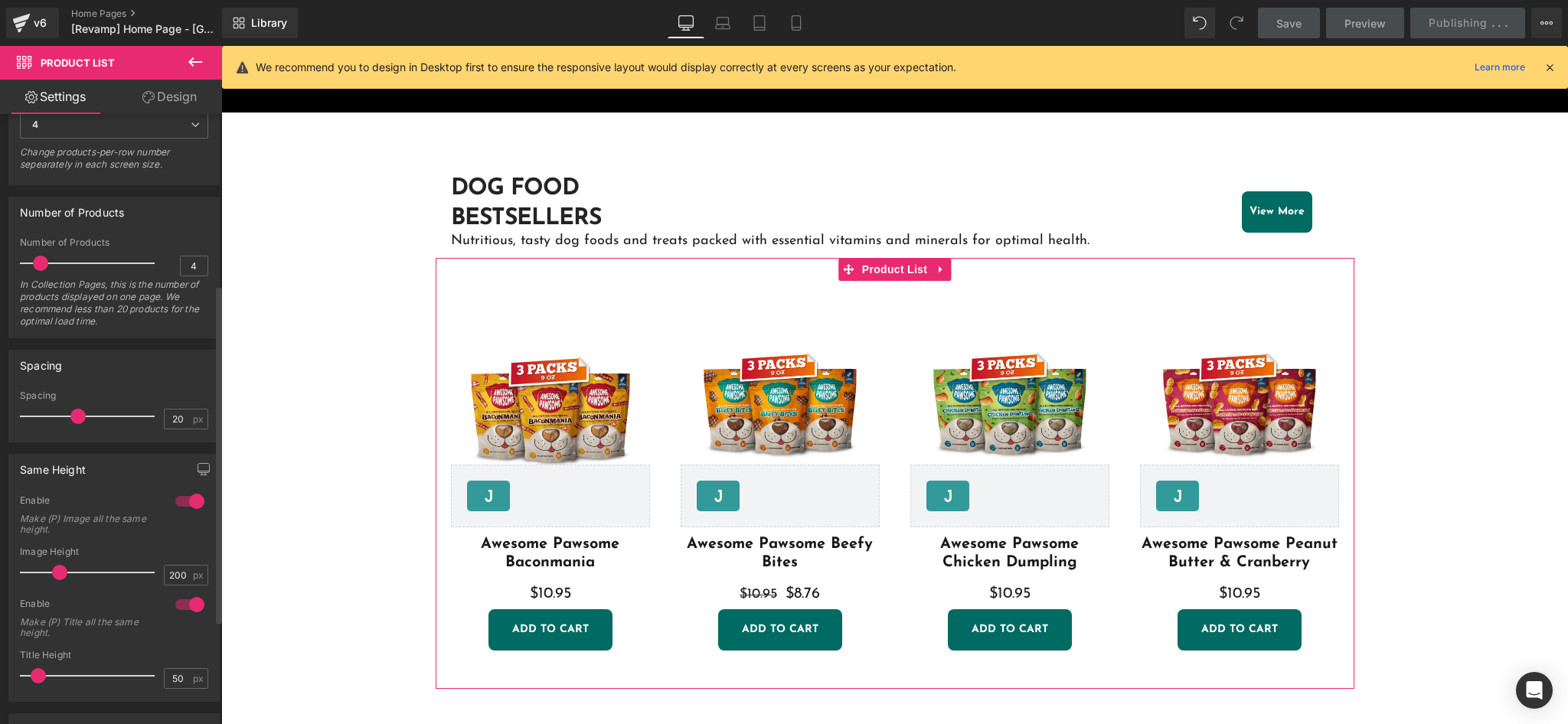
click at [189, 494] on div at bounding box center [190, 500] width 37 height 25
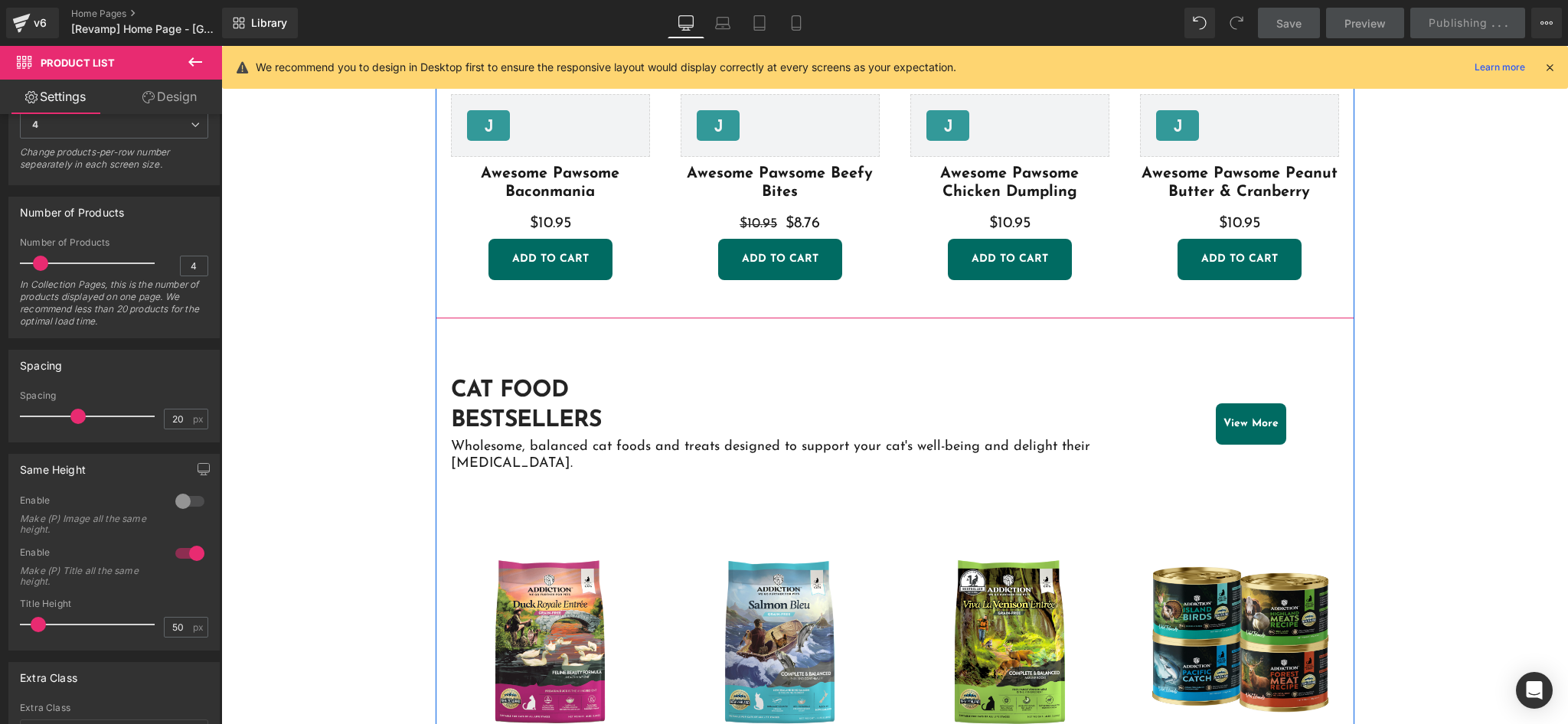
scroll to position [1224, 0]
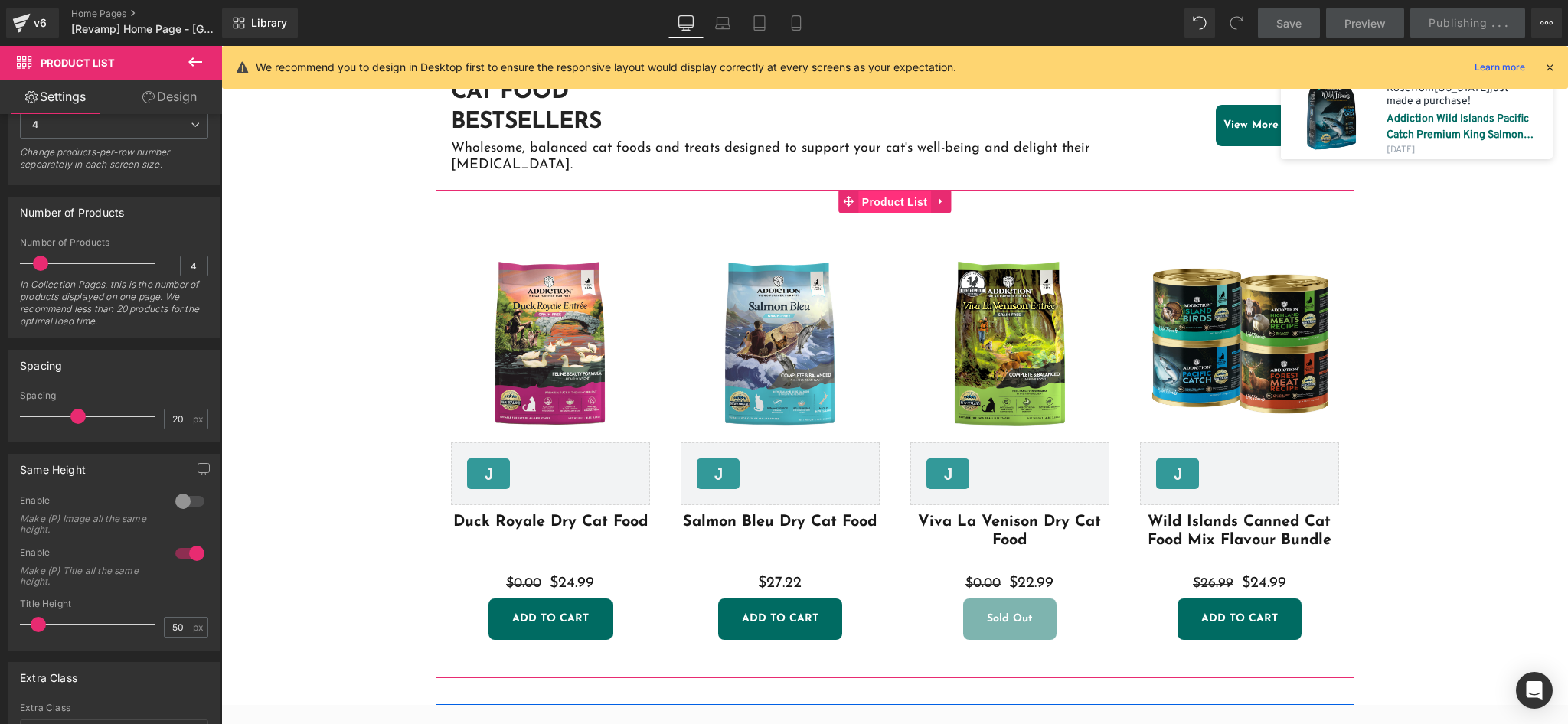
click at [889, 190] on span "Product List" at bounding box center [894, 201] width 73 height 23
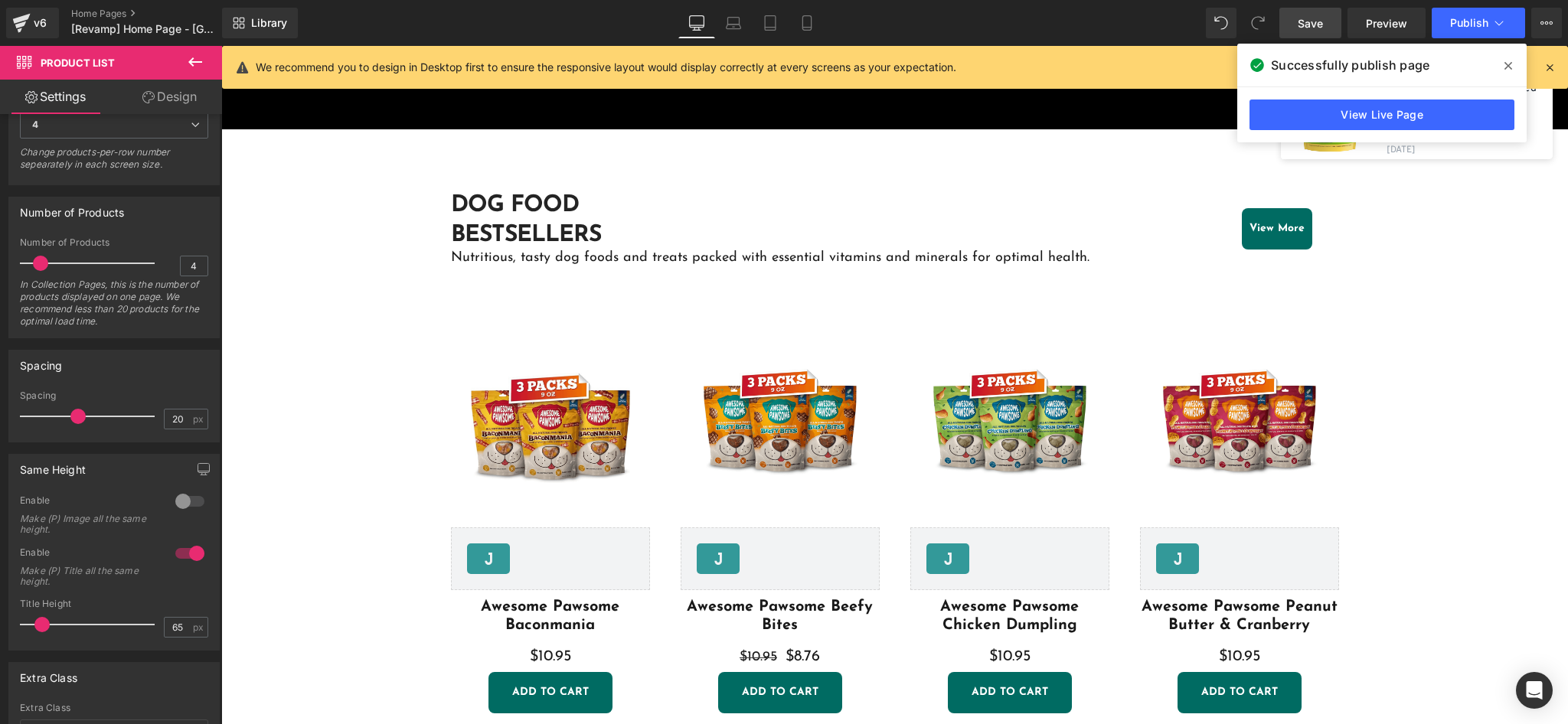
scroll to position [510, 0]
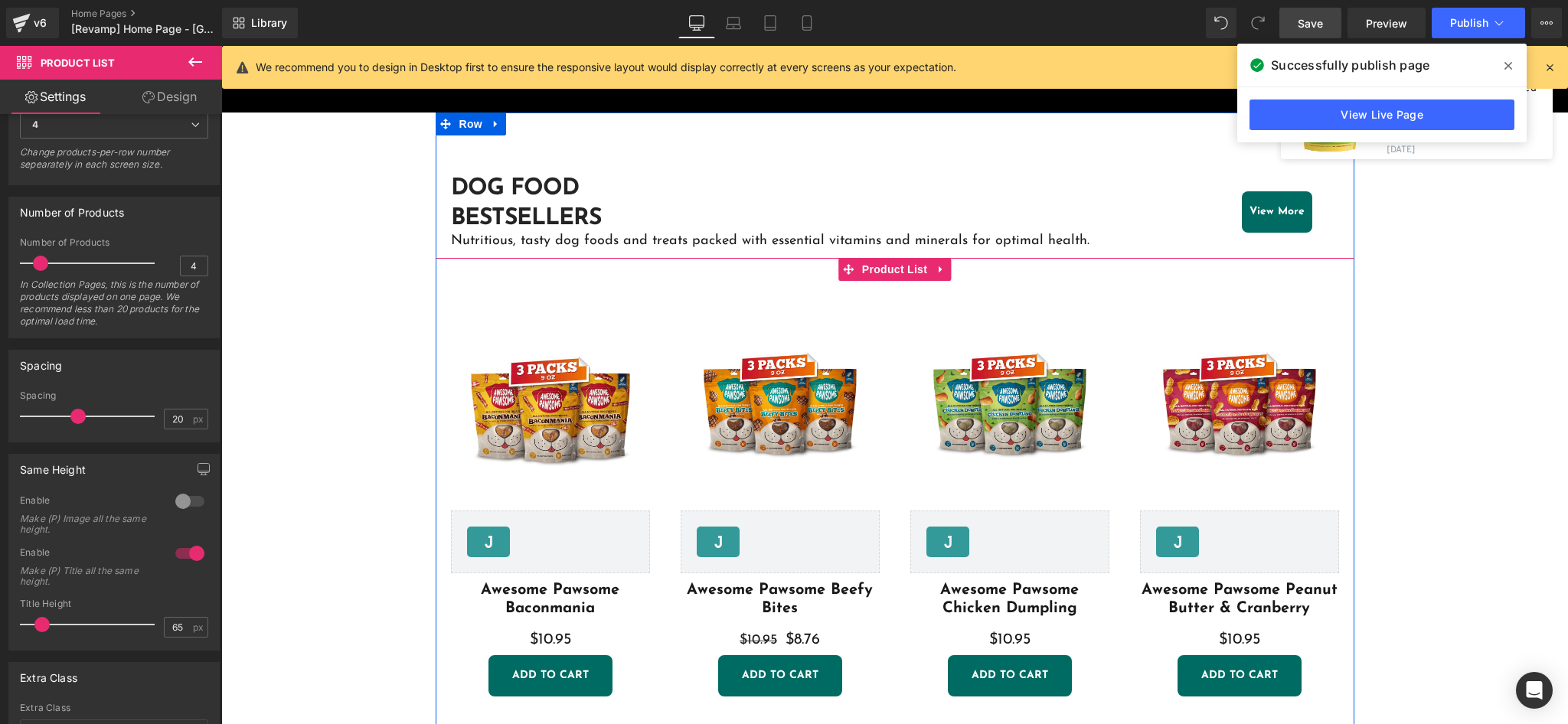
click at [866, 268] on span "Product List" at bounding box center [894, 269] width 73 height 23
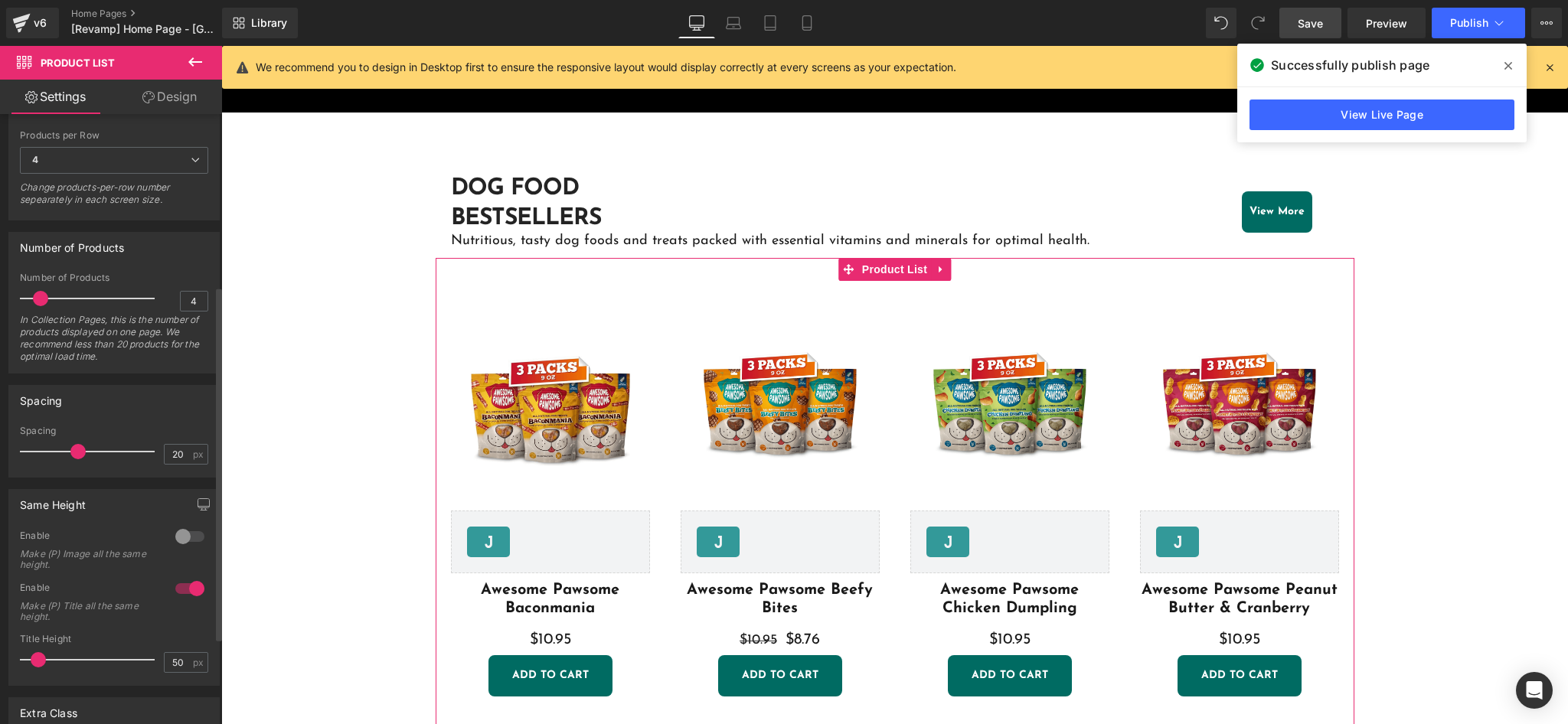
scroll to position [306, 0]
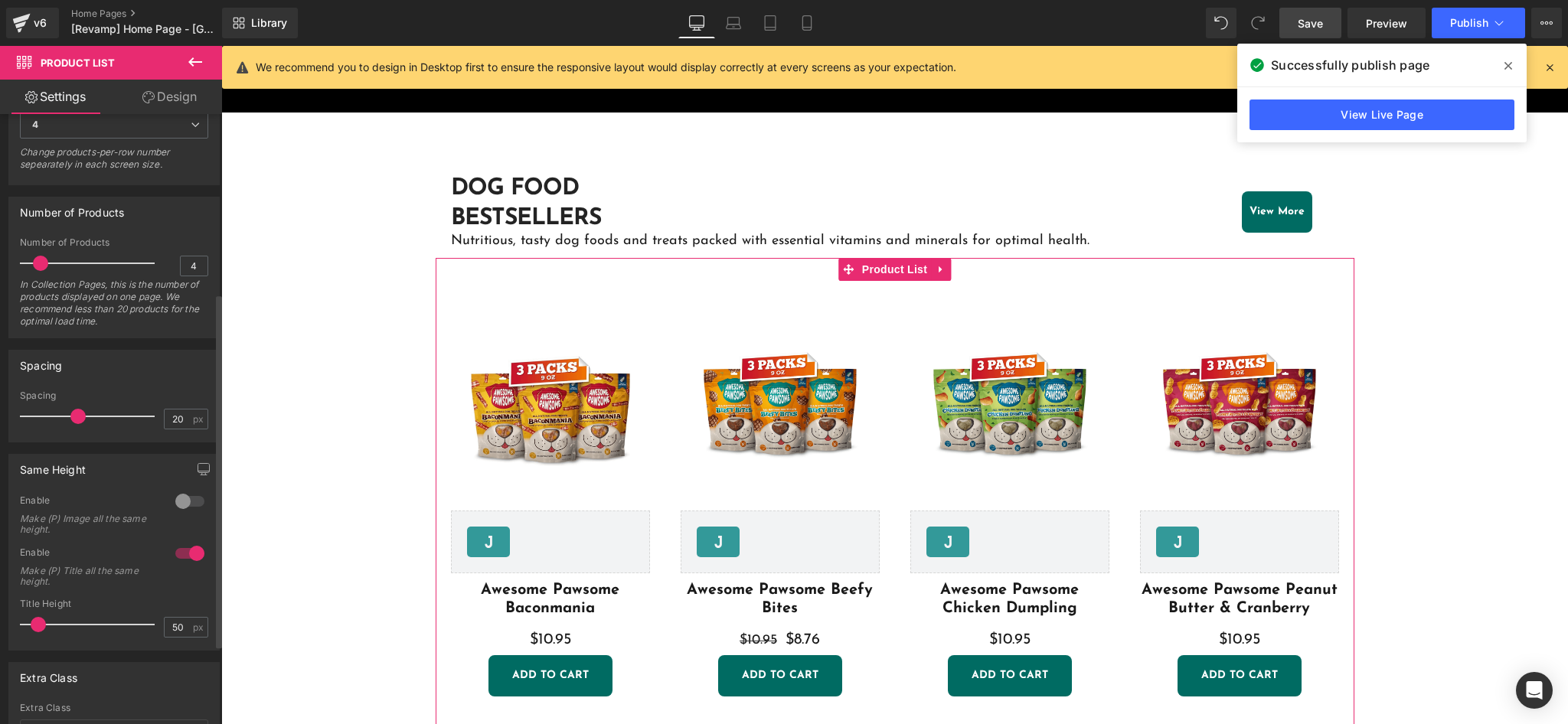
click at [175, 552] on div at bounding box center [190, 553] width 37 height 25
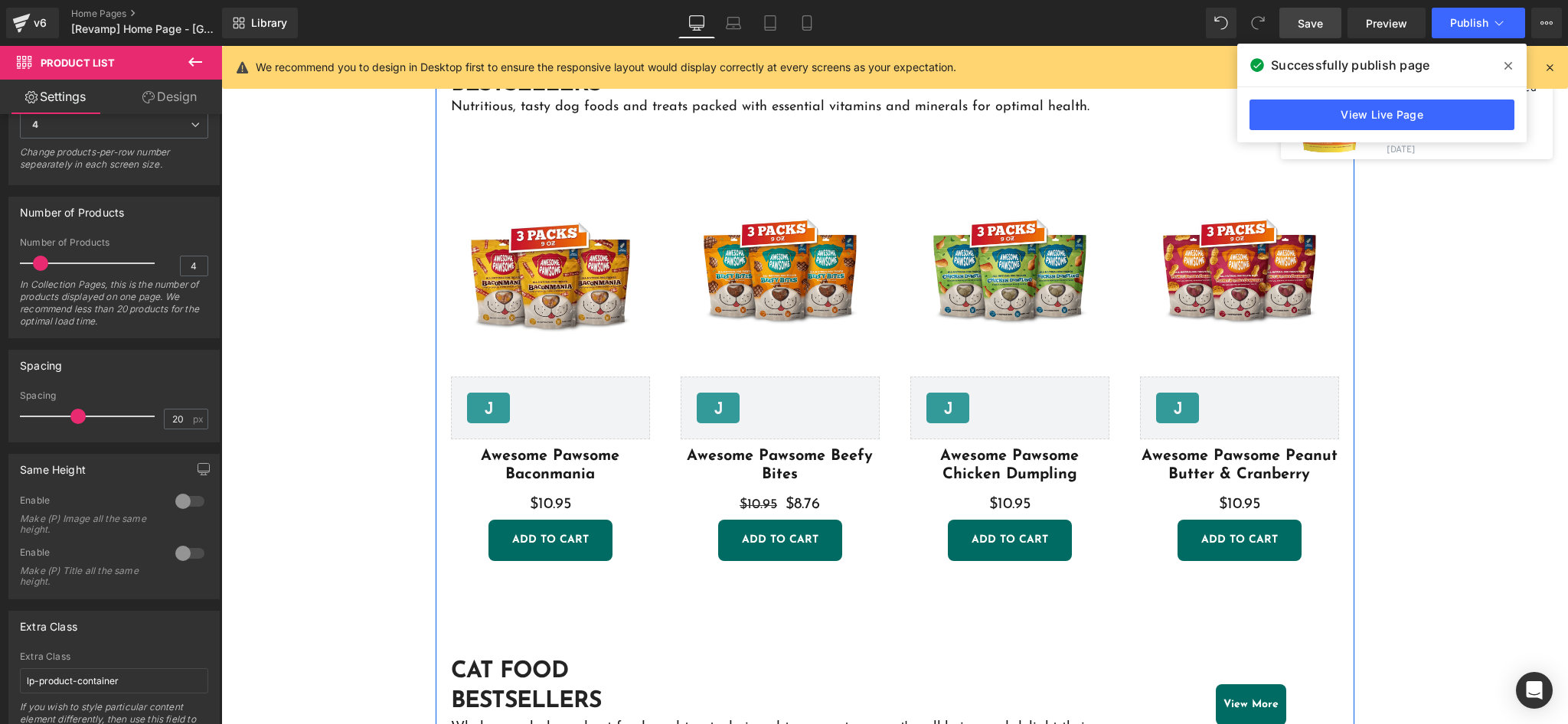
scroll to position [919, 0]
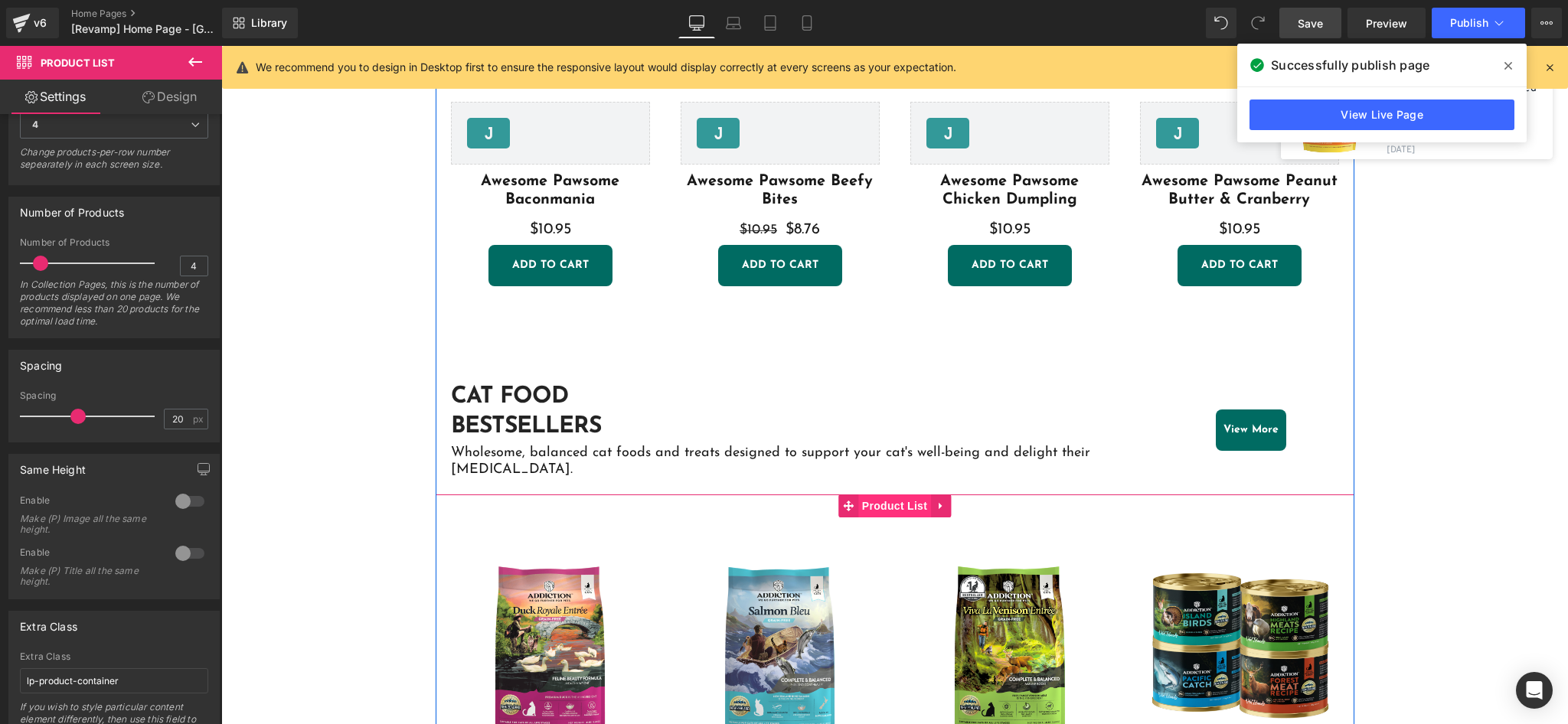
click at [883, 494] on span "Product List" at bounding box center [894, 505] width 73 height 23
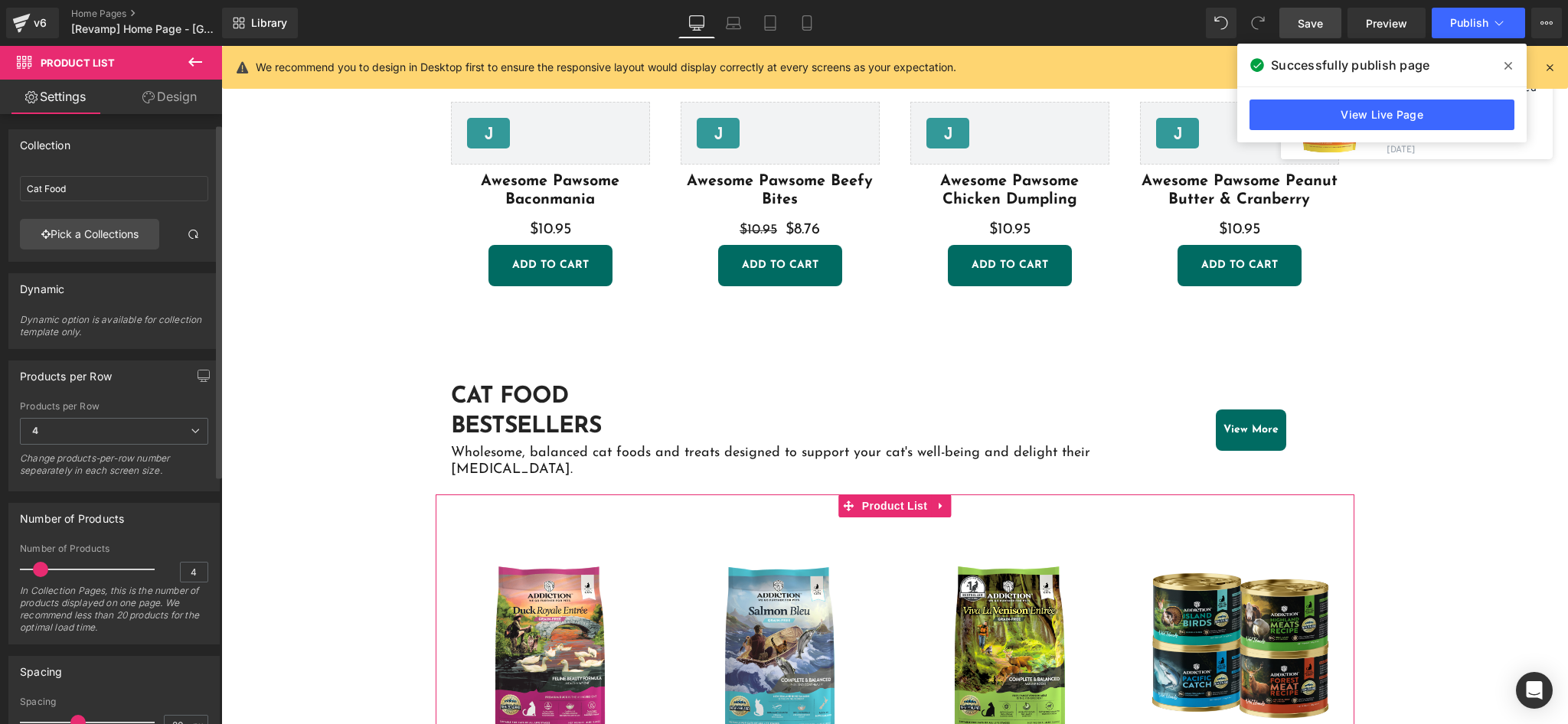
scroll to position [204, 0]
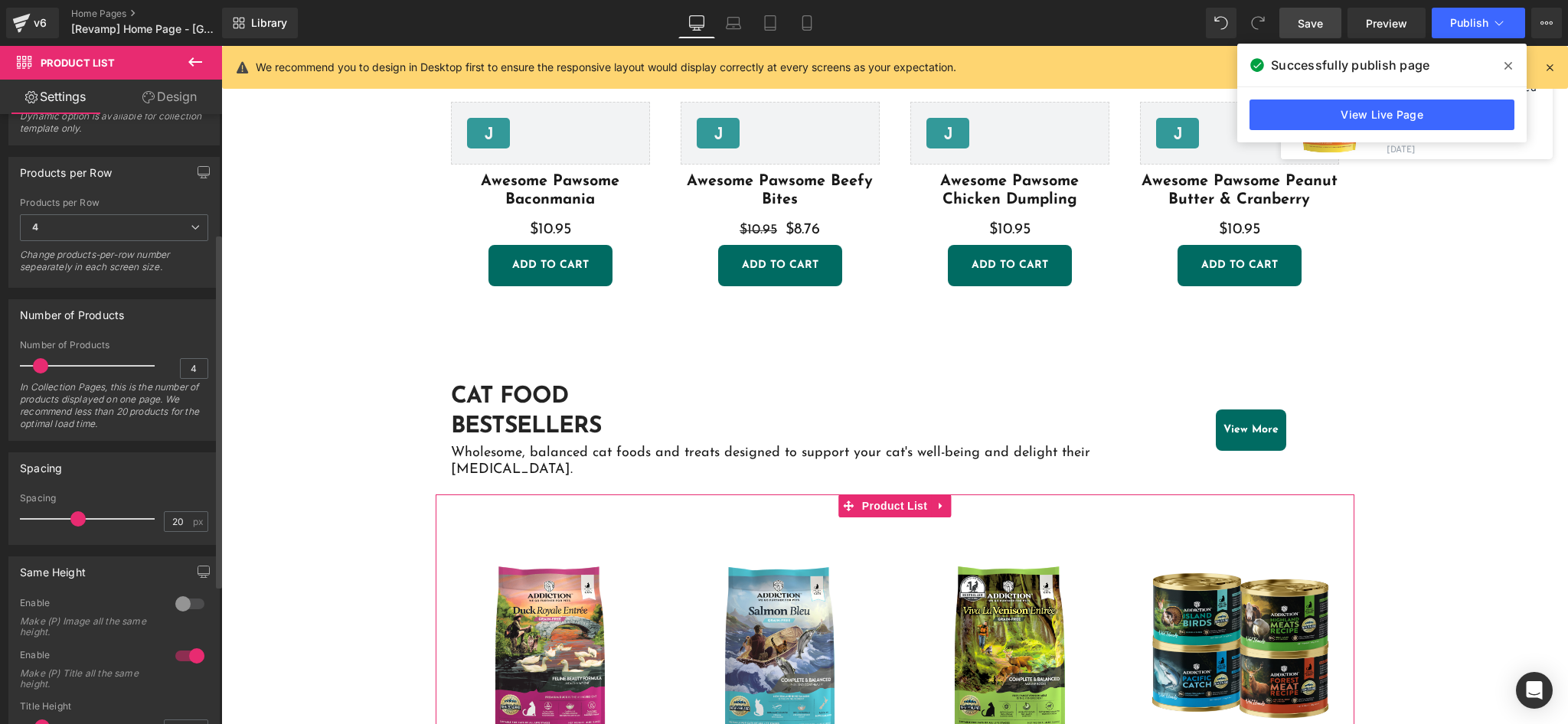
click at [192, 652] on div at bounding box center [190, 655] width 37 height 25
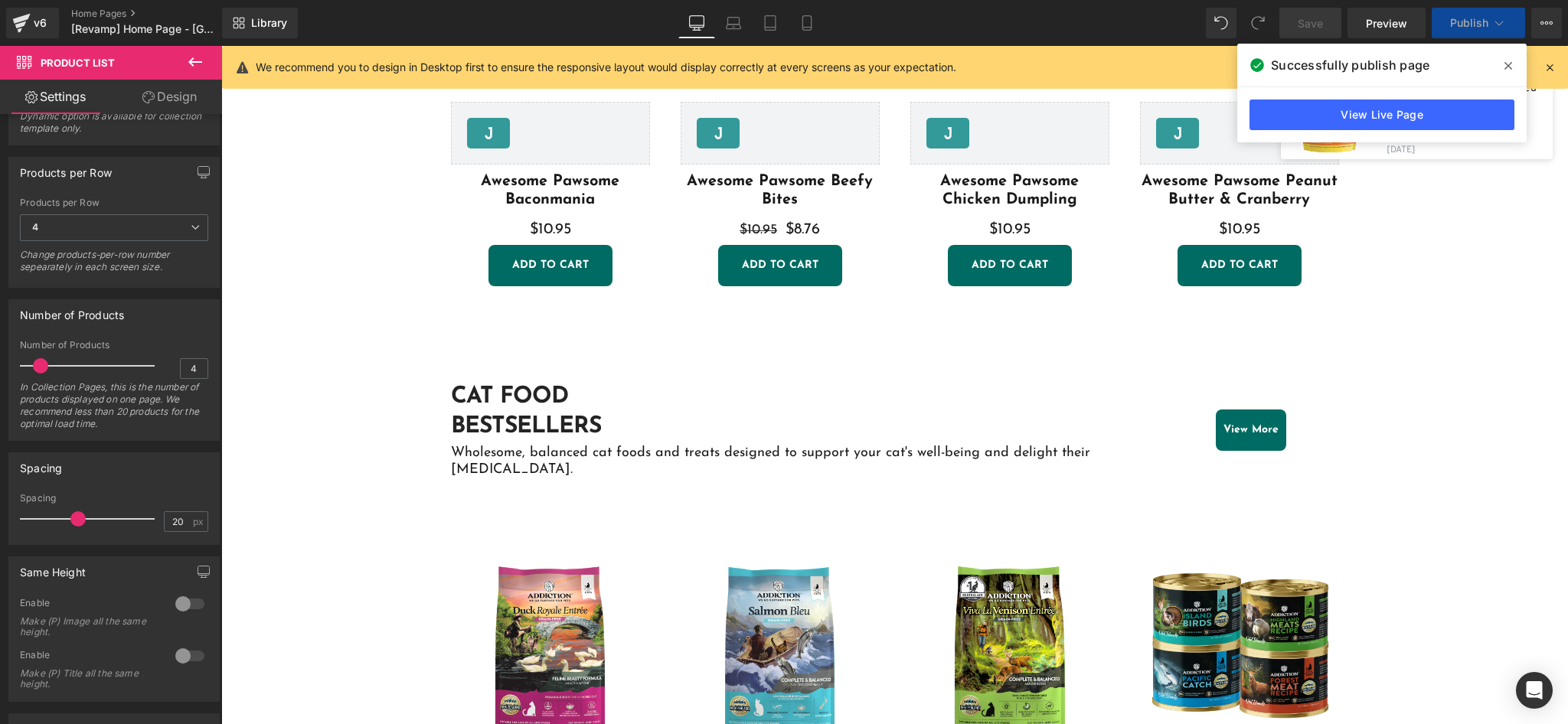
scroll to position [1224, 0]
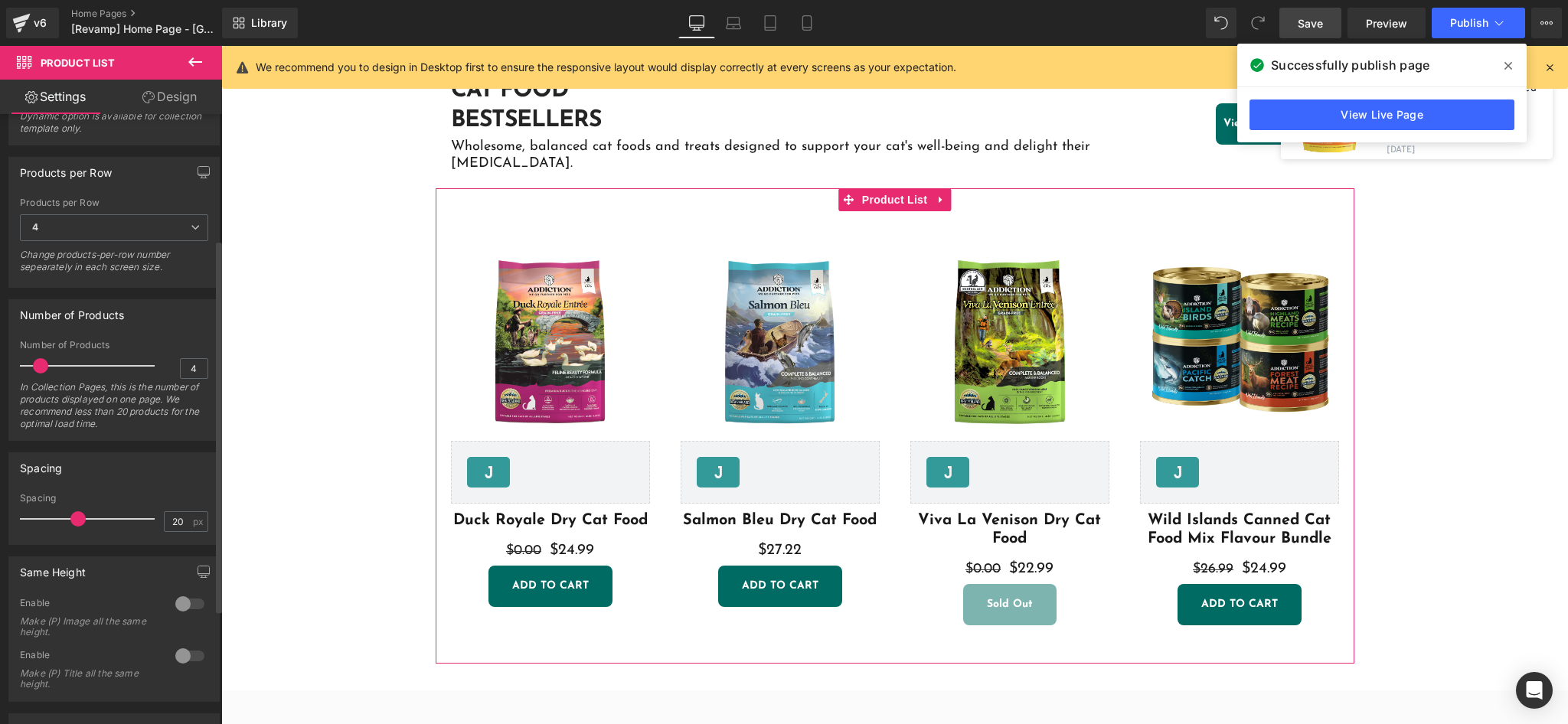
click at [175, 656] on div at bounding box center [190, 655] width 37 height 25
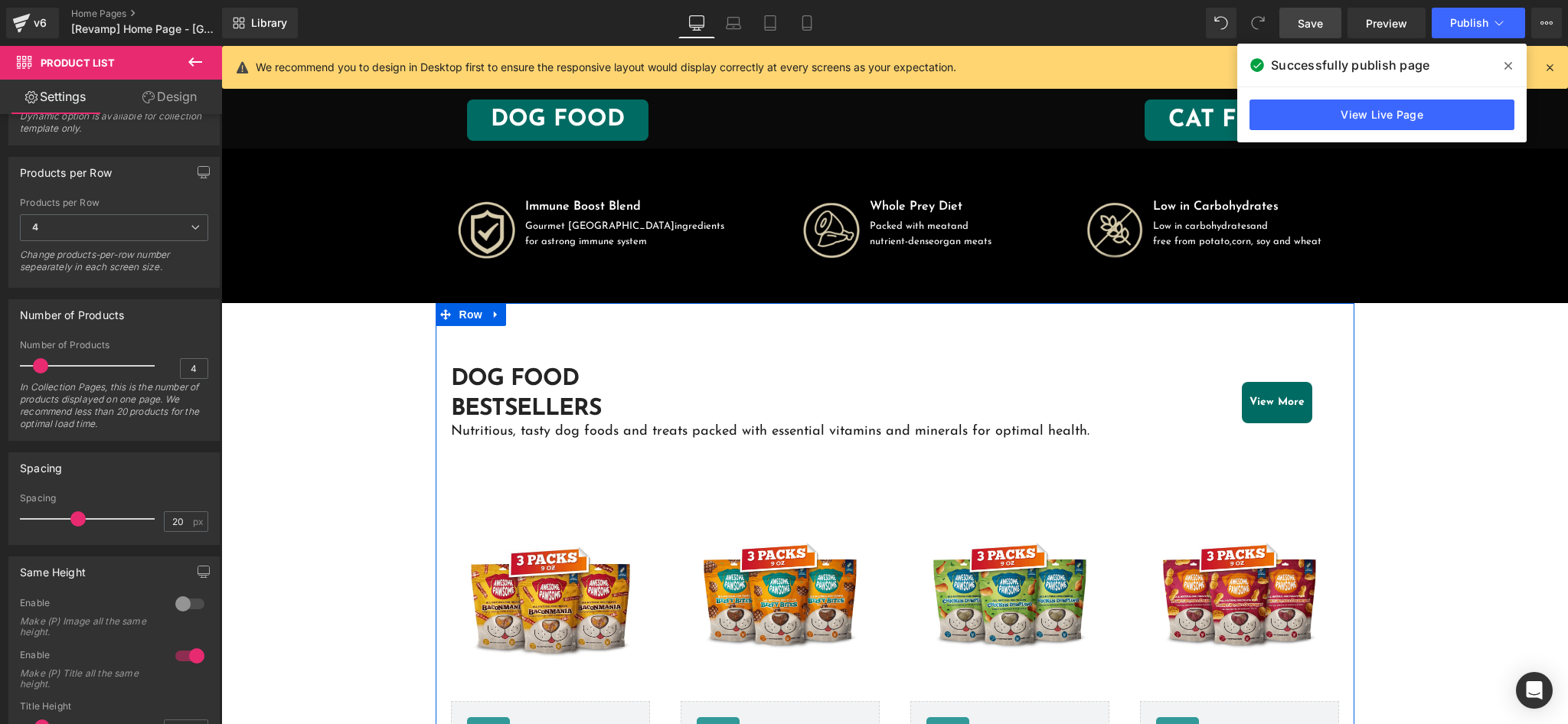
scroll to position [307, 0]
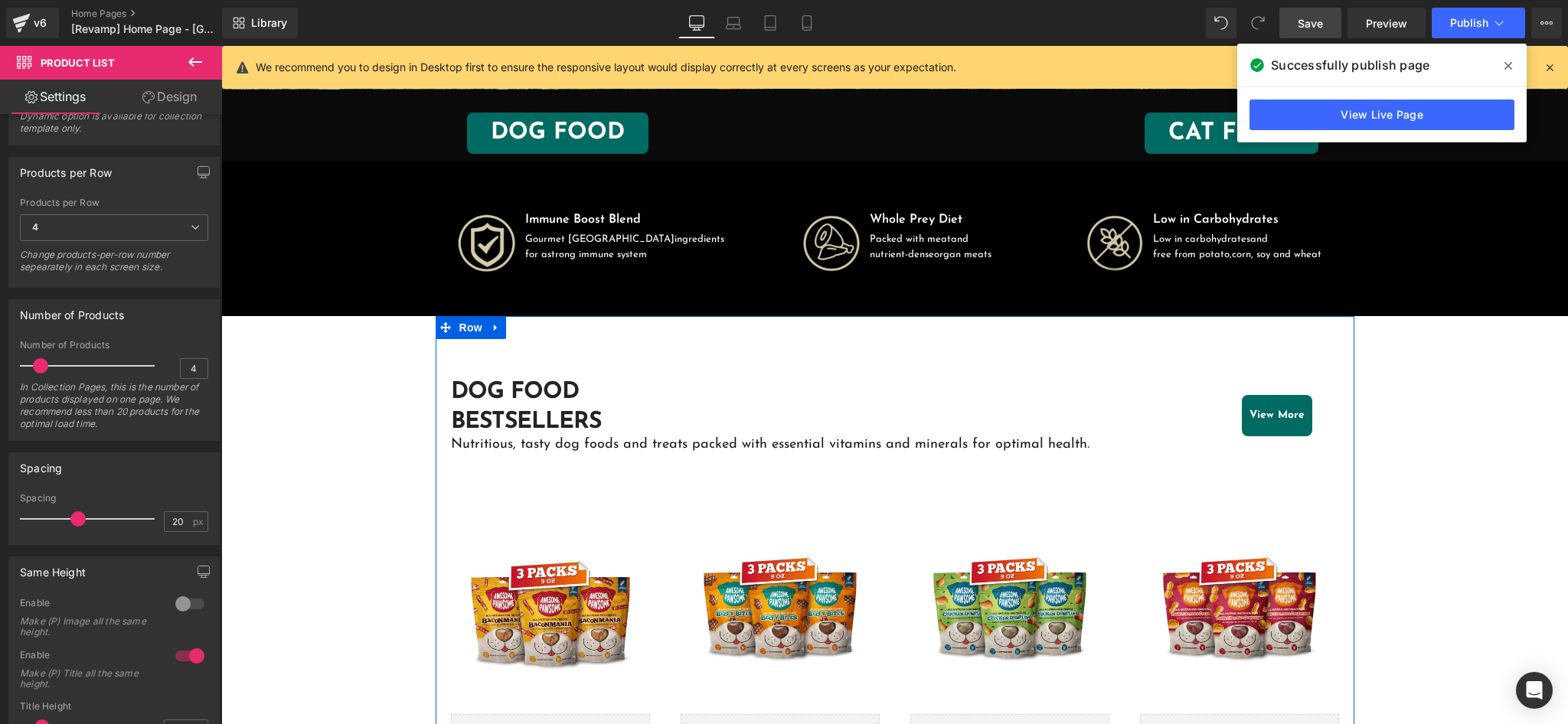
click at [855, 492] on div "Sale Off (P) Image [DOMAIN_NAME] Reviews - Star Badge [DOMAIN_NAME] Reviews Awe…" at bounding box center [895, 699] width 919 height 444
click at [878, 476] on span "Product List" at bounding box center [894, 473] width 73 height 23
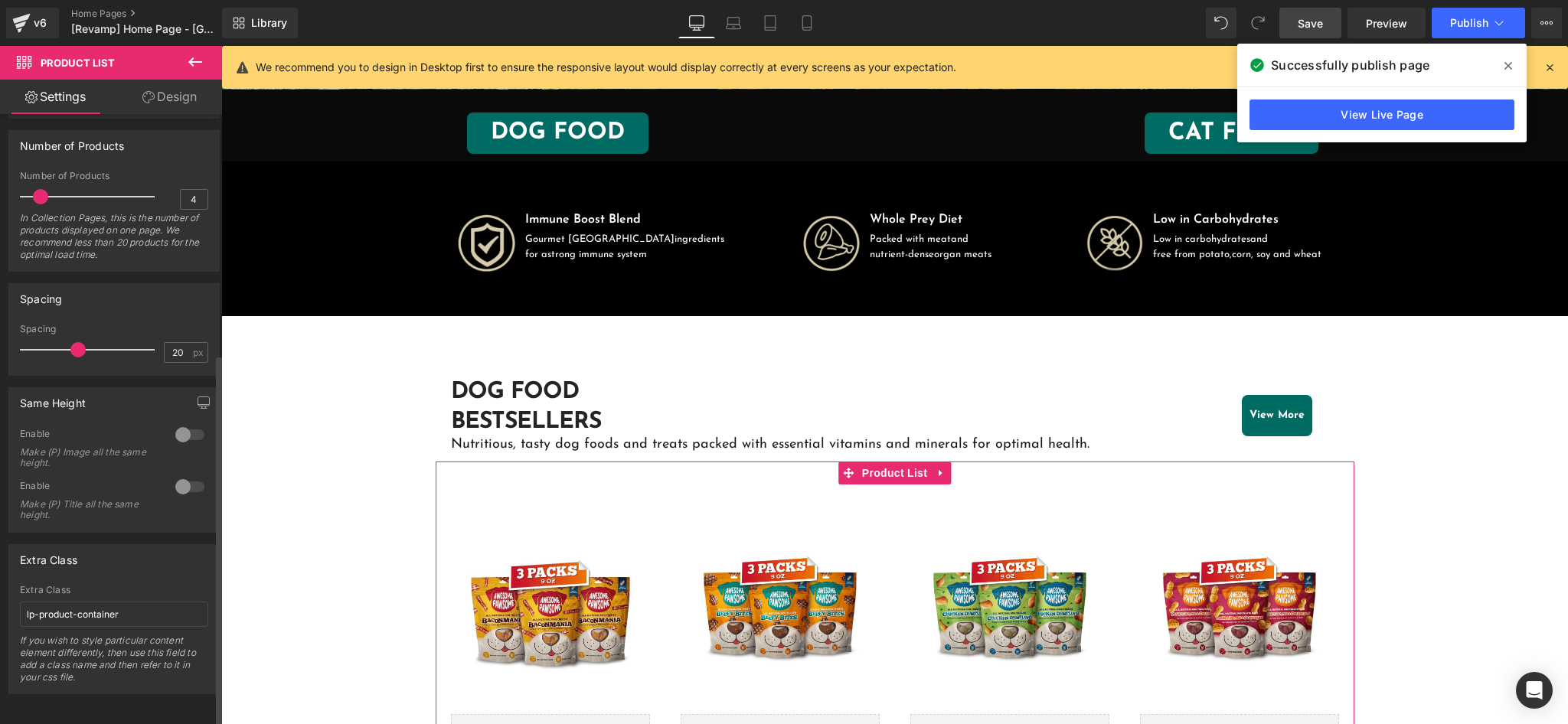
scroll to position [389, 0]
drag, startPoint x: 183, startPoint y: 472, endPoint x: 281, endPoint y: 418, distance: 111.9
click at [183, 473] on div at bounding box center [190, 485] width 37 height 25
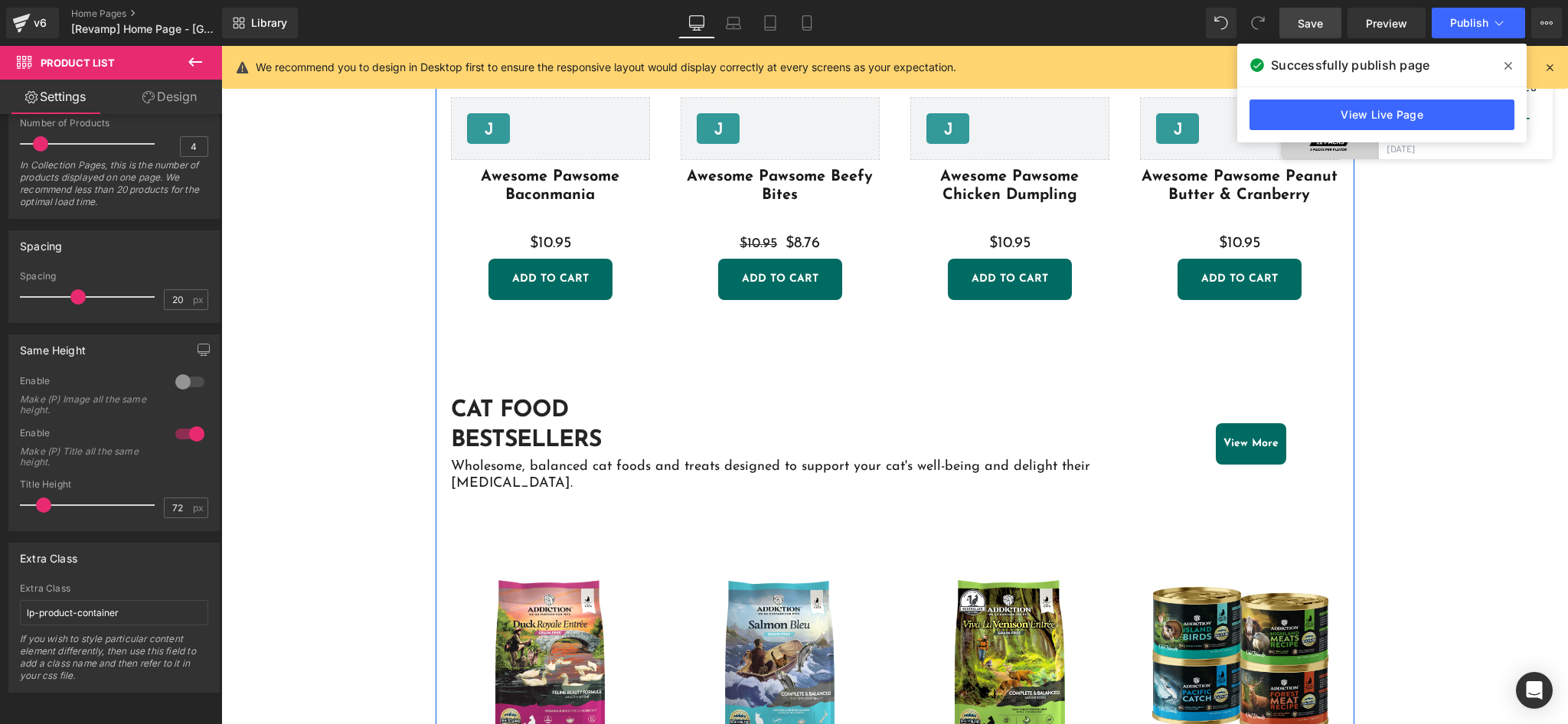
scroll to position [1122, 0]
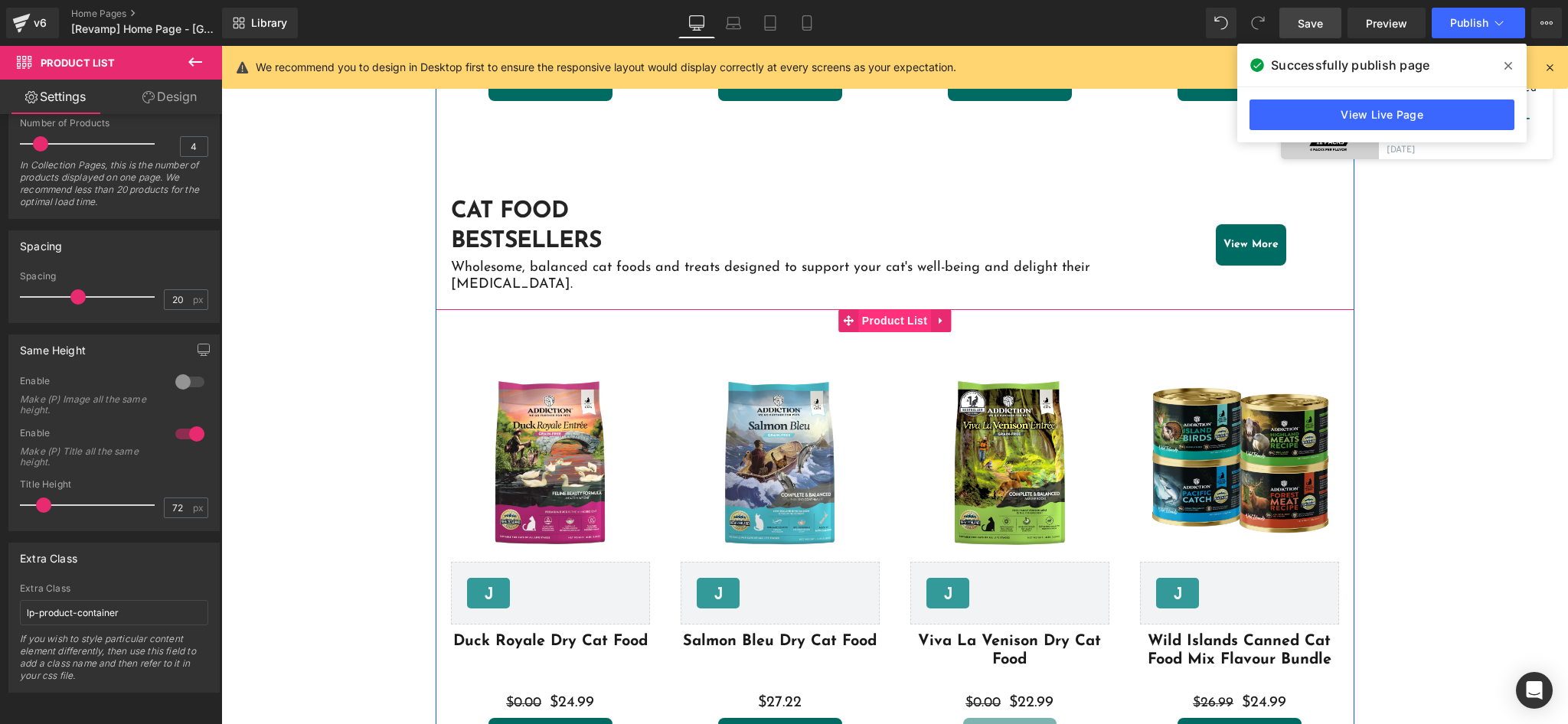
click at [878, 309] on span "Product List" at bounding box center [894, 320] width 73 height 23
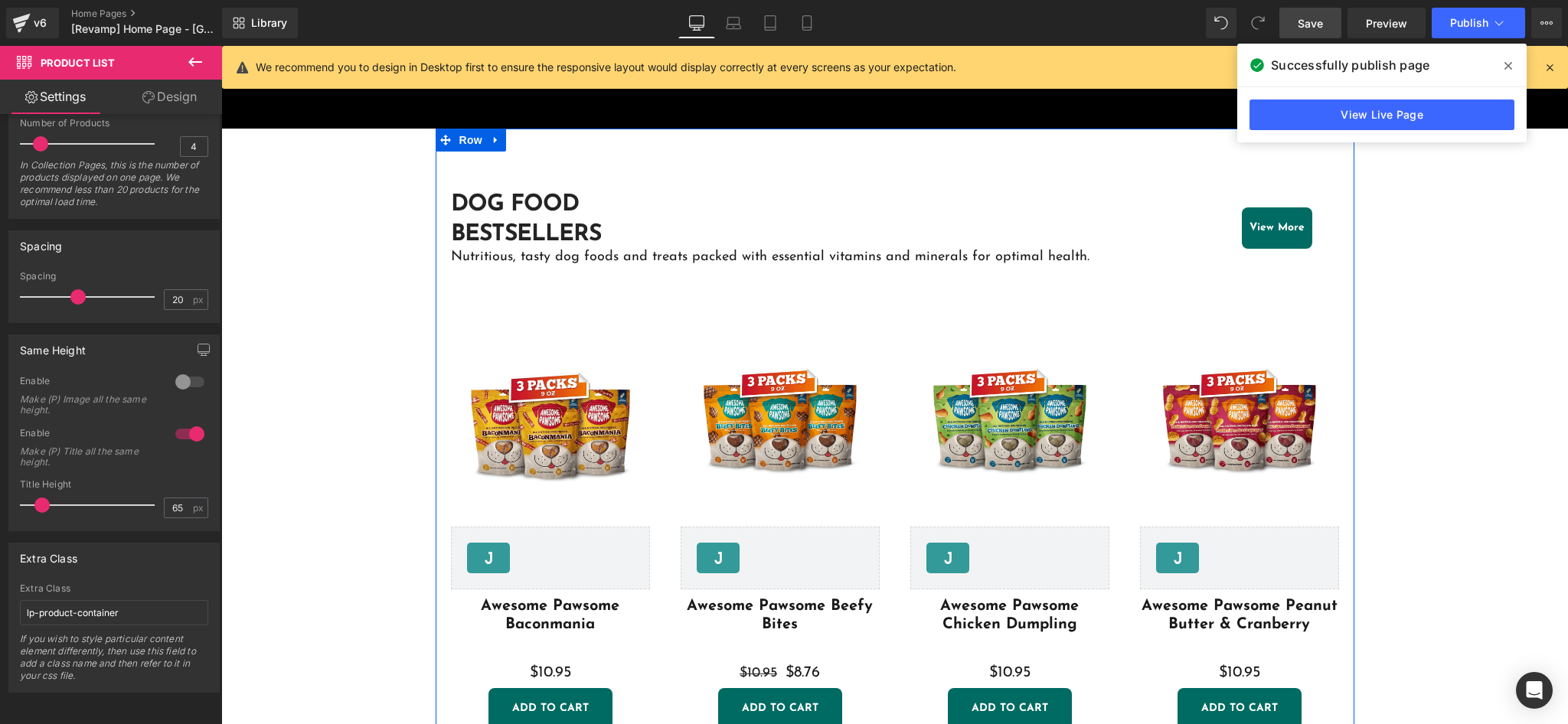
scroll to position [408, 0]
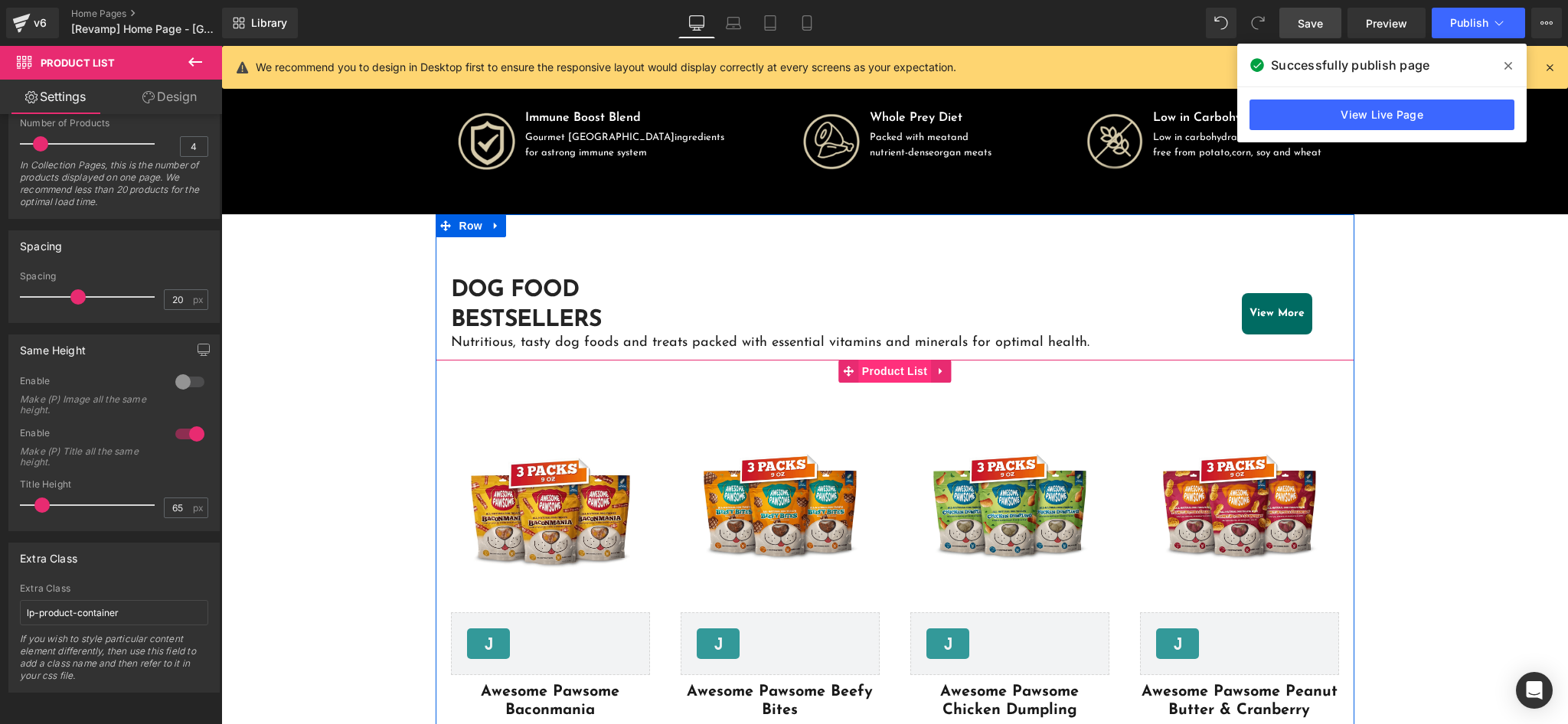
click at [878, 370] on span "Product List" at bounding box center [894, 370] width 73 height 23
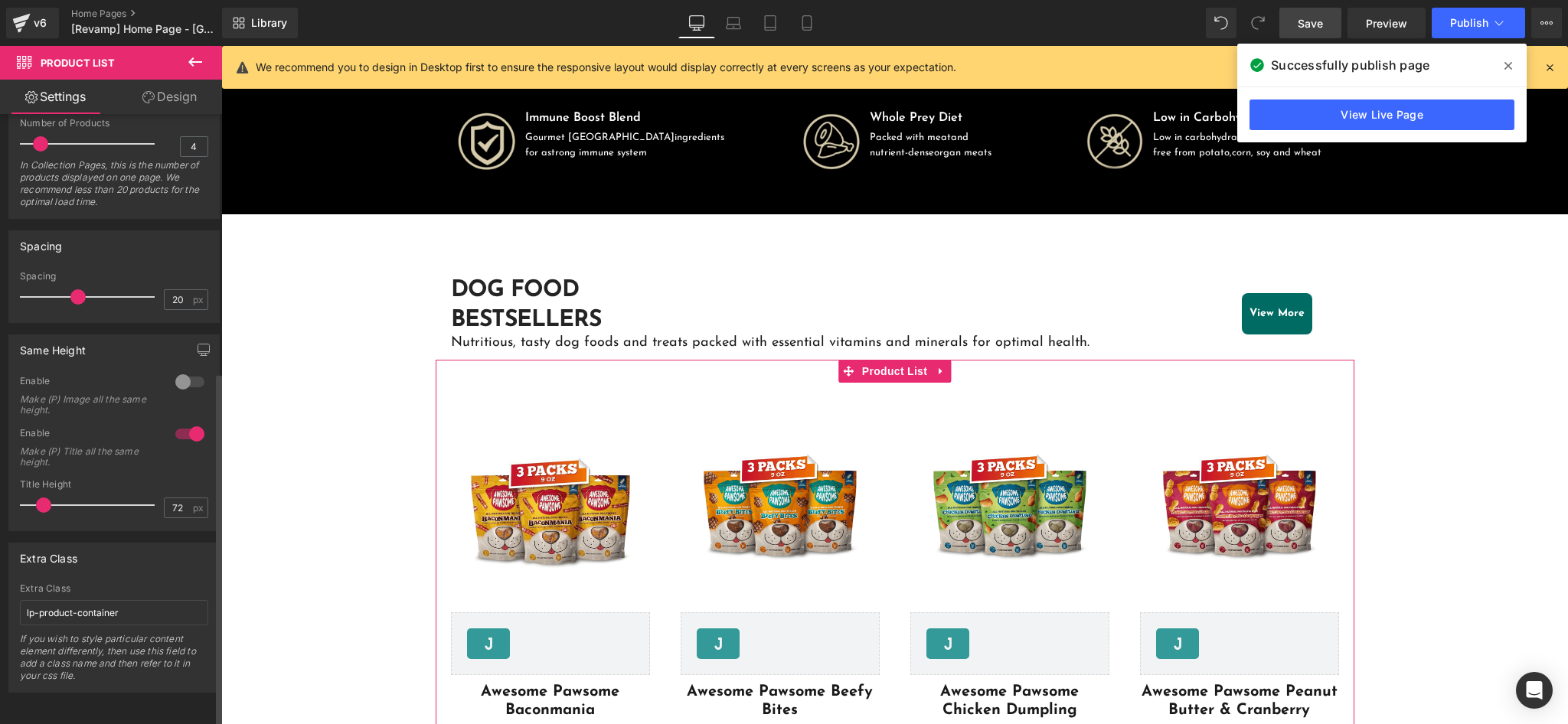
scroll to position [442, 0]
click at [181, 498] on input "72" at bounding box center [178, 508] width 27 height 19
type input "7"
type input "65"
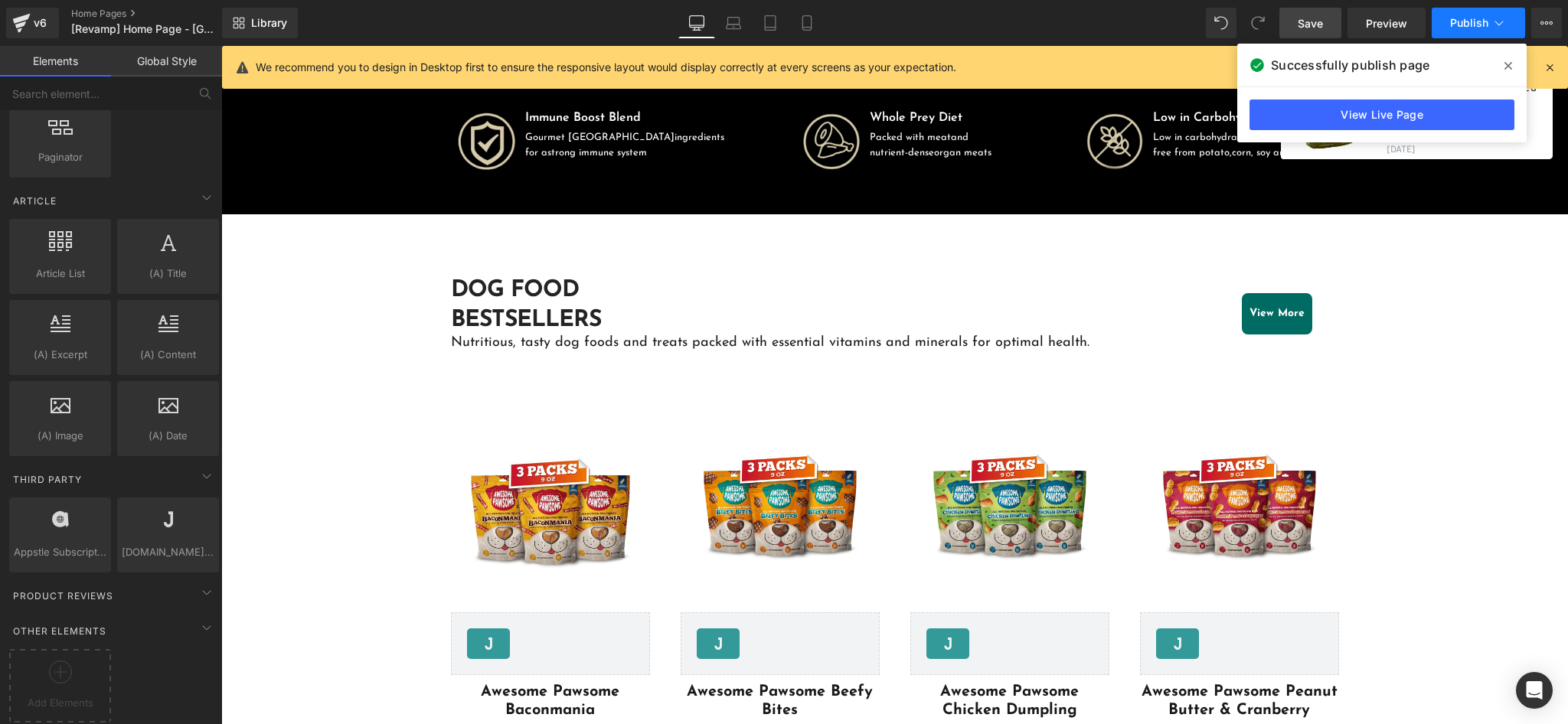
click at [1450, 22] on span "Publish" at bounding box center [1469, 22] width 38 height 12
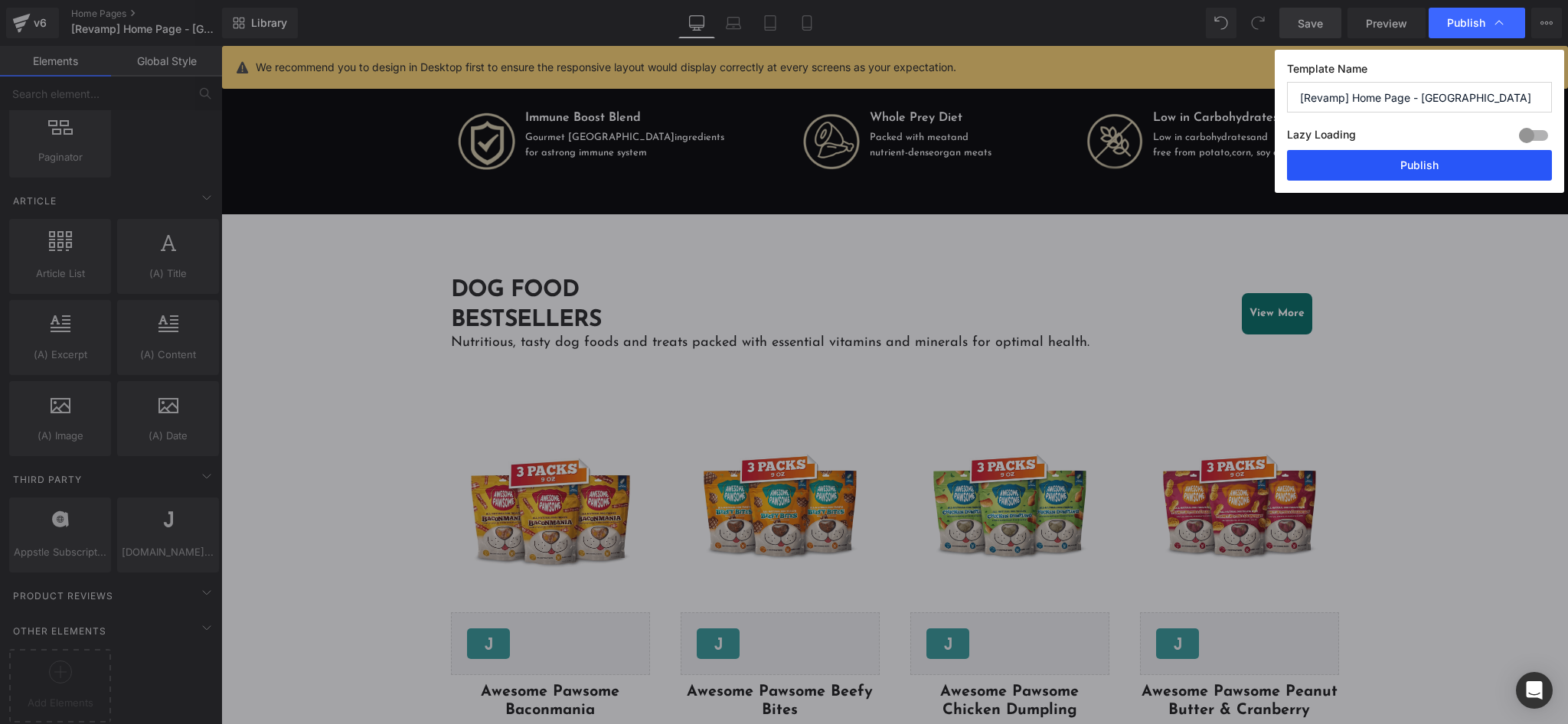
click at [1402, 164] on button "Publish" at bounding box center [1420, 165] width 265 height 31
